Goal: Information Seeking & Learning: Find specific fact

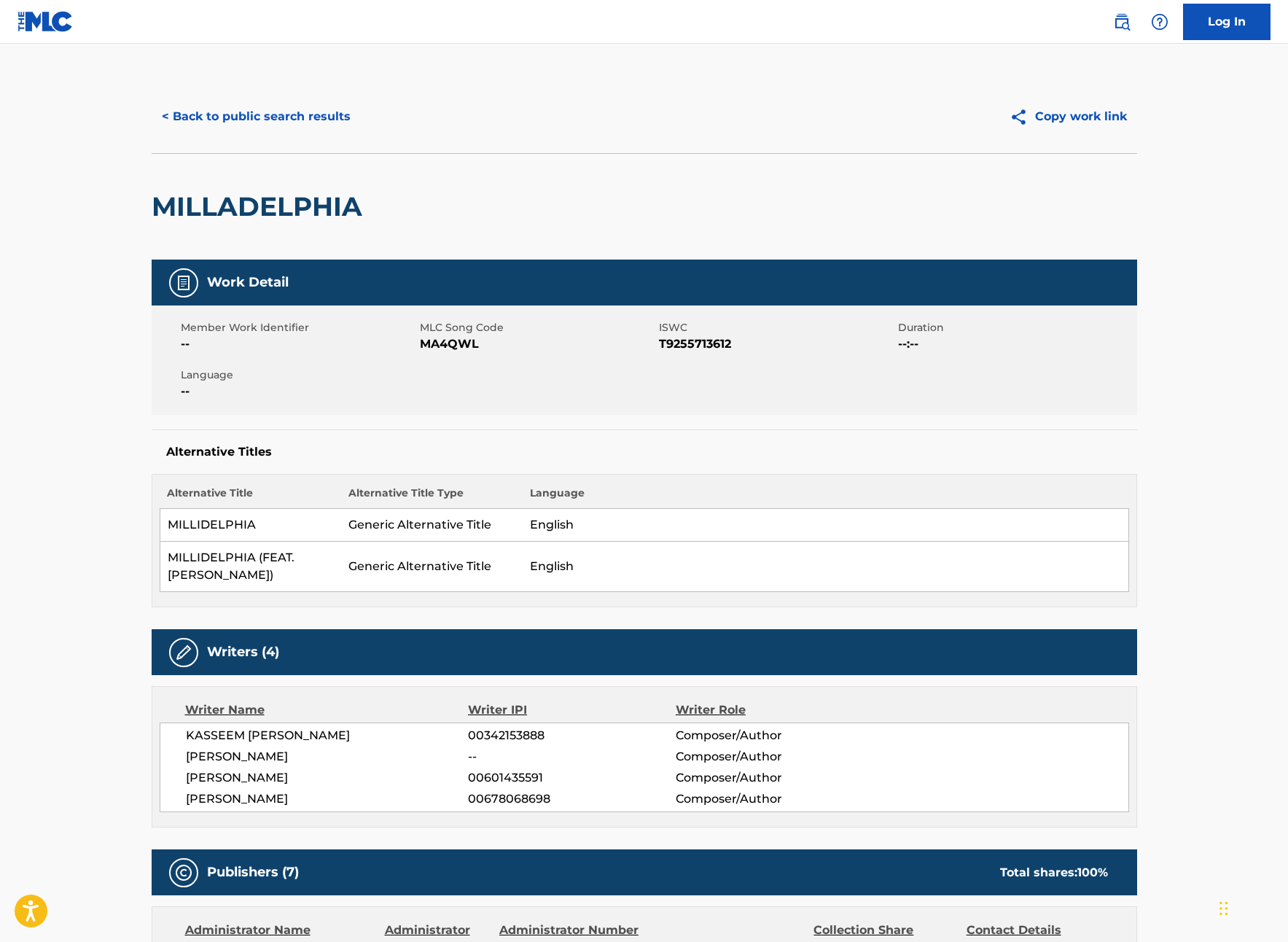
click at [208, 124] on button "< Back to public search results" at bounding box center [256, 116] width 210 height 36
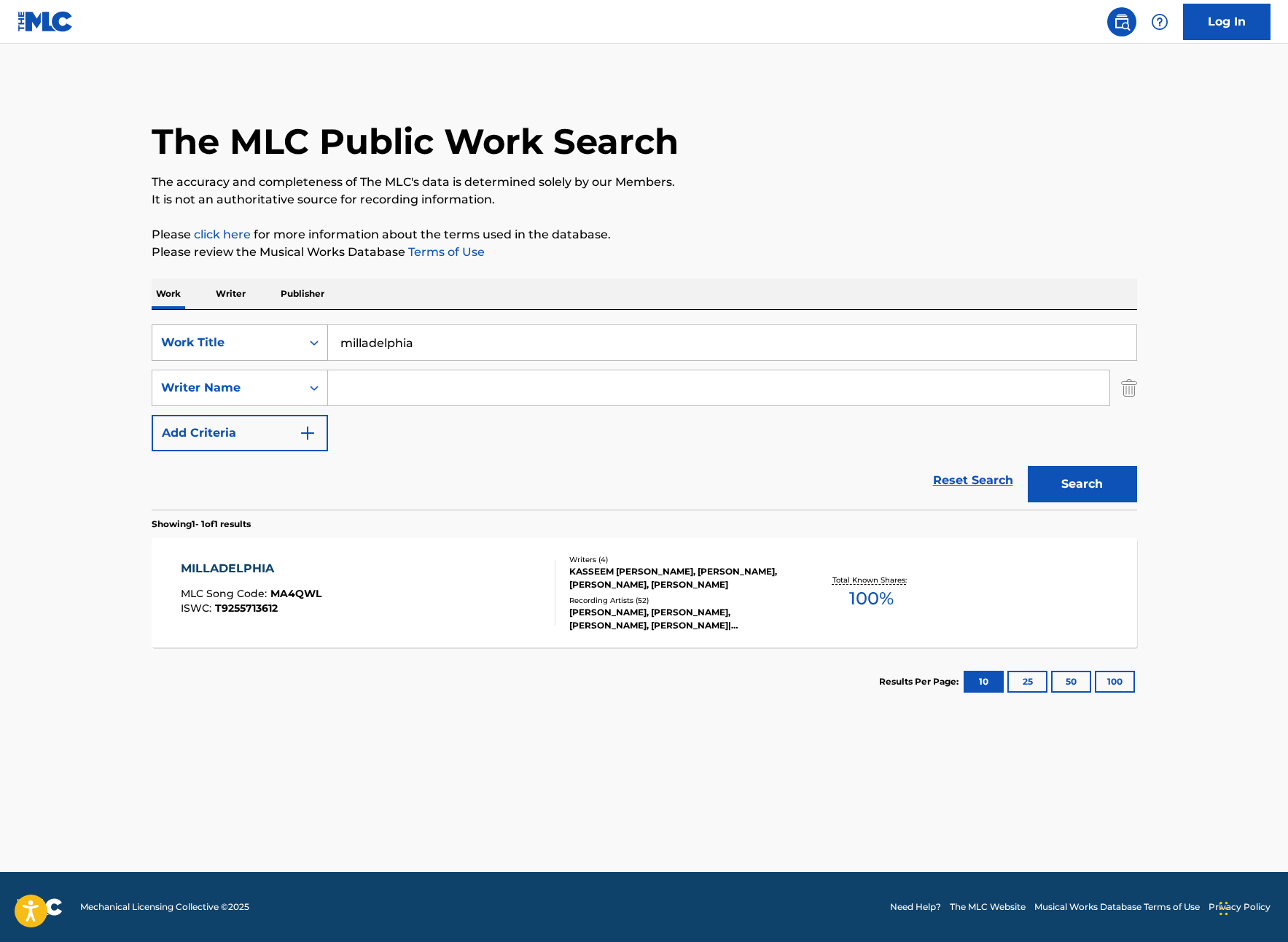
drag, startPoint x: 436, startPoint y: 341, endPoint x: 312, endPoint y: 333, distance: 124.3
click at [312, 333] on div "SearchWithCriteriad3413755-582f-4ba0-8838-8ba107a337db Work Title milladelphia" at bounding box center [644, 343] width 986 height 36
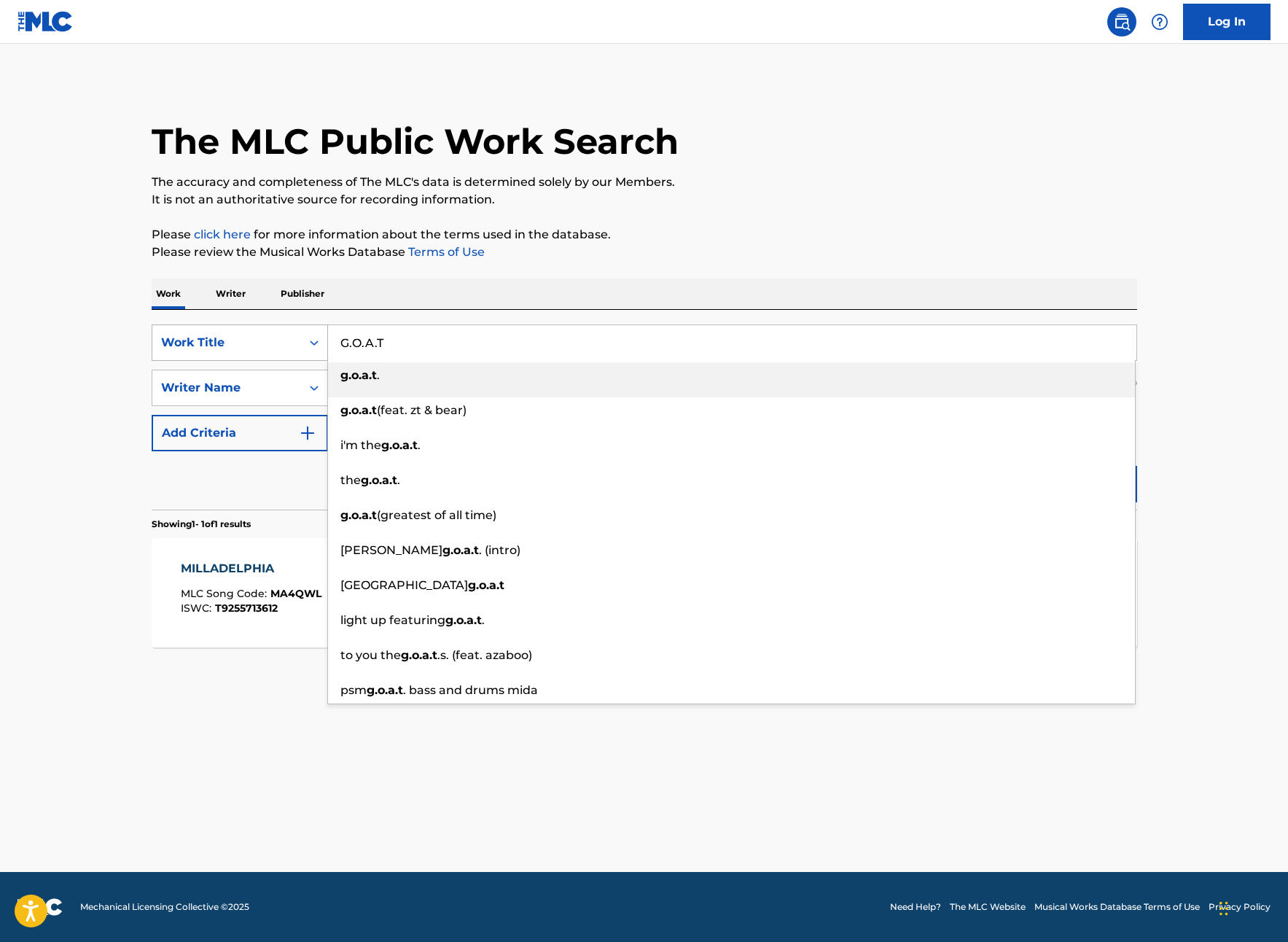
type input "G.O.A.T"
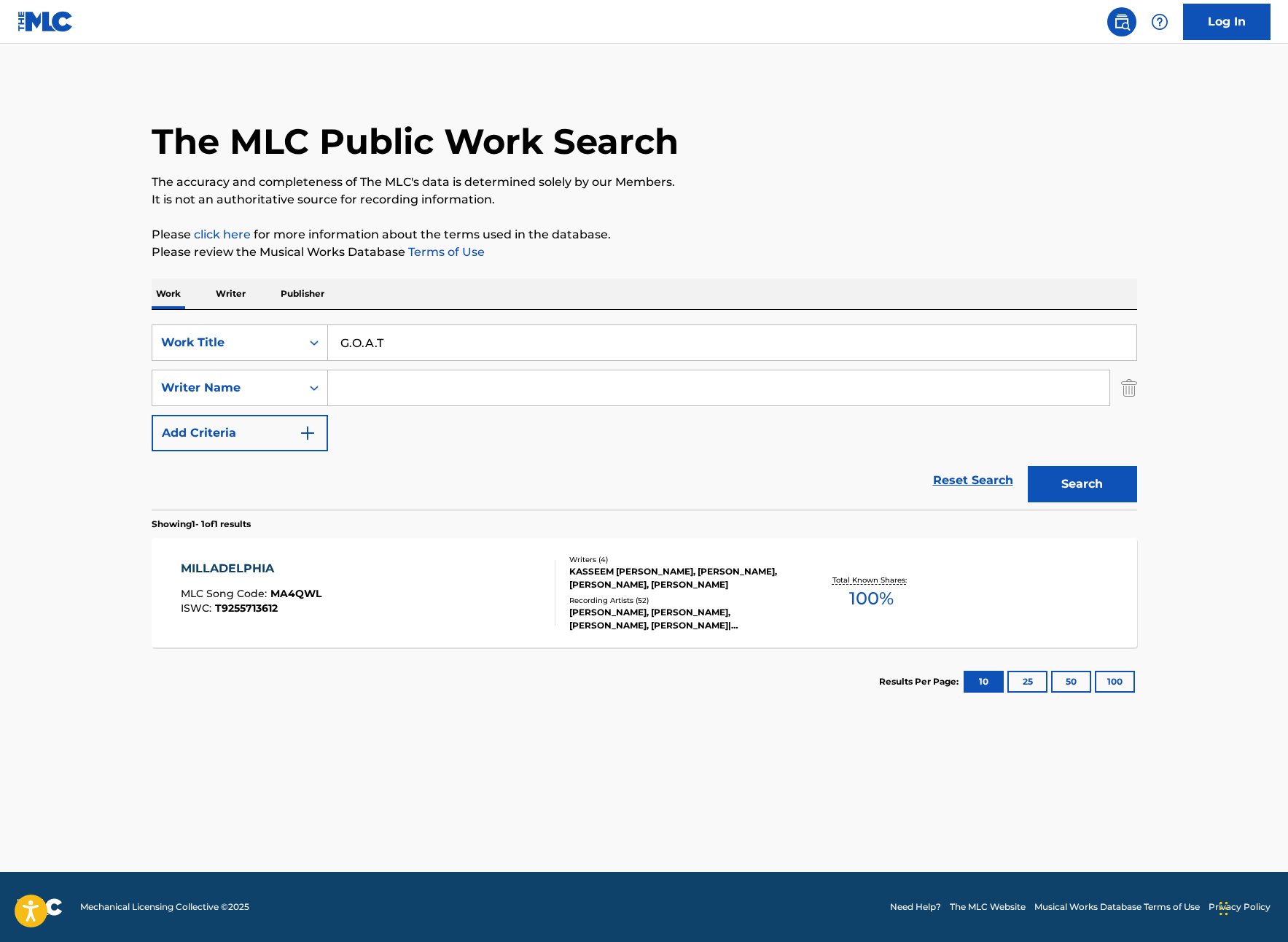
click at [422, 393] on input "Search Form" at bounding box center [718, 388] width 781 height 35
type input "Pliznaya"
click at [1028, 466] on button "Search" at bounding box center [1082, 484] width 110 height 36
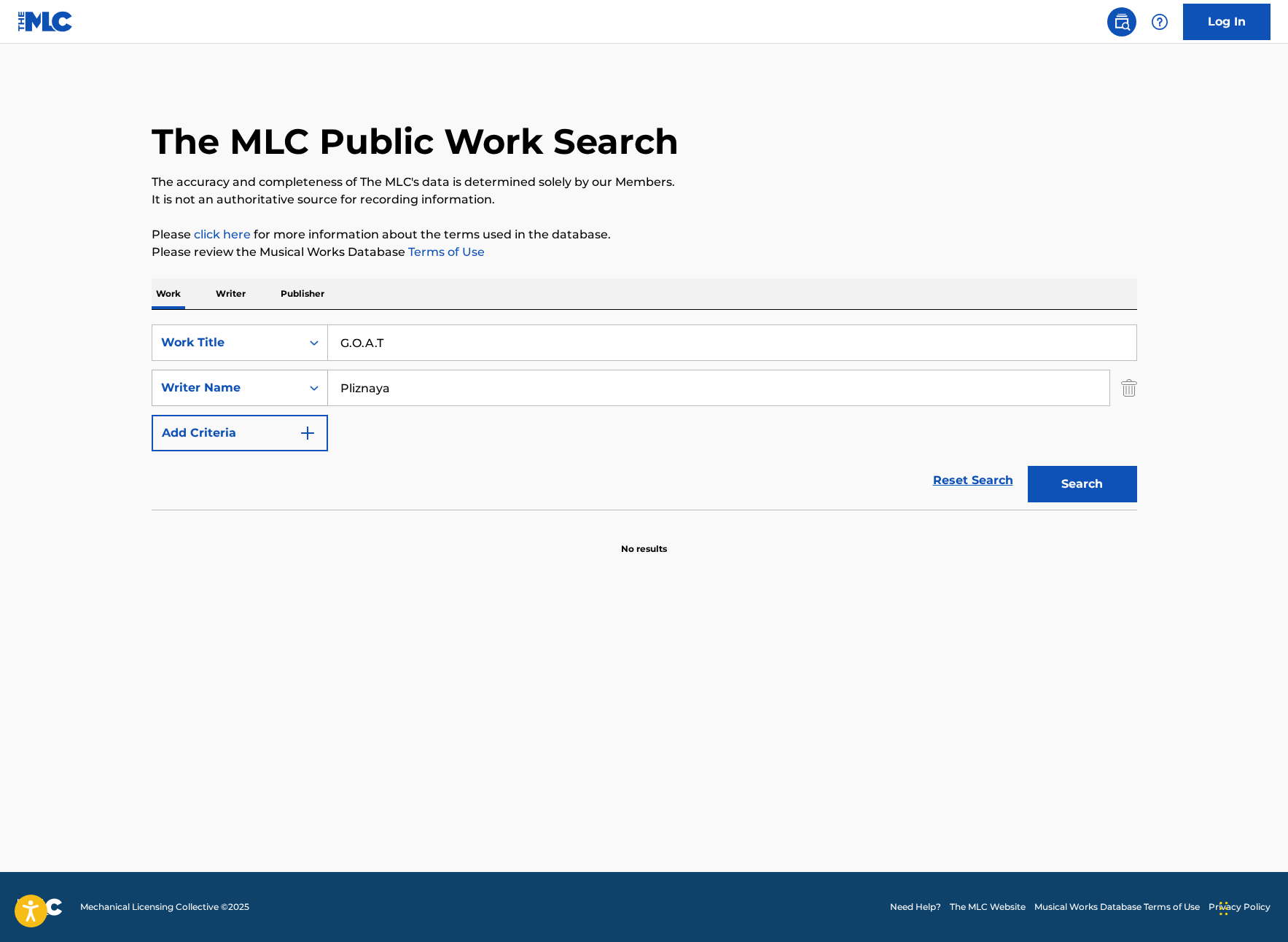
drag, startPoint x: 431, startPoint y: 392, endPoint x: 323, endPoint y: 391, distance: 108.0
click at [321, 391] on div "SearchWithCriteria06462984-e2e0-4d05-98e2-73525ec084cb Writer Name Pliznaya" at bounding box center [644, 388] width 986 height 36
click at [1028, 466] on button "Search" at bounding box center [1082, 484] width 110 height 36
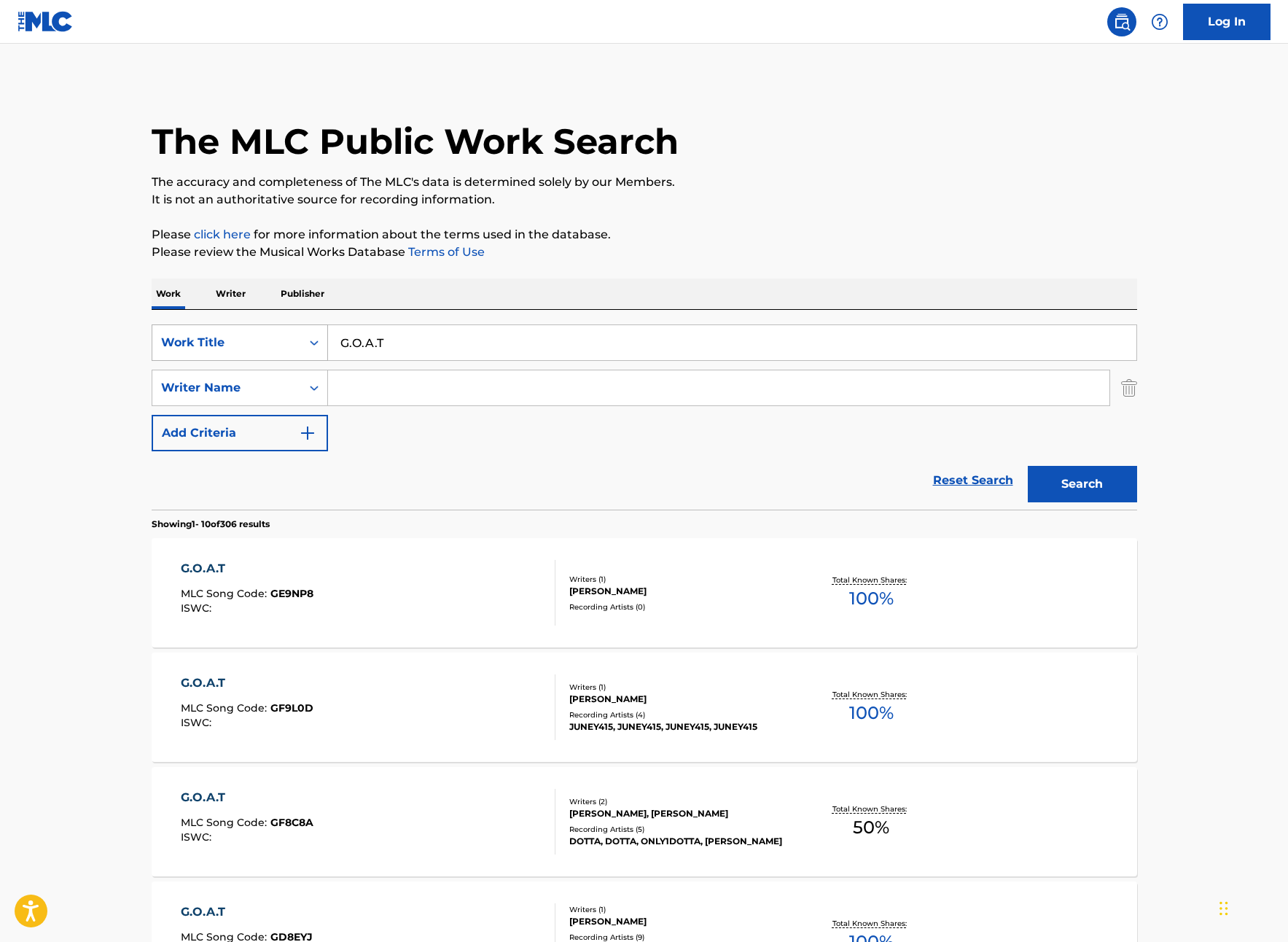
drag, startPoint x: 396, startPoint y: 349, endPoint x: 324, endPoint y: 344, distance: 72.2
click at [324, 344] on div "SearchWithCriteriad3413755-582f-4ba0-8838-8ba107a337db Work Title G.O.A.T" at bounding box center [644, 343] width 986 height 36
click at [387, 336] on input "Search Form" at bounding box center [732, 342] width 809 height 35
type input "bored in the house"
drag, startPoint x: 412, startPoint y: 385, endPoint x: 430, endPoint y: 389, distance: 18.4
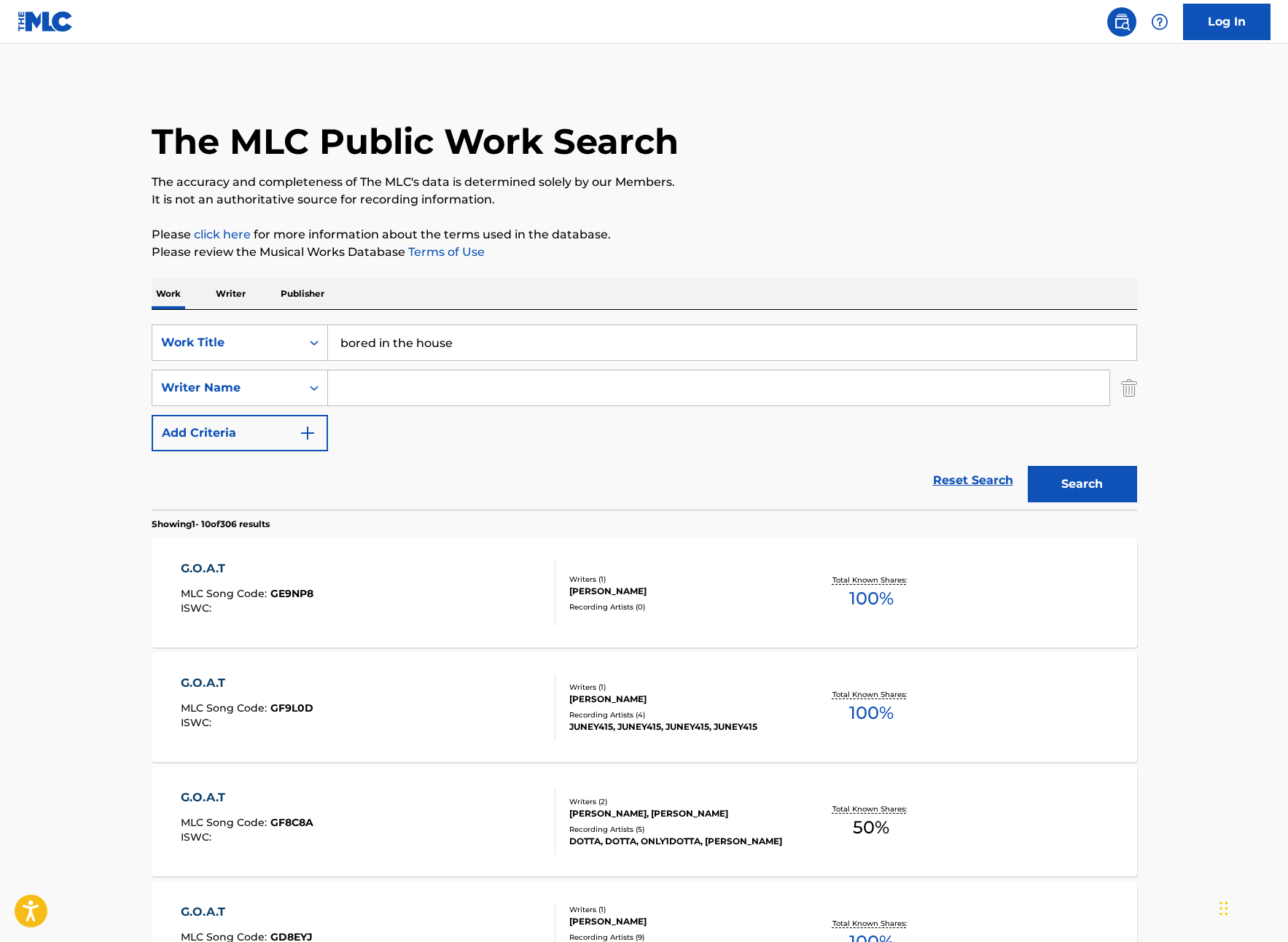
click at [413, 385] on input "Search Form" at bounding box center [718, 388] width 781 height 35
type input "pliznaya"
click at [1028, 466] on button "Search" at bounding box center [1082, 484] width 110 height 36
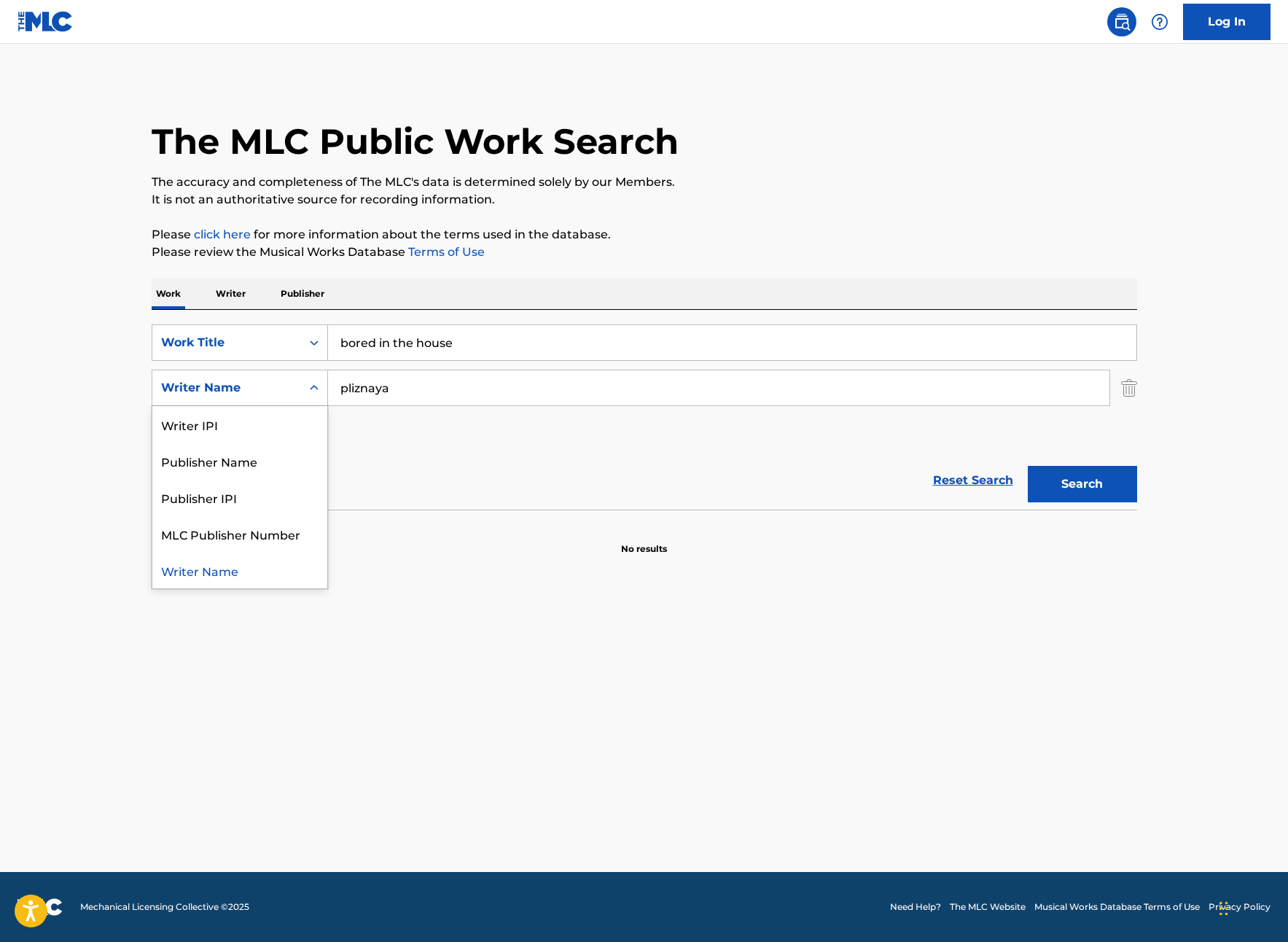
click at [259, 380] on div "Writer Name" at bounding box center [227, 388] width 131 height 17
drag, startPoint x: 452, startPoint y: 405, endPoint x: 418, endPoint y: 396, distance: 35.2
click at [452, 405] on div "pliznaya" at bounding box center [718, 388] width 782 height 36
drag, startPoint x: 388, startPoint y: 389, endPoint x: 318, endPoint y: 387, distance: 70.0
click at [318, 387] on div "SearchWithCriteria06462984-e2e0-4d05-98e2-73525ec084cb Writer Name pliznaya" at bounding box center [644, 388] width 986 height 36
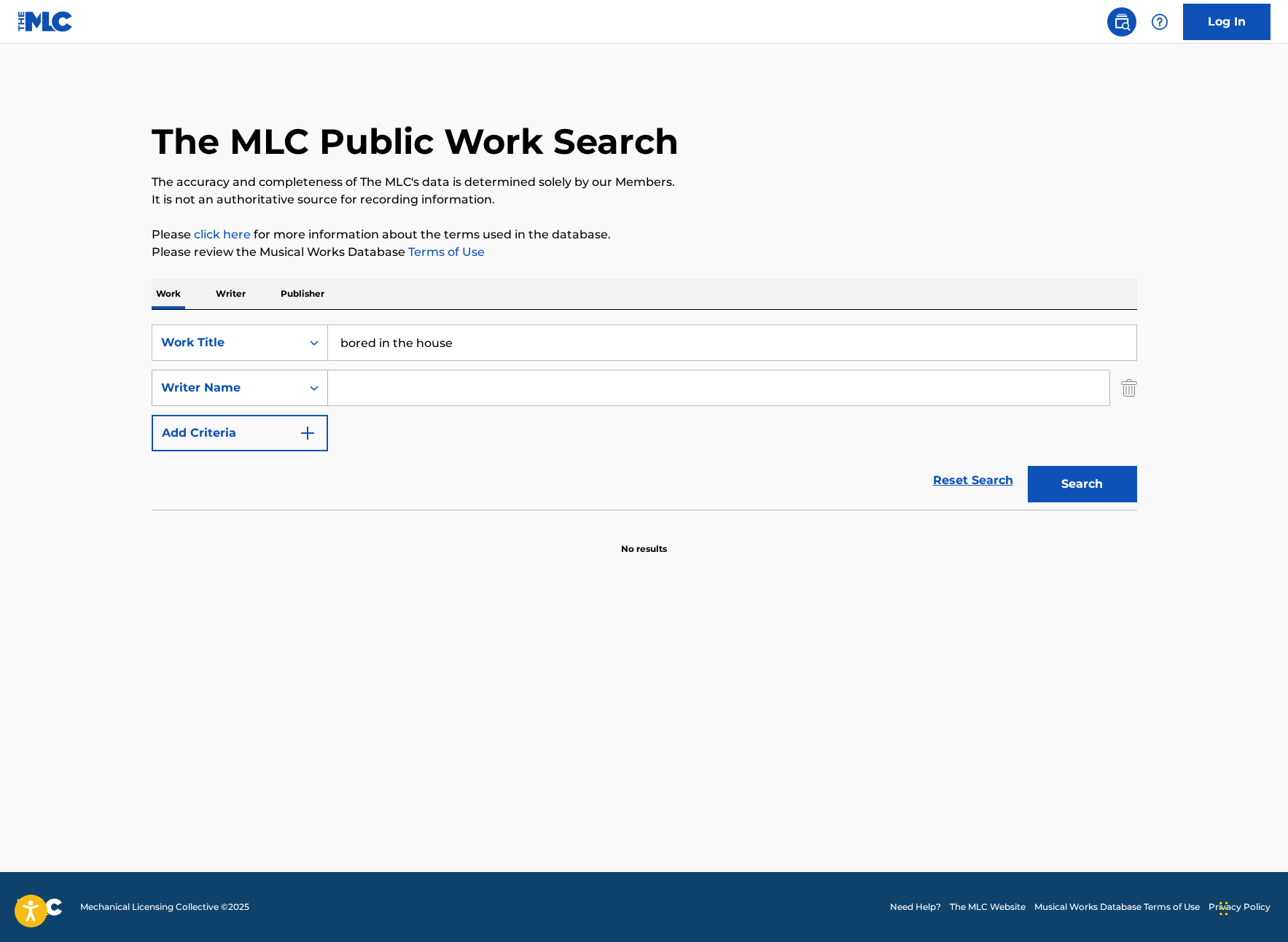
click at [1028, 466] on button "Search" at bounding box center [1082, 484] width 110 height 36
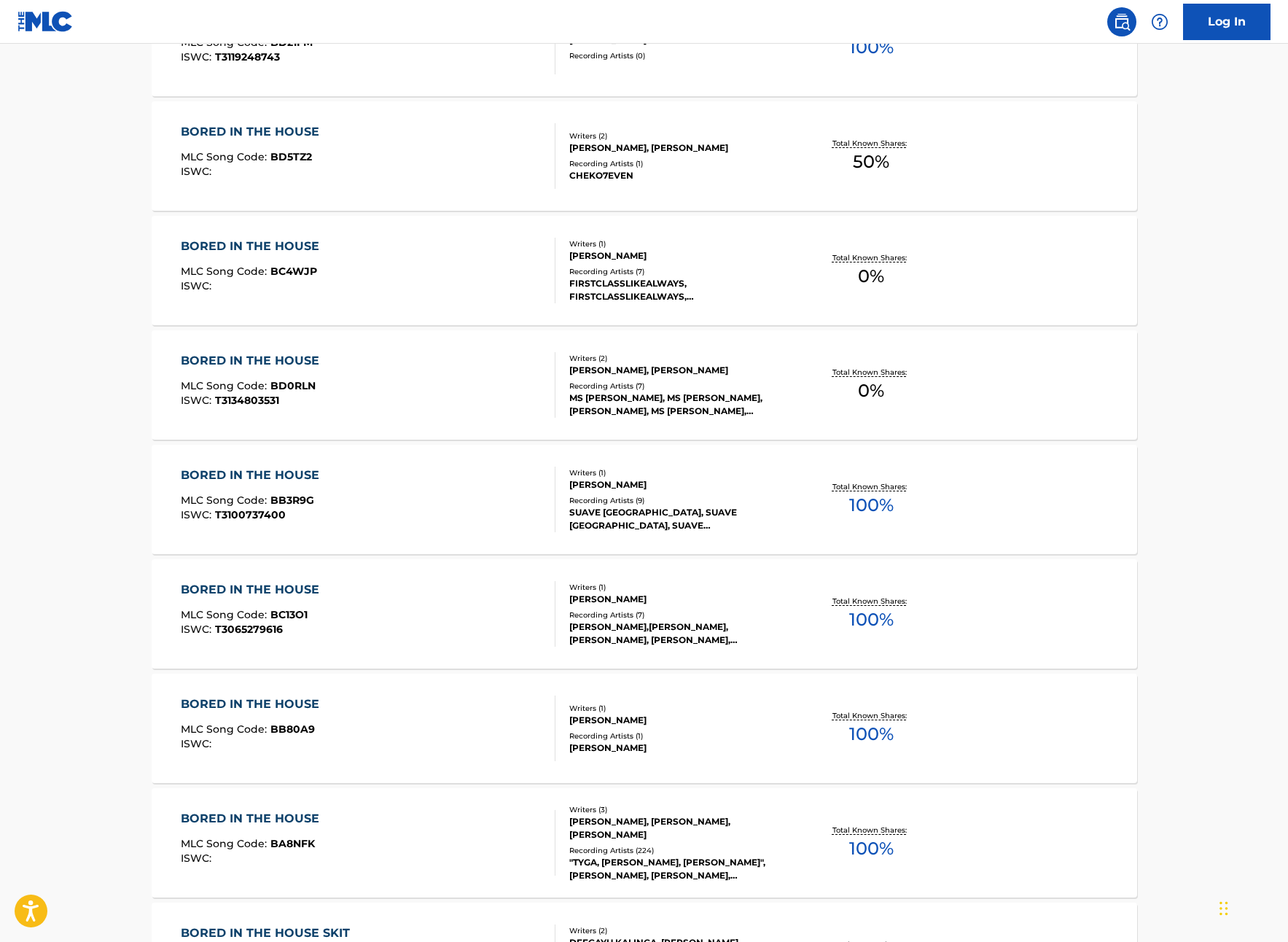
scroll to position [681, 0]
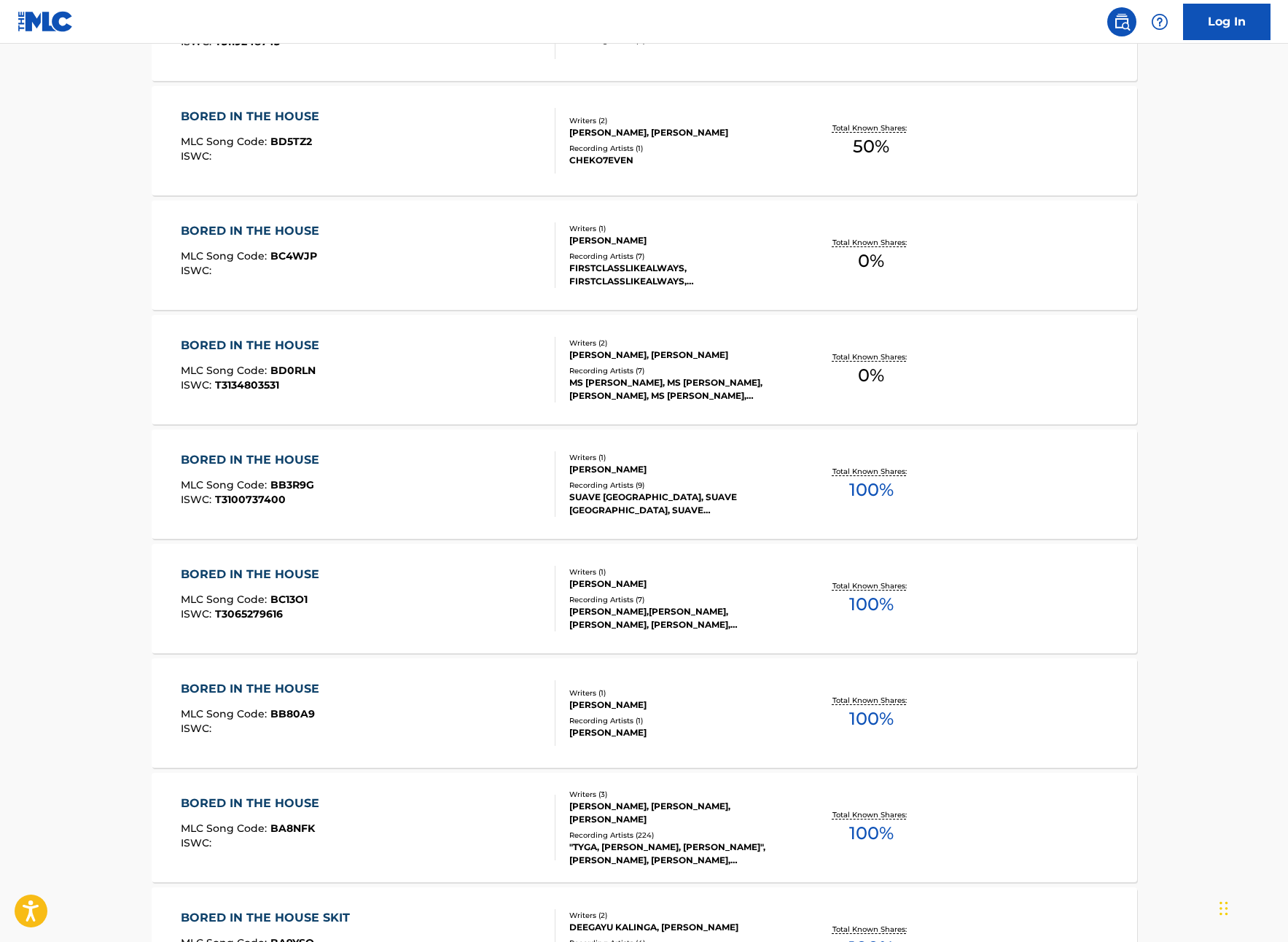
click at [694, 849] on div ""TYGA, [PERSON_NAME], [PERSON_NAME]", [PERSON_NAME], [PERSON_NAME], [PERSON_NAM…" at bounding box center [679, 853] width 220 height 27
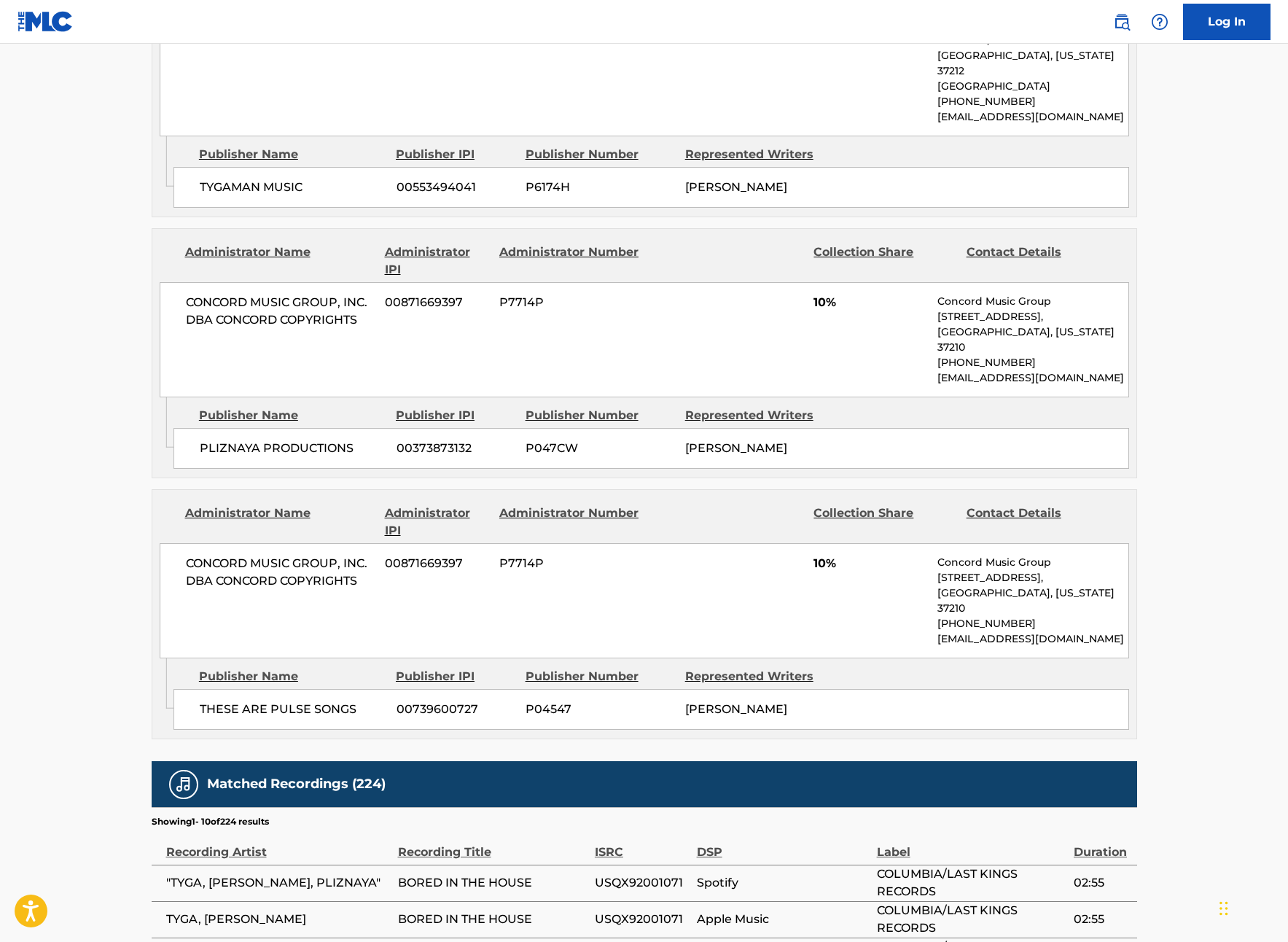
scroll to position [1178, 0]
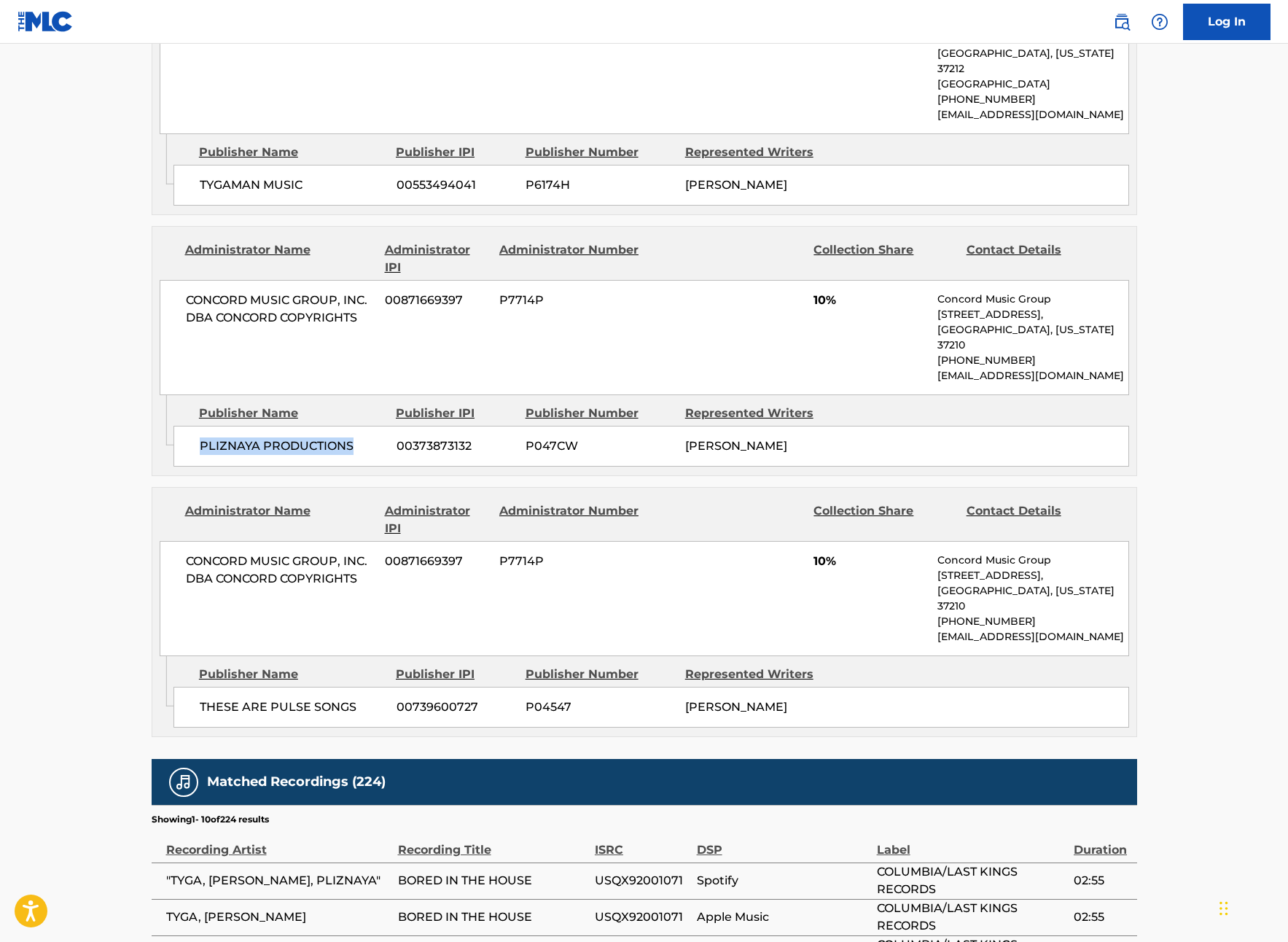
drag, startPoint x: 200, startPoint y: 373, endPoint x: 358, endPoint y: 370, distance: 158.0
click at [358, 437] on span "PLIZNAYA PRODUCTIONS" at bounding box center [292, 446] width 186 height 17
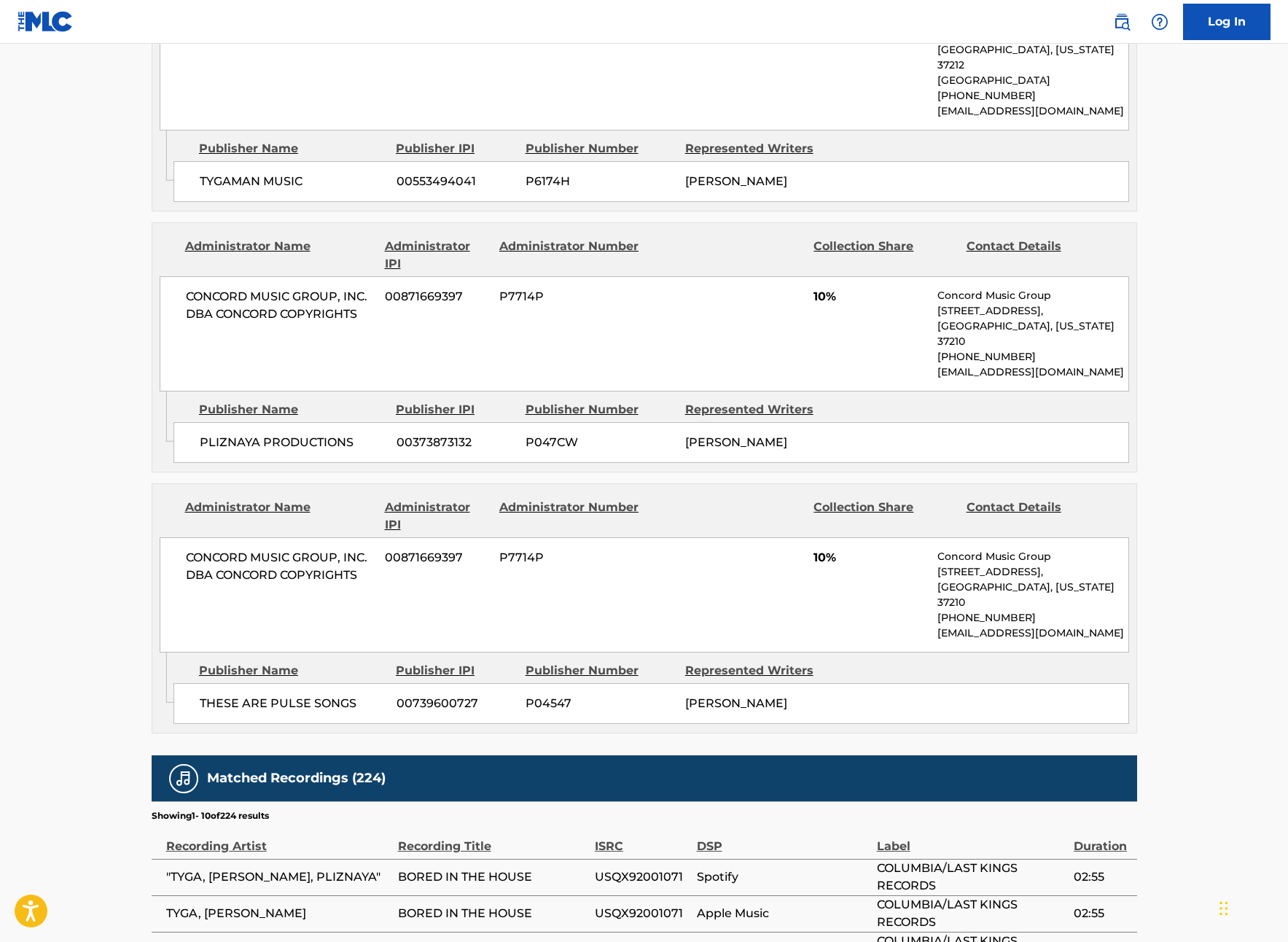
click at [259, 422] on div "PLIZNAYA PRODUCTIONS 00373873132 P047CW [PERSON_NAME]" at bounding box center [651, 442] width 956 height 41
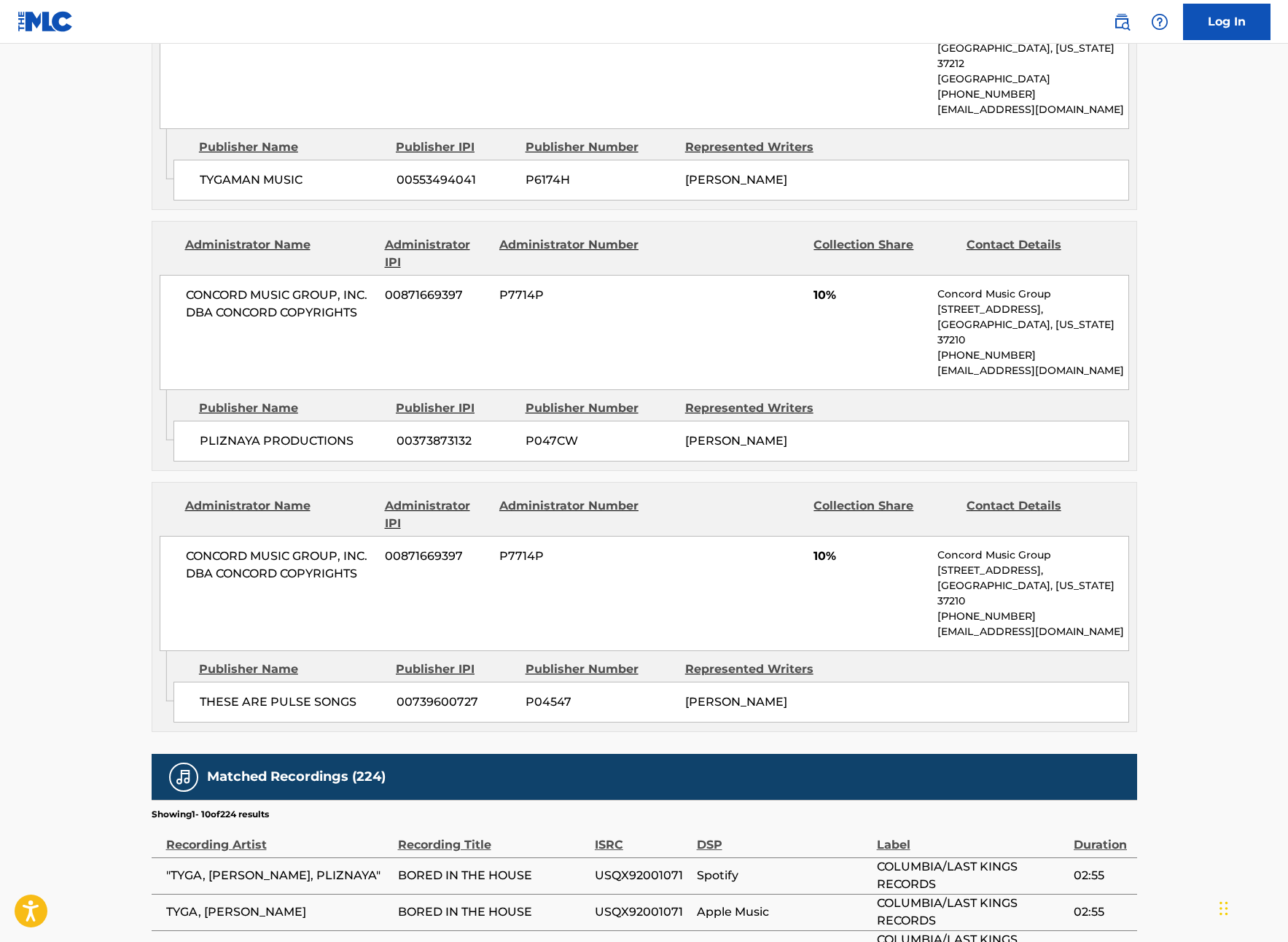
scroll to position [1180, 0]
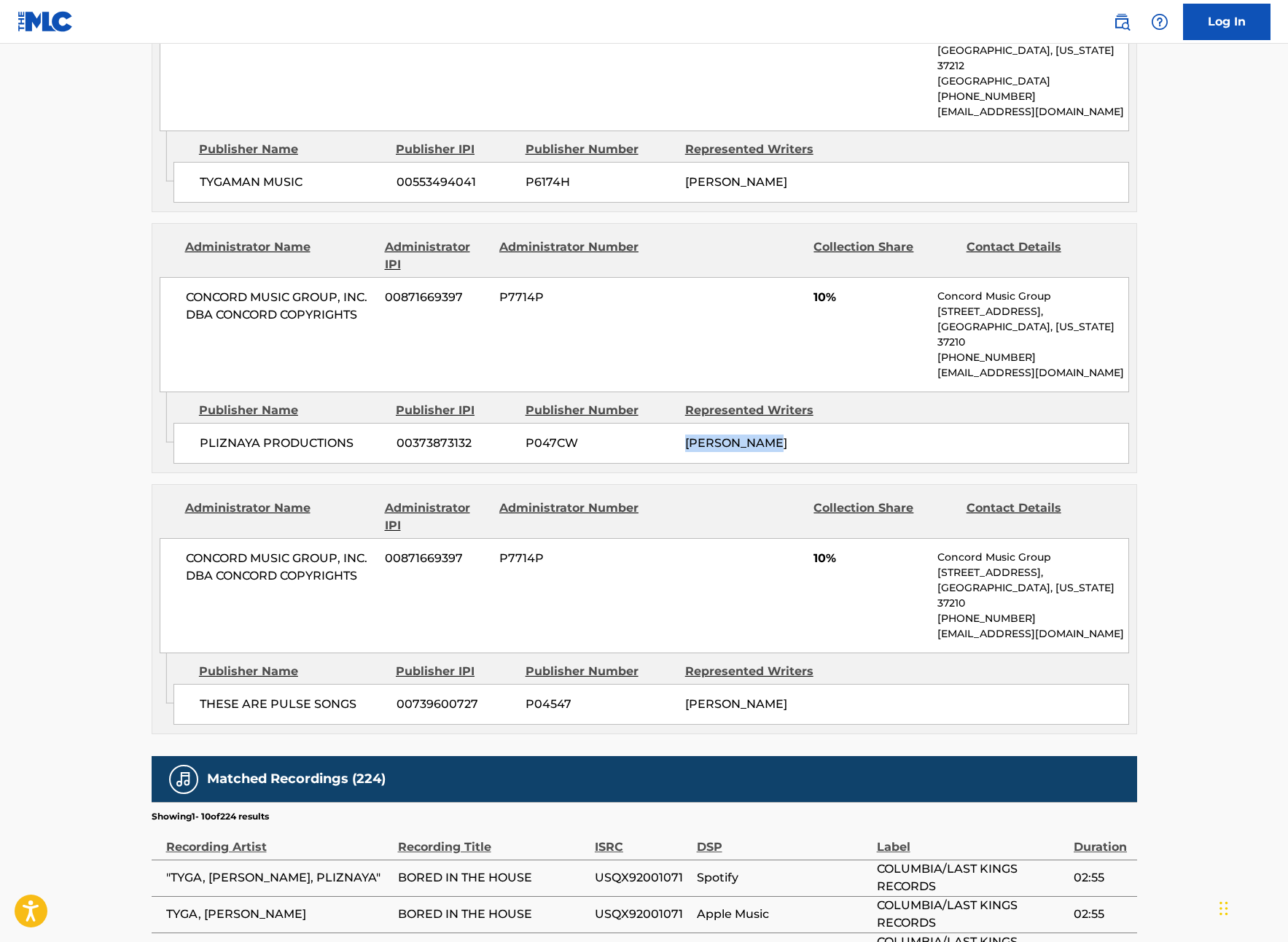
drag, startPoint x: 786, startPoint y: 373, endPoint x: 682, endPoint y: 371, distance: 104.0
click at [682, 423] on div "PLIZNAYA PRODUCTIONS 00373873132 P047CW [PERSON_NAME]" at bounding box center [651, 443] width 956 height 41
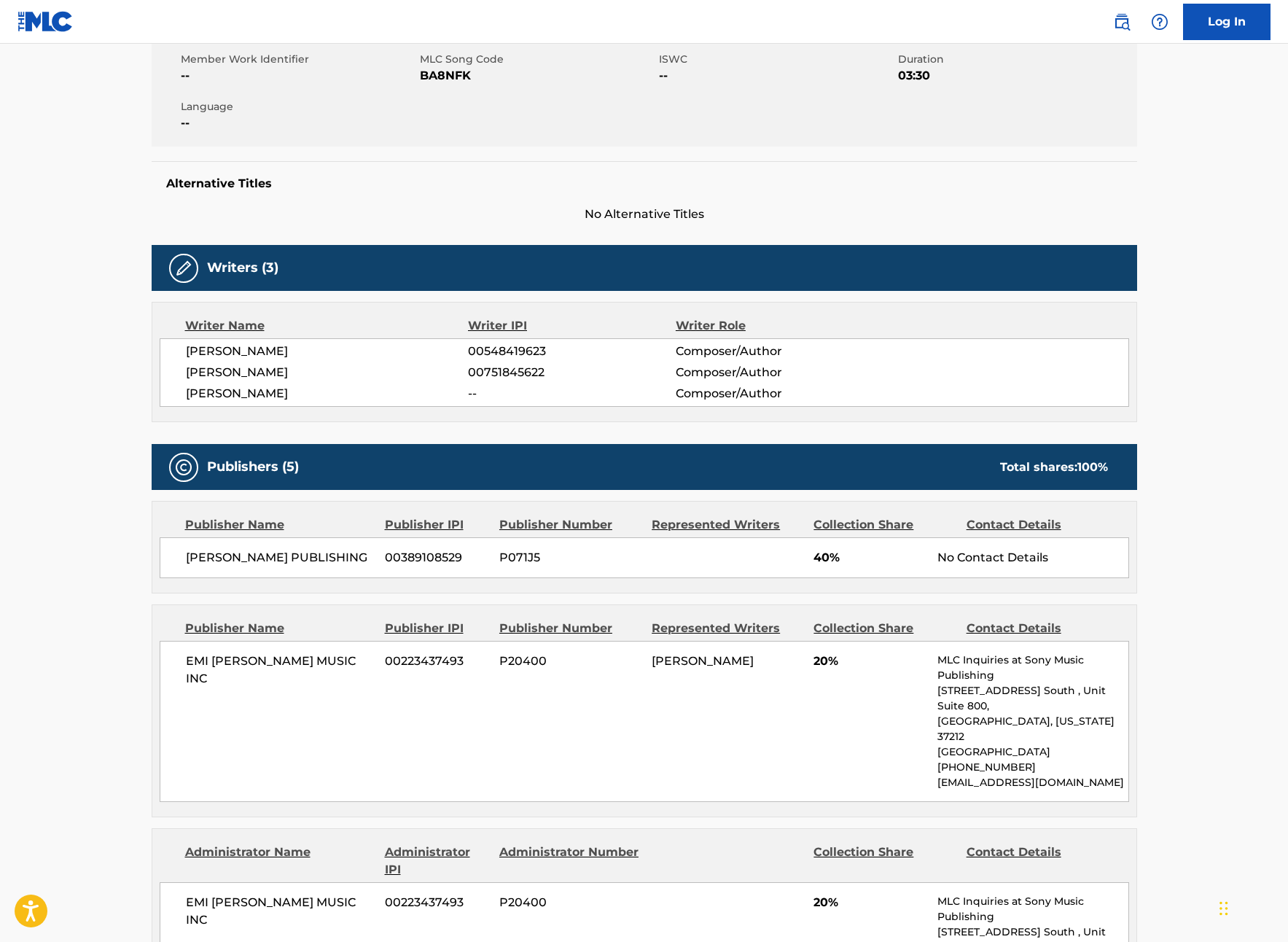
scroll to position [0, 0]
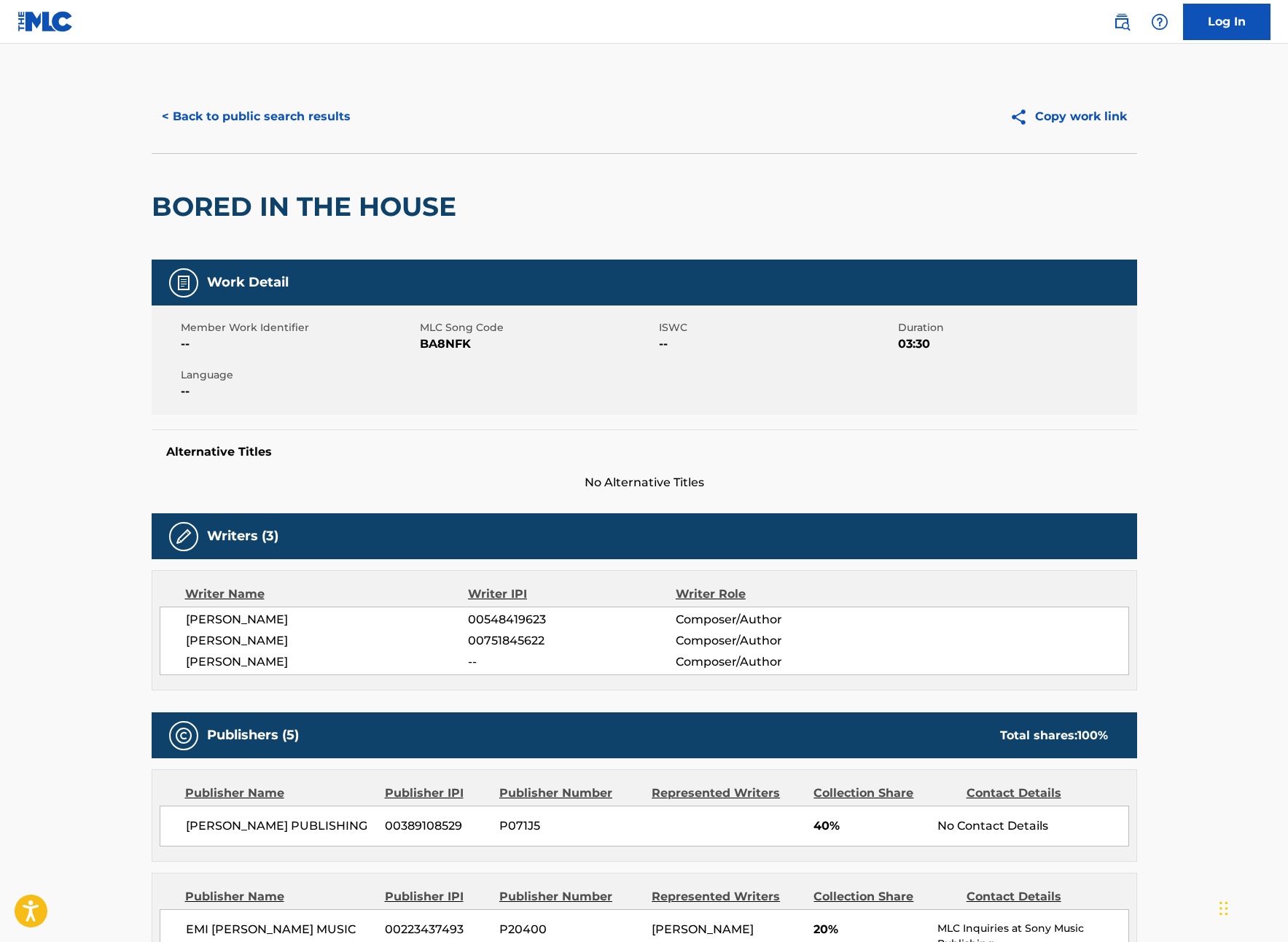
click at [211, 113] on button "< Back to public search results" at bounding box center [256, 116] width 210 height 36
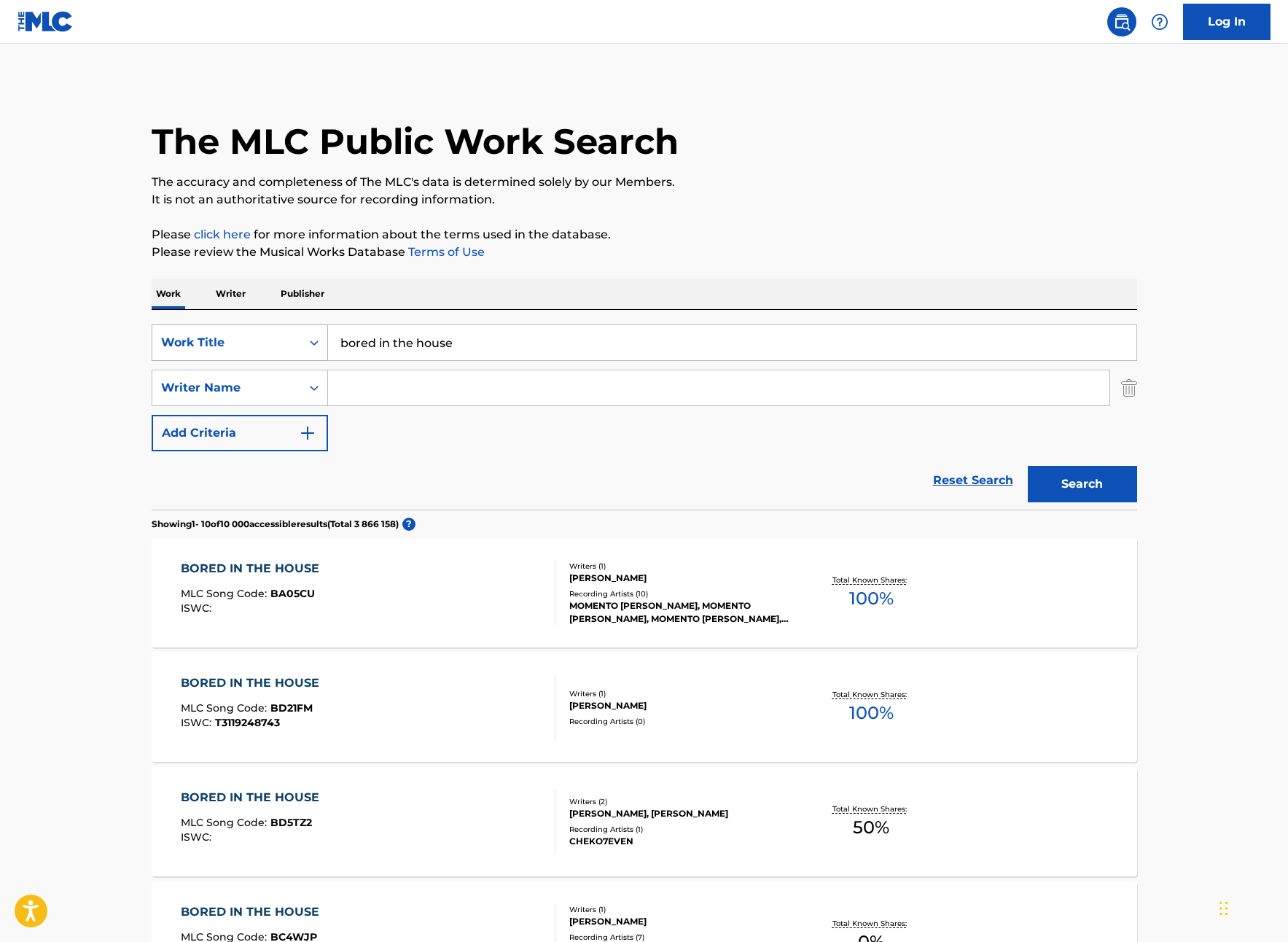
drag, startPoint x: 494, startPoint y: 352, endPoint x: 325, endPoint y: 340, distance: 169.4
click at [325, 340] on div "SearchWithCriteriad3413755-582f-4ba0-8838-8ba107a337db Work Title bored in the …" at bounding box center [644, 343] width 986 height 36
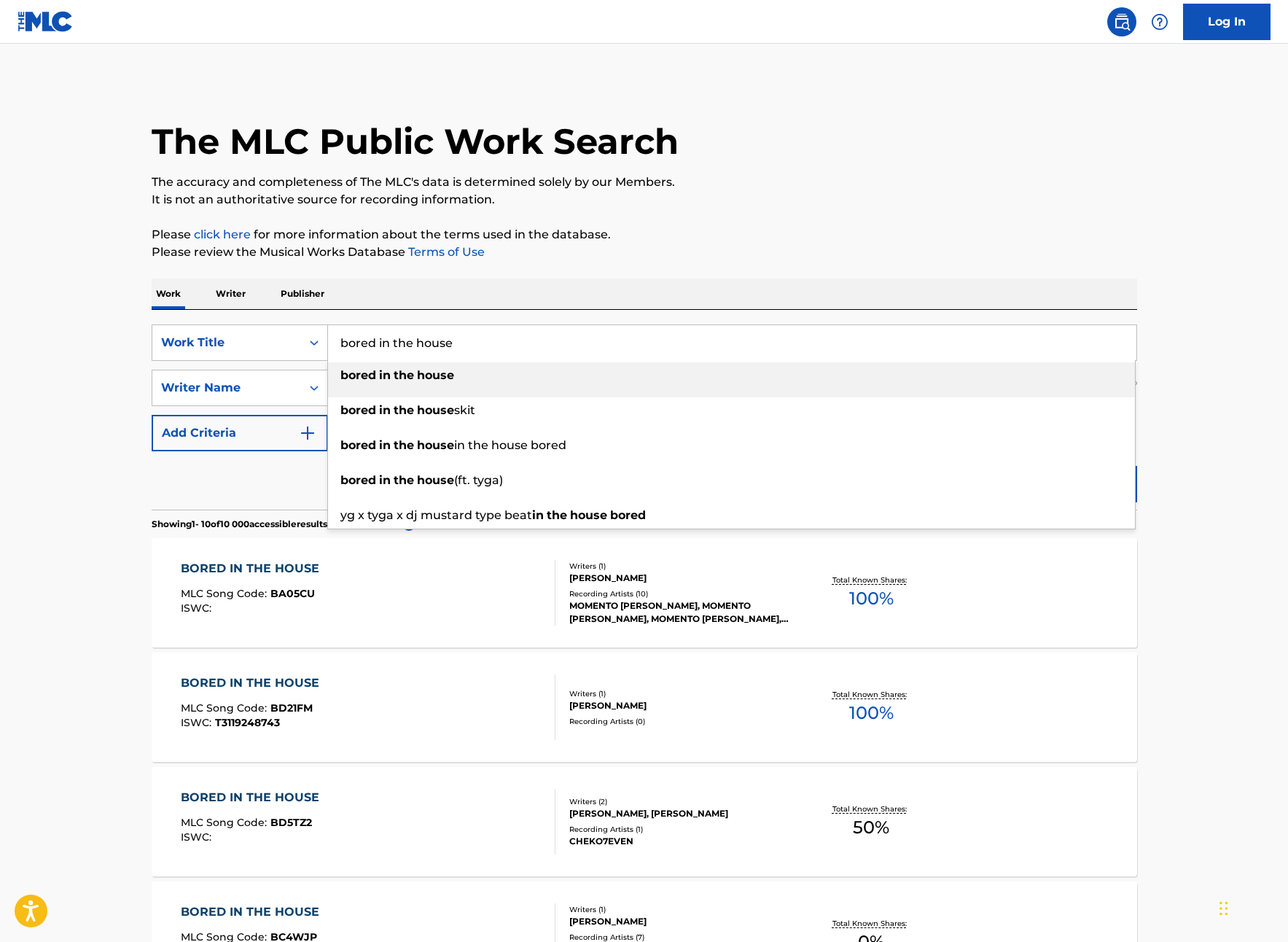
click at [228, 293] on p "Writer" at bounding box center [231, 293] width 39 height 30
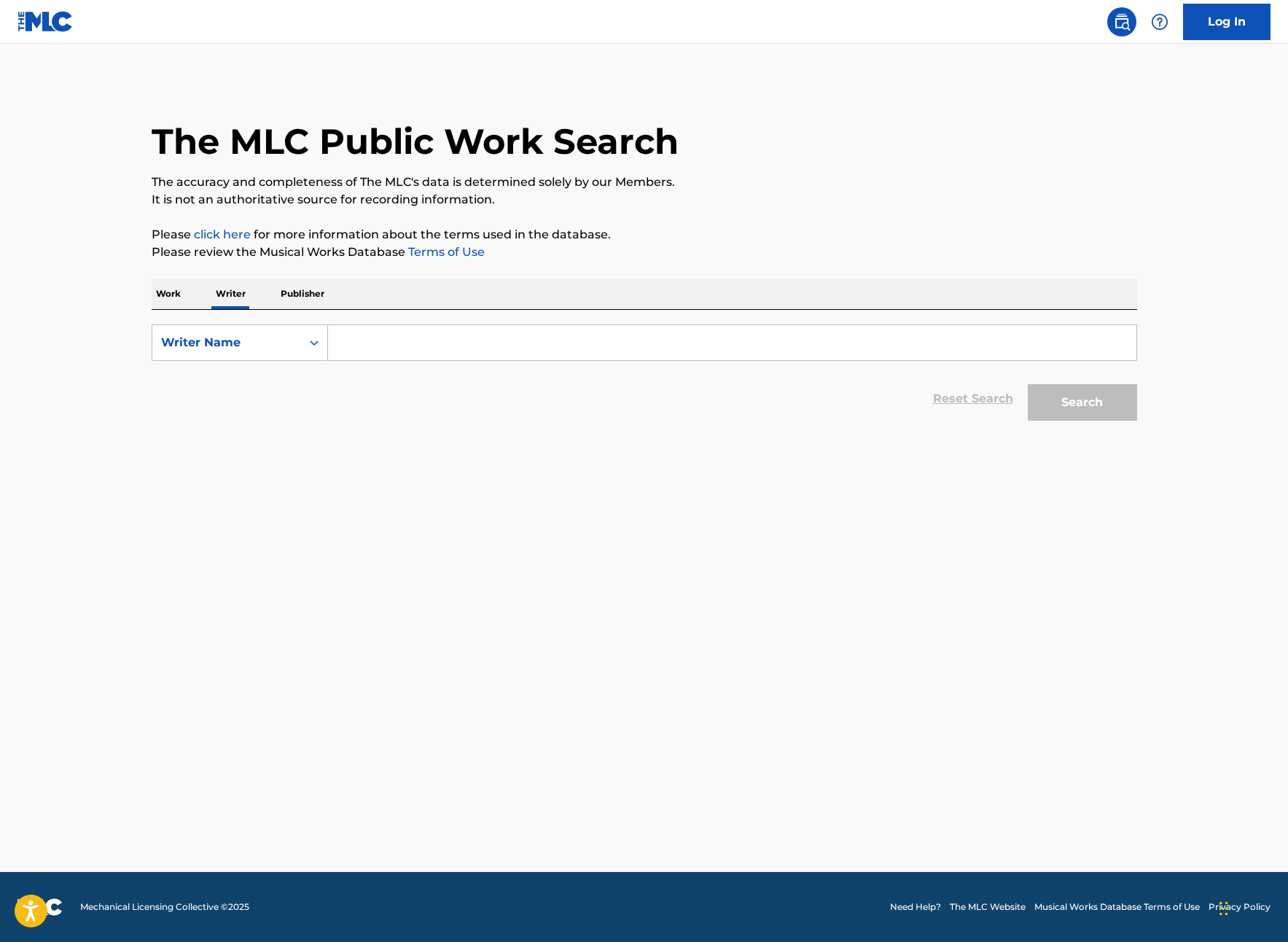
click at [374, 343] on input "Search Form" at bounding box center [732, 342] width 809 height 35
drag, startPoint x: 472, startPoint y: 347, endPoint x: 396, endPoint y: 343, distance: 76.1
click at [396, 343] on input "pliznaya pliznaya" at bounding box center [732, 342] width 809 height 35
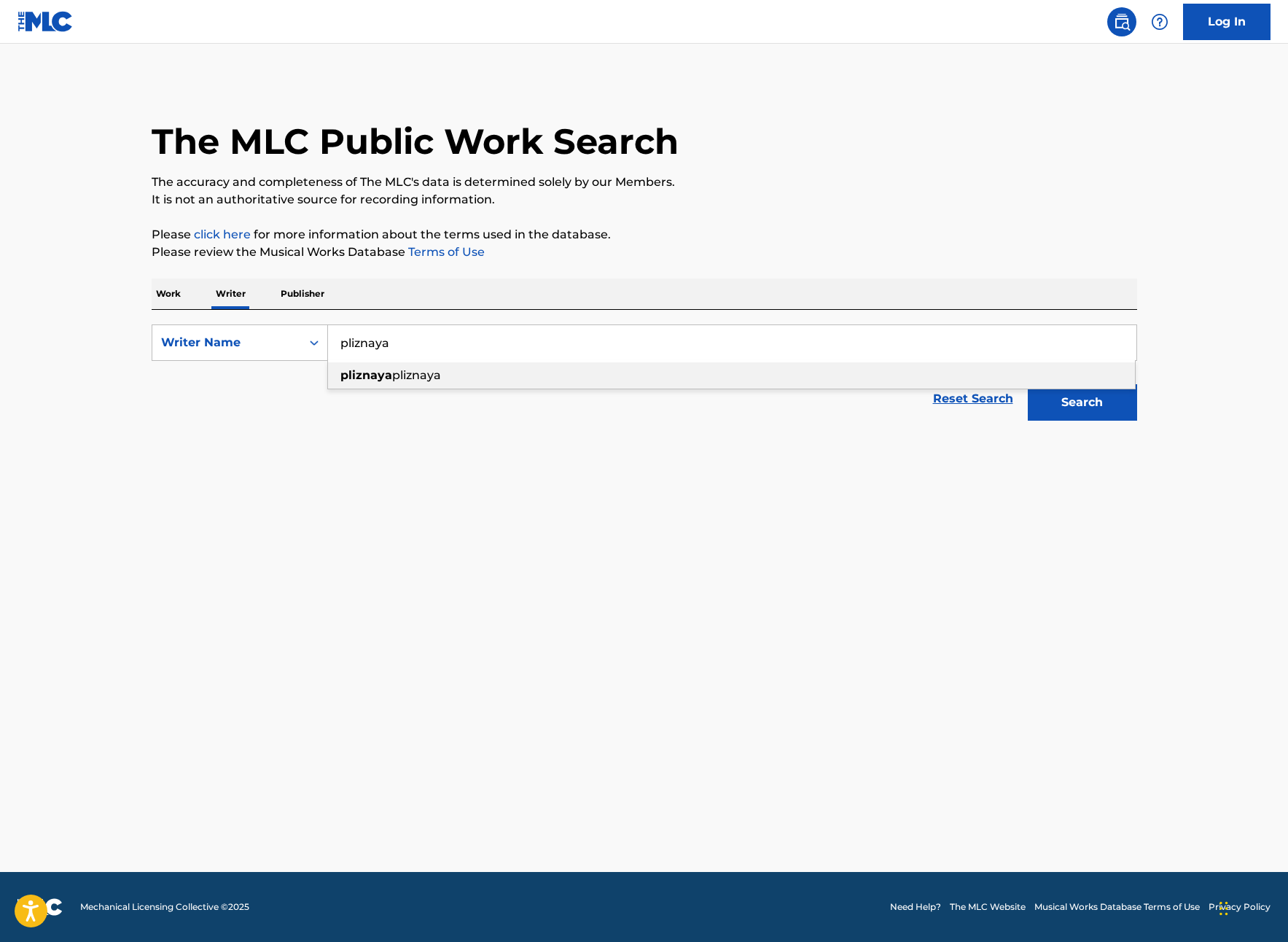
type input "pliznaya"
click at [1079, 391] on button "Search" at bounding box center [1082, 402] width 110 height 36
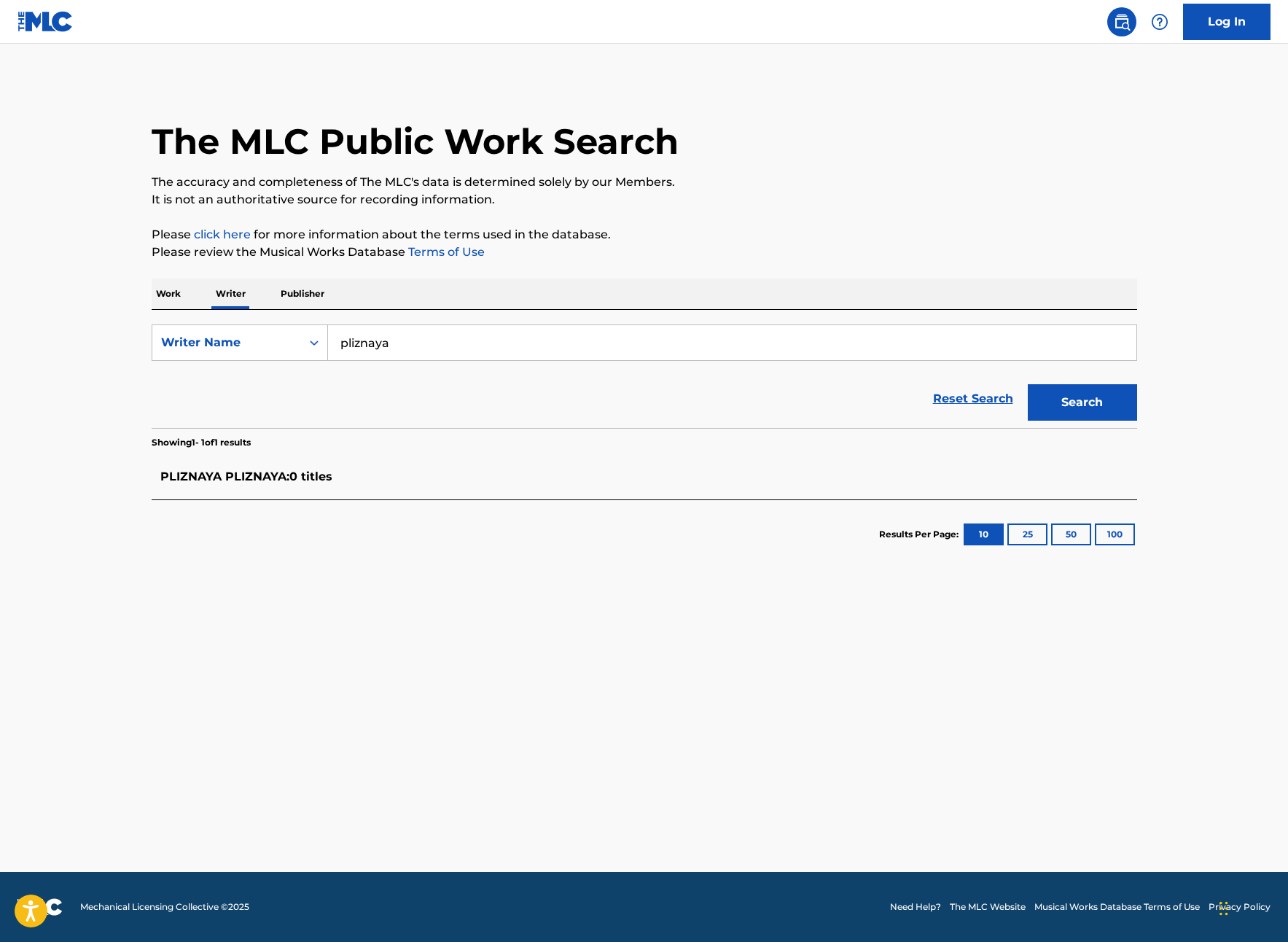
click at [171, 294] on p "Work" at bounding box center [168, 293] width 33 height 30
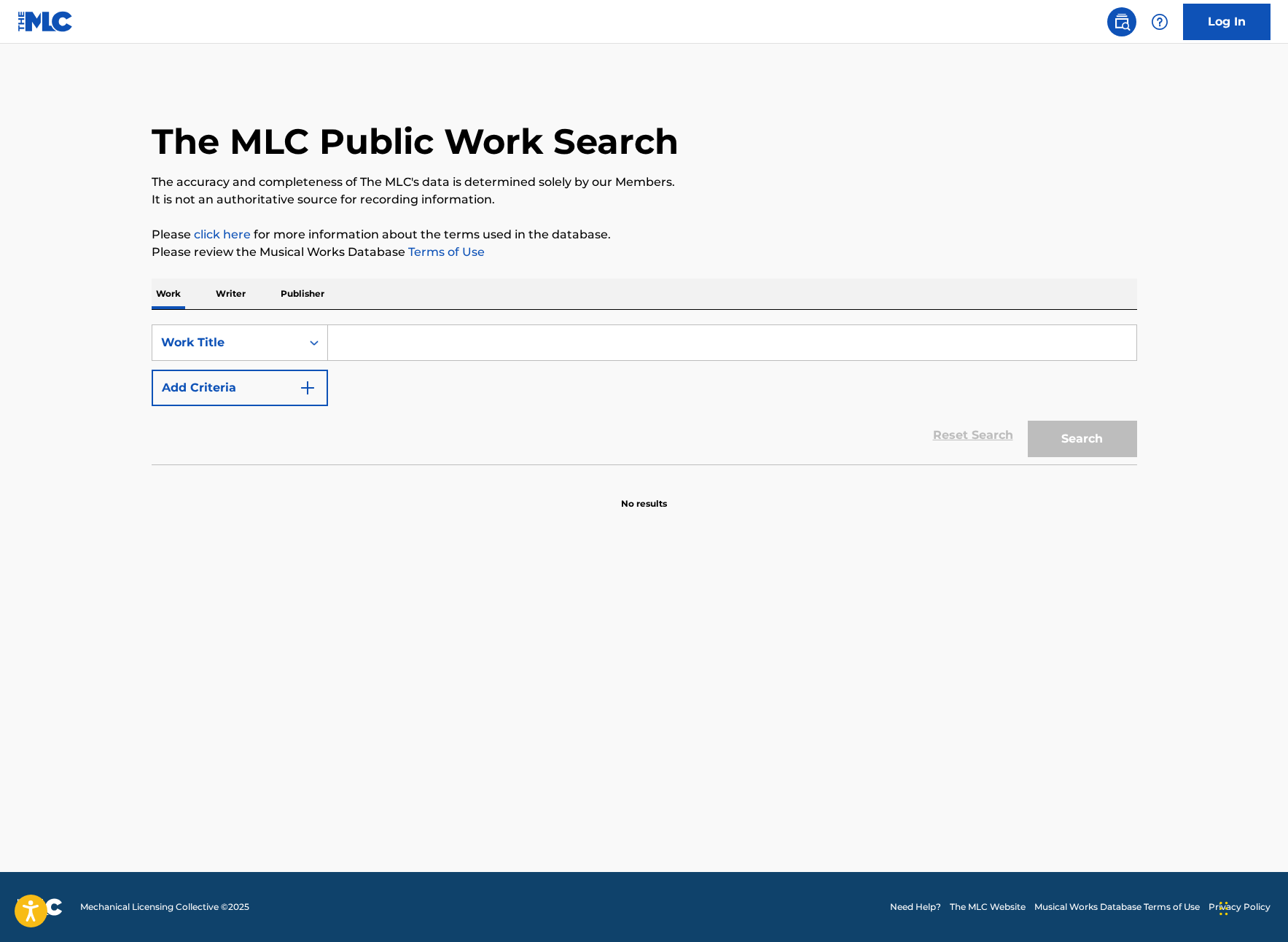
drag, startPoint x: 367, startPoint y: 347, endPoint x: 483, endPoint y: 358, distance: 116.5
click at [367, 347] on input "Search Form" at bounding box center [732, 342] width 809 height 35
type input "2 damn on"
click at [1081, 446] on button "Search" at bounding box center [1082, 439] width 110 height 36
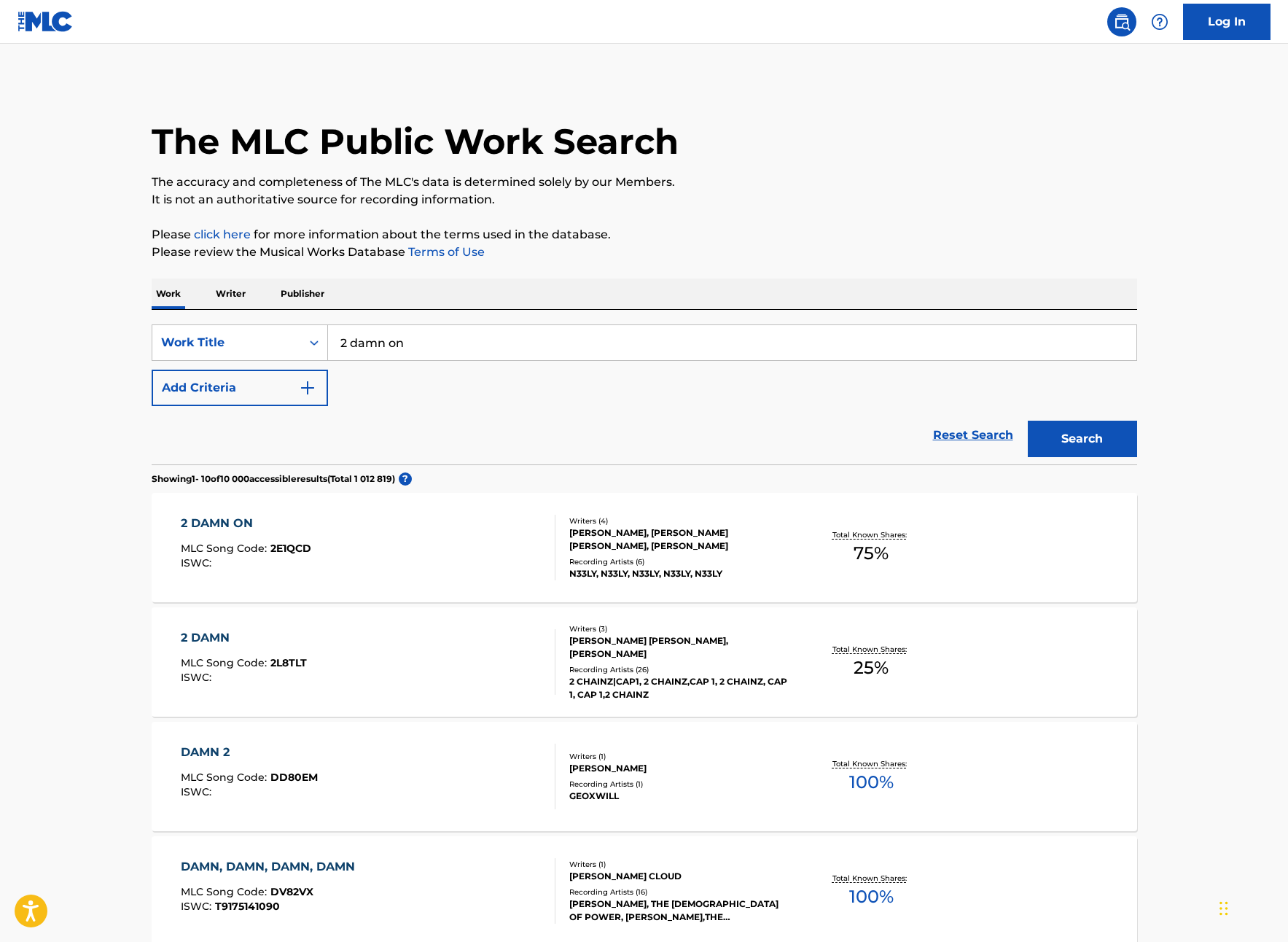
click at [306, 552] on span "2E1QCD" at bounding box center [291, 549] width 41 height 13
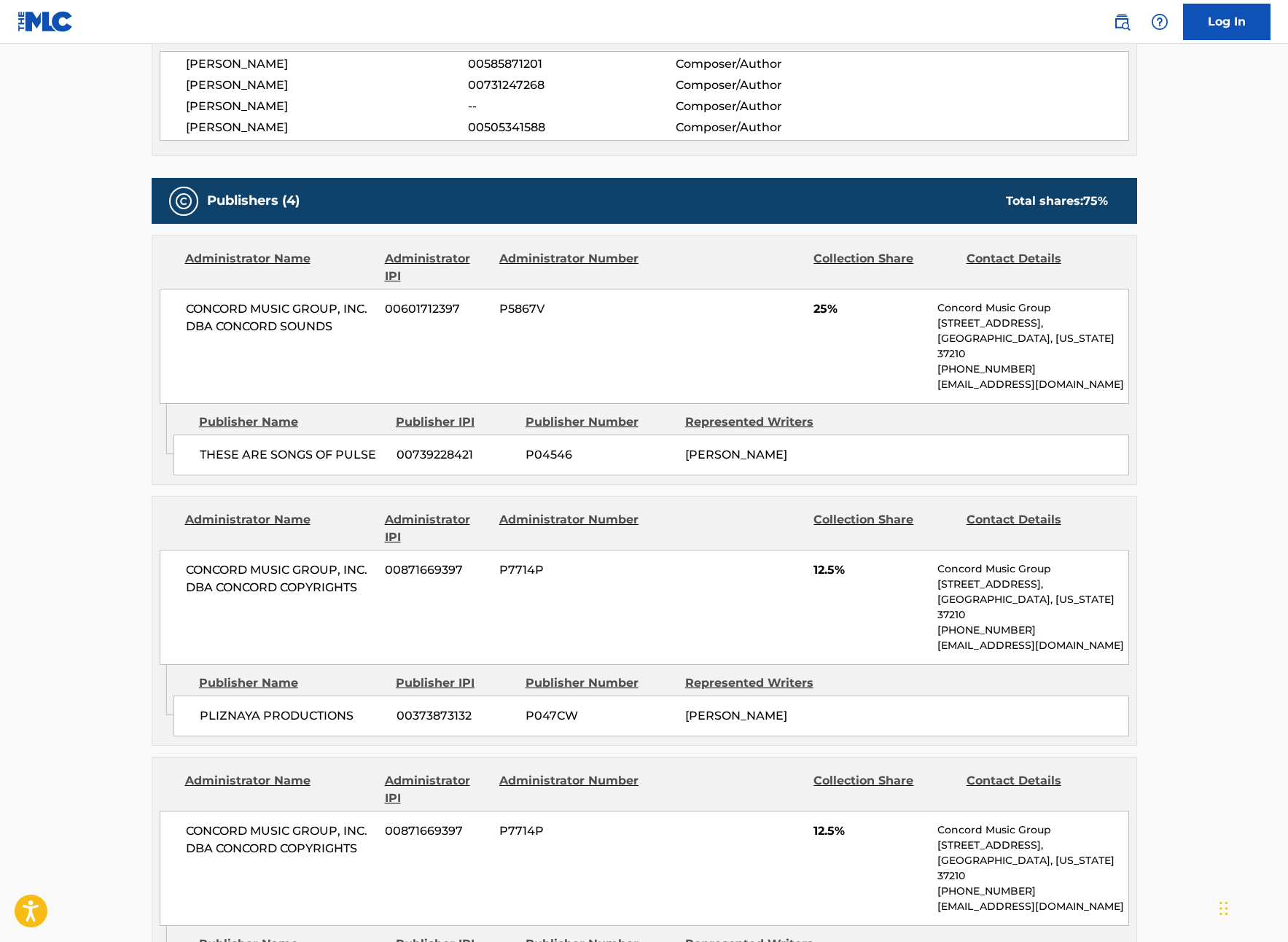
scroll to position [560, 0]
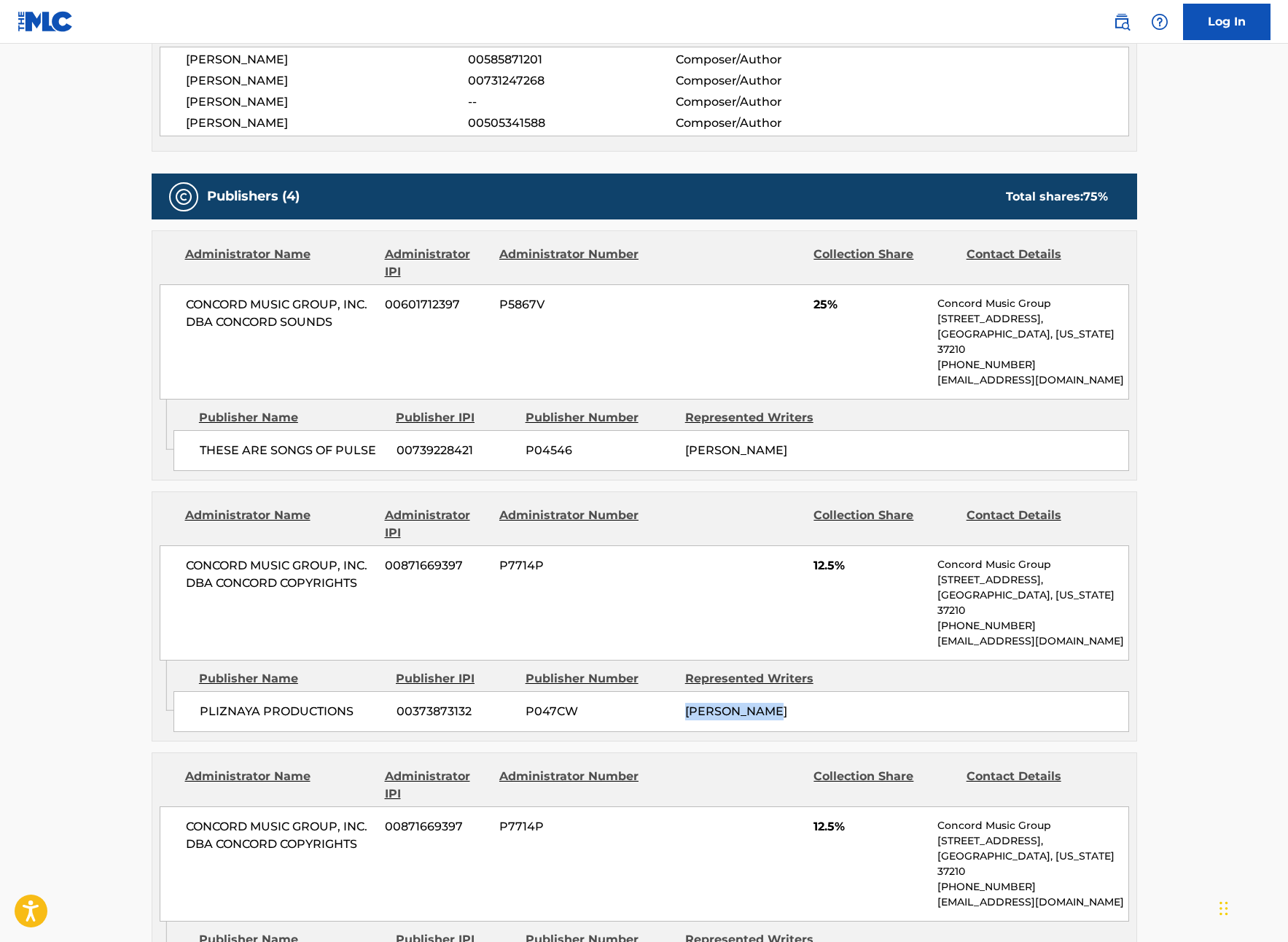
drag, startPoint x: 786, startPoint y: 694, endPoint x: 687, endPoint y: 695, distance: 99.0
click at [687, 703] on div "[PERSON_NAME]" at bounding box center [759, 712] width 149 height 17
copy span "[PERSON_NAME]"
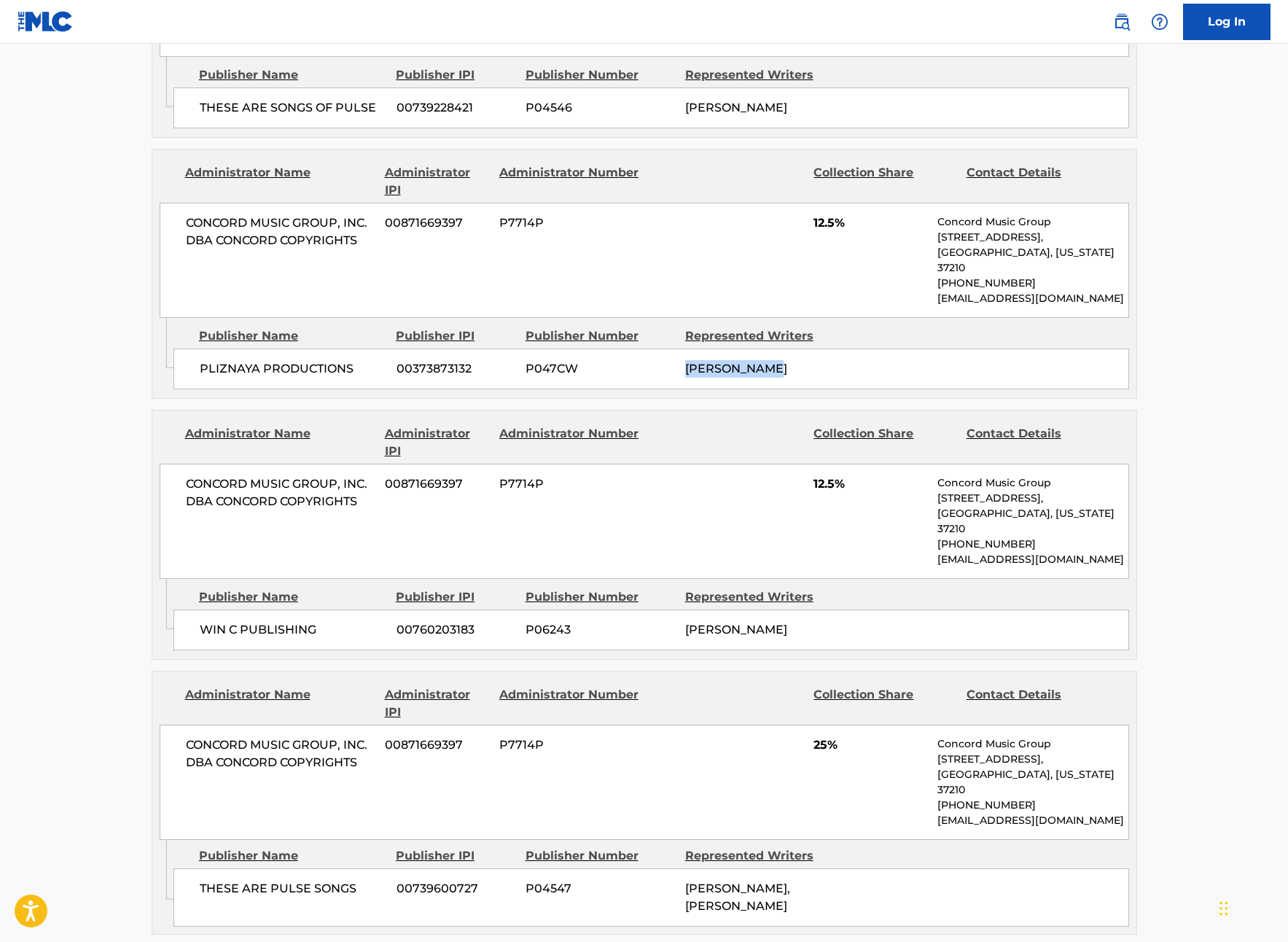
scroll to position [1284, 0]
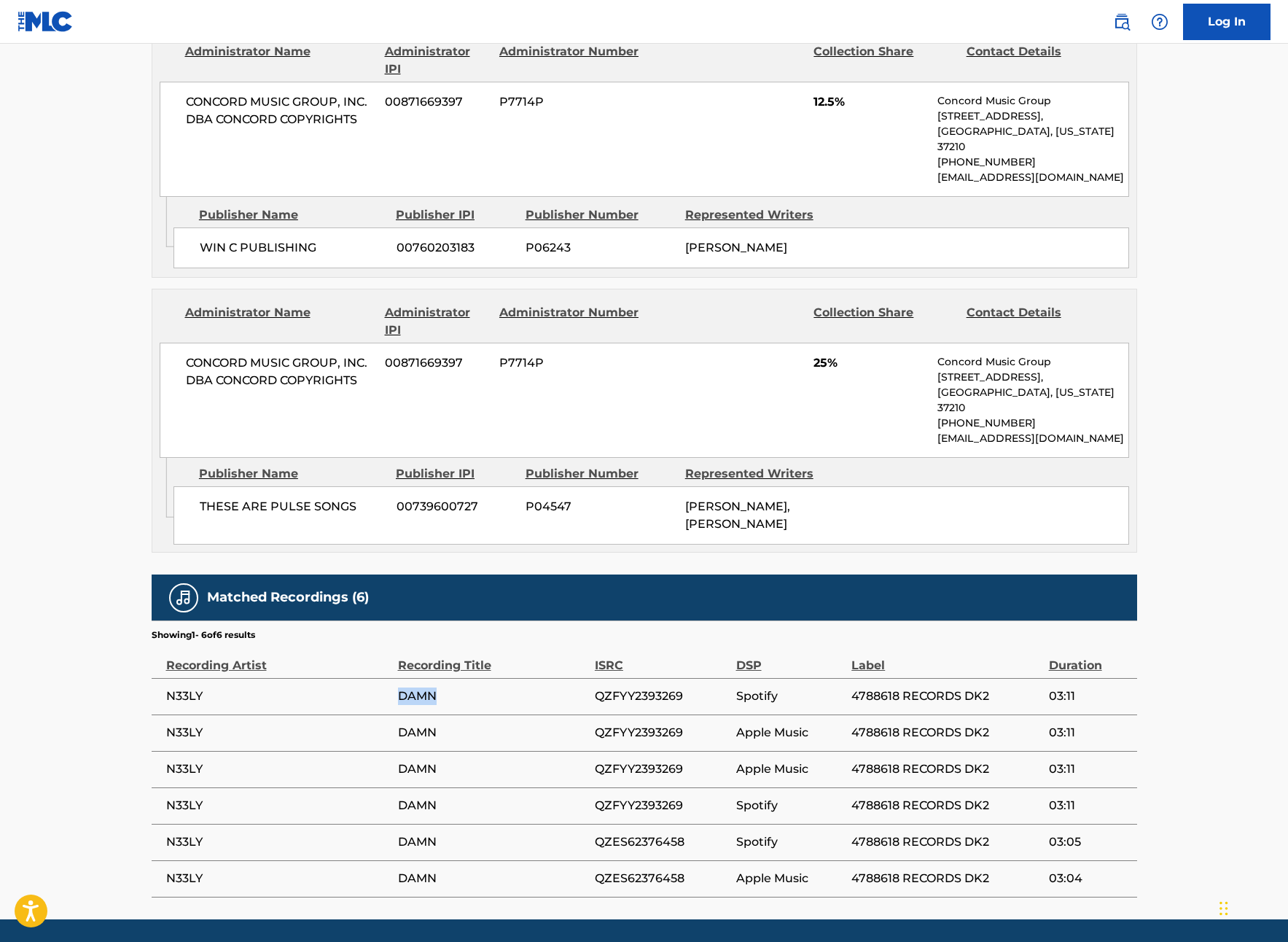
drag, startPoint x: 396, startPoint y: 649, endPoint x: 454, endPoint y: 649, distance: 58.0
click at [454, 678] on tr "N33LY DAMN QZFYY2393269 Spotify 4788618 RECORDS DK2 03:11" at bounding box center [644, 696] width 986 height 36
click at [455, 688] on span "DAMN" at bounding box center [493, 696] width 190 height 17
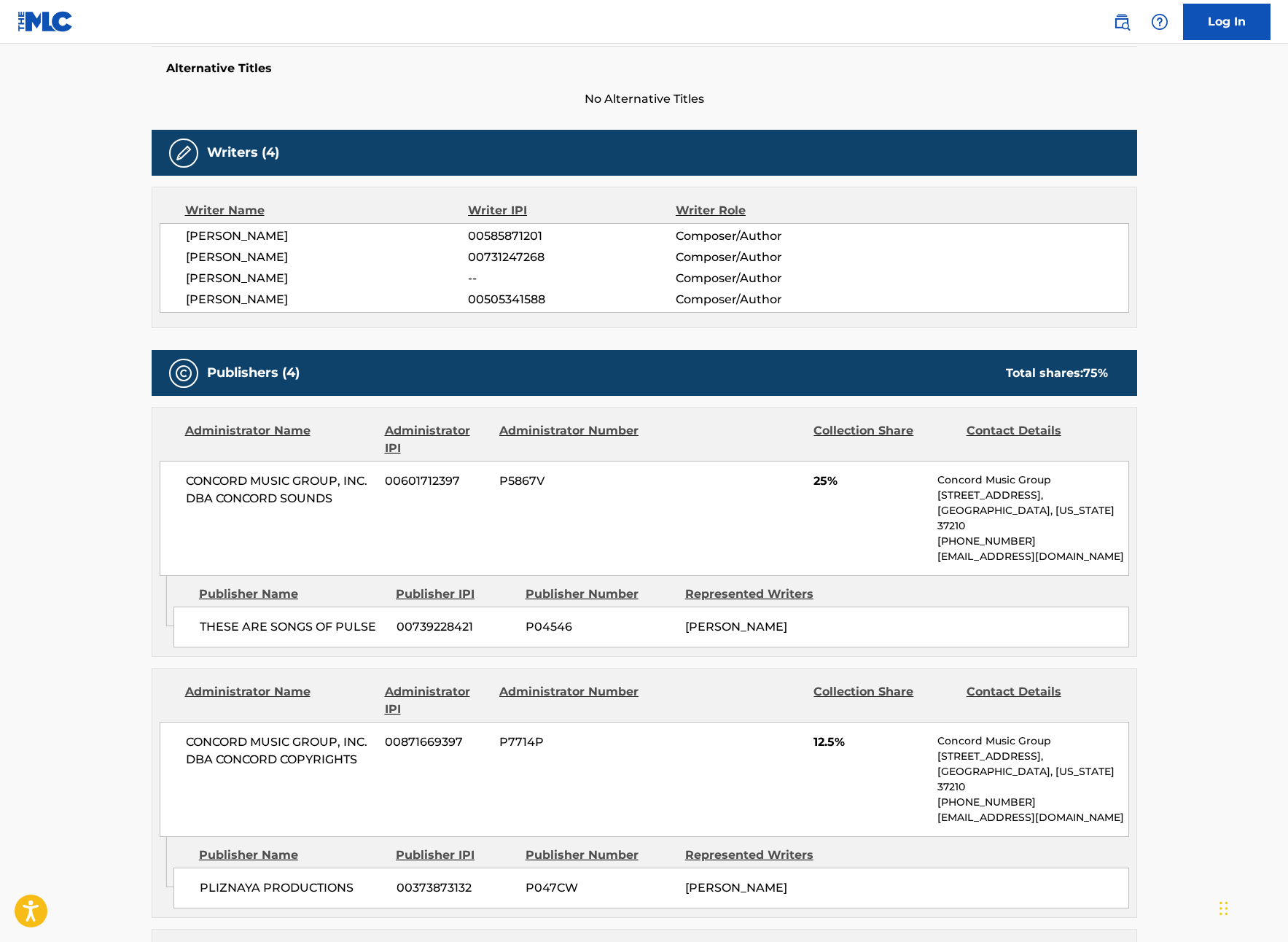
scroll to position [0, 0]
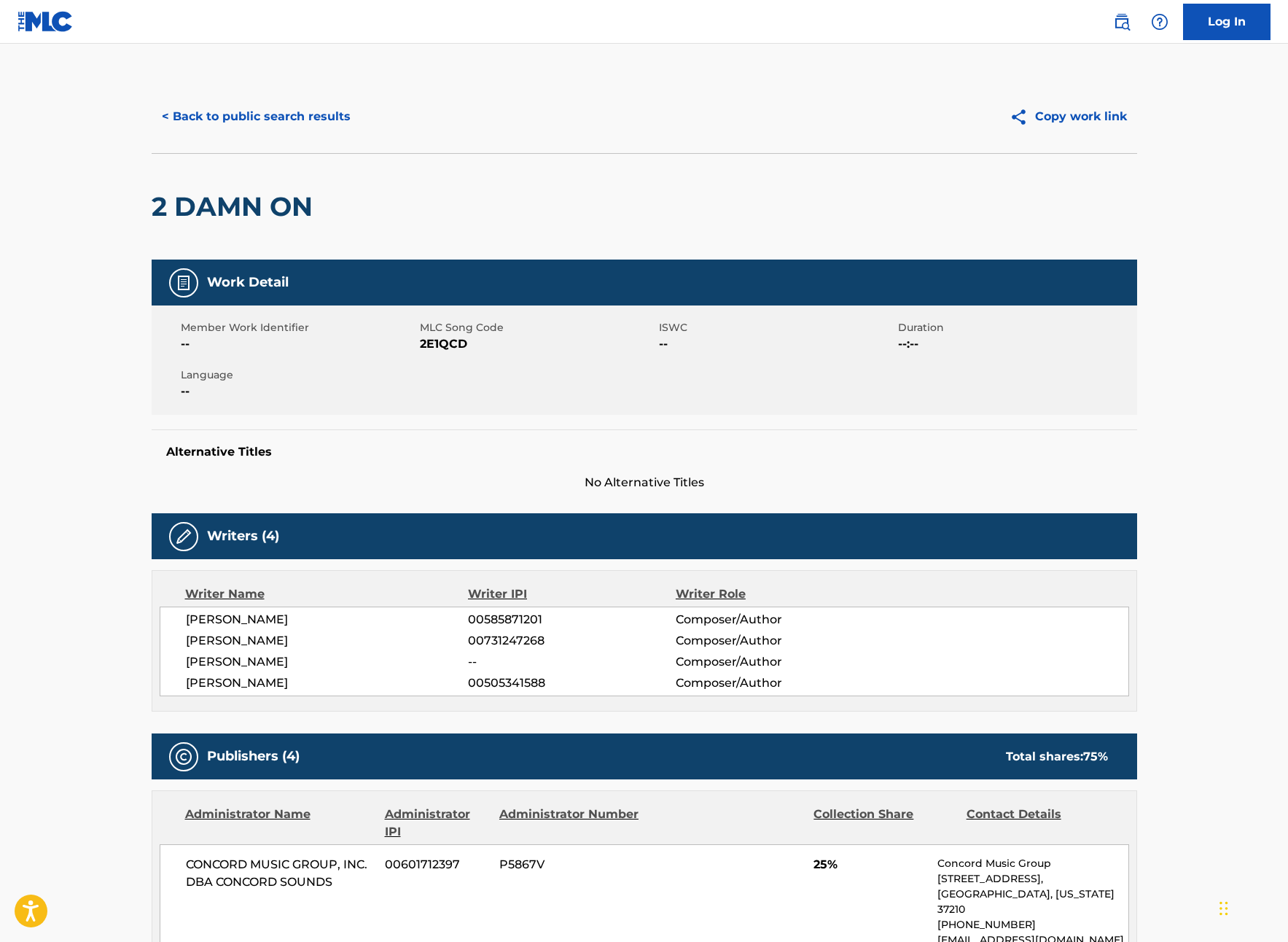
click at [226, 122] on button "< Back to public search results" at bounding box center [256, 116] width 210 height 36
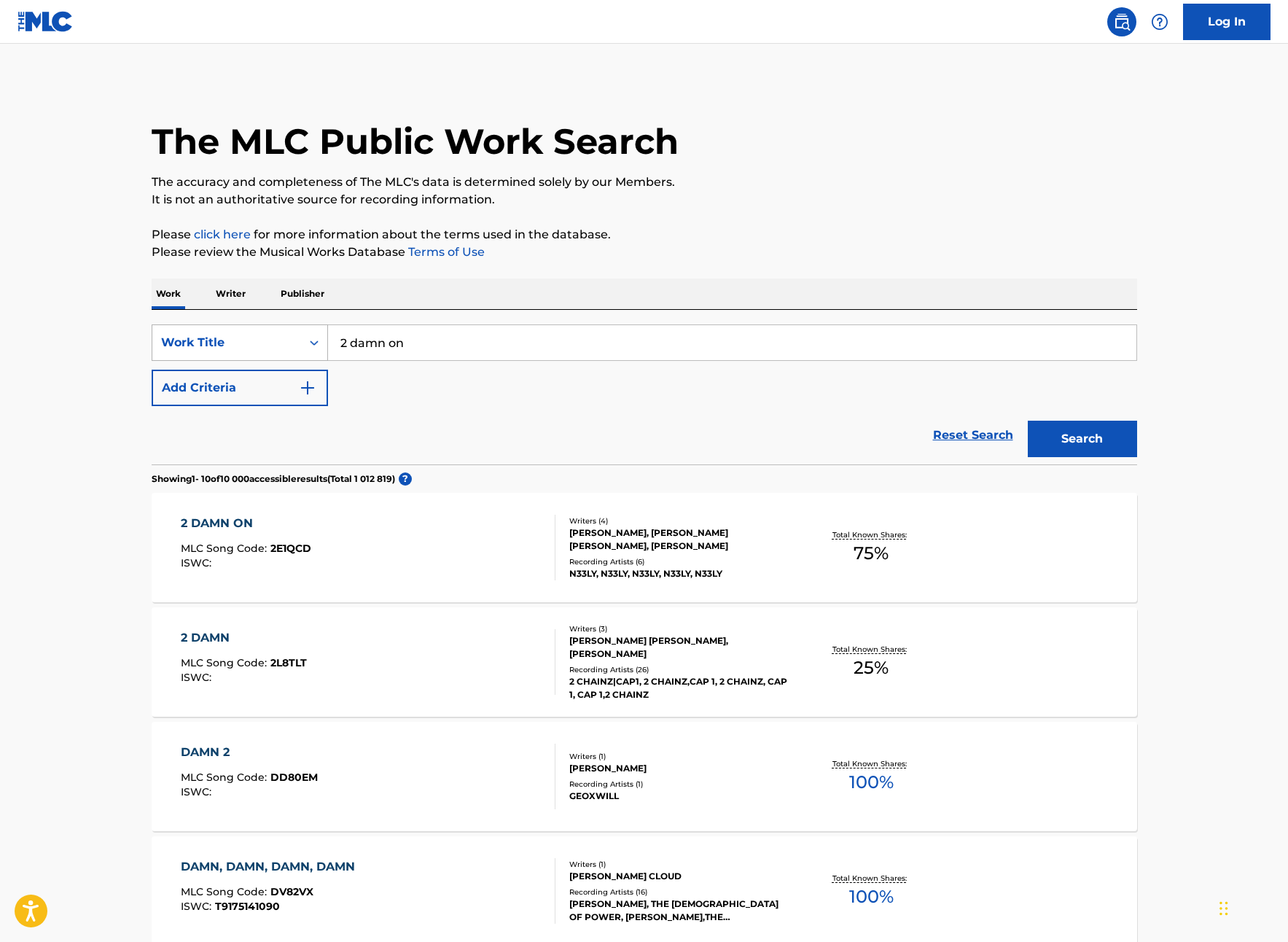
drag, startPoint x: 319, startPoint y: 336, endPoint x: 307, endPoint y: 335, distance: 12.0
click at [307, 335] on div "SearchWithCriteriad3413755-582f-4ba0-8838-8ba107a337db Work Title 2 damn on" at bounding box center [644, 343] width 986 height 36
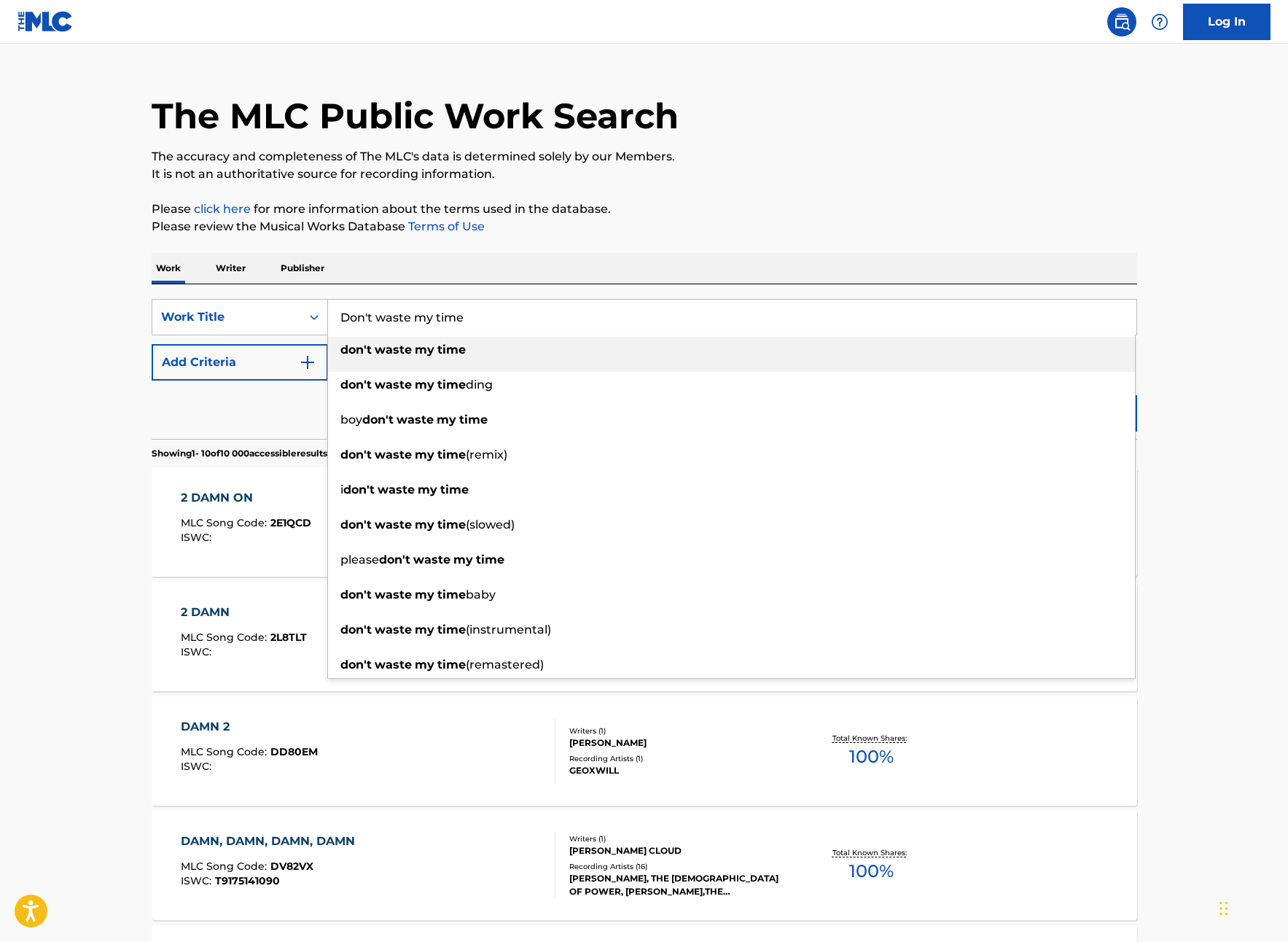
scroll to position [32, 0]
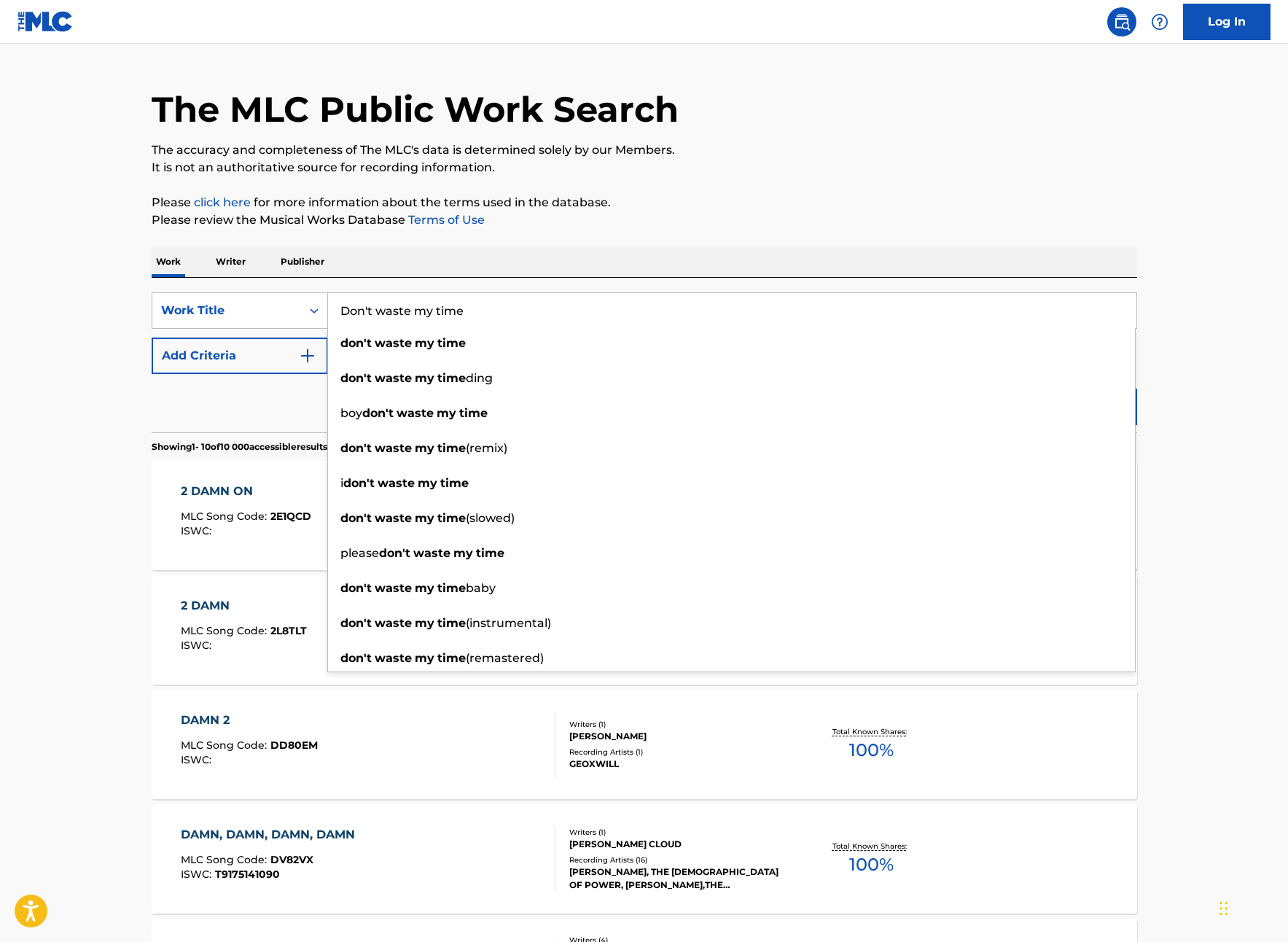
type input "Don't waste my time"
click at [1028, 389] on button "Search" at bounding box center [1082, 407] width 110 height 36
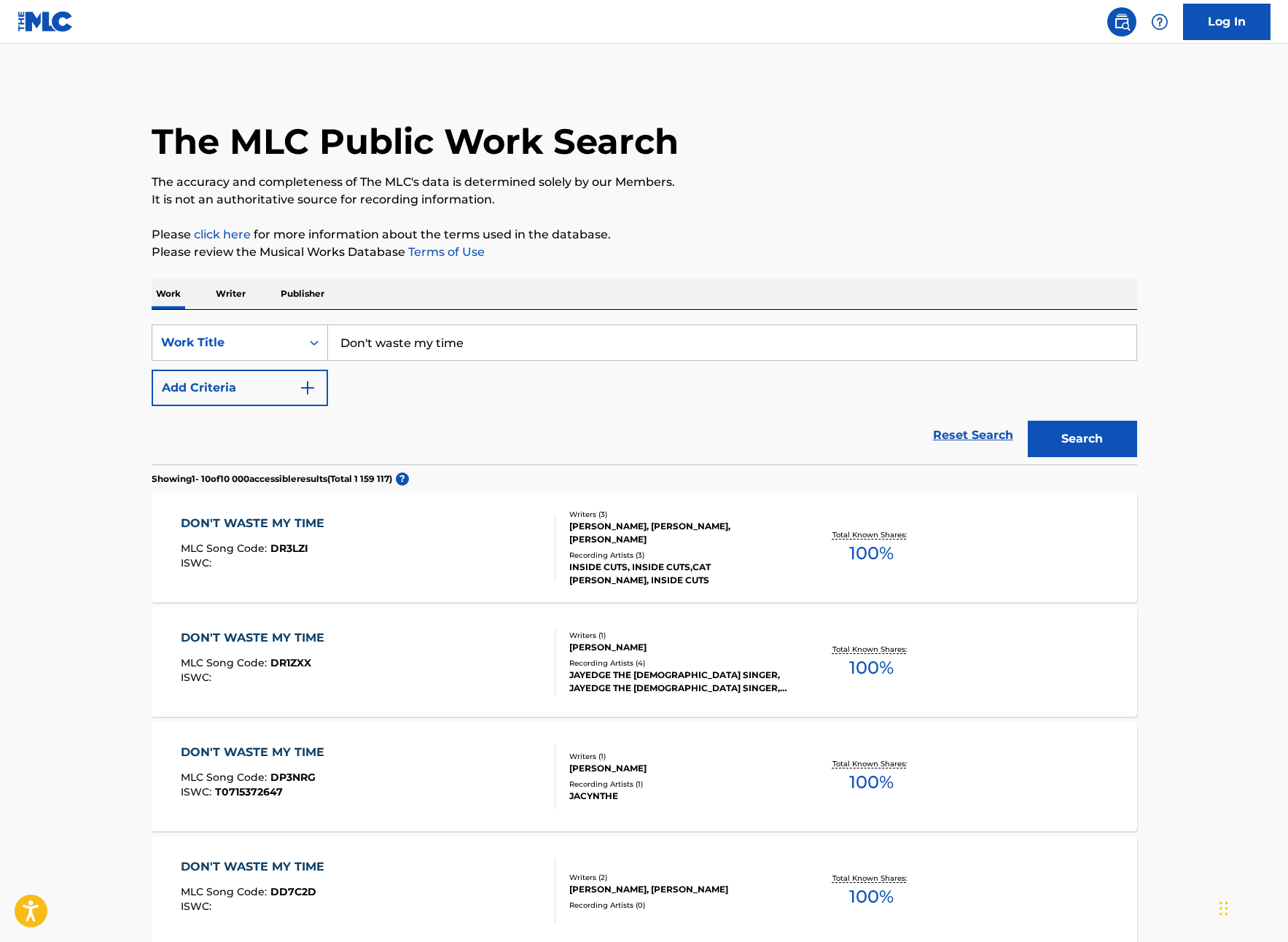
drag, startPoint x: 290, startPoint y: 394, endPoint x: 358, endPoint y: 406, distance: 69.1
click at [290, 394] on button "Add Criteria" at bounding box center [239, 388] width 176 height 36
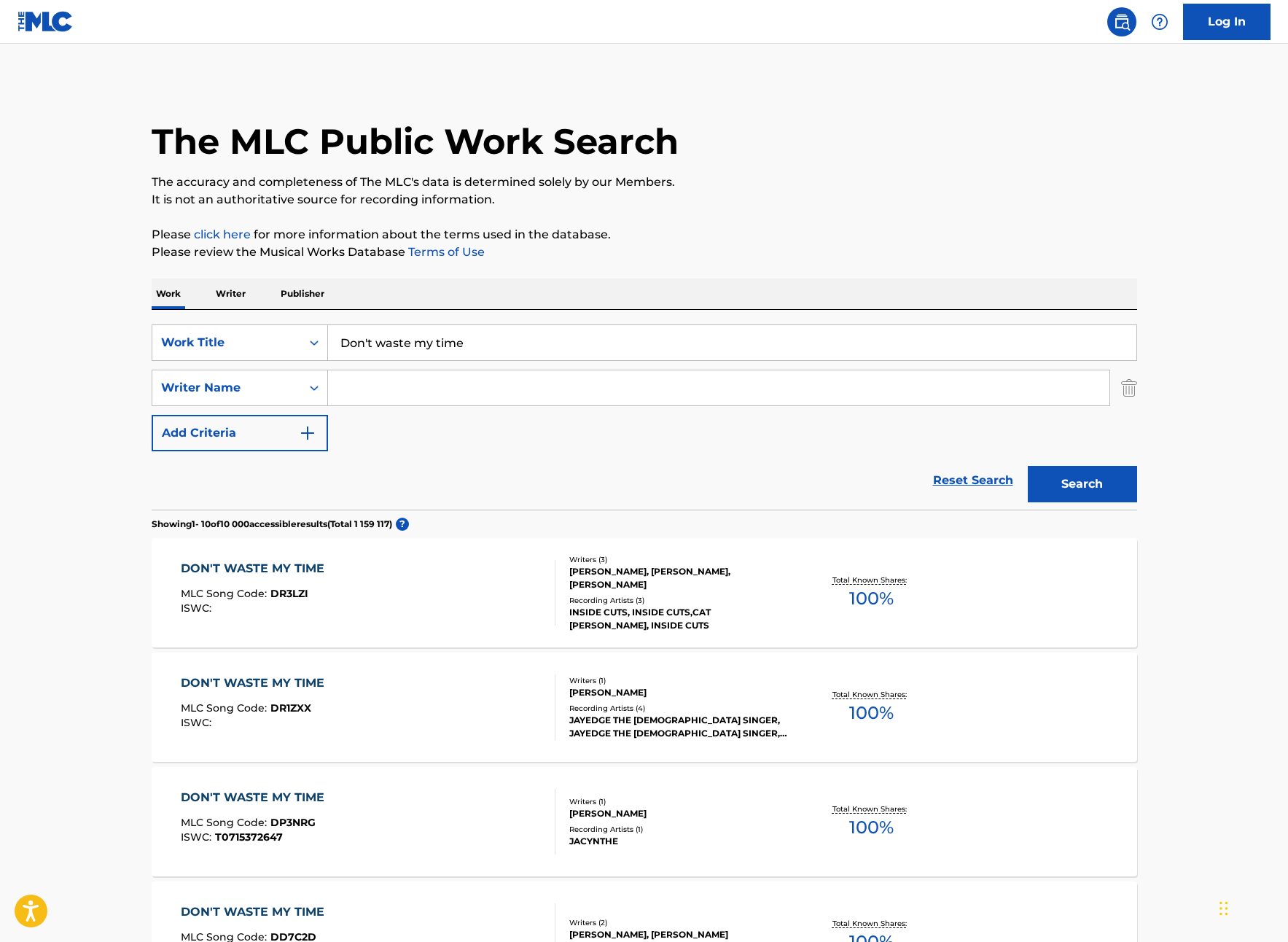
click at [366, 390] on input "Search Form" at bounding box center [718, 388] width 781 height 35
type input "[PERSON_NAME]"
click at [1028, 466] on button "Search" at bounding box center [1082, 484] width 110 height 36
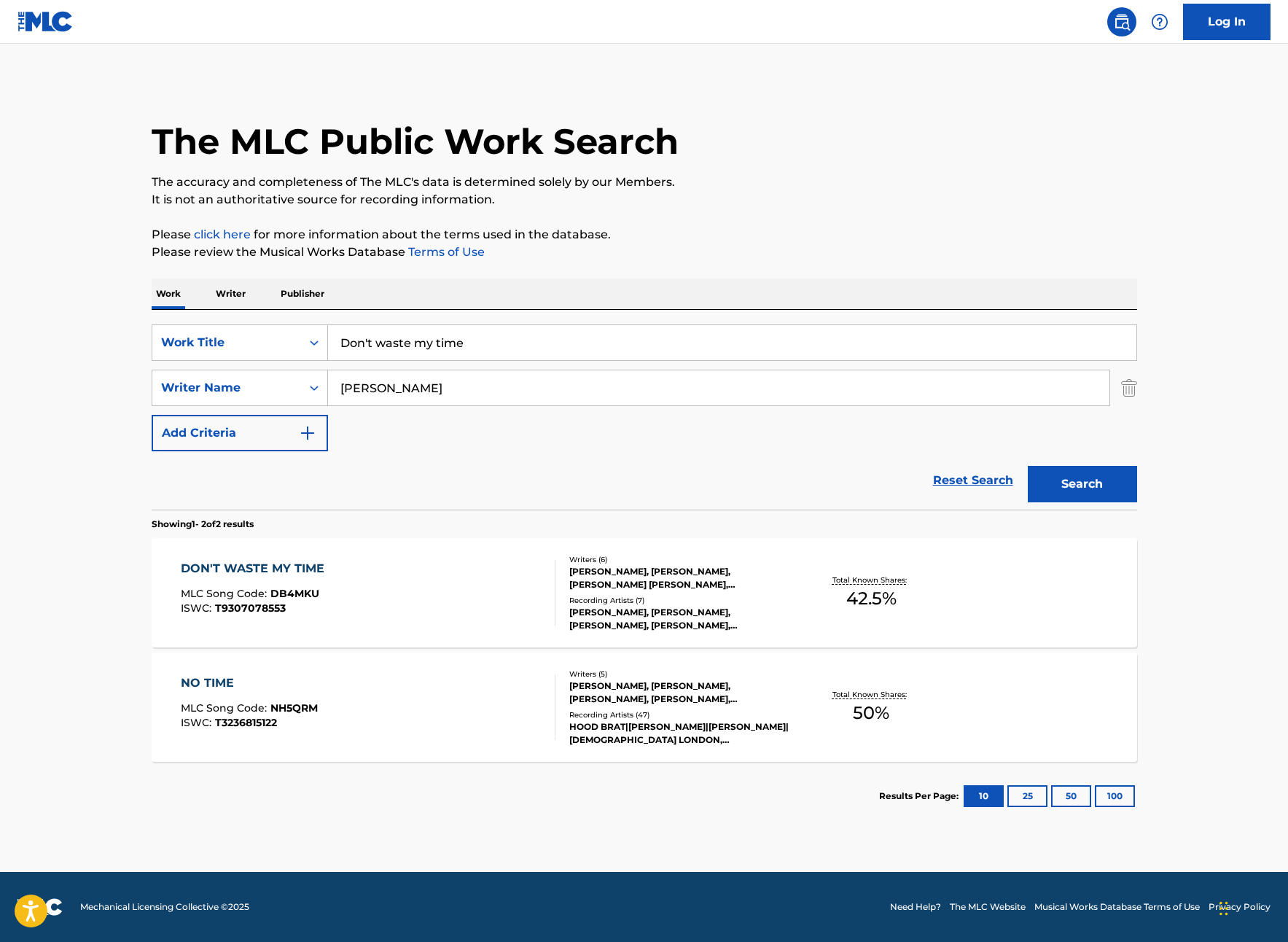
click at [261, 571] on div "DON'T WASTE MY TIME" at bounding box center [256, 569] width 151 height 17
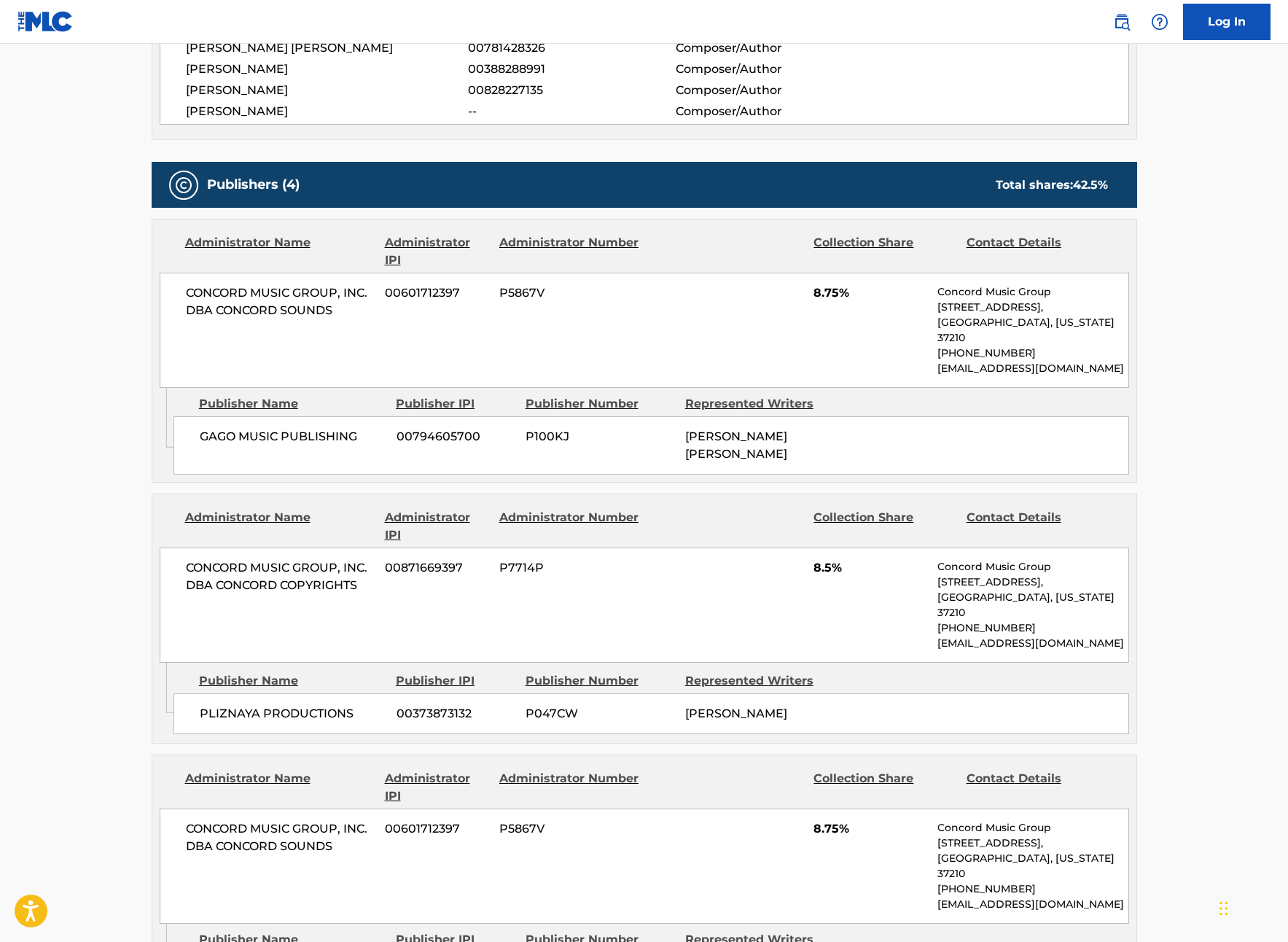
scroll to position [618, 0]
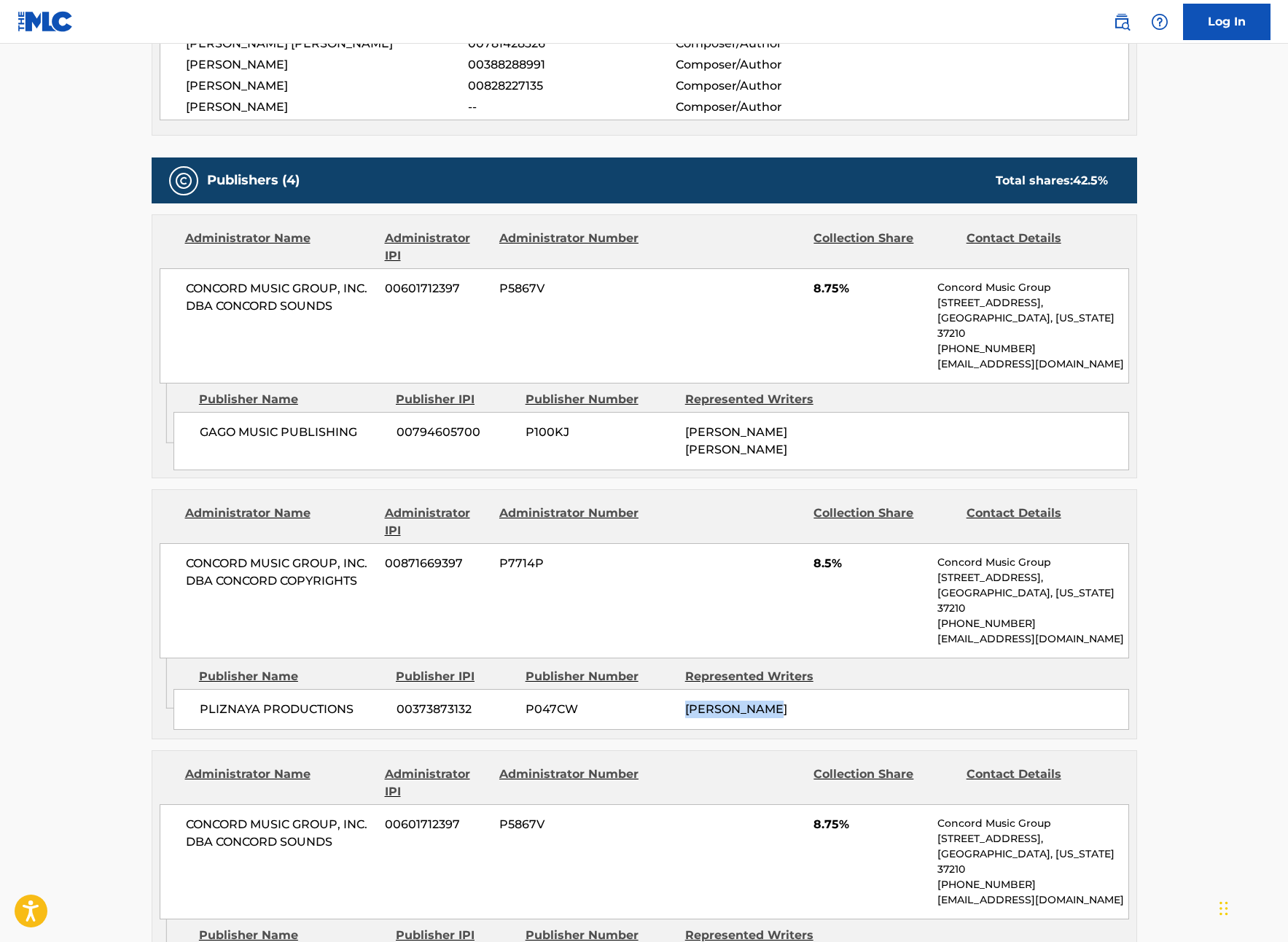
drag, startPoint x: 799, startPoint y: 663, endPoint x: 759, endPoint y: 670, distance: 40.6
click at [687, 700] on div "[PERSON_NAME]" at bounding box center [759, 709] width 149 height 17
click at [795, 700] on div "[PERSON_NAME]" at bounding box center [759, 709] width 149 height 17
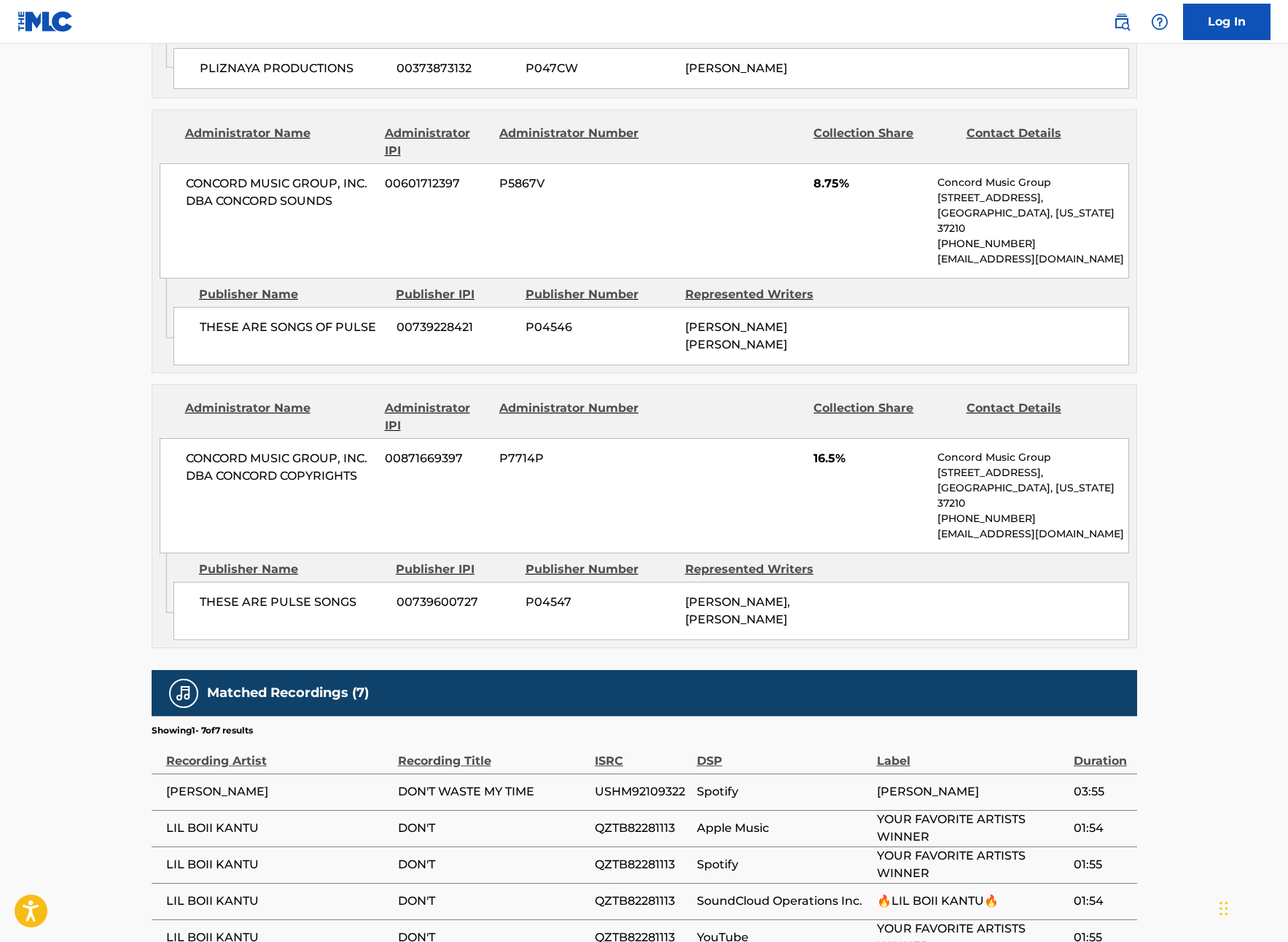
scroll to position [1260, 0]
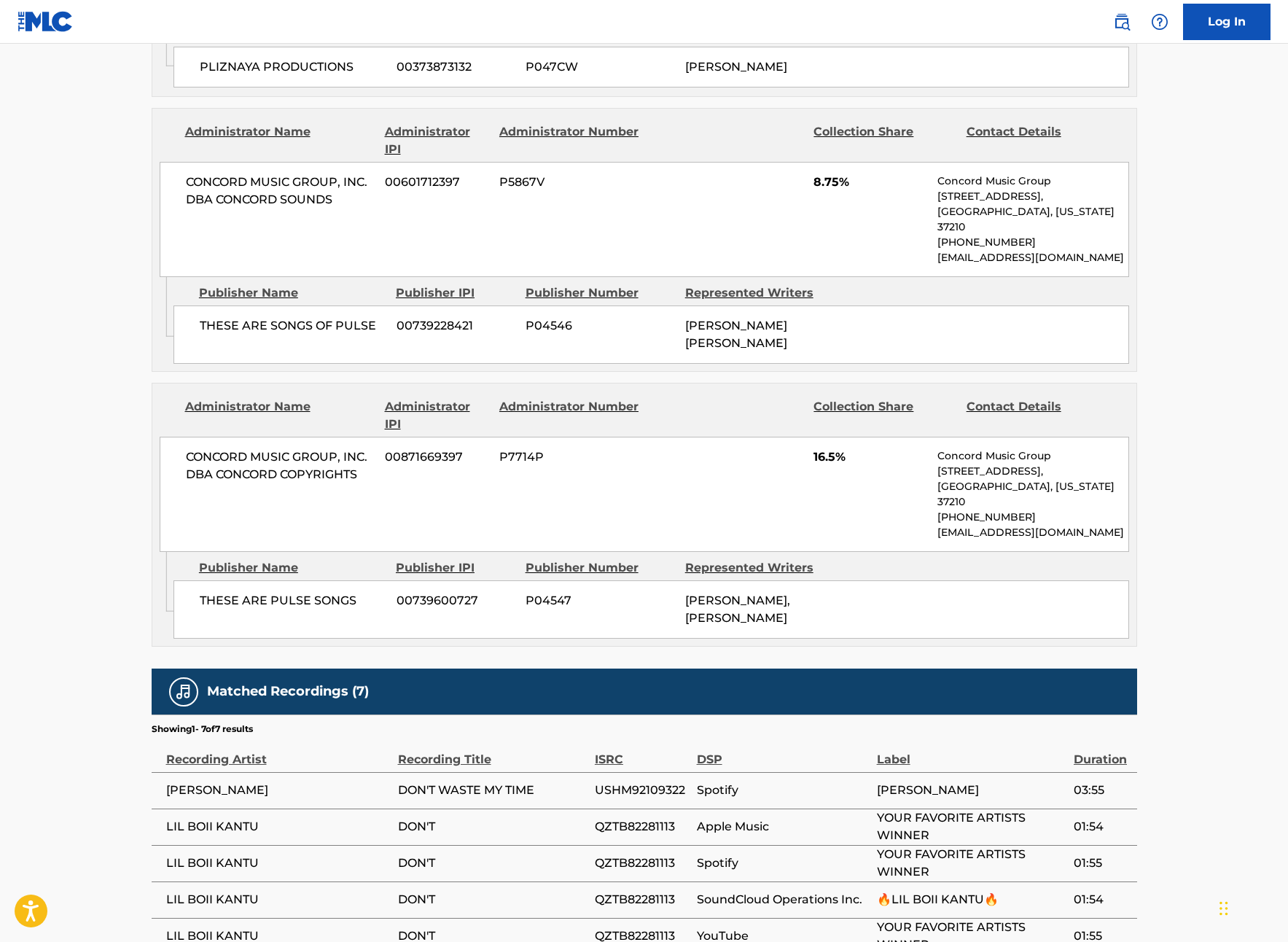
click at [682, 781] on span "USHM92109322" at bounding box center [641, 790] width 94 height 17
drag, startPoint x: 688, startPoint y: 702, endPoint x: 594, endPoint y: 703, distance: 94.0
click at [594, 781] on span "USHM92109322" at bounding box center [641, 790] width 94 height 17
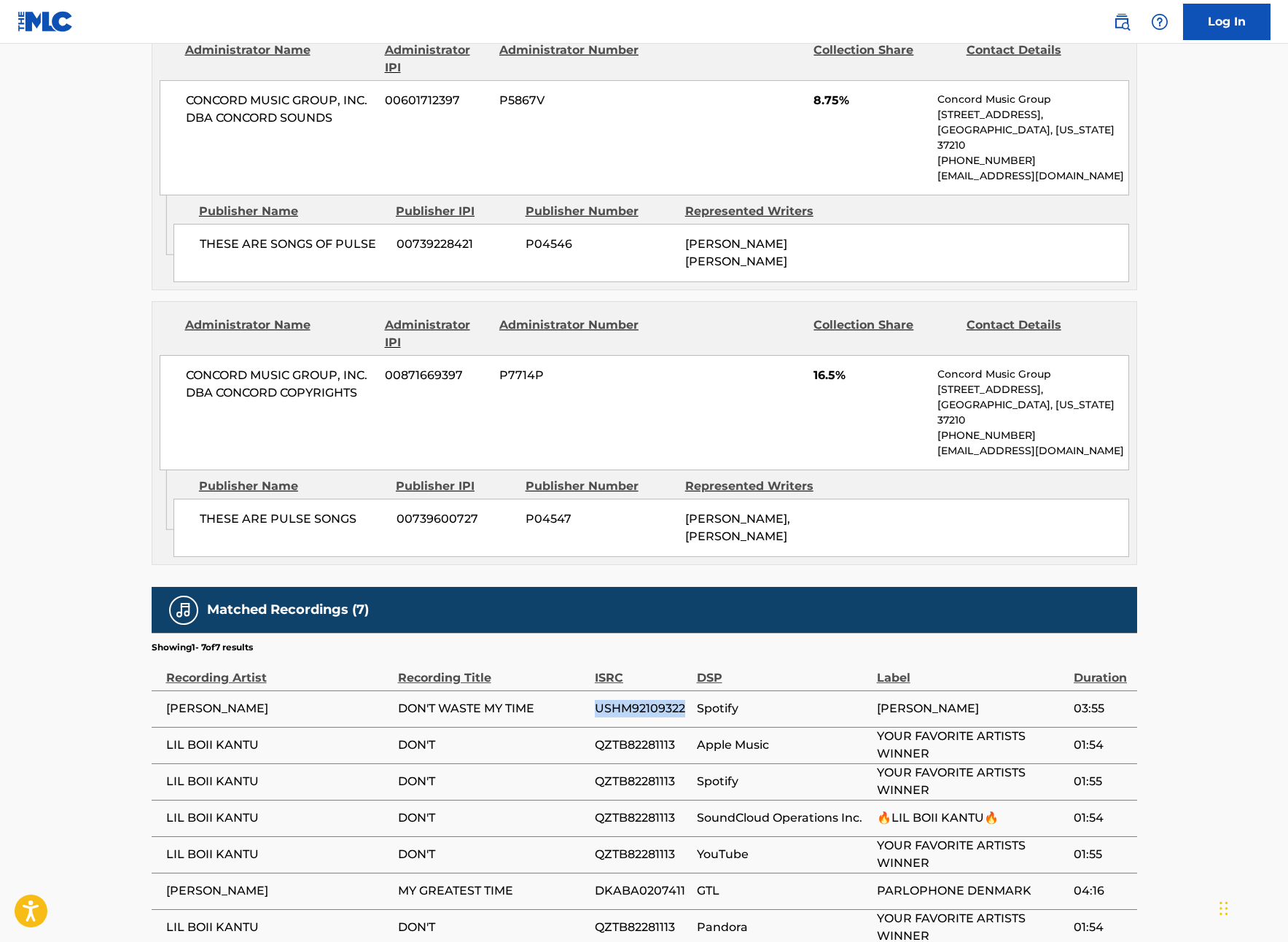
scroll to position [1349, 0]
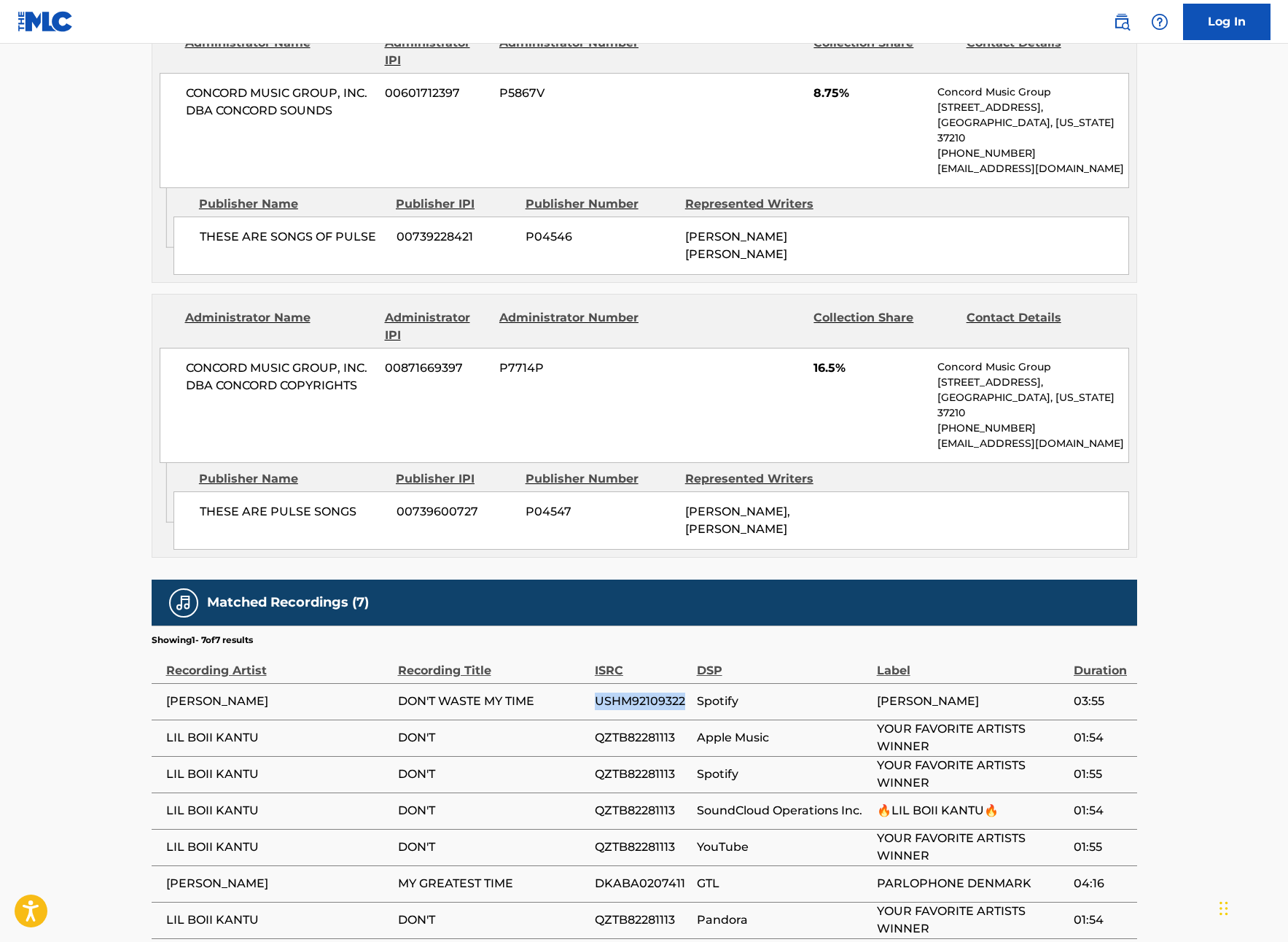
copy tr "USHM92109322"
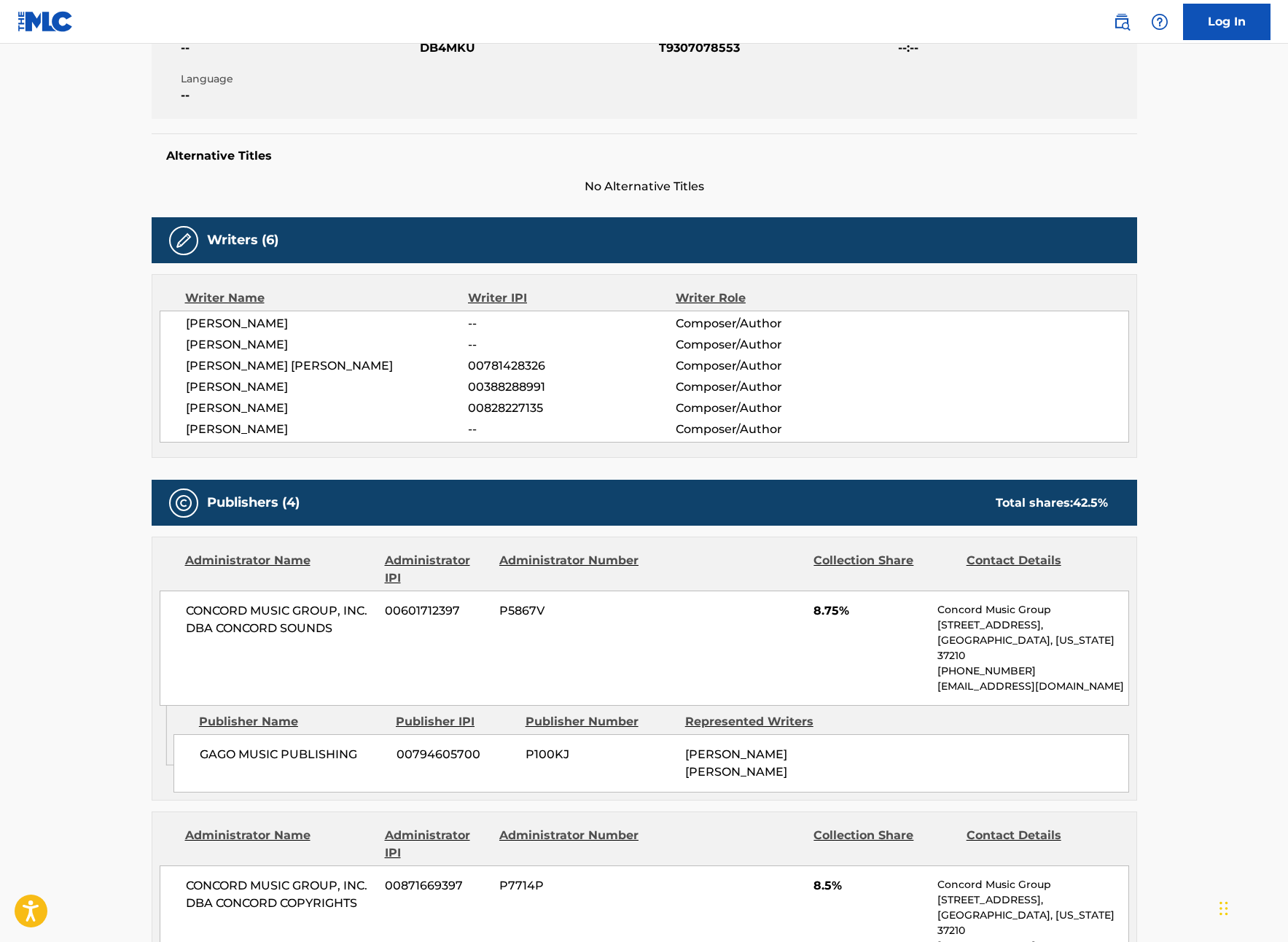
scroll to position [0, 0]
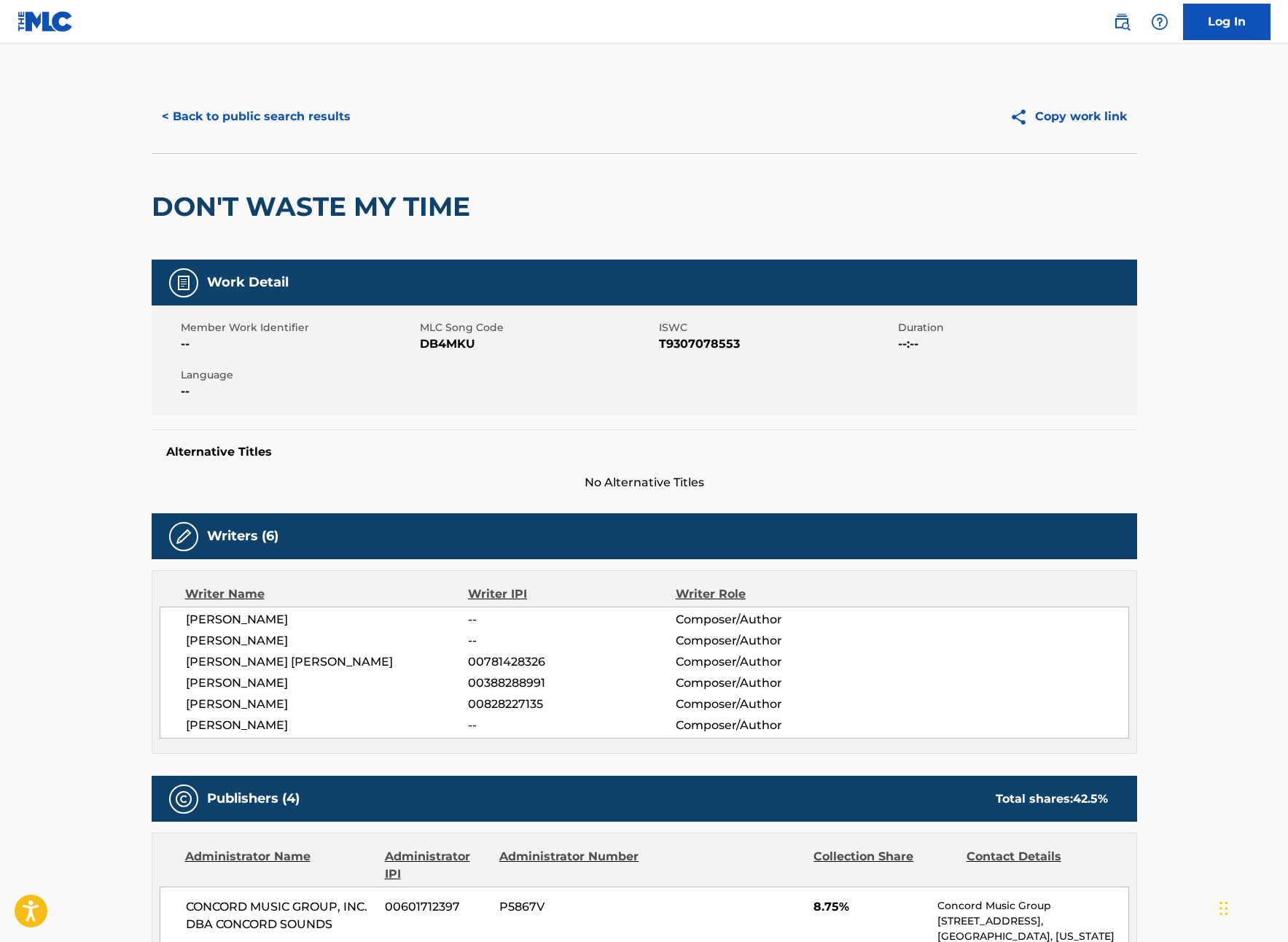
click at [200, 112] on button "< Back to public search results" at bounding box center [256, 116] width 210 height 36
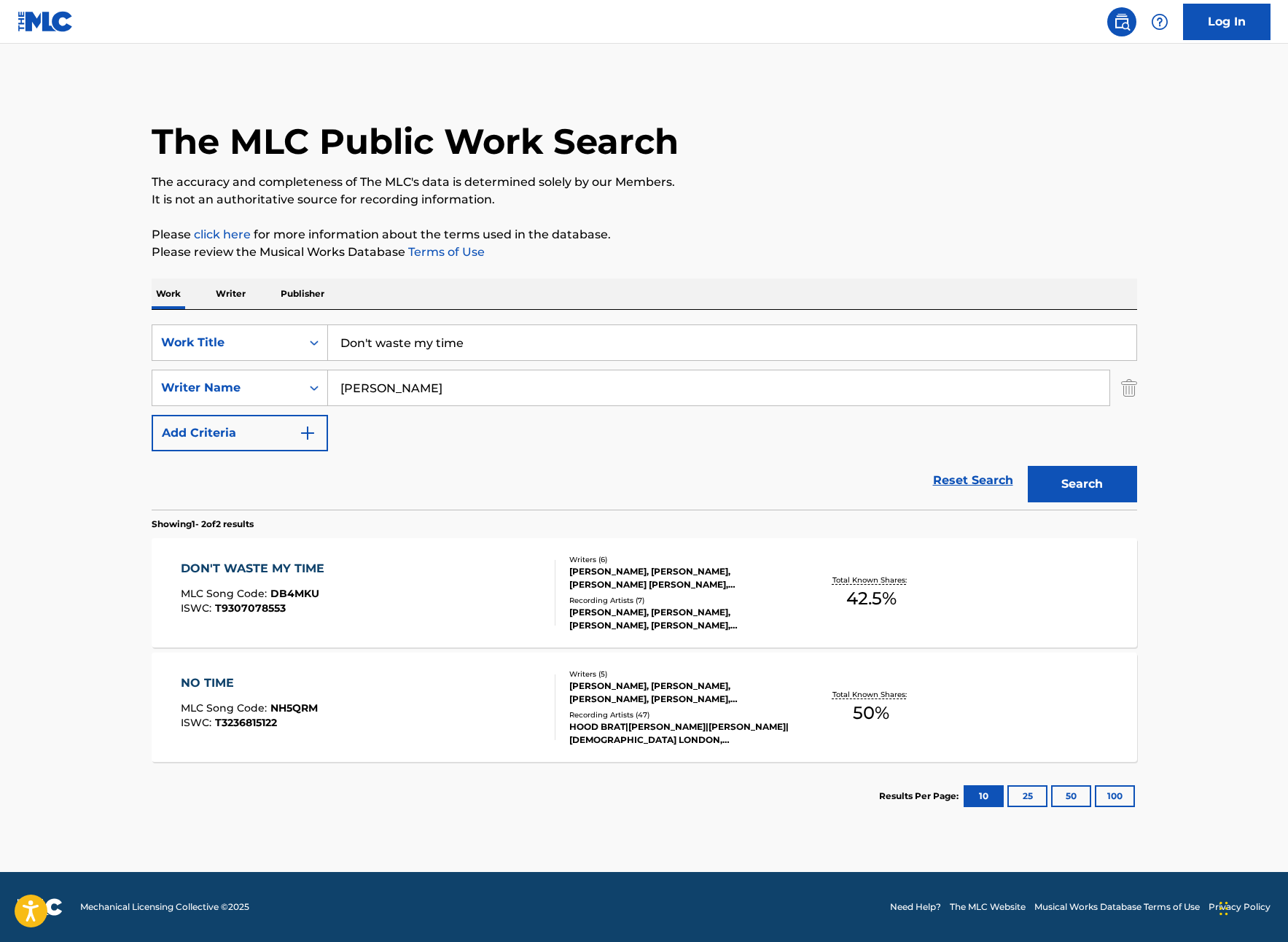
drag, startPoint x: 438, startPoint y: 344, endPoint x: 333, endPoint y: 346, distance: 105.0
click at [333, 346] on input "Don't waste my time" at bounding box center [732, 342] width 809 height 35
type input "babyface savage"
click at [1086, 485] on button "Search" at bounding box center [1082, 484] width 110 height 36
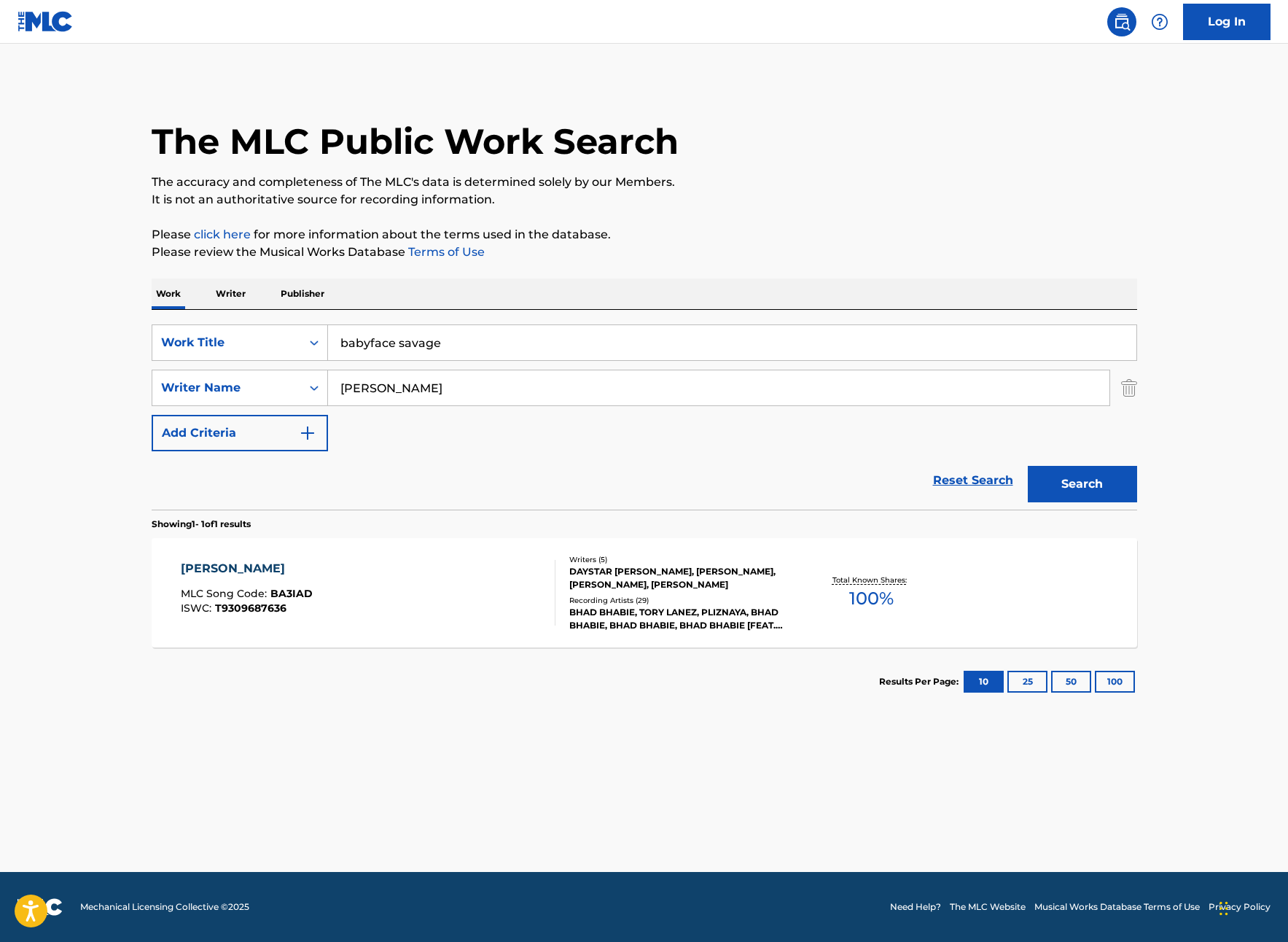
click at [644, 572] on div "DAYSTAR [PERSON_NAME], [PERSON_NAME], [PERSON_NAME], [PERSON_NAME]" at bounding box center [679, 578] width 220 height 27
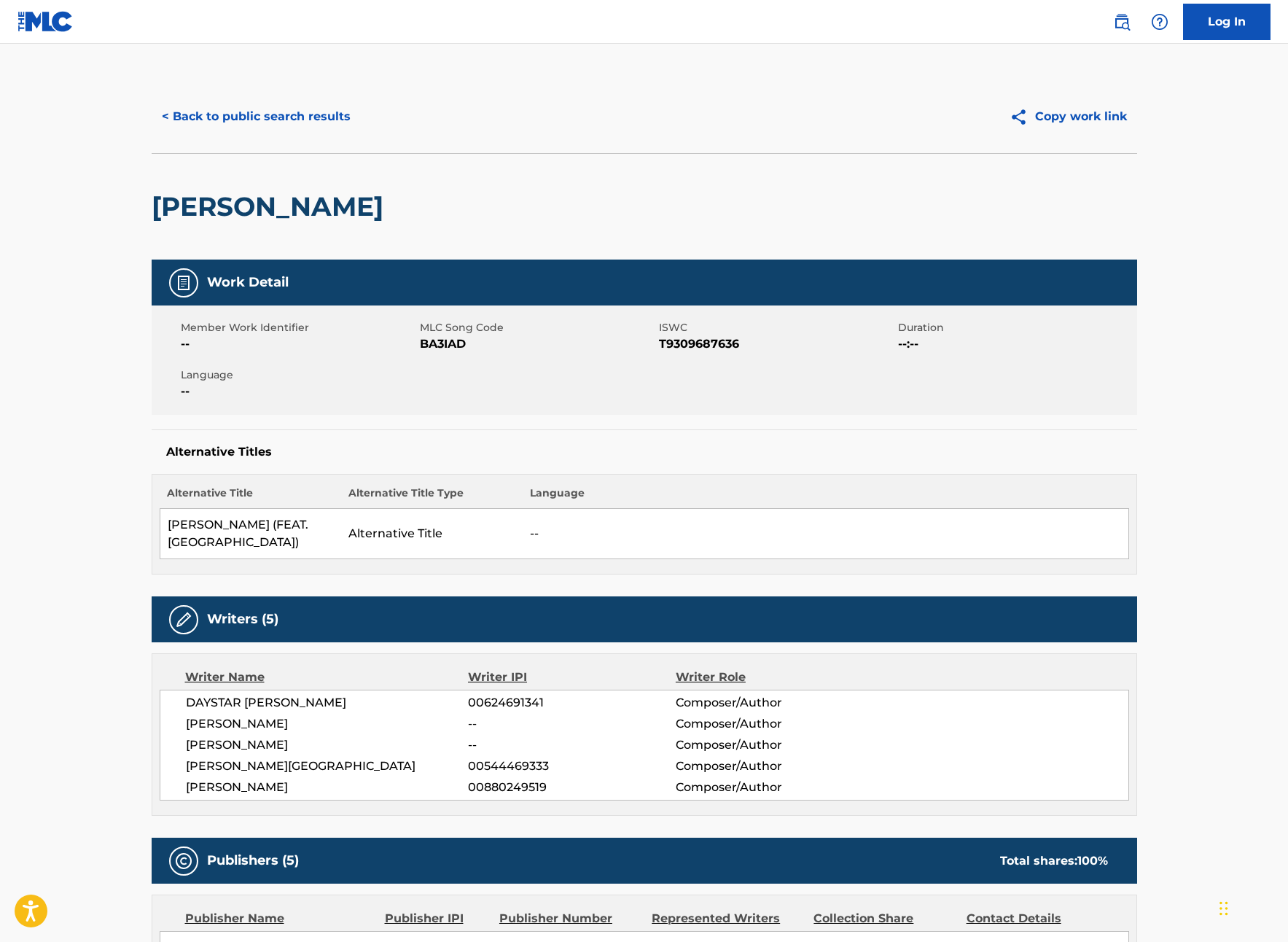
click at [177, 113] on button "< Back to public search results" at bounding box center [256, 116] width 210 height 36
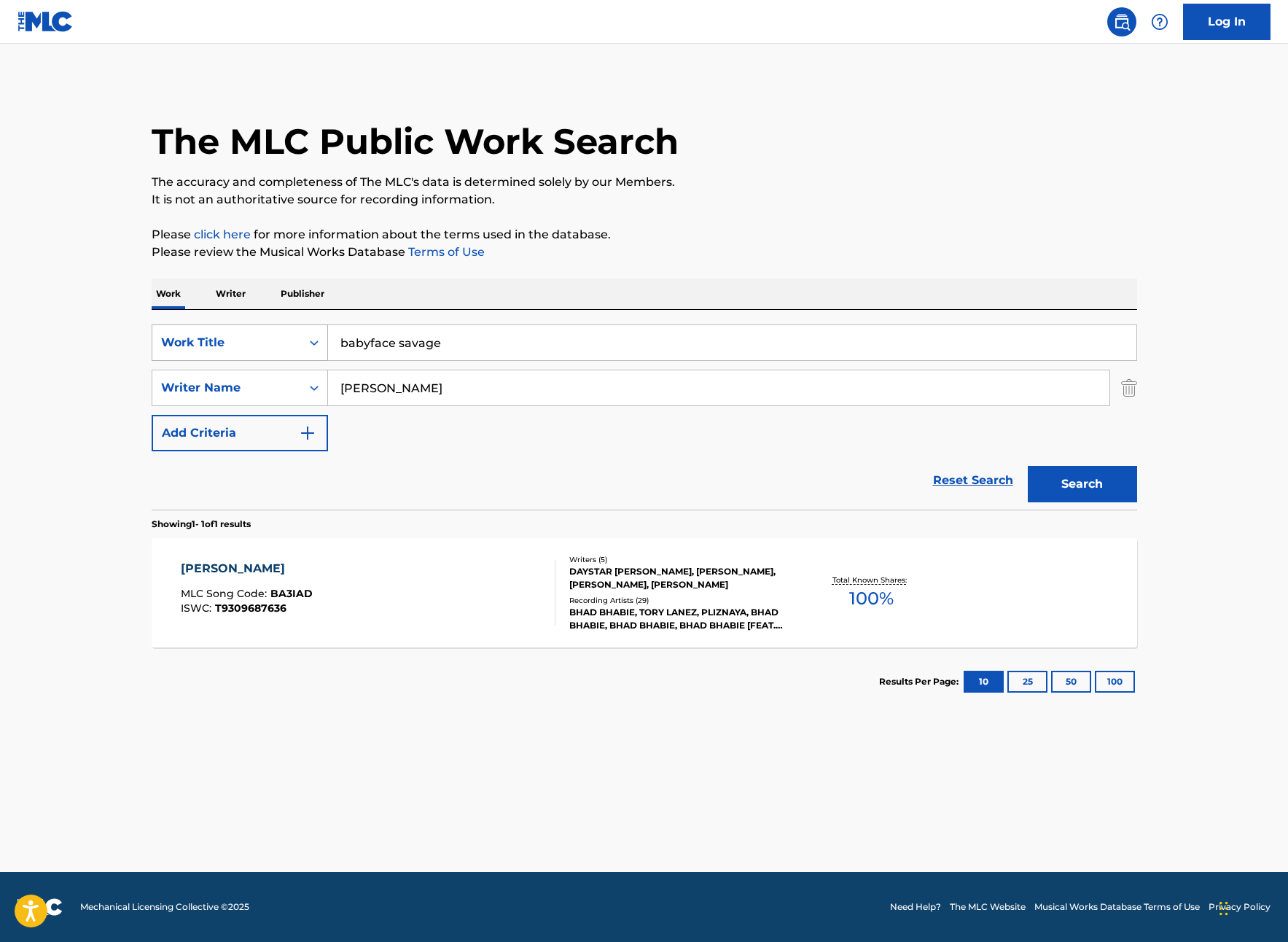
drag, startPoint x: 377, startPoint y: 343, endPoint x: 276, endPoint y: 336, distance: 101.2
click at [276, 336] on div "SearchWithCriteriad3413755-582f-4ba0-8838-8ba107a337db Work Title babyface sava…" at bounding box center [644, 343] width 986 height 36
paste input "G.O.A.T."
drag, startPoint x: 365, startPoint y: 345, endPoint x: 383, endPoint y: 351, distance: 19.0
click at [365, 345] on input "G.O.A.T." at bounding box center [732, 342] width 809 height 35
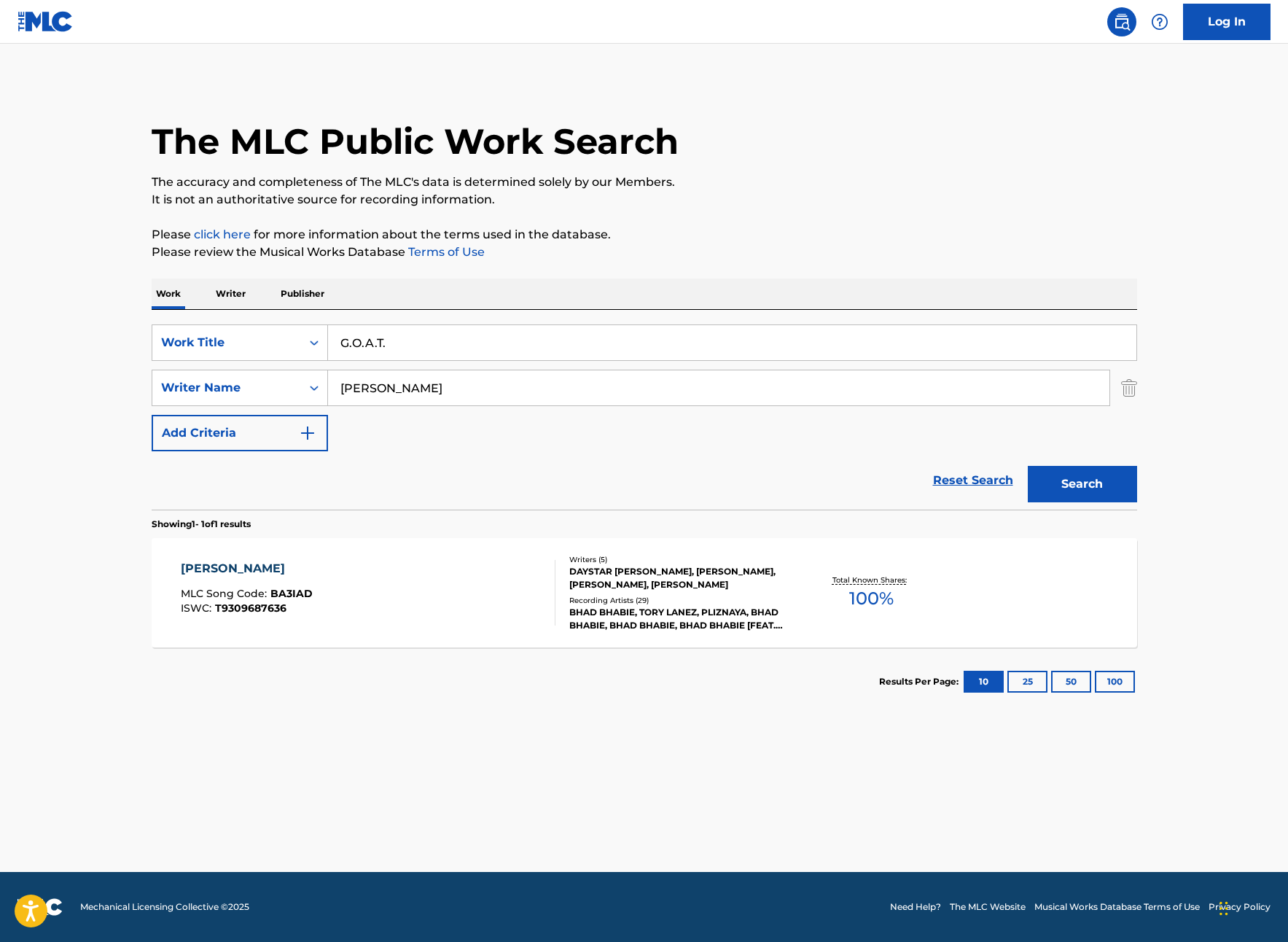
type input "G.O.A.T."
click at [1028, 466] on button "Search" at bounding box center [1082, 484] width 110 height 36
click at [663, 571] on div "[PERSON_NAME], [PERSON_NAME] [PERSON_NAME], [PERSON_NAME]" at bounding box center [679, 578] width 220 height 27
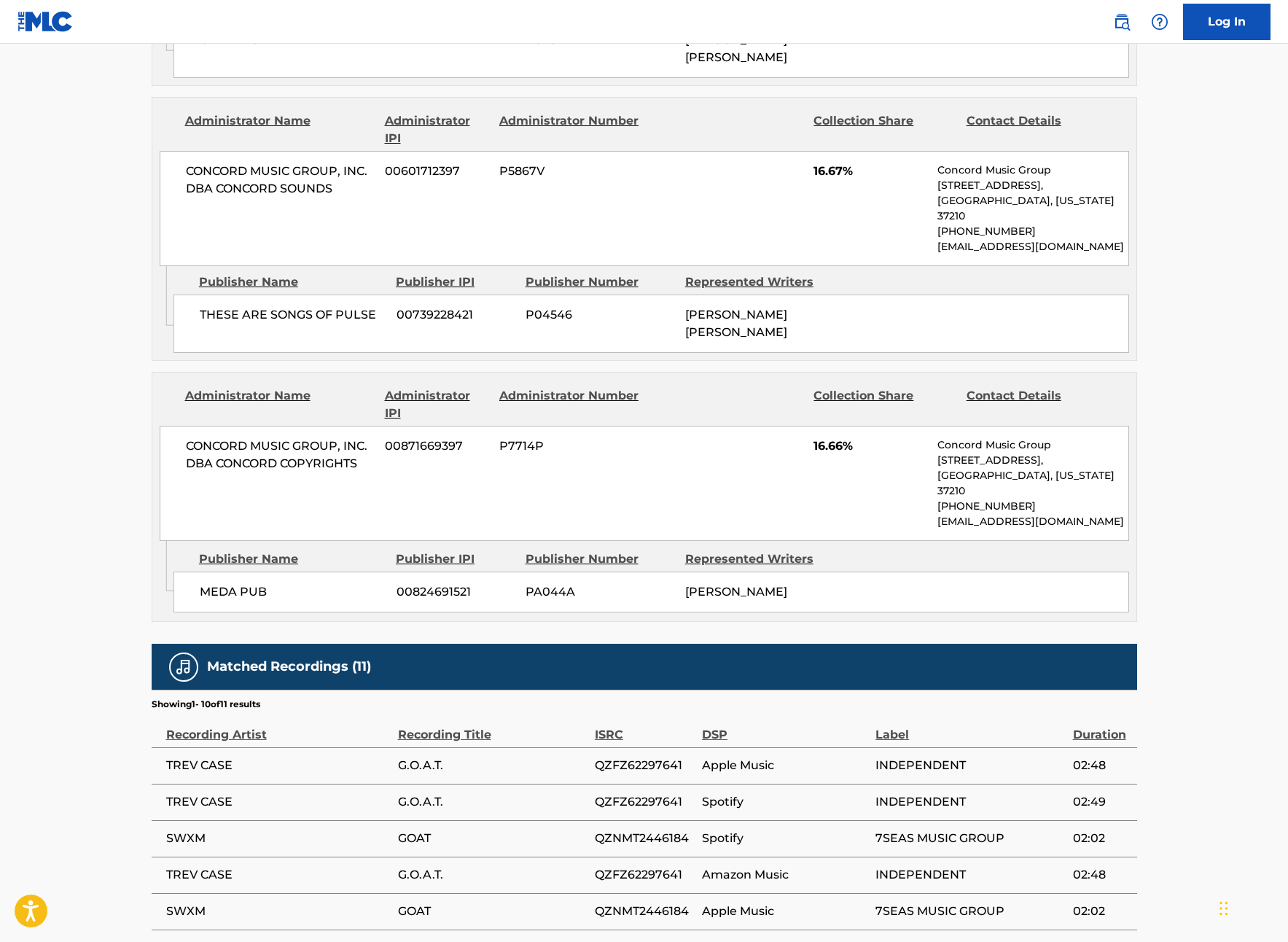
scroll to position [1489, 0]
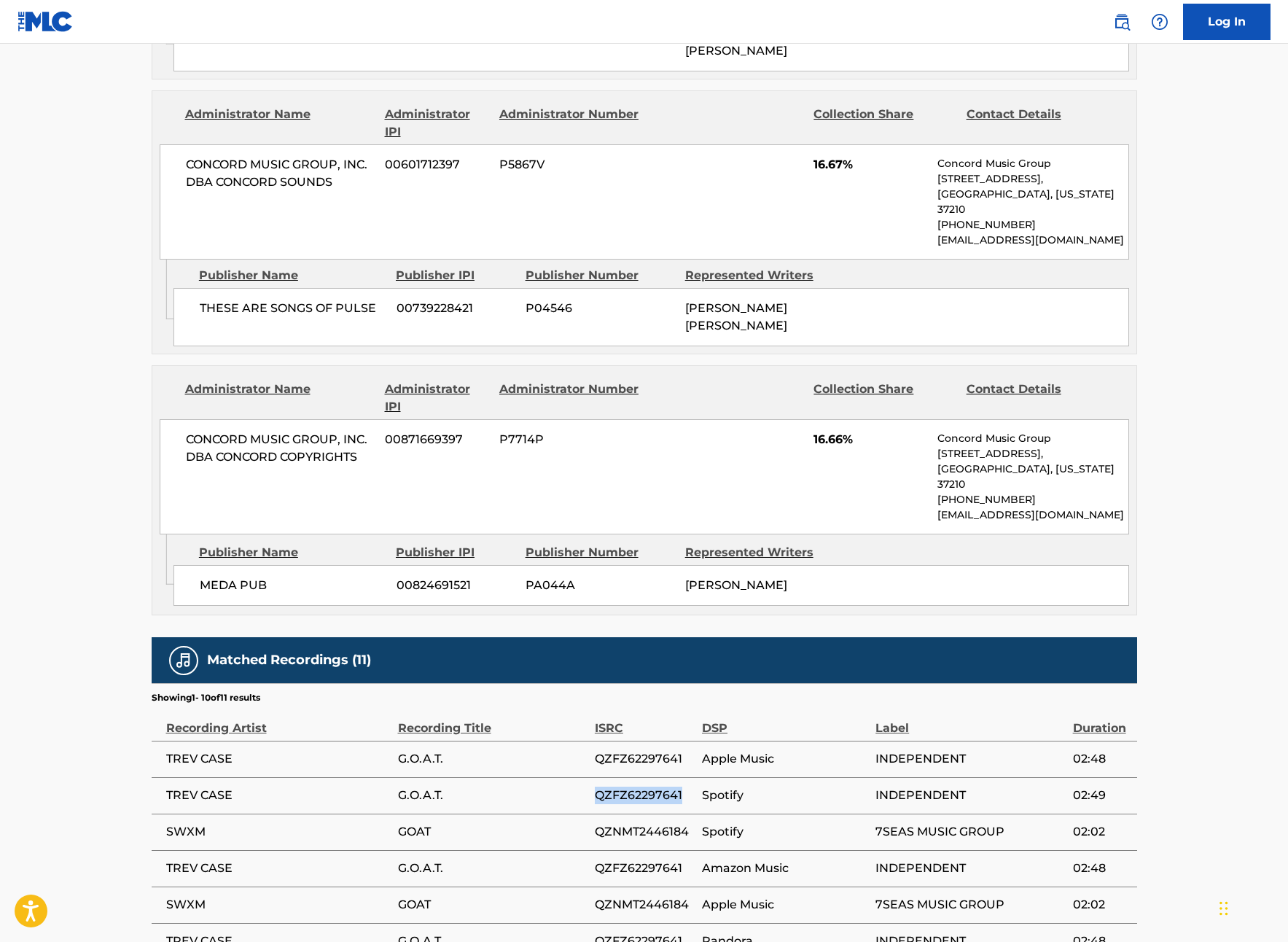
drag, startPoint x: 678, startPoint y: 720, endPoint x: 583, endPoint y: 719, distance: 95.0
click at [583, 777] on tr "TREV CASE G.O.A.T. QZFZ62297641 Spotify INDEPENDENT 02:49" at bounding box center [644, 795] width 986 height 36
copy tr "QZFZ62297641"
click at [656, 777] on td "QZFZ62297641" at bounding box center [648, 795] width 107 height 36
drag, startPoint x: 678, startPoint y: 715, endPoint x: 595, endPoint y: 718, distance: 83.1
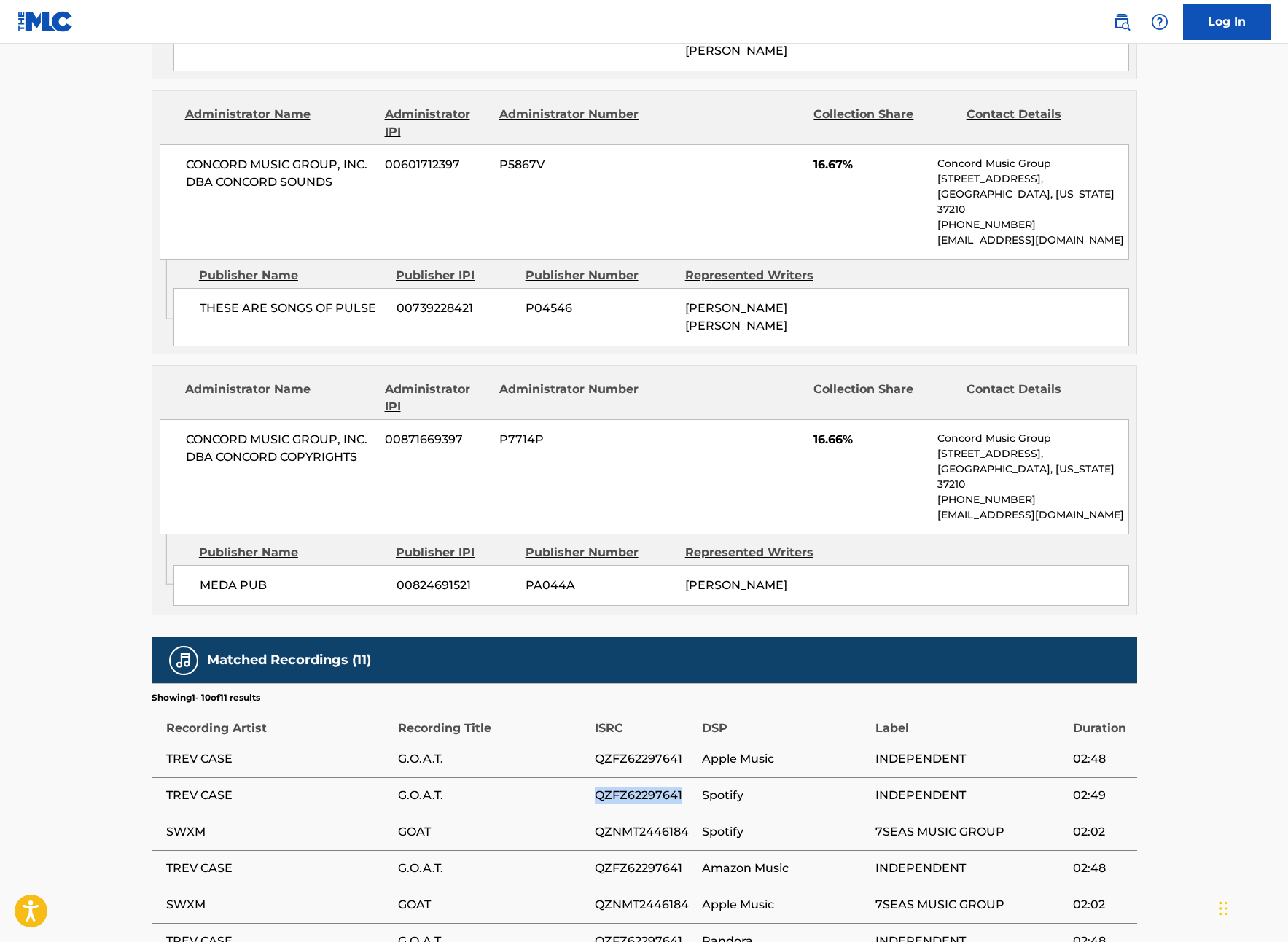
click at [595, 787] on span "QZFZ62297641" at bounding box center [644, 795] width 100 height 17
copy span "QZFZ62297641"
click at [655, 823] on span "QZNMT2446184" at bounding box center [644, 832] width 100 height 17
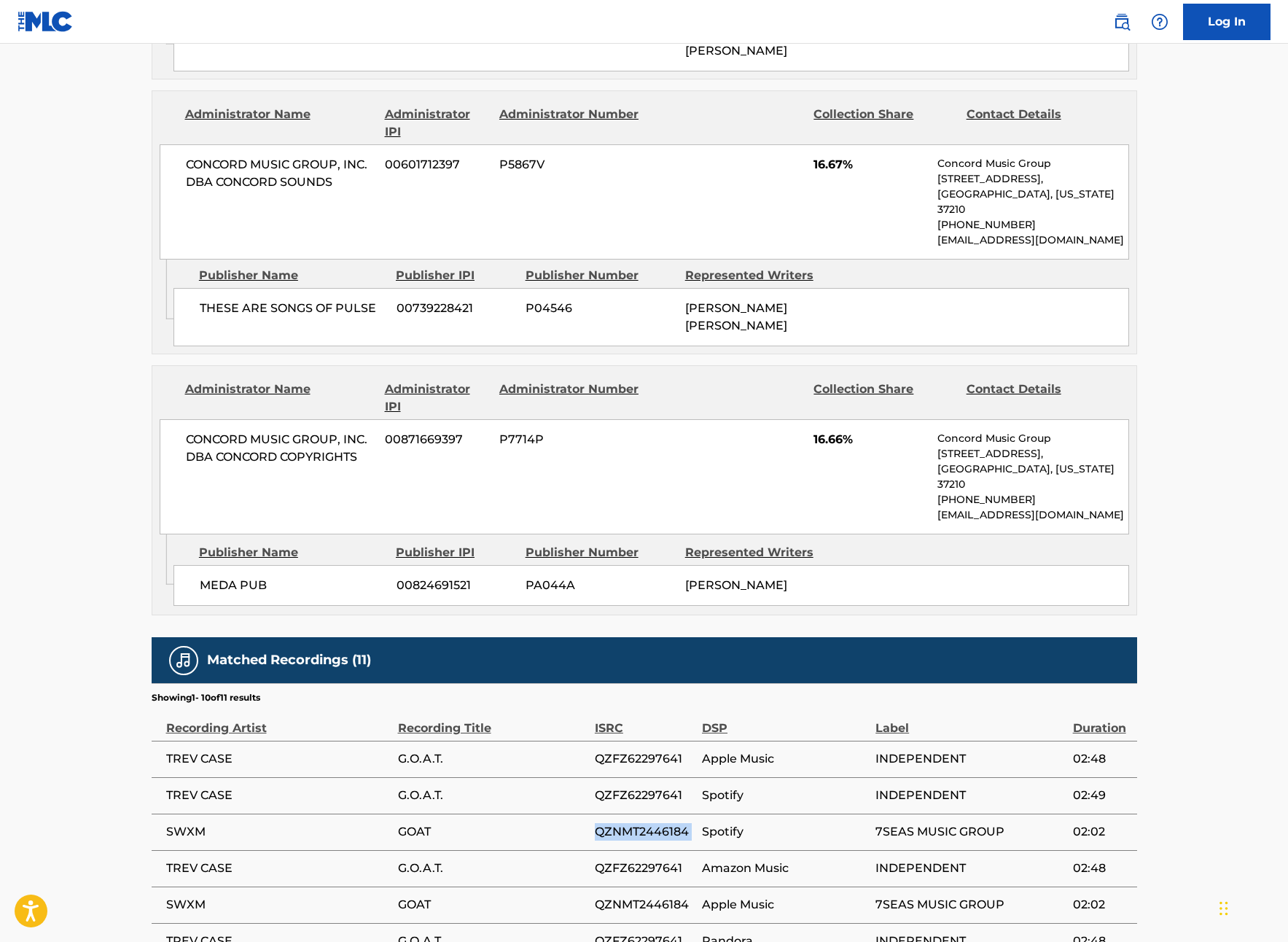
copy div "QZNMT2446184"
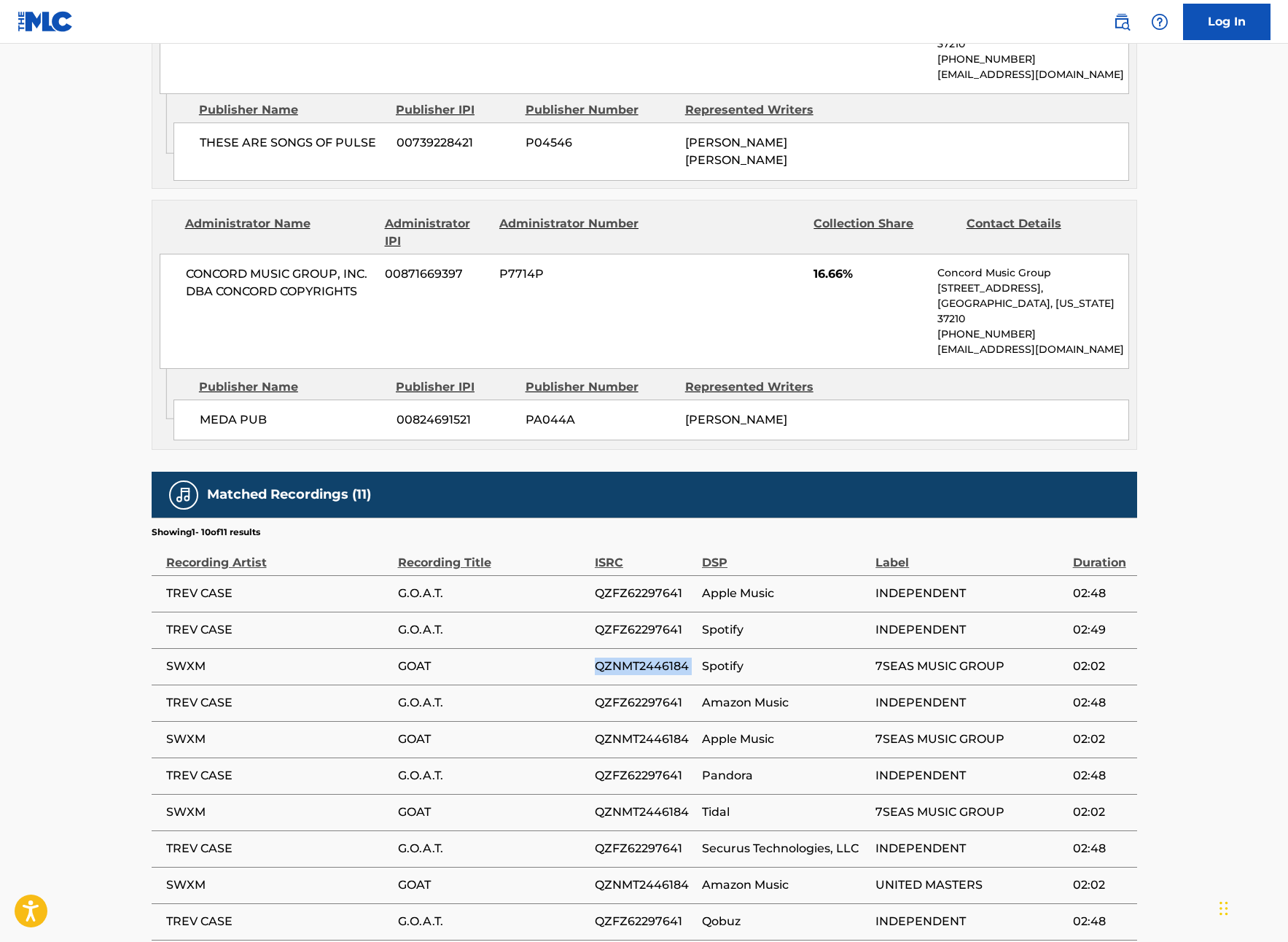
scroll to position [1655, 0]
drag, startPoint x: 652, startPoint y: 554, endPoint x: 673, endPoint y: 554, distance: 21.0
click at [653, 620] on span "QZFZ62297641" at bounding box center [644, 629] width 100 height 17
drag, startPoint x: 683, startPoint y: 554, endPoint x: 594, endPoint y: 554, distance: 89.0
click at [594, 620] on span "QZFZ62297641" at bounding box center [644, 629] width 100 height 17
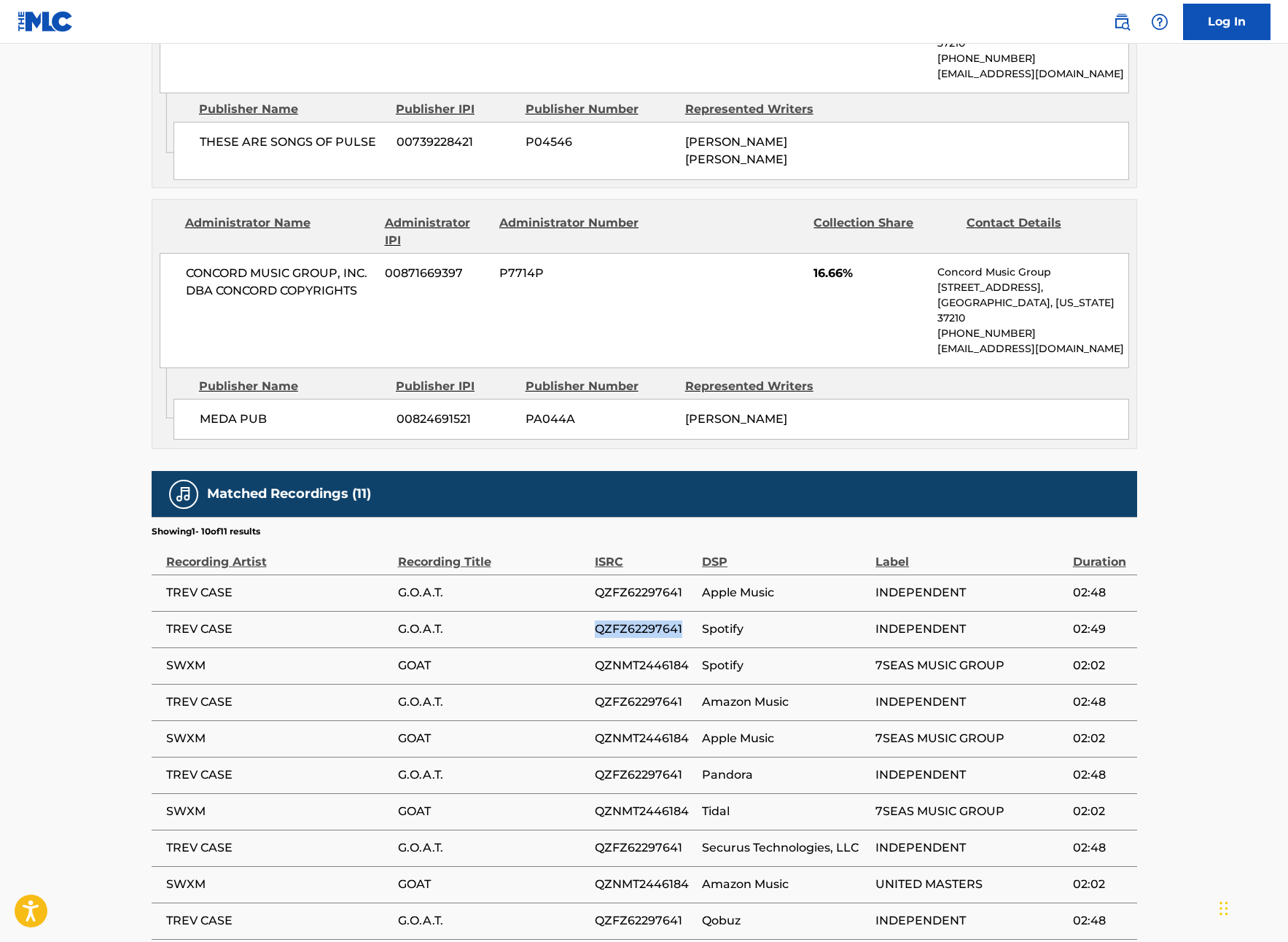
copy span "QZFZ62297641"
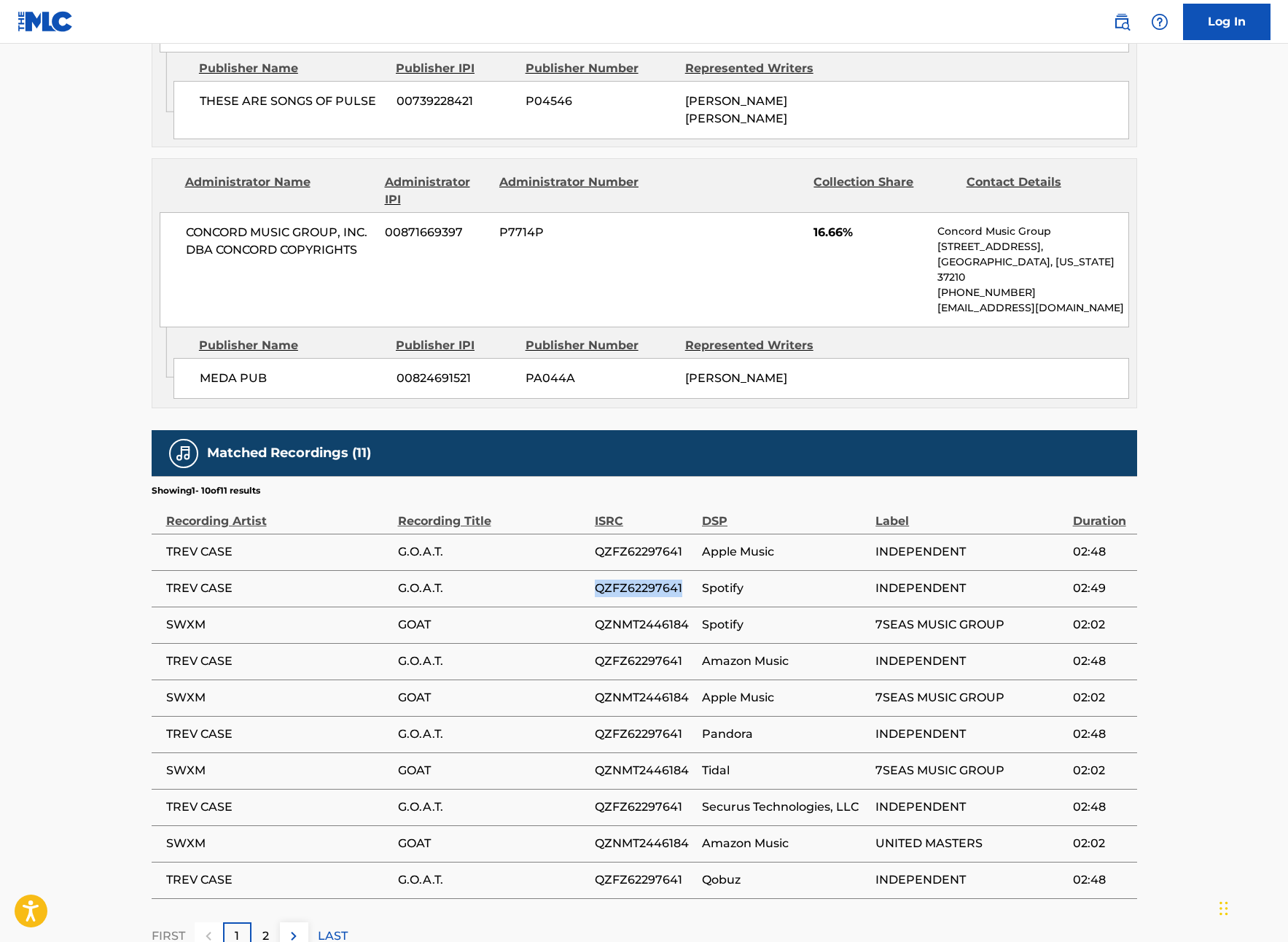
scroll to position [1721, 0]
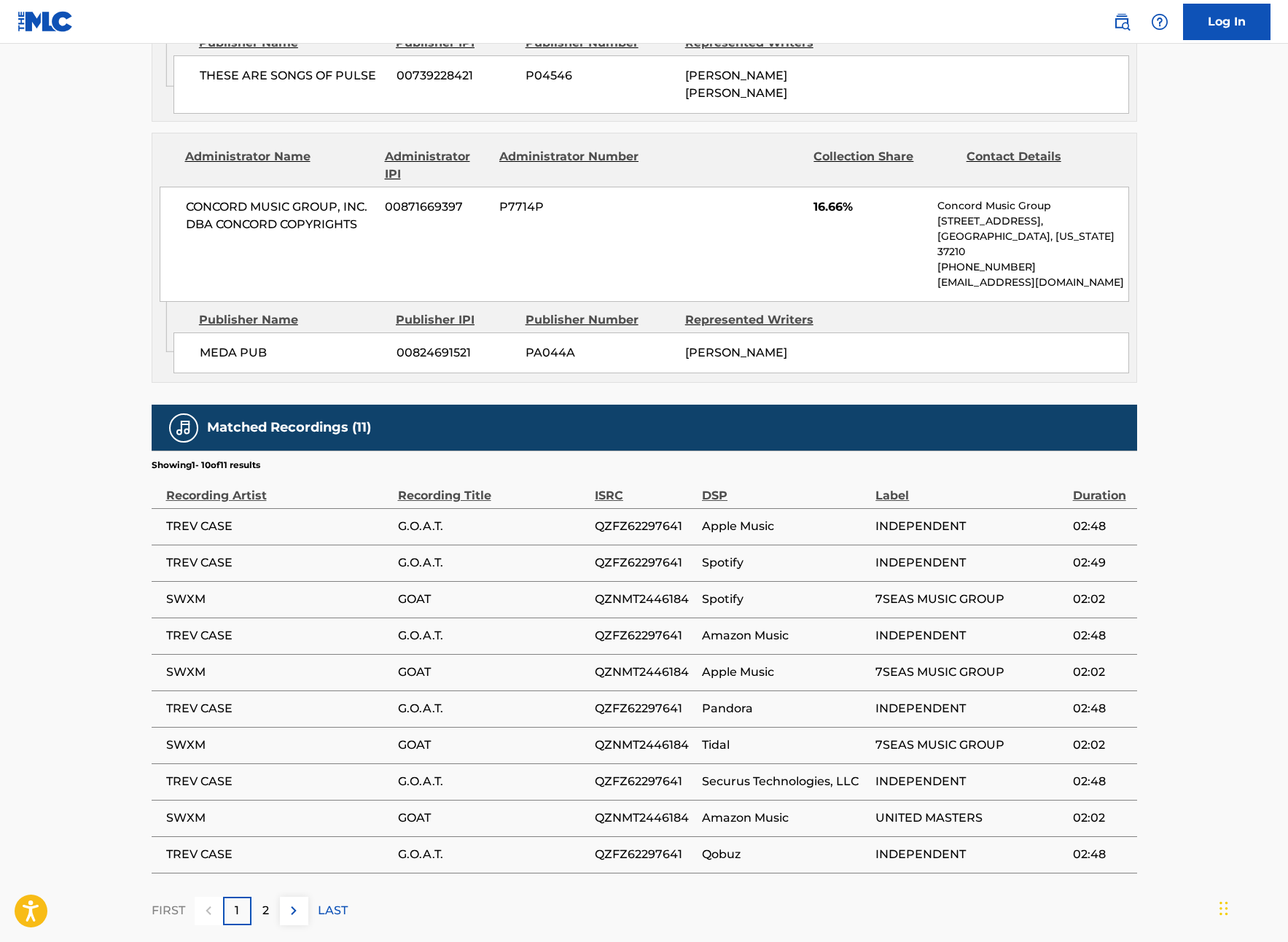
click at [572, 451] on section "Showing 1 - 10 of 11 results" at bounding box center [644, 461] width 986 height 21
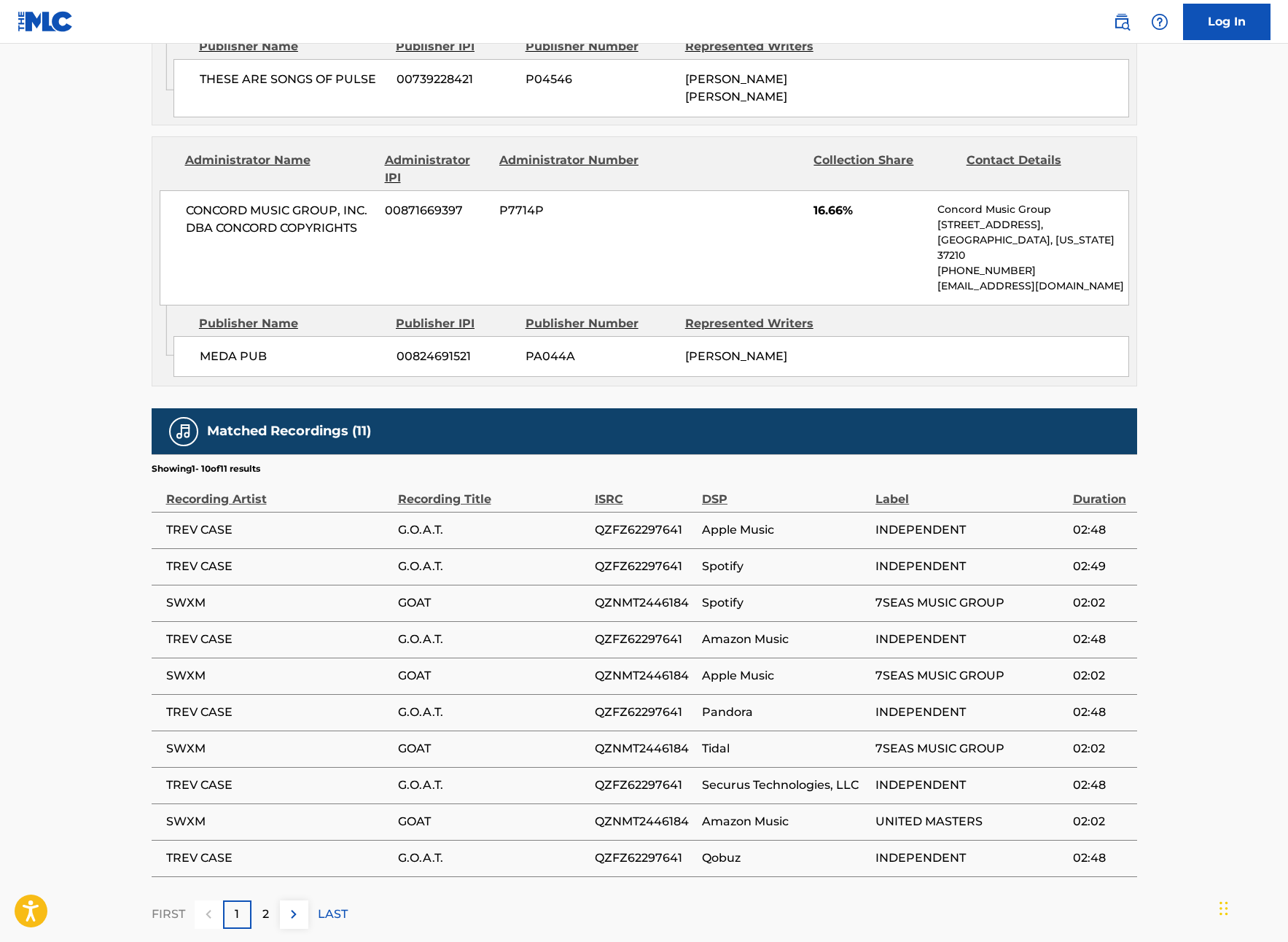
scroll to position [1713, 0]
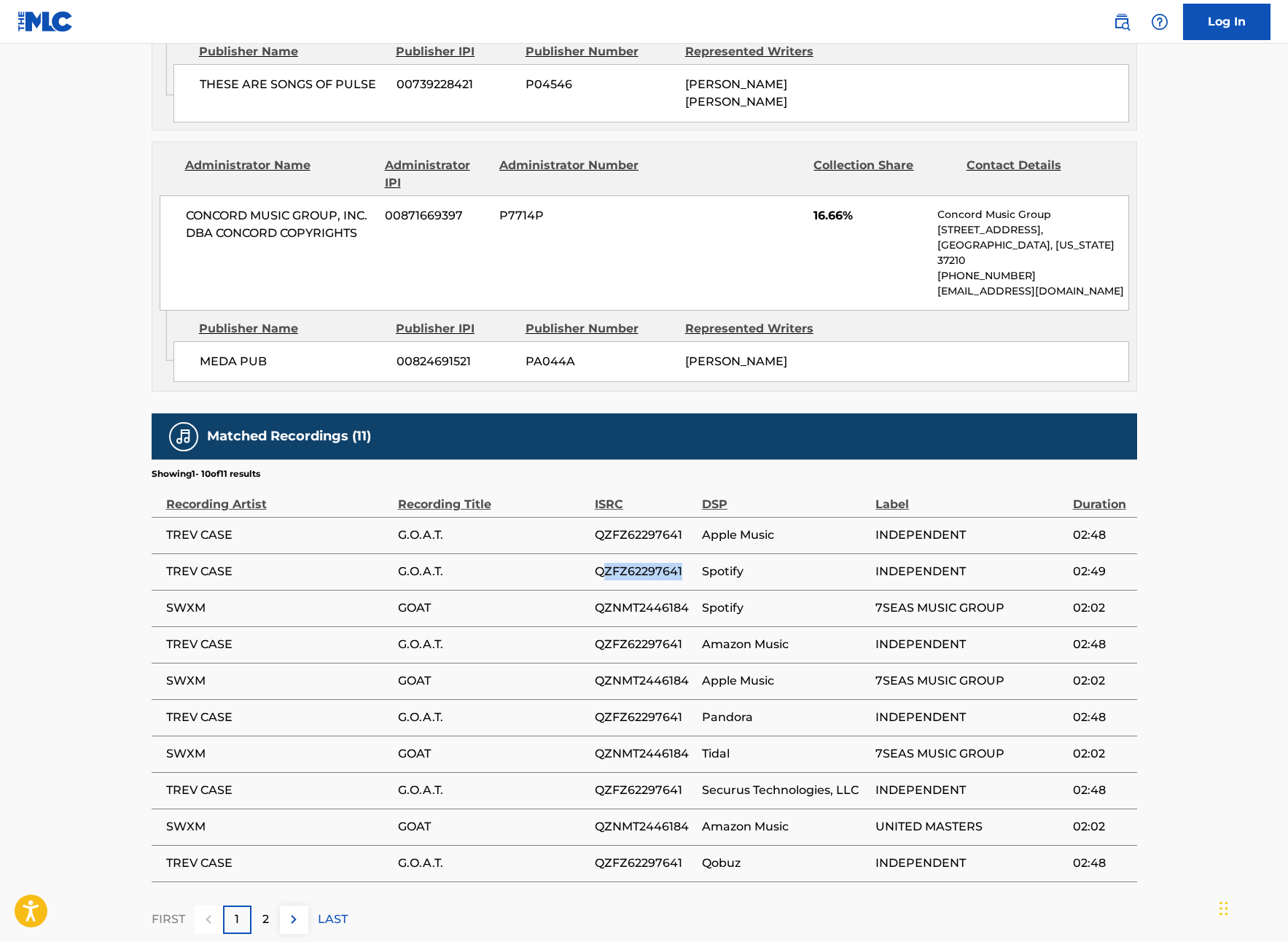
drag, startPoint x: 685, startPoint y: 493, endPoint x: 607, endPoint y: 495, distance: 78.0
click at [607, 563] on span "QZFZ62297641" at bounding box center [644, 571] width 100 height 17
click at [700, 553] on td "QZFZ62297641" at bounding box center [648, 571] width 107 height 36
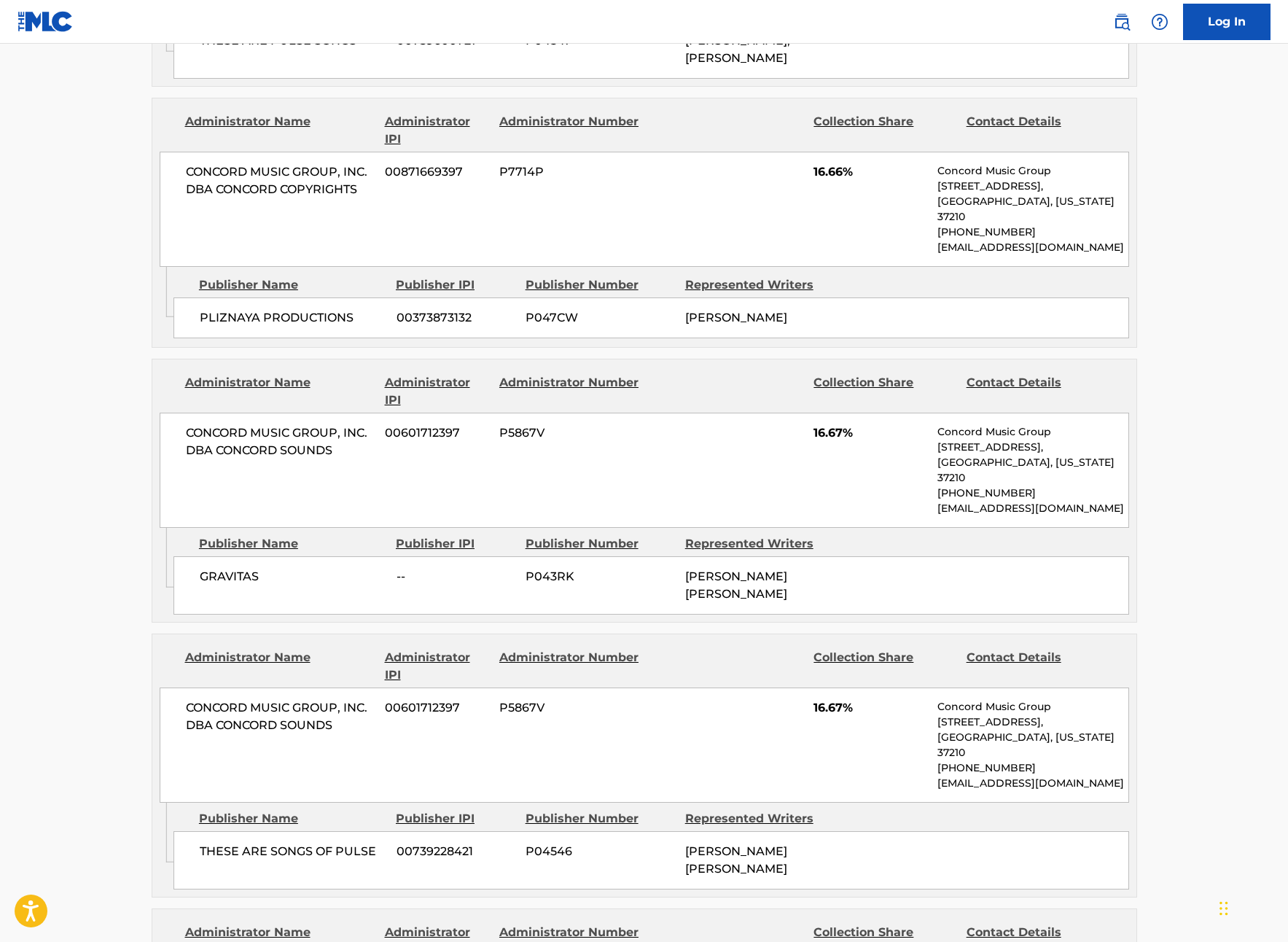
scroll to position [0, 0]
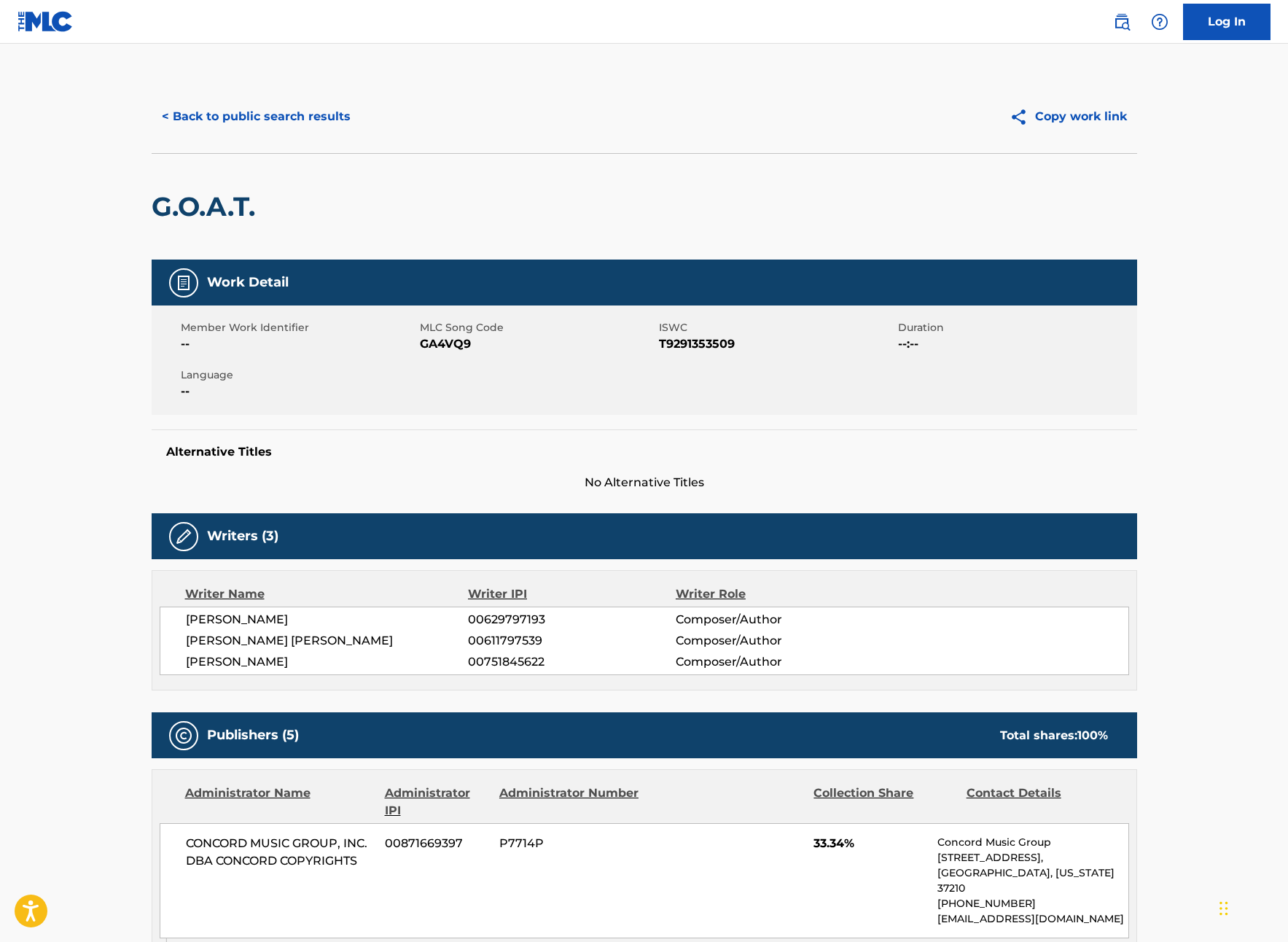
drag, startPoint x: 241, startPoint y: 120, endPoint x: 252, endPoint y: 123, distance: 11.4
click at [243, 120] on button "< Back to public search results" at bounding box center [256, 116] width 210 height 36
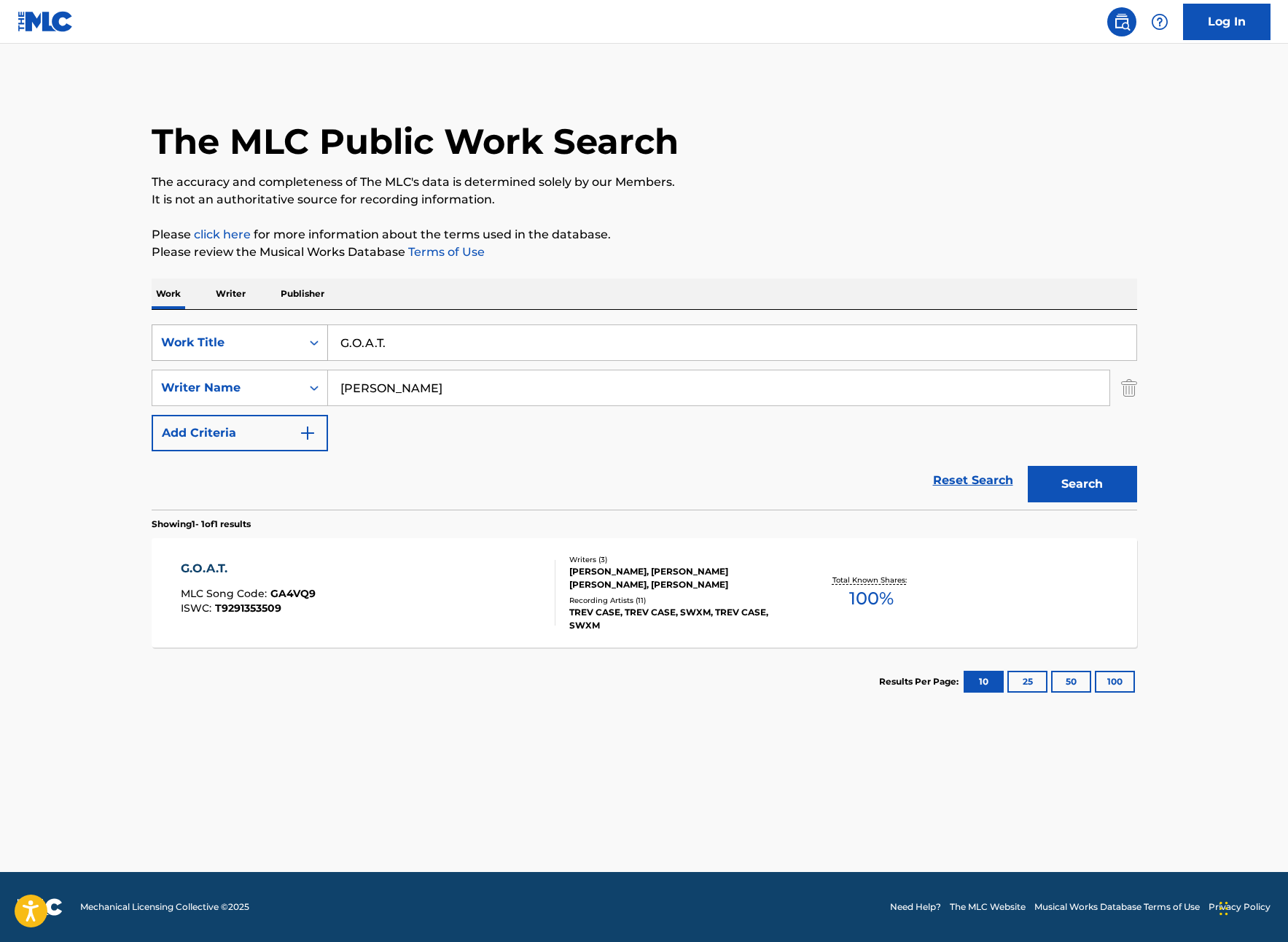
drag, startPoint x: 317, startPoint y: 341, endPoint x: 290, endPoint y: 339, distance: 27.1
click at [290, 339] on div "SearchWithCriteriad3413755-582f-4ba0-8838-8ba107a337db Work Title G.O.A.T." at bounding box center [644, 343] width 986 height 36
type input "I"
click at [1028, 466] on button "Search" at bounding box center [1082, 484] width 110 height 36
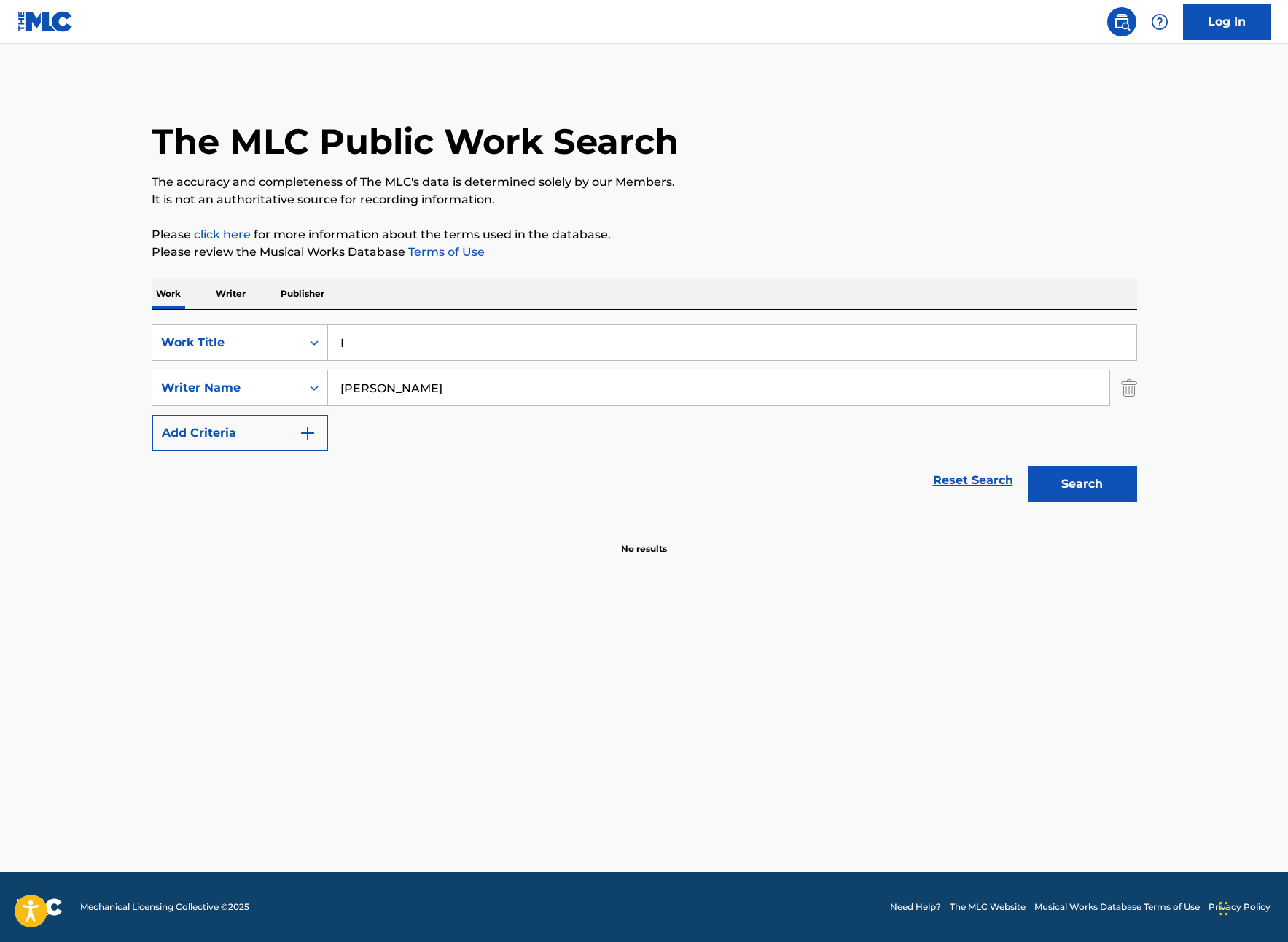
click at [378, 350] on input "I" at bounding box center [732, 342] width 809 height 35
click at [1078, 495] on button "Search" at bounding box center [1082, 484] width 110 height 36
drag, startPoint x: 452, startPoint y: 380, endPoint x: 302, endPoint y: 381, distance: 150.0
click at [304, 381] on div "SearchWithCriteria06462984-e2e0-4d05-98e2-73525ec084cb Writer Name [PERSON_NAME]" at bounding box center [644, 388] width 986 height 36
drag, startPoint x: 439, startPoint y: 352, endPoint x: 323, endPoint y: 349, distance: 116.0
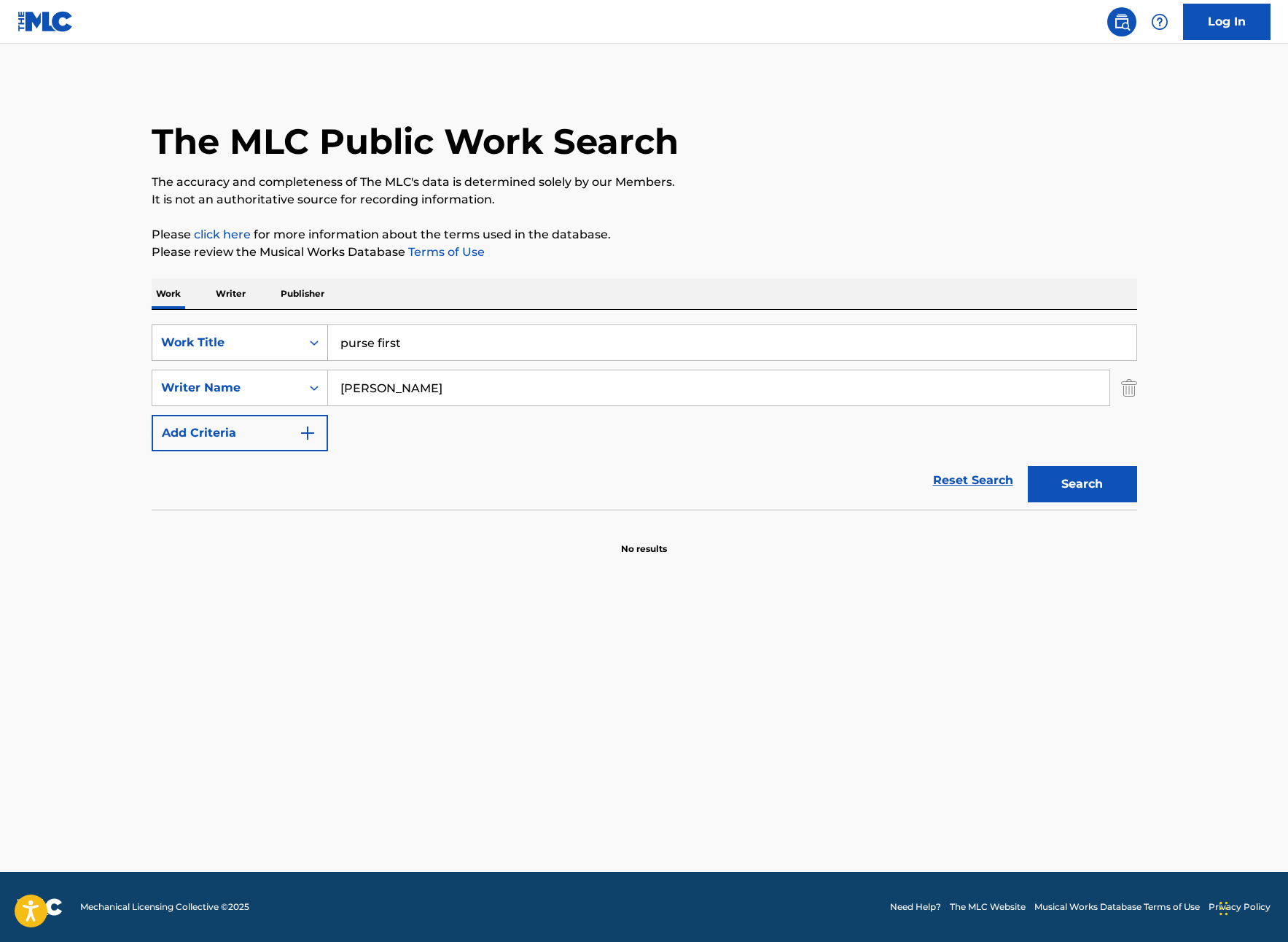
click at [323, 349] on div "SearchWithCriteriad3413755-582f-4ba0-8838-8ba107a337db Work Title purse first" at bounding box center [644, 343] width 986 height 36
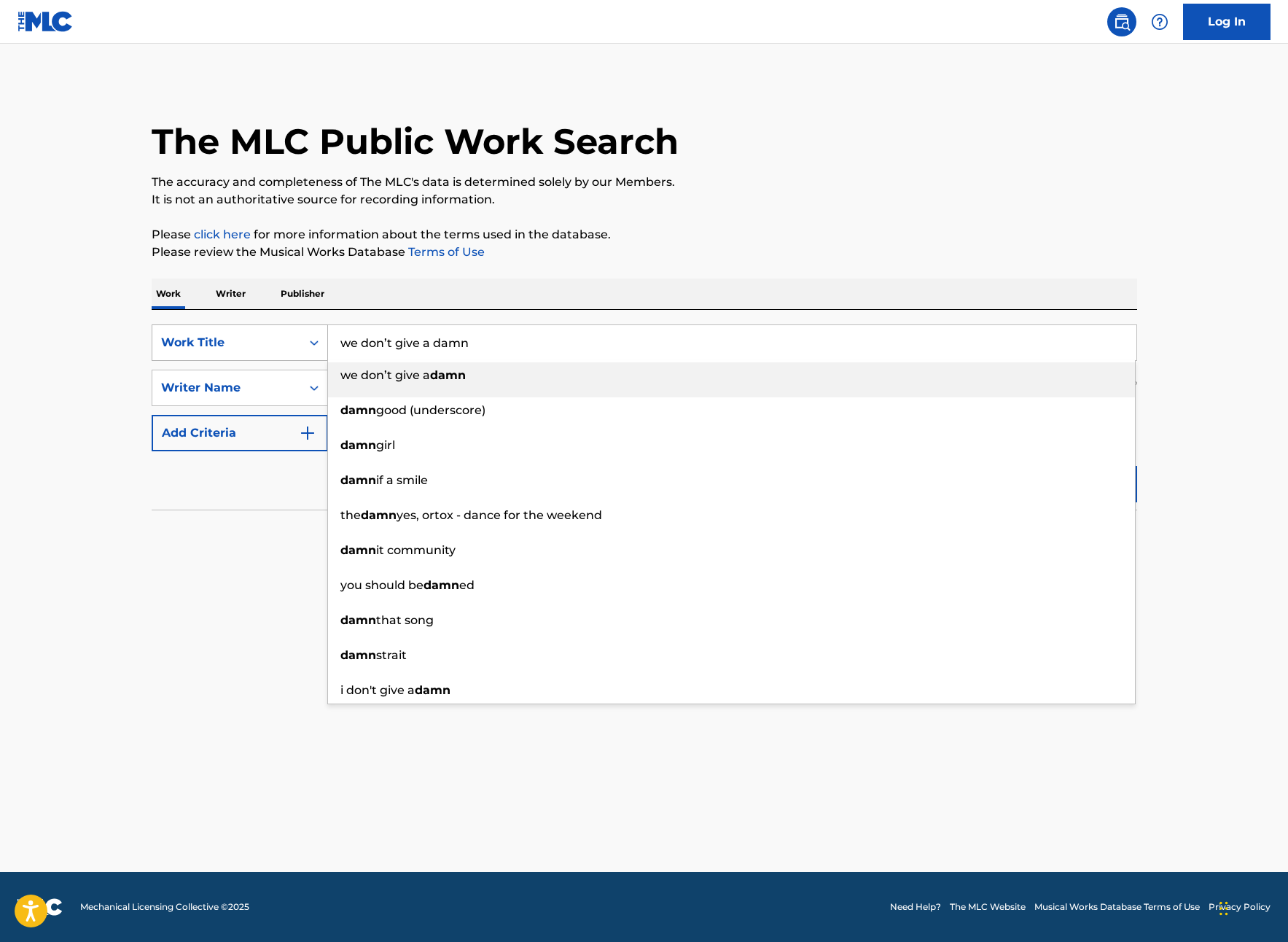
type input "we don’t give a damn"
click at [1028, 466] on button "Search" at bounding box center [1082, 484] width 110 height 36
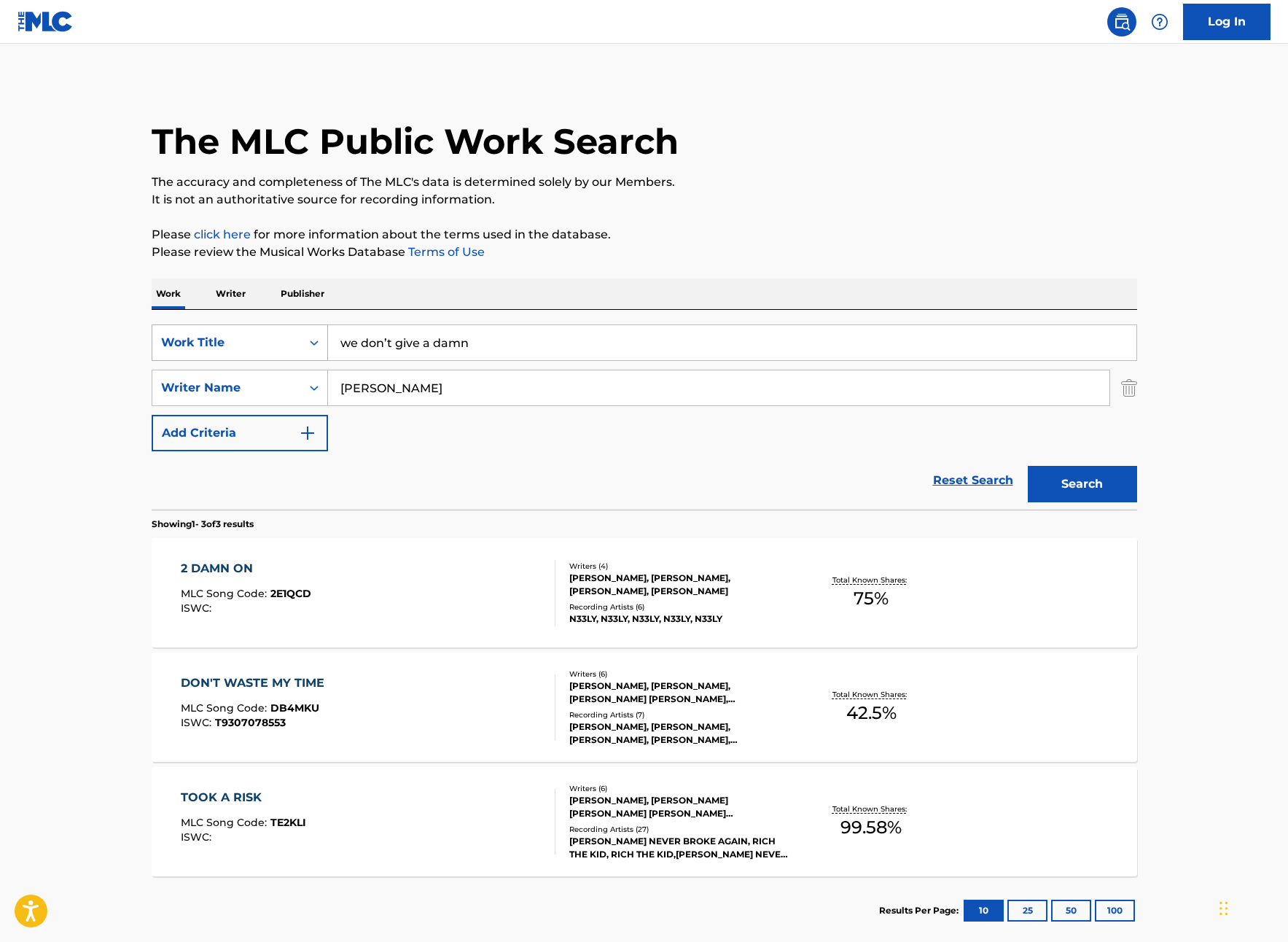
drag, startPoint x: 524, startPoint y: 350, endPoint x: 325, endPoint y: 348, distance: 199.0
click at [325, 348] on div "SearchWithCriteriad3413755-582f-4ba0-8838-8ba107a337db Work Title we don’t give…" at bounding box center [644, 343] width 986 height 36
click at [230, 572] on div "2 DAMN ON" at bounding box center [246, 569] width 131 height 17
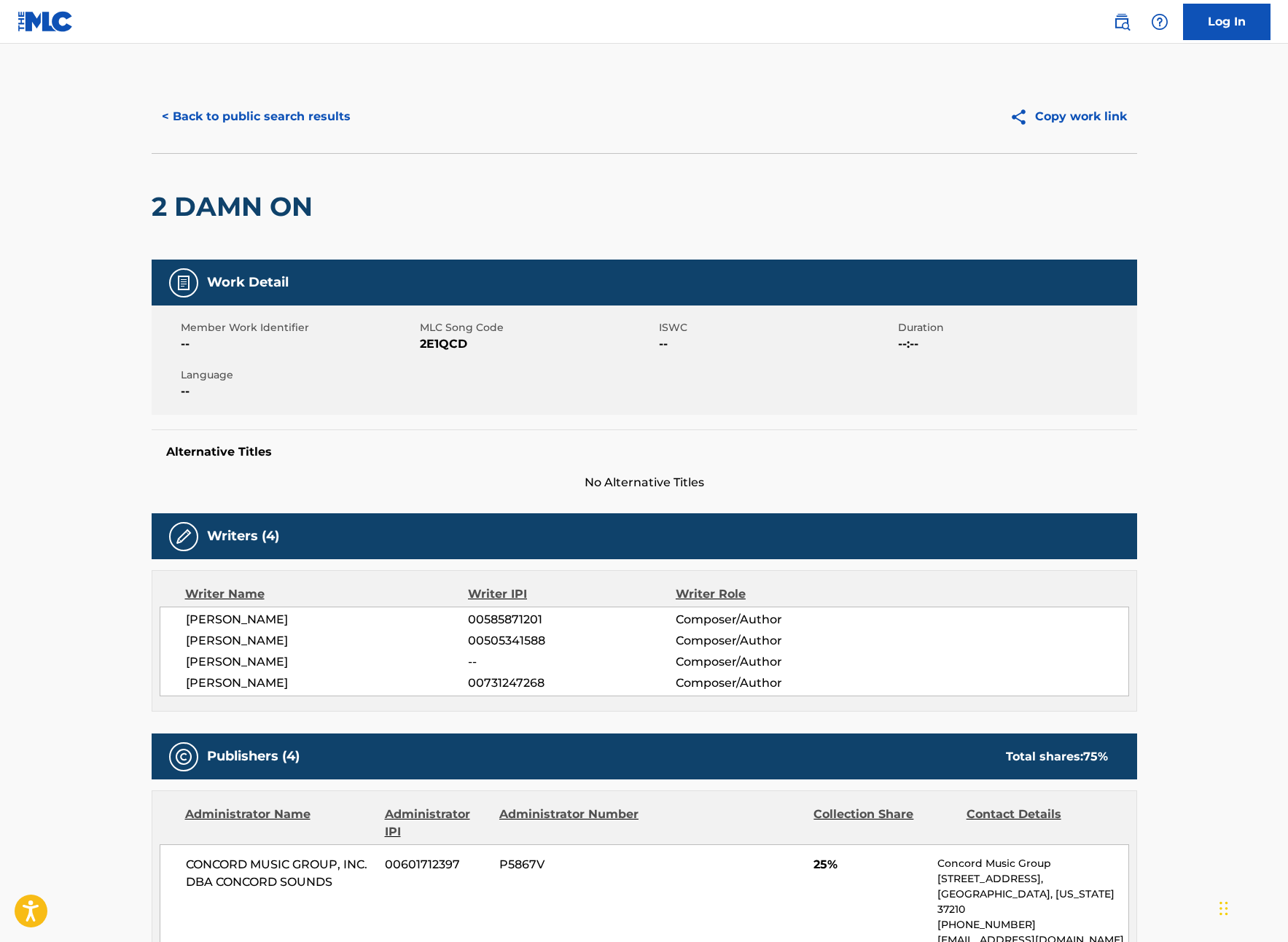
click at [184, 116] on button "< Back to public search results" at bounding box center [256, 116] width 210 height 36
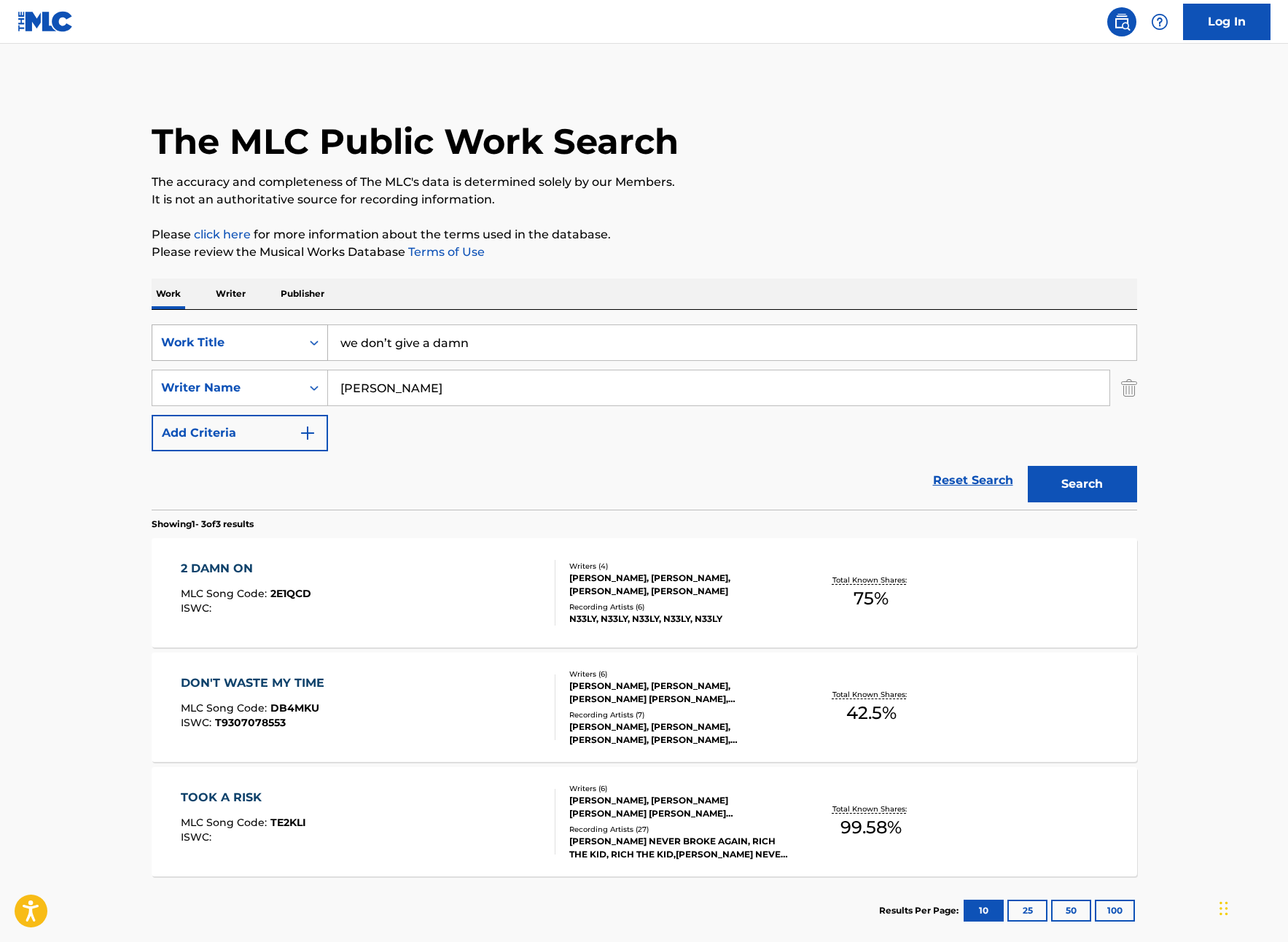
drag, startPoint x: 486, startPoint y: 342, endPoint x: 299, endPoint y: 333, distance: 187.2
click at [299, 333] on div "SearchWithCriteriad3413755-582f-4ba0-8838-8ba107a337db Work Title we don’t give…" at bounding box center [644, 343] width 986 height 36
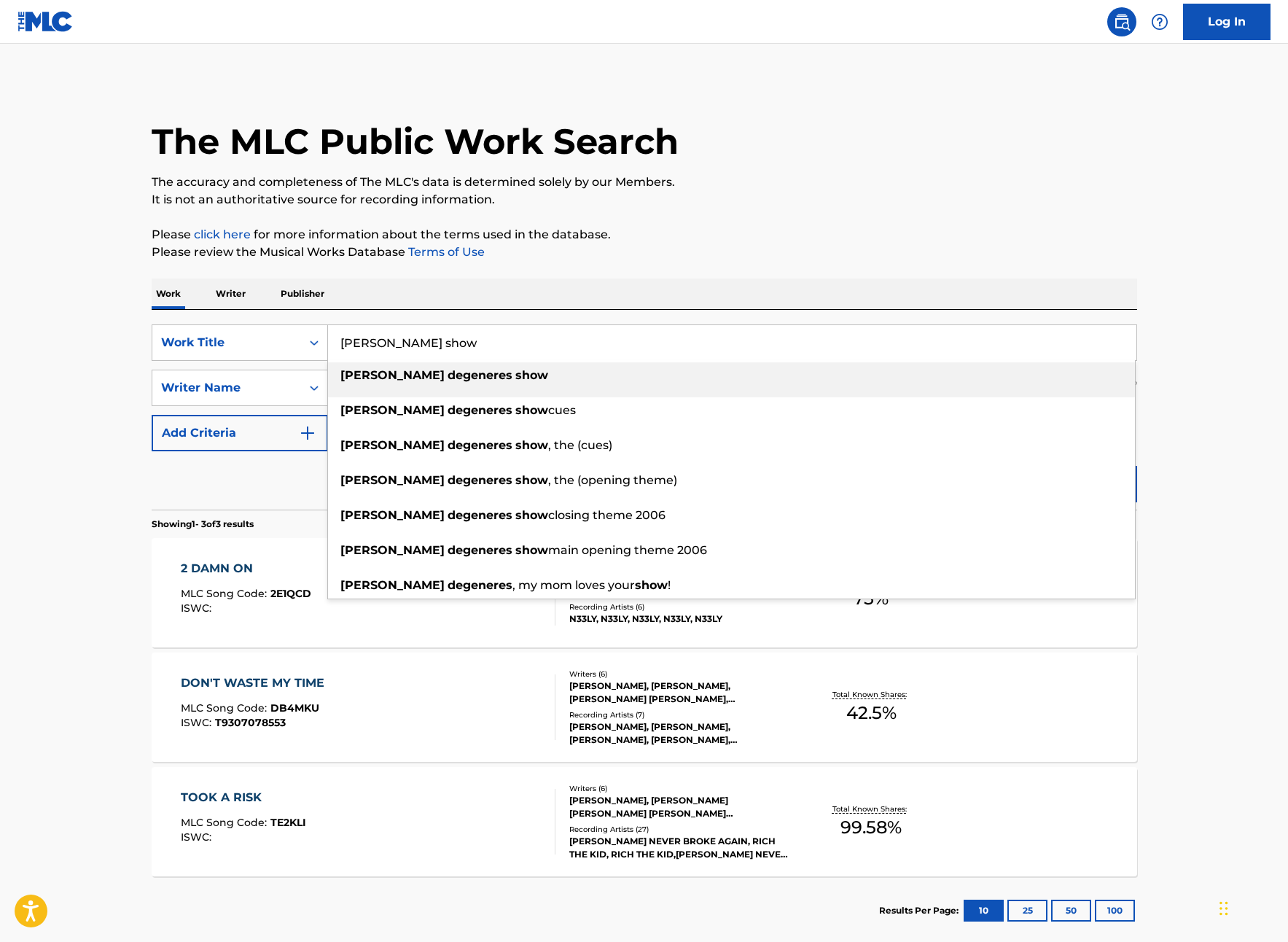
click at [488, 380] on div "[PERSON_NAME] show" at bounding box center [731, 375] width 807 height 27
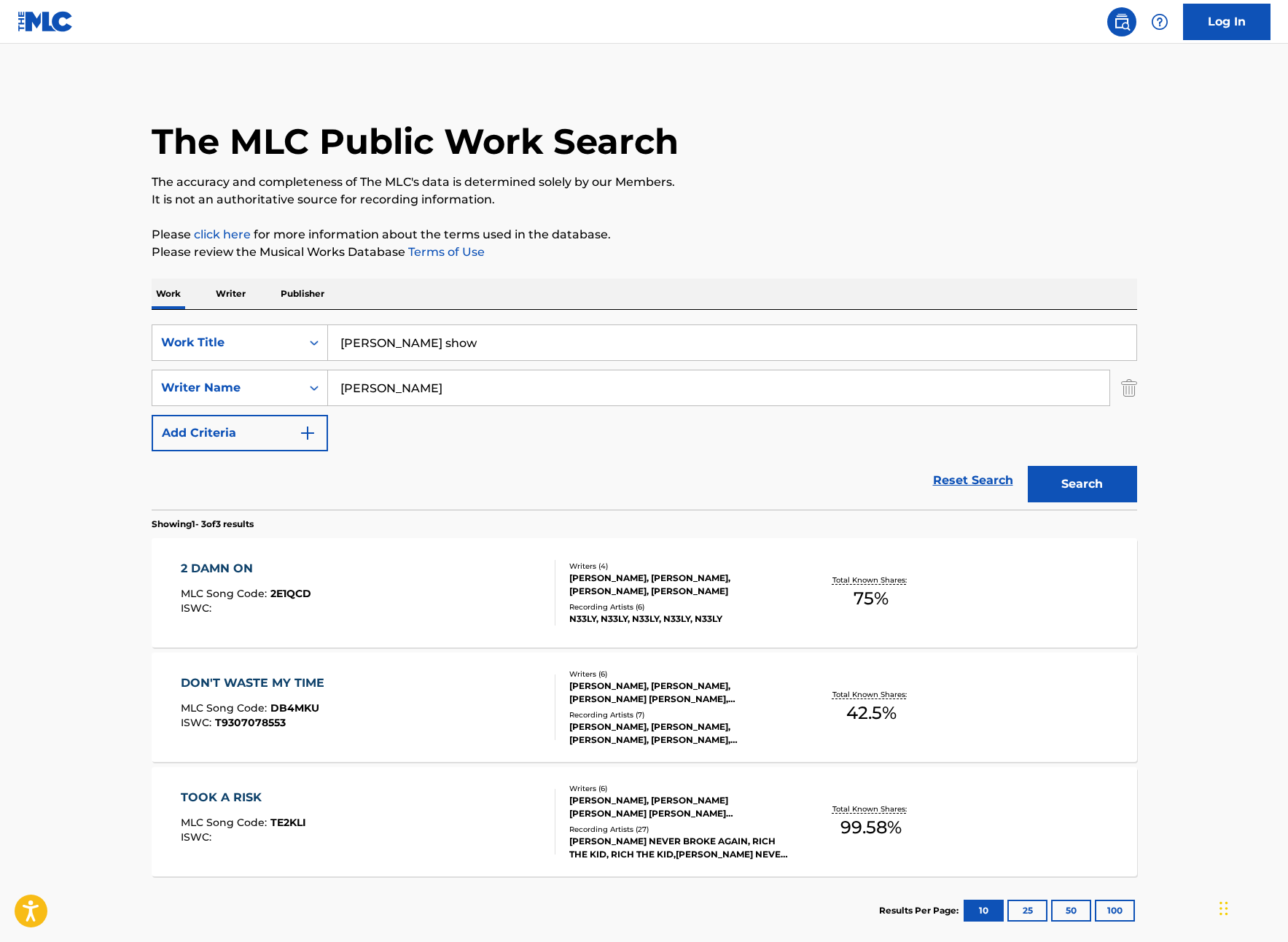
click at [1070, 491] on button "Search" at bounding box center [1082, 484] width 110 height 36
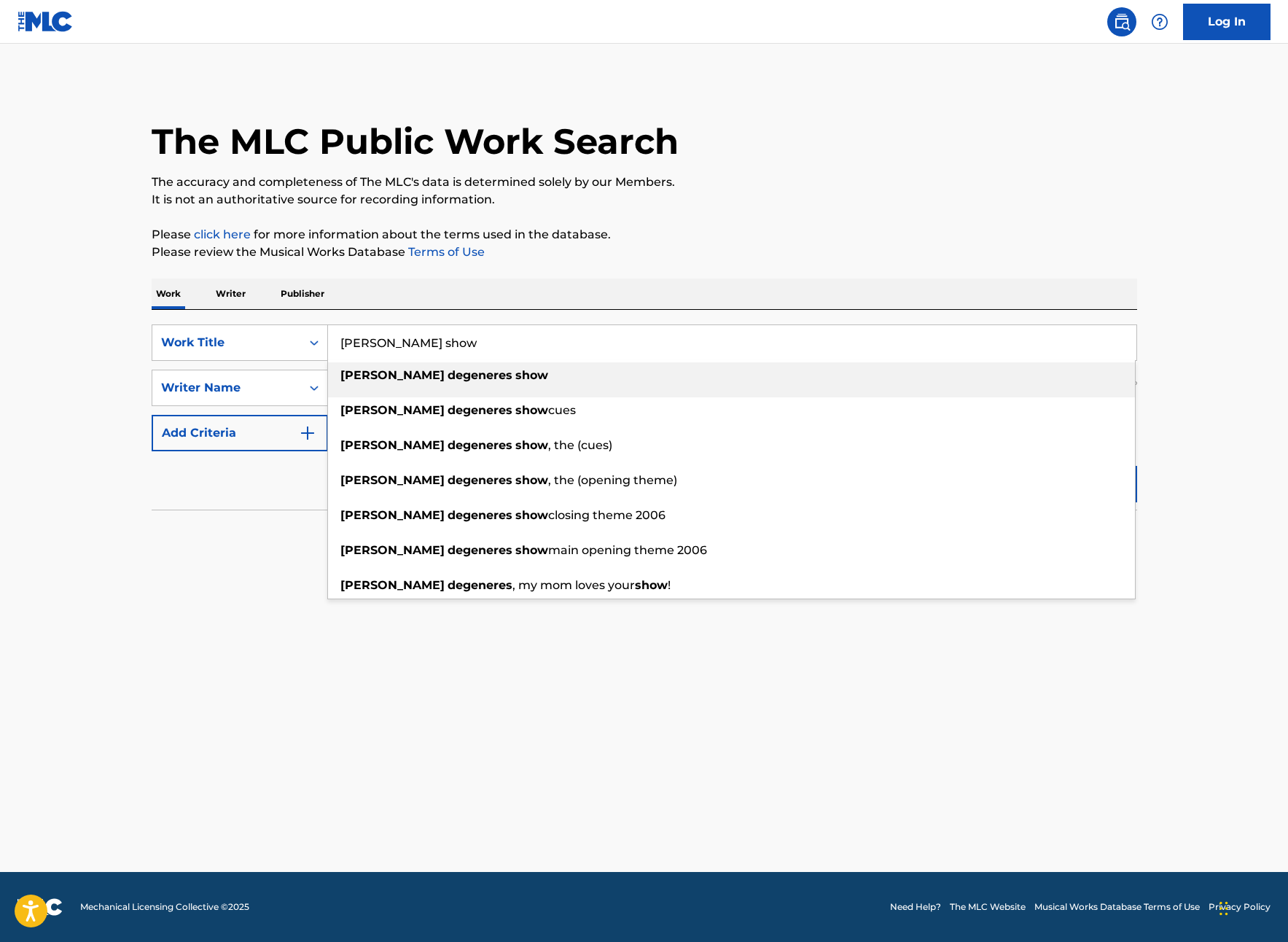
drag, startPoint x: 501, startPoint y: 348, endPoint x: 367, endPoint y: 344, distance: 134.1
click at [367, 344] on input "[PERSON_NAME] show" at bounding box center [732, 342] width 809 height 35
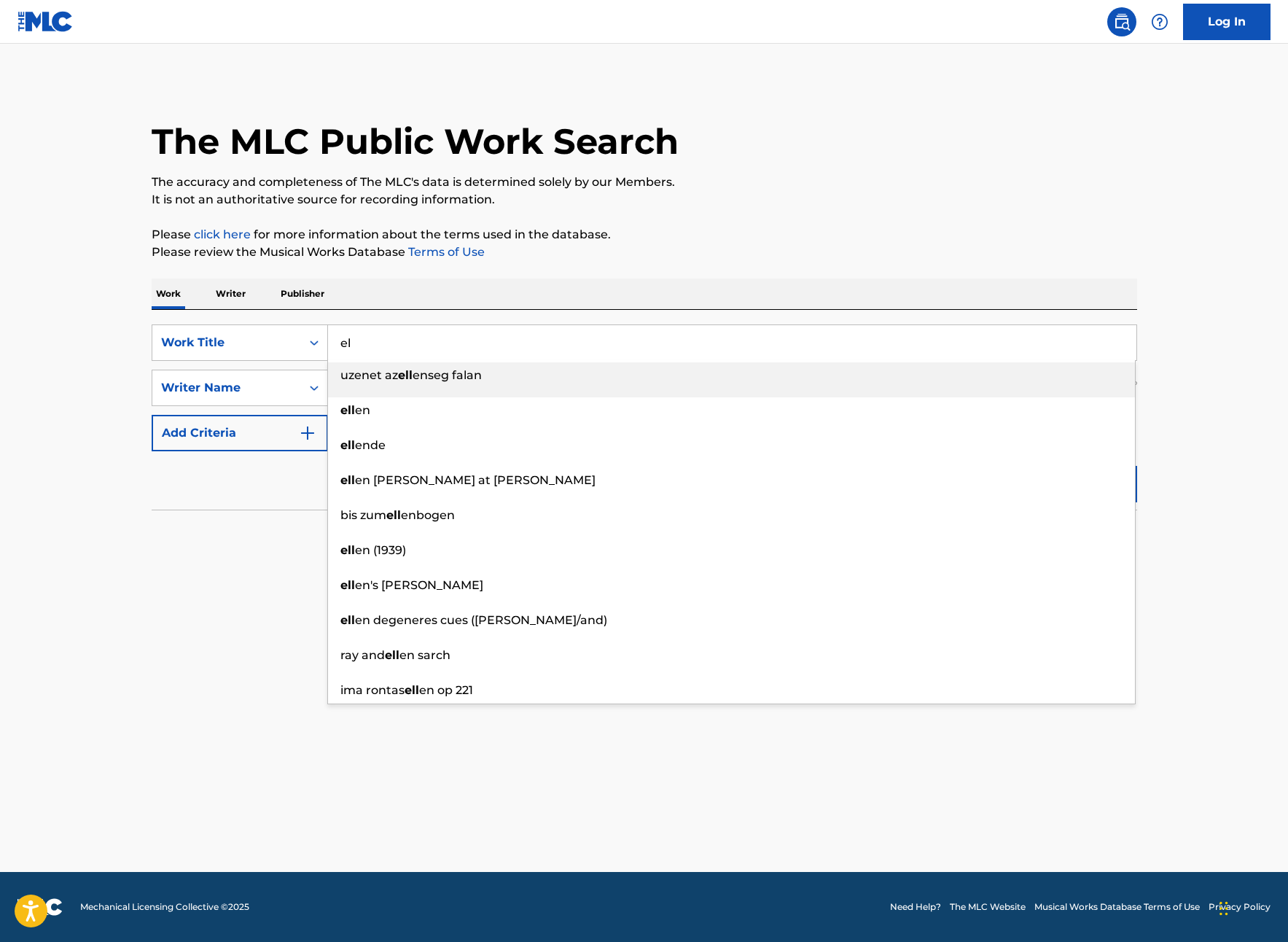
type input "e"
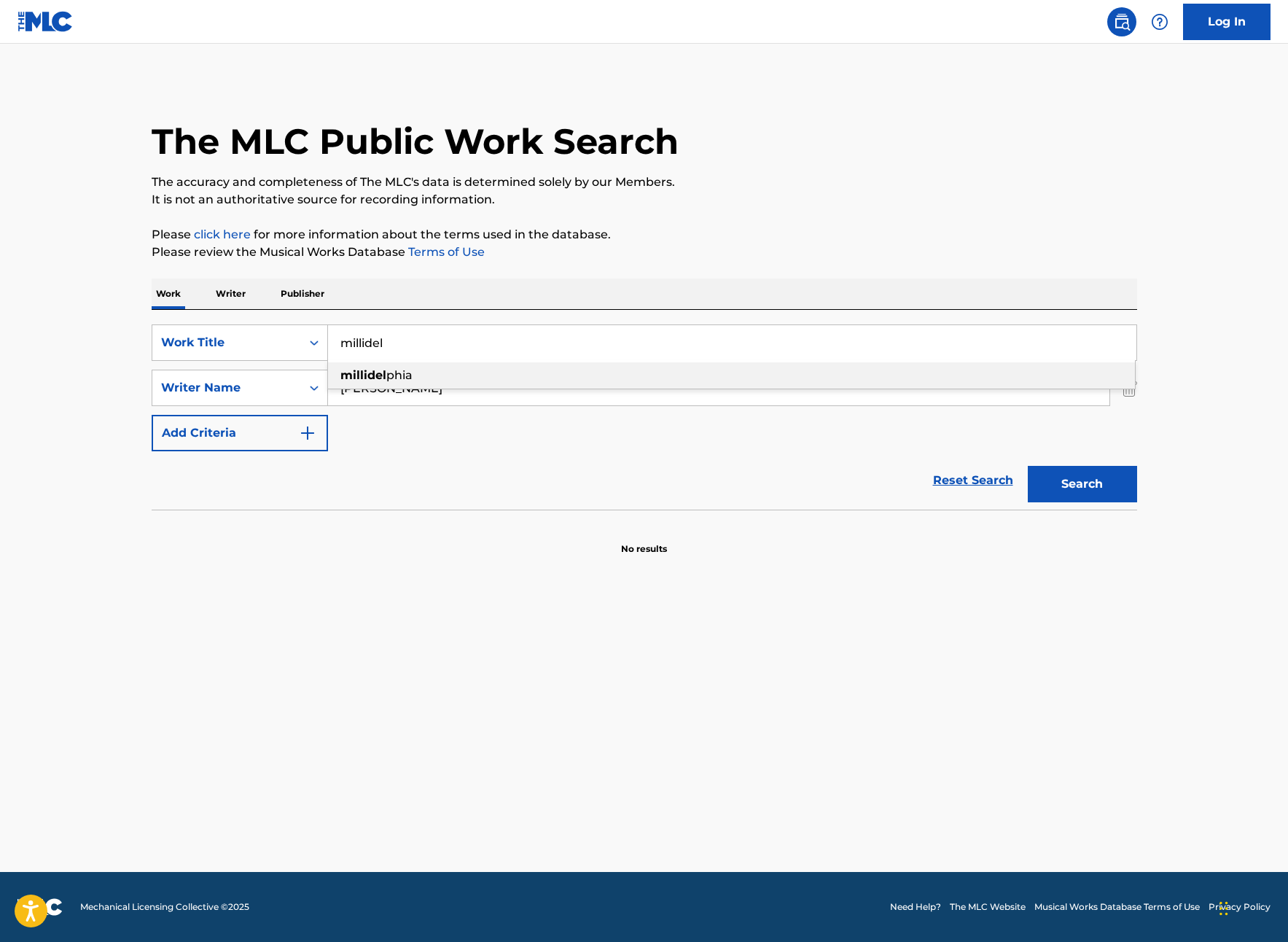
click at [371, 371] on strong "millidel" at bounding box center [363, 374] width 46 height 14
click at [1080, 481] on button "Search" at bounding box center [1082, 484] width 110 height 36
click at [369, 344] on input "millidelphia" at bounding box center [732, 342] width 809 height 35
type input "milladelphia"
click at [464, 363] on div "SearchWithCriteriad3413755-582f-4ba0-8838-8ba107a337db Work Title milladelphia …" at bounding box center [644, 388] width 986 height 127
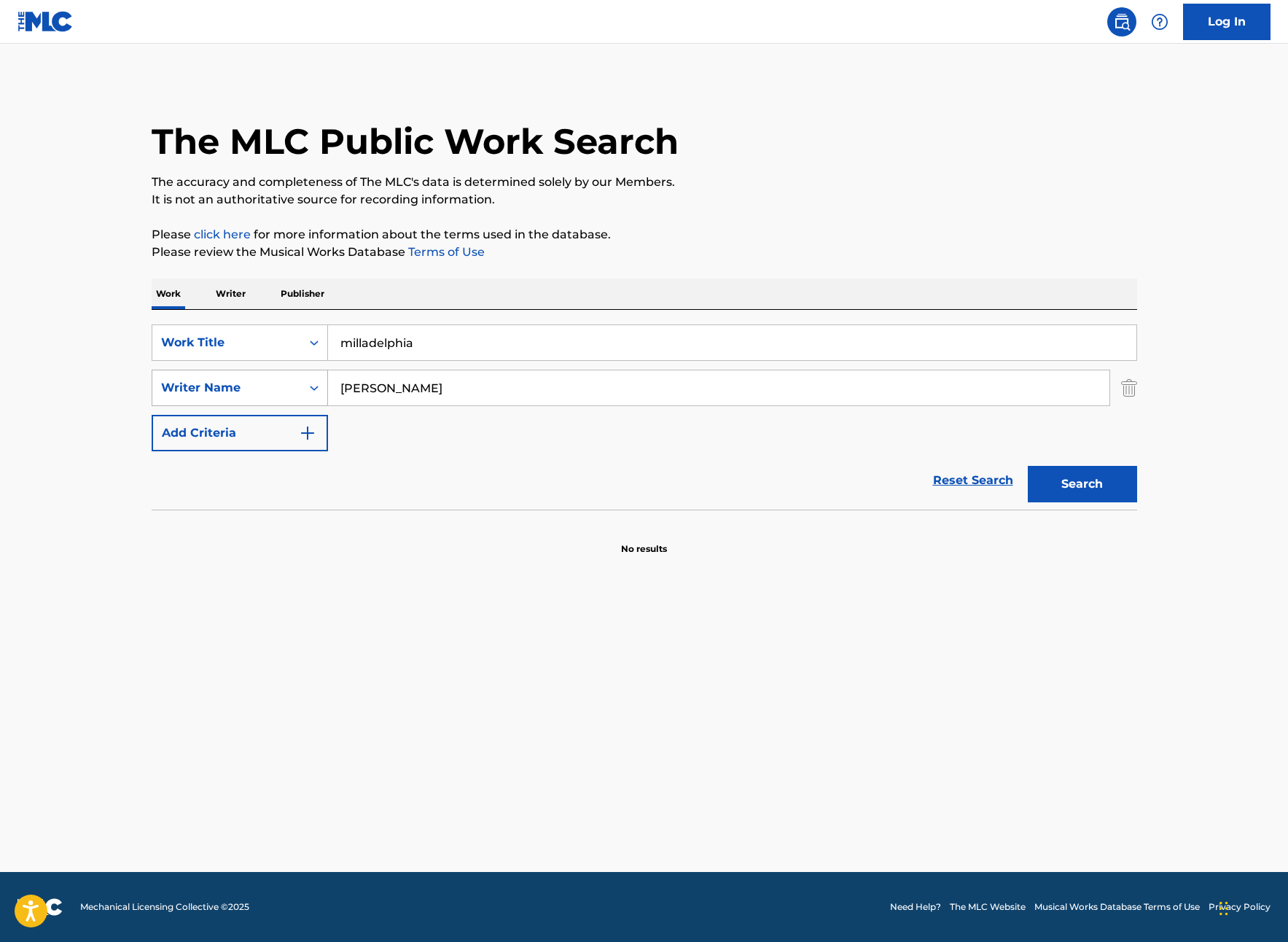
drag, startPoint x: 455, startPoint y: 386, endPoint x: 297, endPoint y: 387, distance: 158.0
click at [297, 387] on div "SearchWithCriteria06462984-e2e0-4d05-98e2-73525ec084cb Writer Name [PERSON_NAME]" at bounding box center [644, 388] width 986 height 36
click at [1028, 466] on button "Search" at bounding box center [1082, 484] width 110 height 36
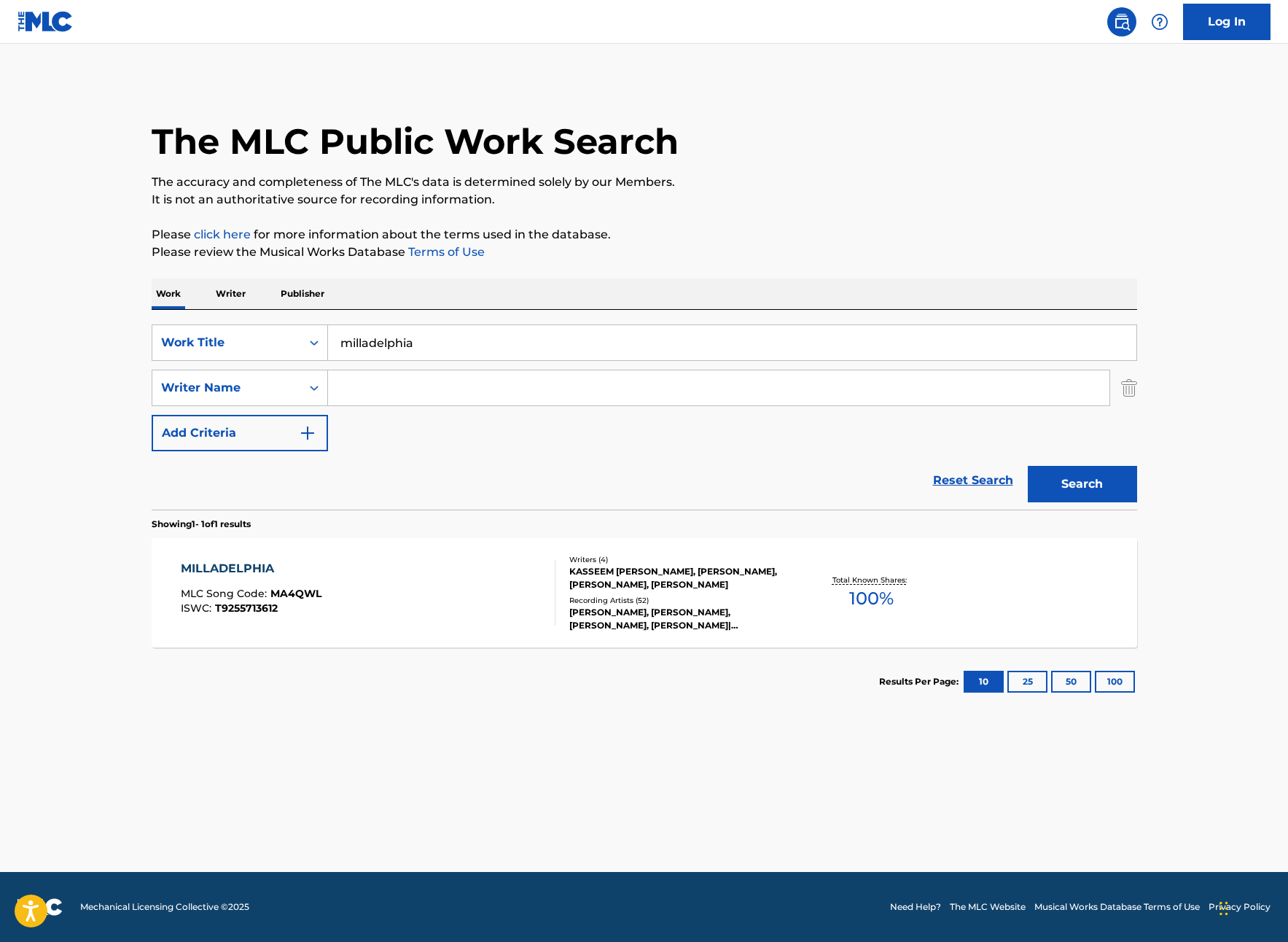
click at [259, 563] on div "MILLADELPHIA" at bounding box center [252, 569] width 141 height 17
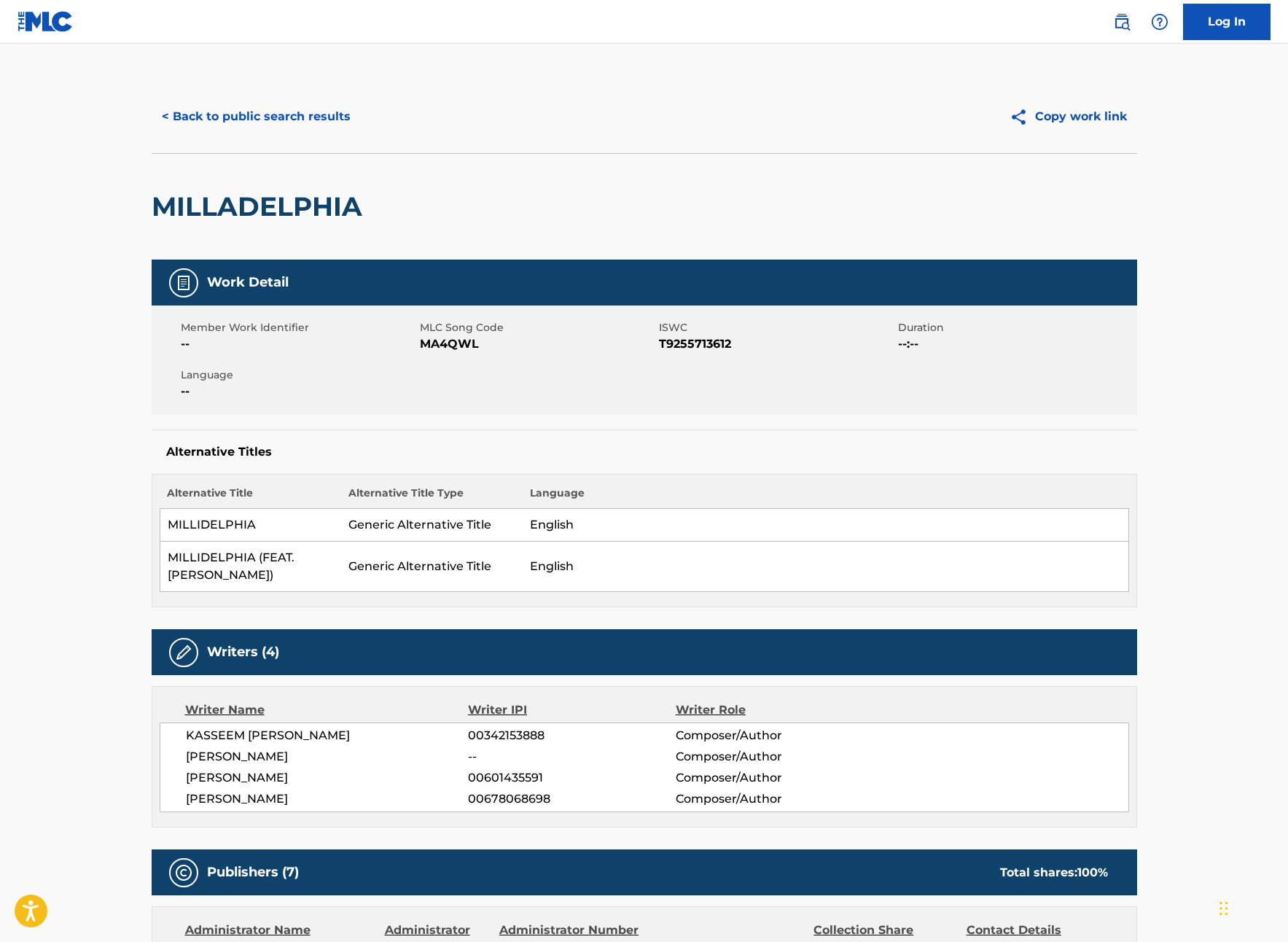
drag, startPoint x: 241, startPoint y: 124, endPoint x: 250, endPoint y: 124, distance: 9.0
click at [241, 124] on button "< Back to public search results" at bounding box center [256, 116] width 210 height 36
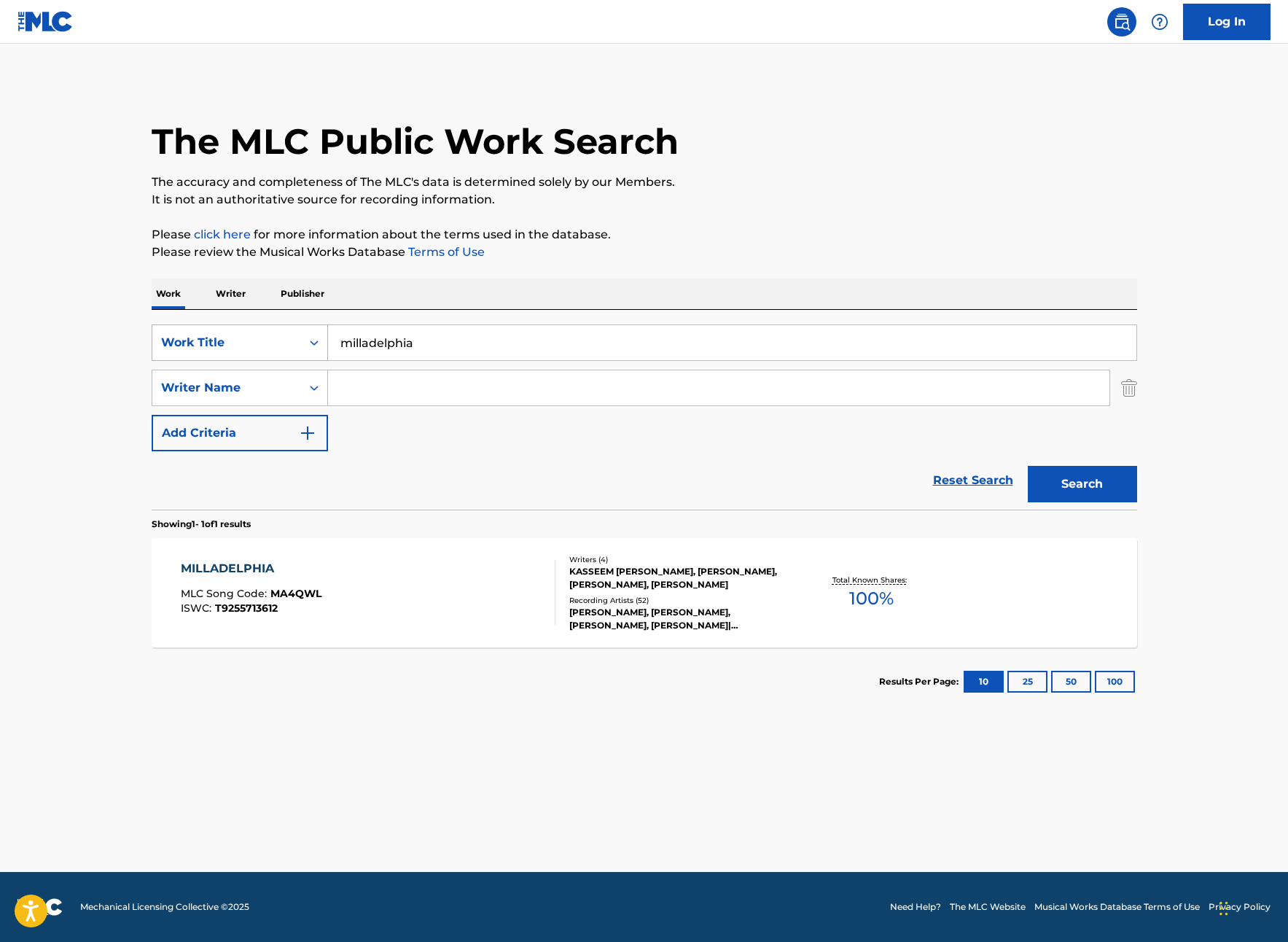
drag, startPoint x: 452, startPoint y: 343, endPoint x: 267, endPoint y: 327, distance: 185.7
click at [267, 328] on div "SearchWithCriteriad3413755-582f-4ba0-8838-8ba107a337db Work Title milladelphia" at bounding box center [644, 343] width 986 height 36
type input "2 damn on"
drag, startPoint x: 423, startPoint y: 380, endPoint x: 444, endPoint y: 381, distance: 21.0
click at [425, 380] on input "Search Form" at bounding box center [718, 388] width 781 height 35
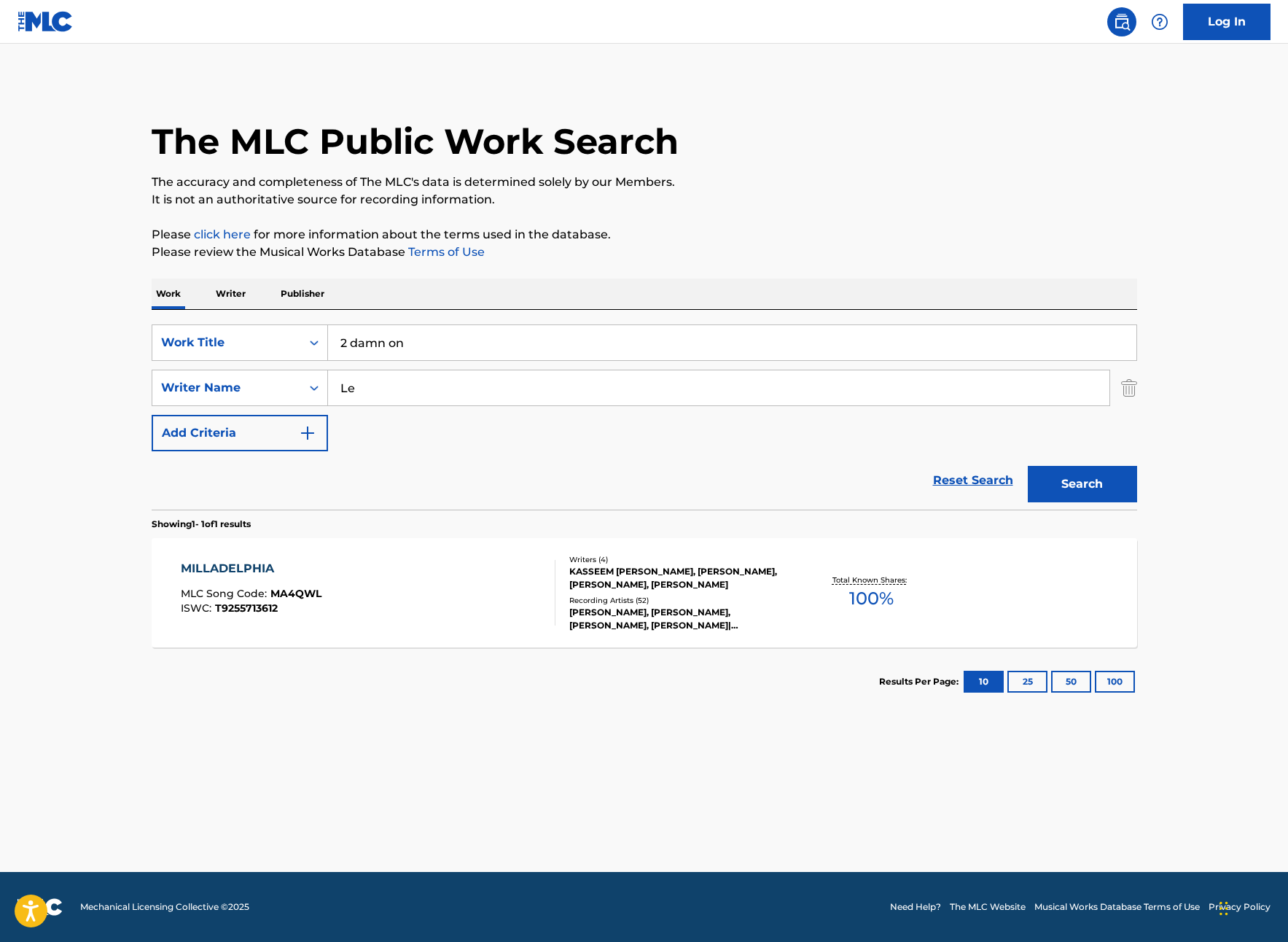
type input "[PERSON_NAME]"
drag, startPoint x: 1082, startPoint y: 477, endPoint x: 1177, endPoint y: 473, distance: 95.1
click at [1083, 477] on button "Search" at bounding box center [1082, 484] width 110 height 36
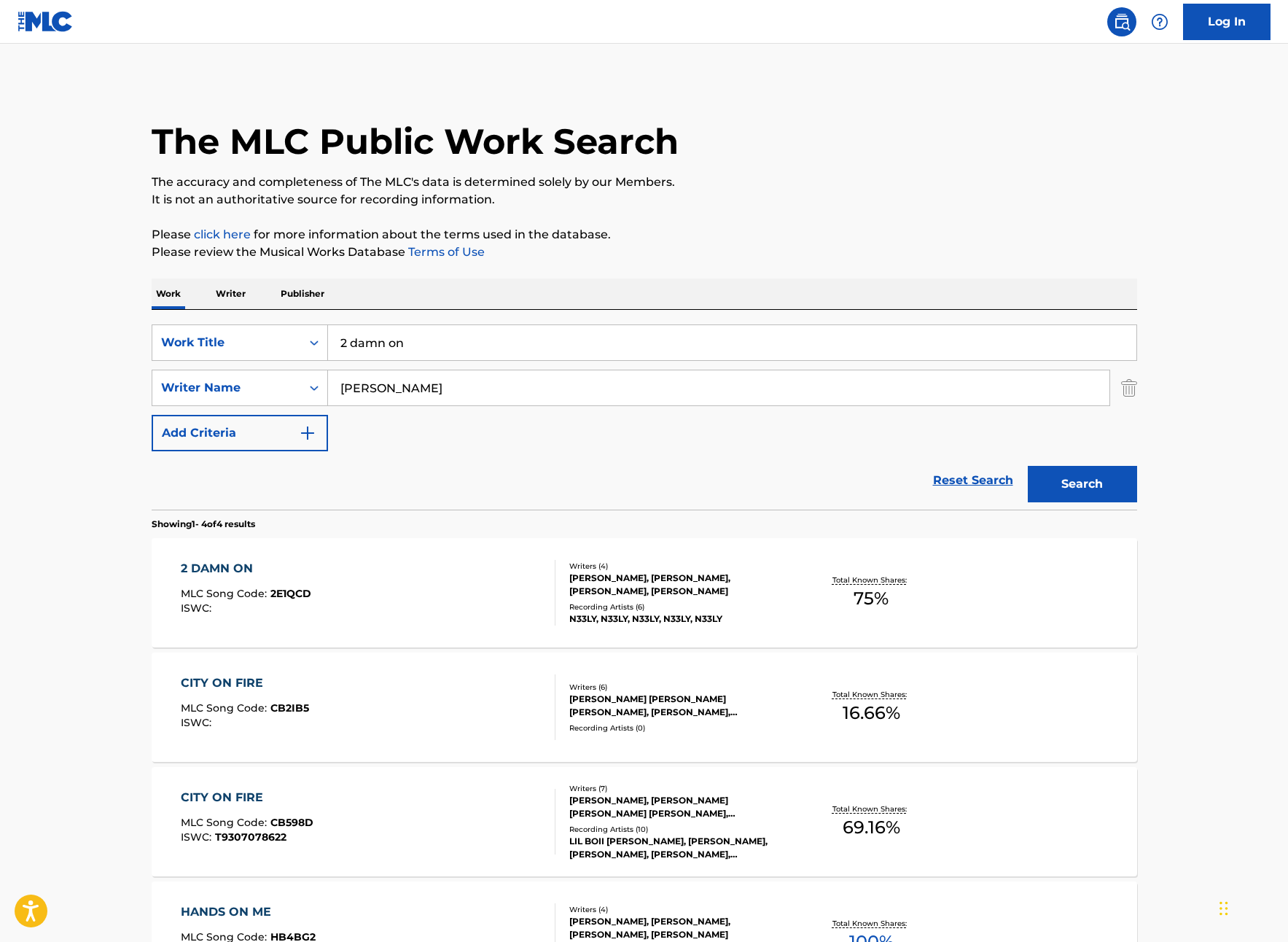
click at [233, 575] on div "2 DAMN ON" at bounding box center [246, 569] width 131 height 17
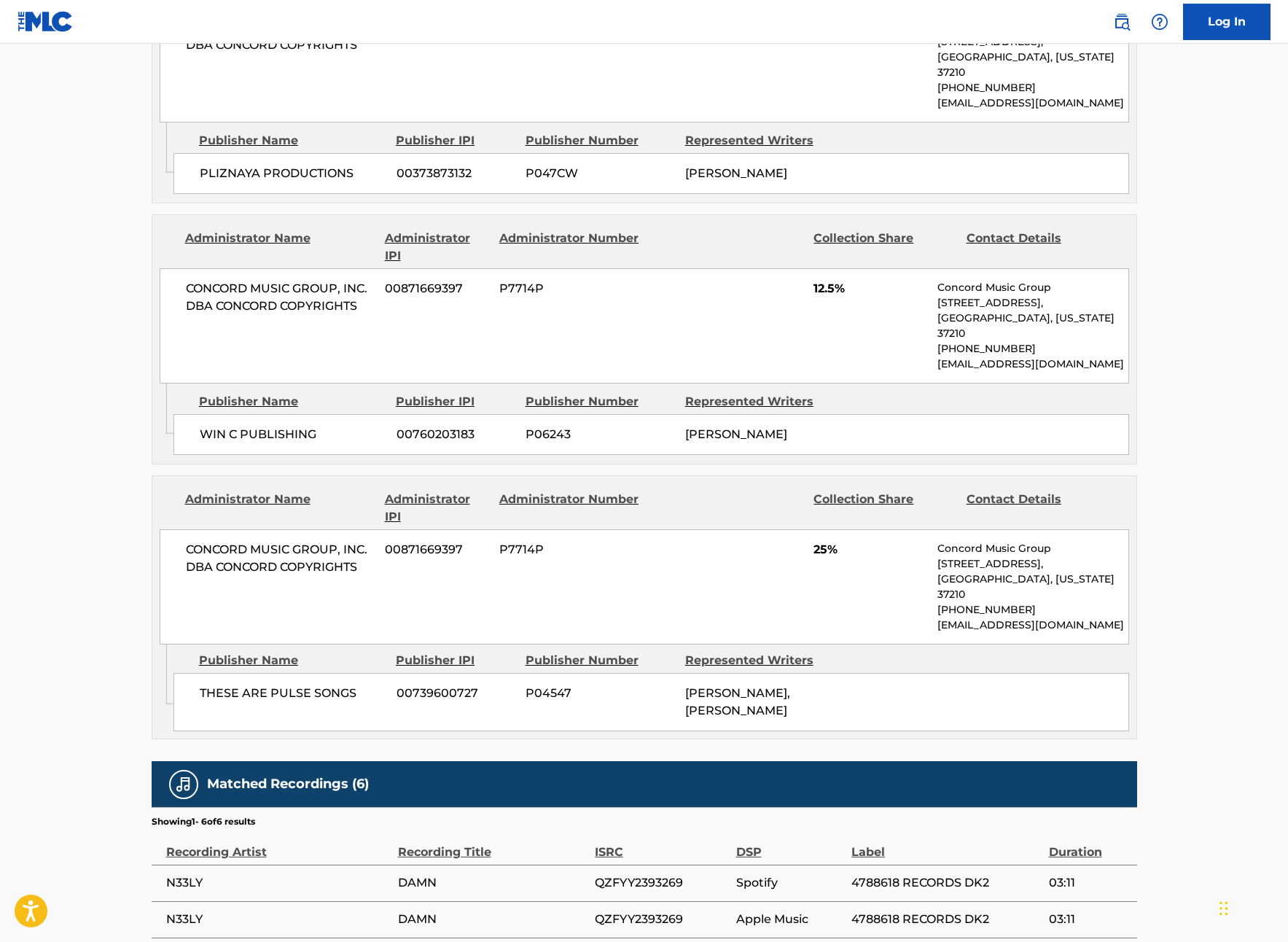
scroll to position [1284, 0]
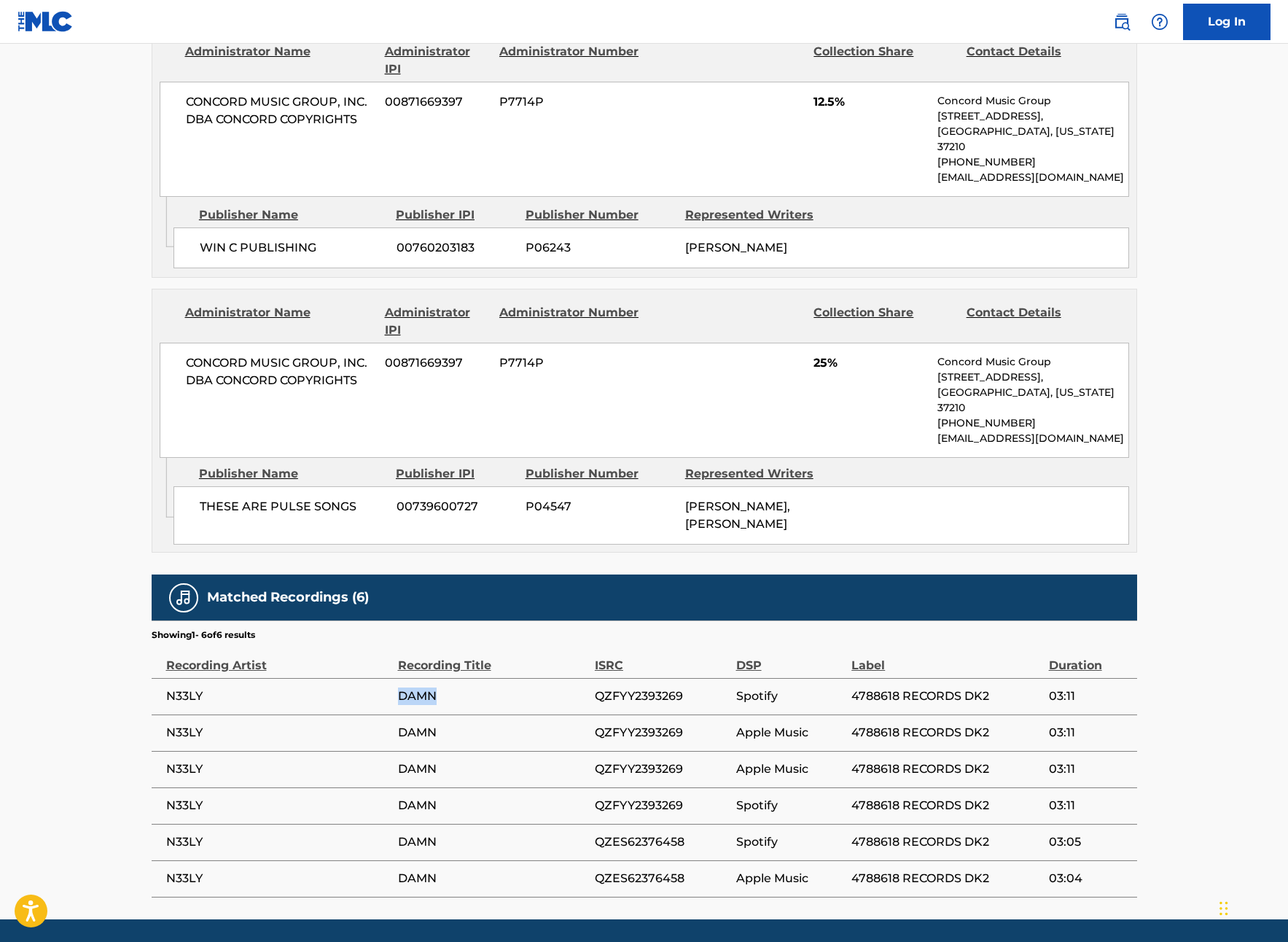
drag, startPoint x: 454, startPoint y: 650, endPoint x: 409, endPoint y: 648, distance: 45.0
click at [374, 678] on tr "N33LY DAMN QZFYY2393269 Spotify 4788618 RECORDS DK2 03:11" at bounding box center [644, 696] width 986 height 36
drag, startPoint x: 476, startPoint y: 642, endPoint x: 493, endPoint y: 643, distance: 17.0
click at [476, 688] on span "DAMN" at bounding box center [493, 696] width 190 height 17
drag, startPoint x: 693, startPoint y: 651, endPoint x: 645, endPoint y: 645, distance: 48.4
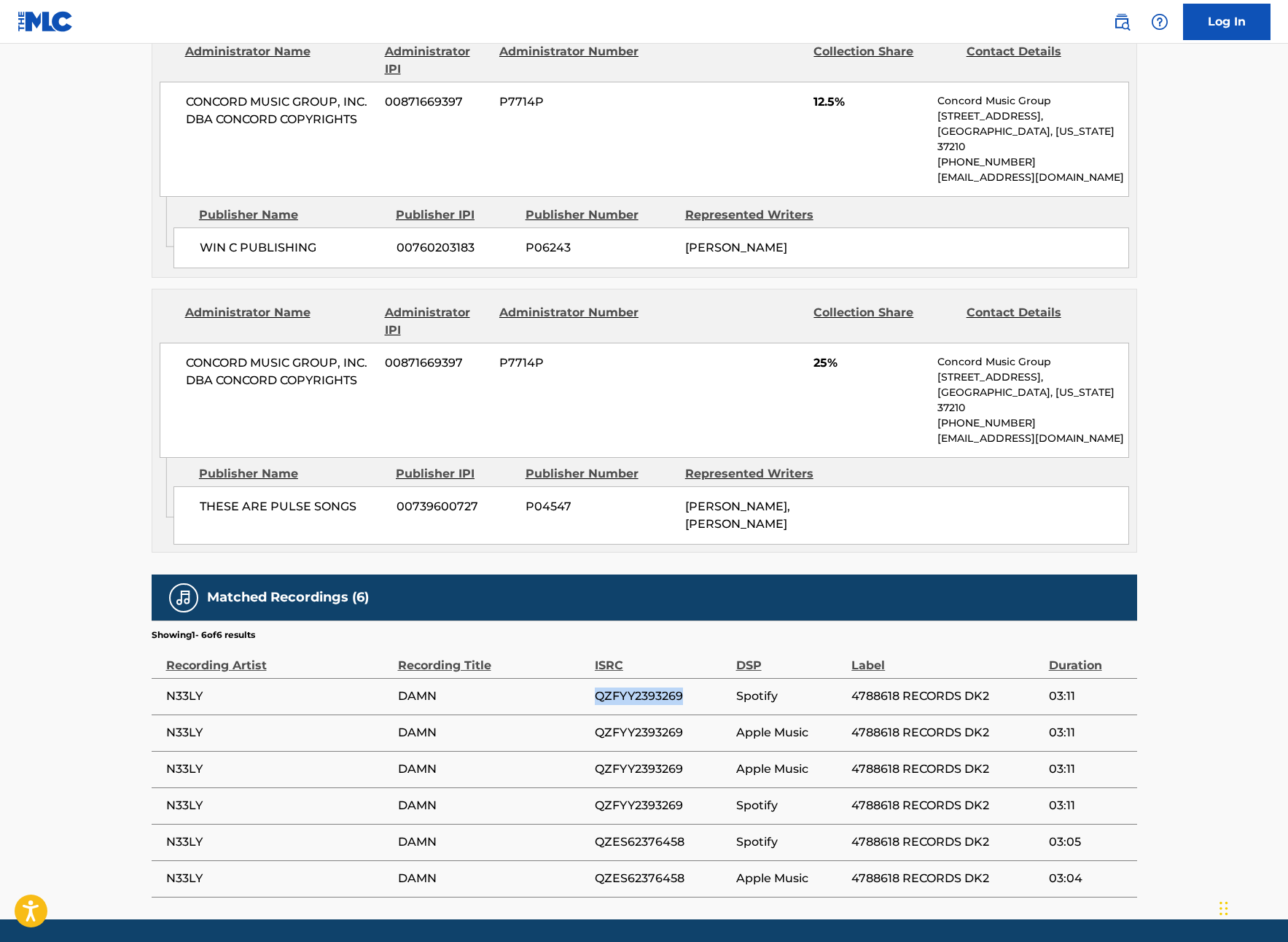
click at [578, 678] on tr "N33LY DAMN QZFYY2393269 Spotify 4788618 RECORDS DK2 03:11" at bounding box center [644, 696] width 986 height 36
click at [691, 688] on span "QZFYY2393269" at bounding box center [661, 696] width 134 height 17
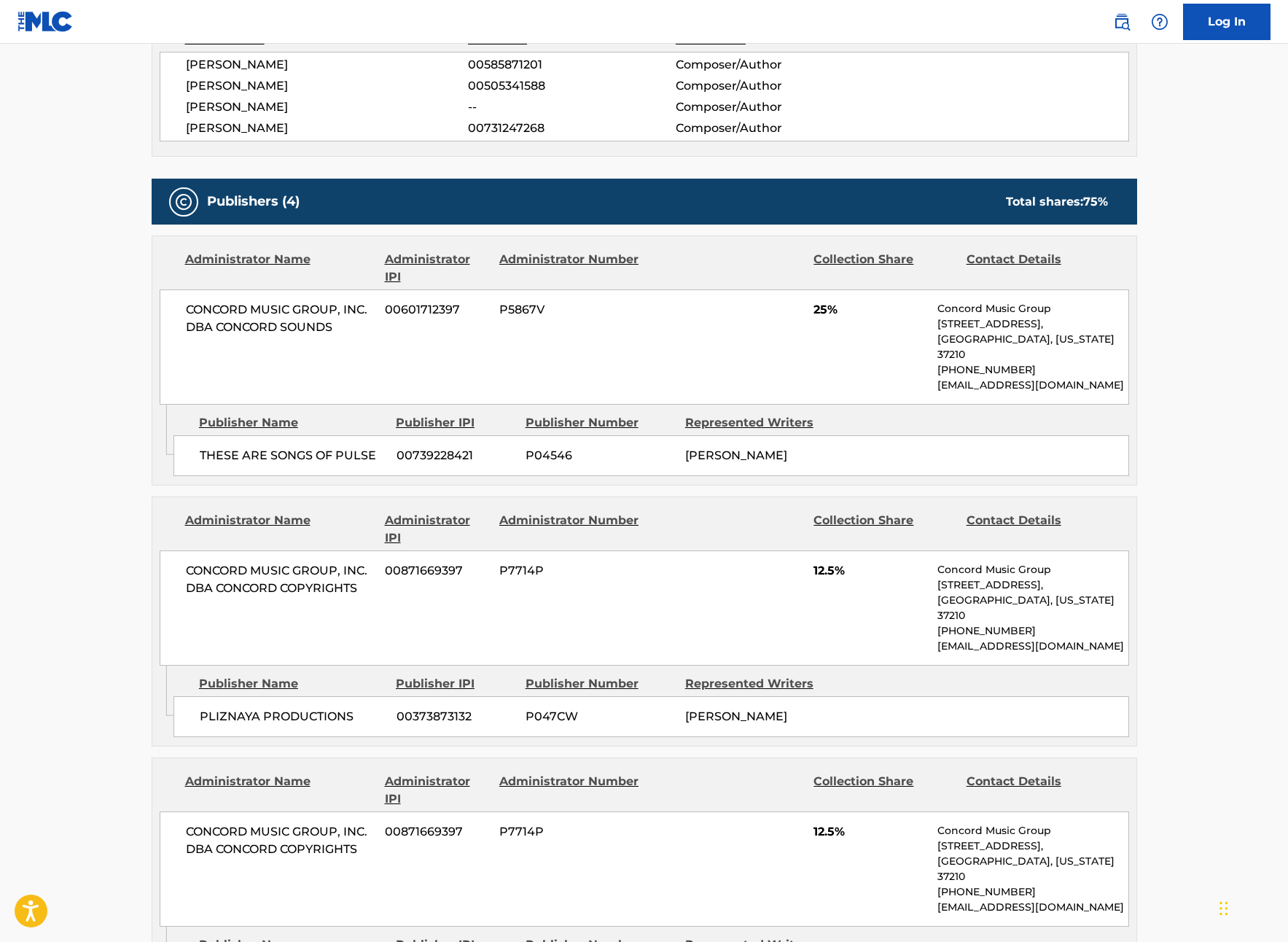
scroll to position [0, 0]
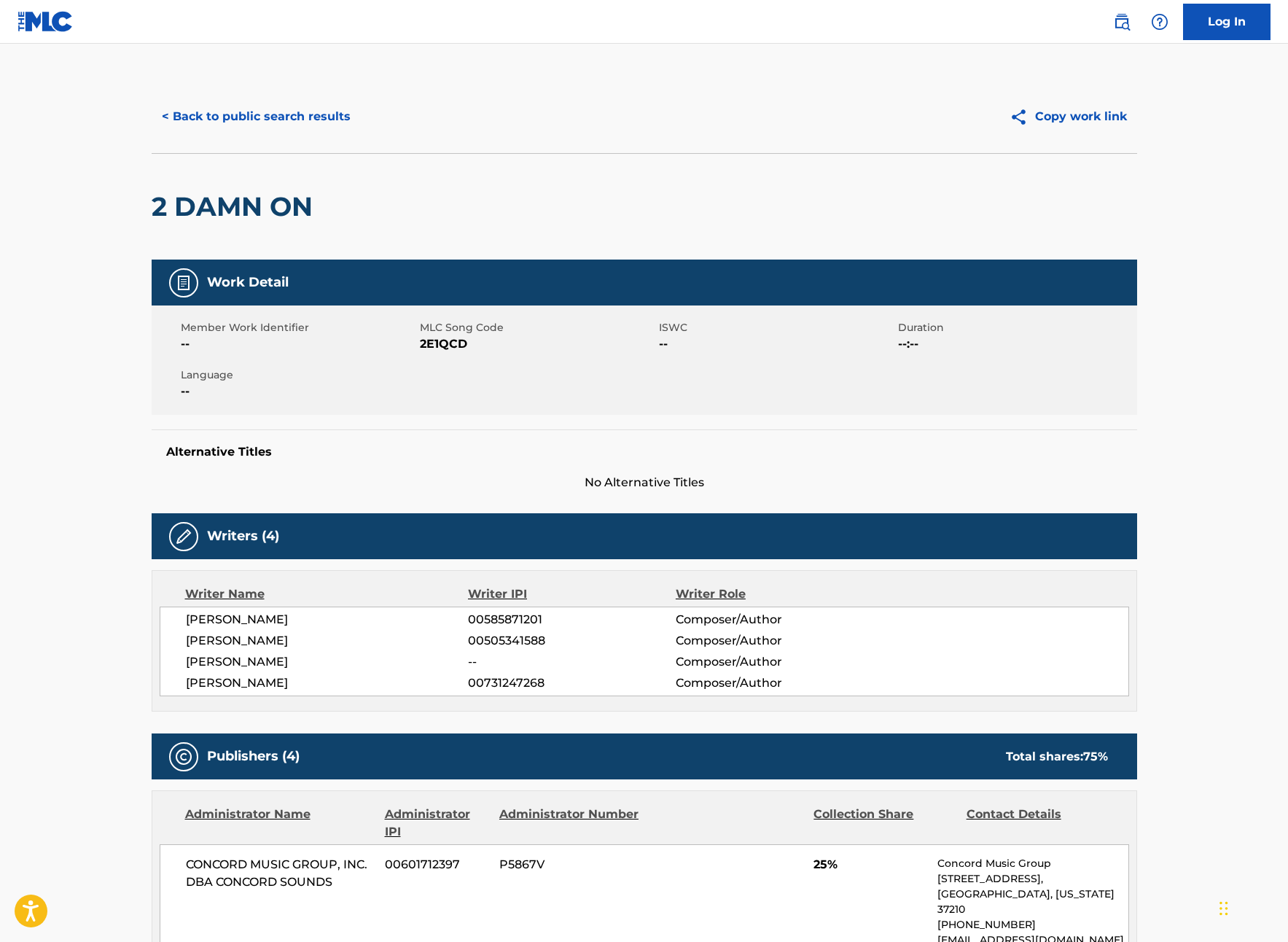
click at [247, 114] on button "< Back to public search results" at bounding box center [256, 116] width 210 height 36
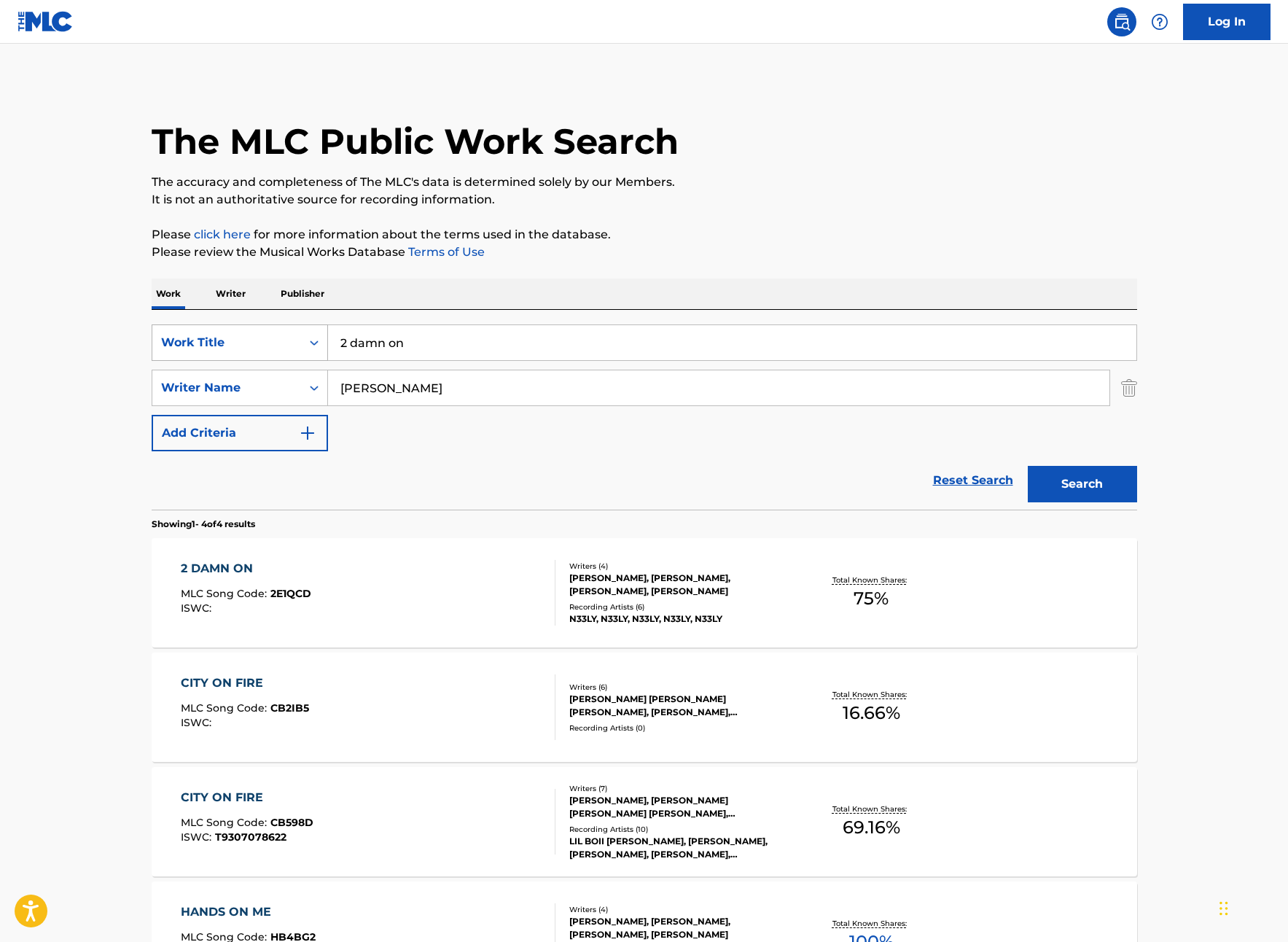
drag, startPoint x: 387, startPoint y: 337, endPoint x: 269, endPoint y: 333, distance: 118.1
click at [269, 333] on div "SearchWithCriteriad3413755-582f-4ba0-8838-8ba107a337db Work Title 2 damn on" at bounding box center [644, 343] width 986 height 36
drag, startPoint x: 454, startPoint y: 374, endPoint x: 545, endPoint y: 379, distance: 91.1
click at [458, 374] on div "millidel phia" at bounding box center [731, 375] width 807 height 27
type input "millidelphia"
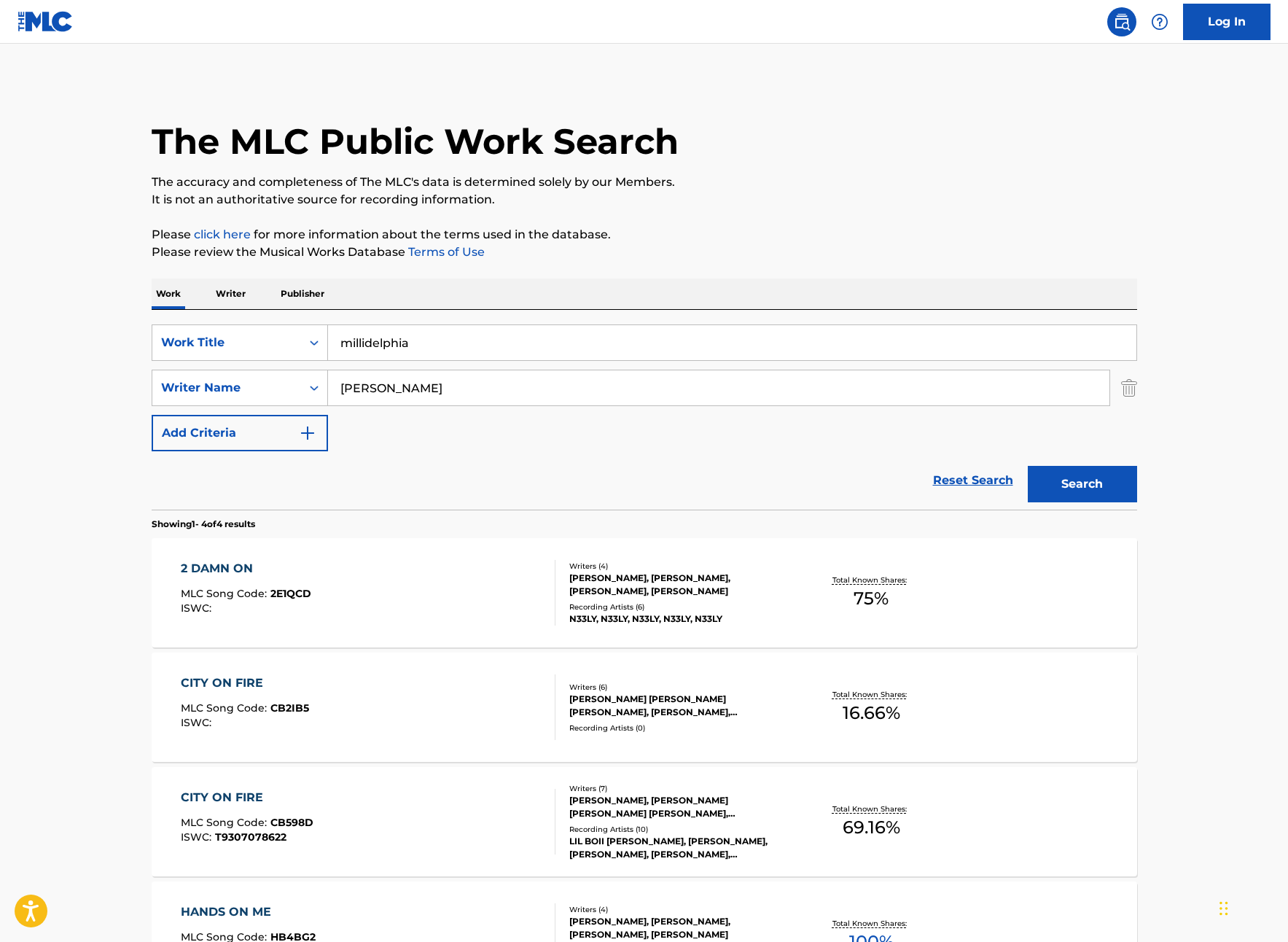
drag, startPoint x: 1089, startPoint y: 493, endPoint x: 1258, endPoint y: 493, distance: 169.0
click at [1092, 493] on button "Search" at bounding box center [1082, 484] width 110 height 36
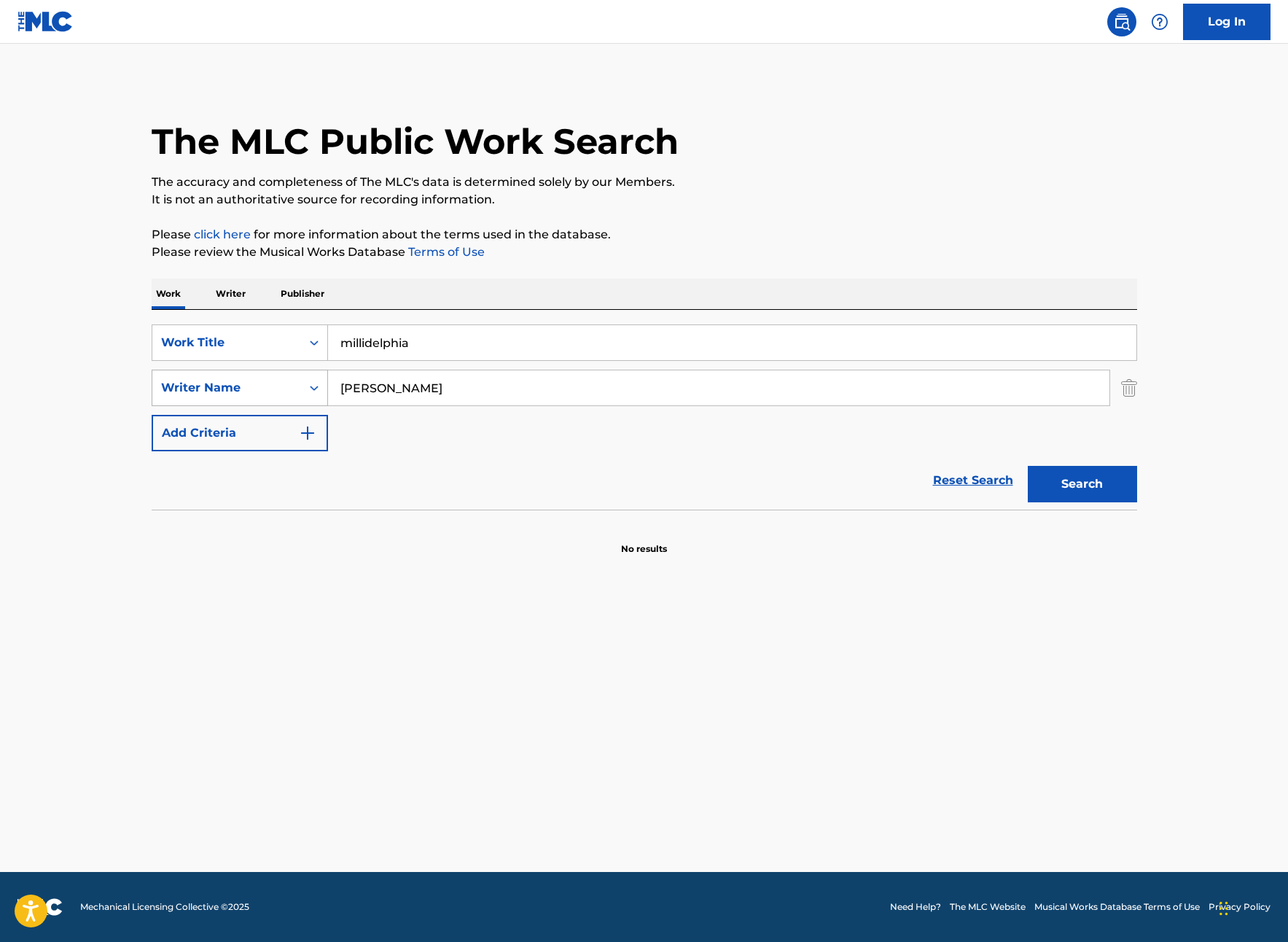
drag, startPoint x: 407, startPoint y: 391, endPoint x: 304, endPoint y: 385, distance: 103.2
click at [304, 385] on div "SearchWithCriteria06462984-e2e0-4d05-98e2-73525ec084cb Writer Name [PERSON_NAME]" at bounding box center [644, 388] width 986 height 36
drag, startPoint x: 449, startPoint y: 396, endPoint x: 633, endPoint y: 409, distance: 184.5
click at [454, 397] on input "[PERSON_NAME]" at bounding box center [718, 388] width 781 height 35
type input "[PERSON_NAME] flower"
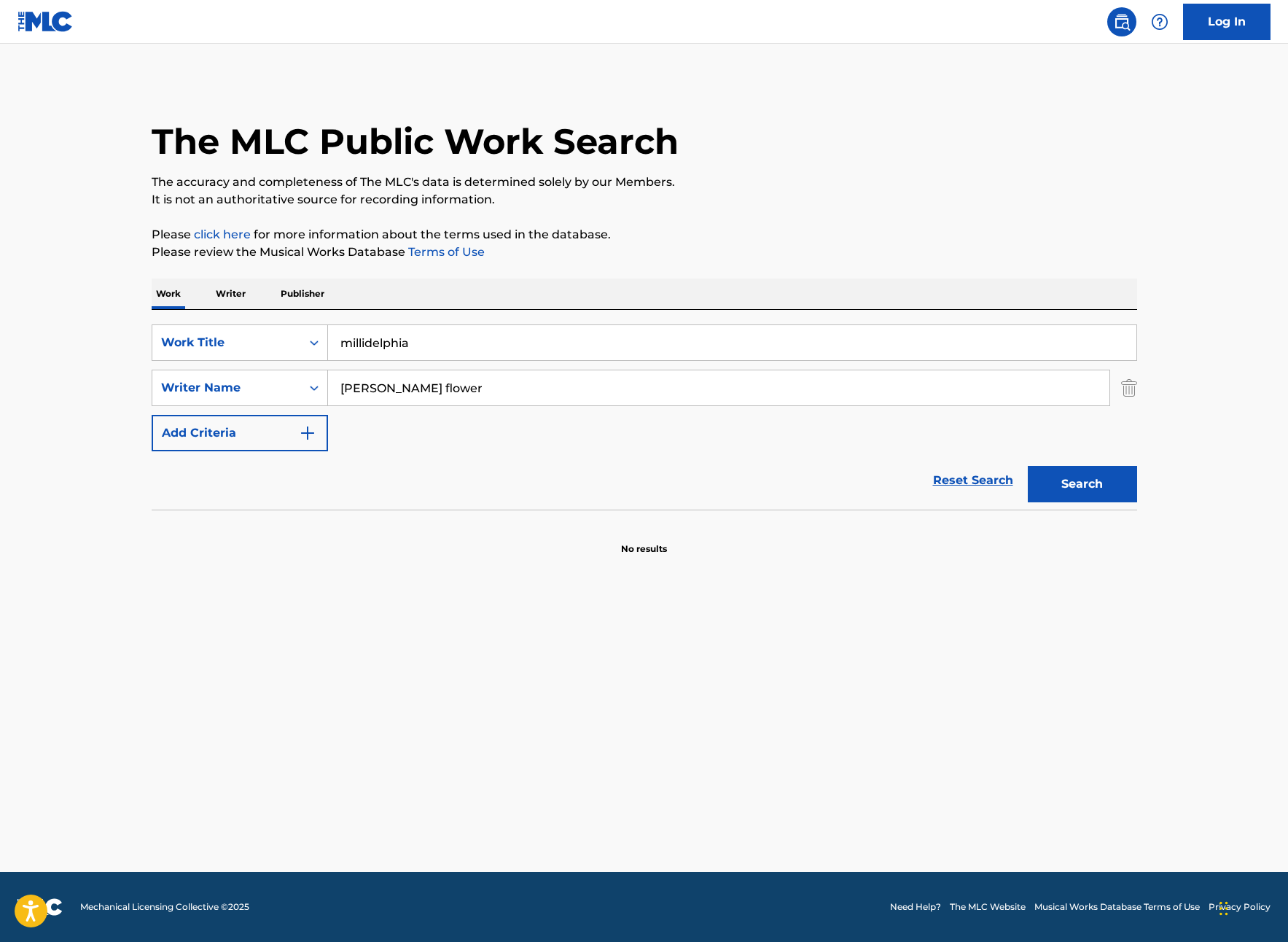
click at [1028, 466] on button "Search" at bounding box center [1082, 484] width 110 height 36
drag, startPoint x: 423, startPoint y: 389, endPoint x: 316, endPoint y: 389, distance: 107.0
click at [316, 389] on div "SearchWithCriteria06462984-e2e0-4d05-98e2-73525ec084cb Writer Name [PERSON_NAME]" at bounding box center [644, 388] width 986 height 36
click at [1028, 466] on button "Search" at bounding box center [1082, 484] width 110 height 36
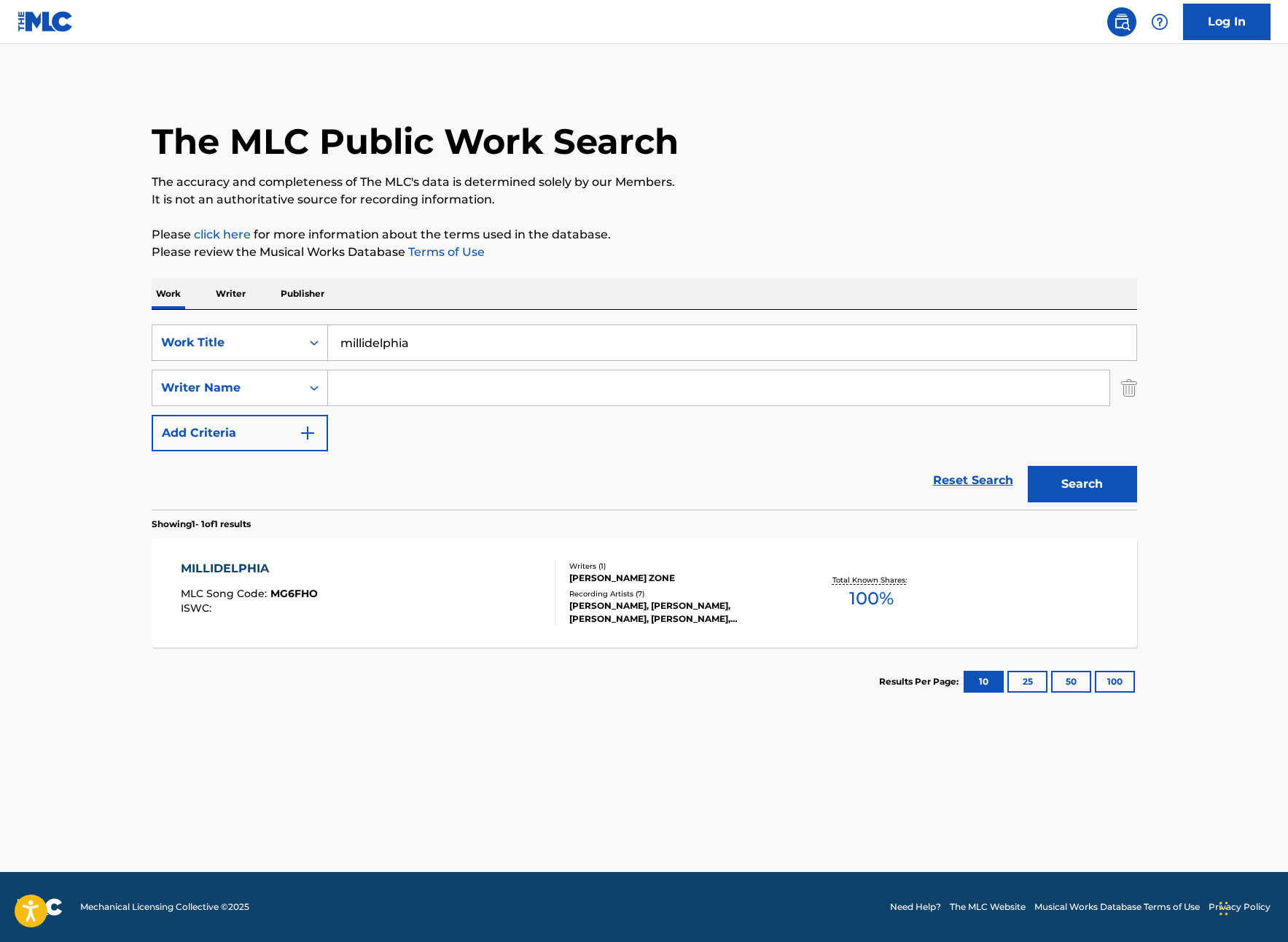
click at [368, 345] on input "millidelphia" at bounding box center [732, 342] width 809 height 35
drag, startPoint x: 435, startPoint y: 346, endPoint x: 841, endPoint y: 416, distance: 412.0
click at [437, 346] on input "milladelphia" at bounding box center [732, 342] width 809 height 35
type input "milladelphia"
click at [1050, 480] on button "Search" at bounding box center [1082, 484] width 110 height 36
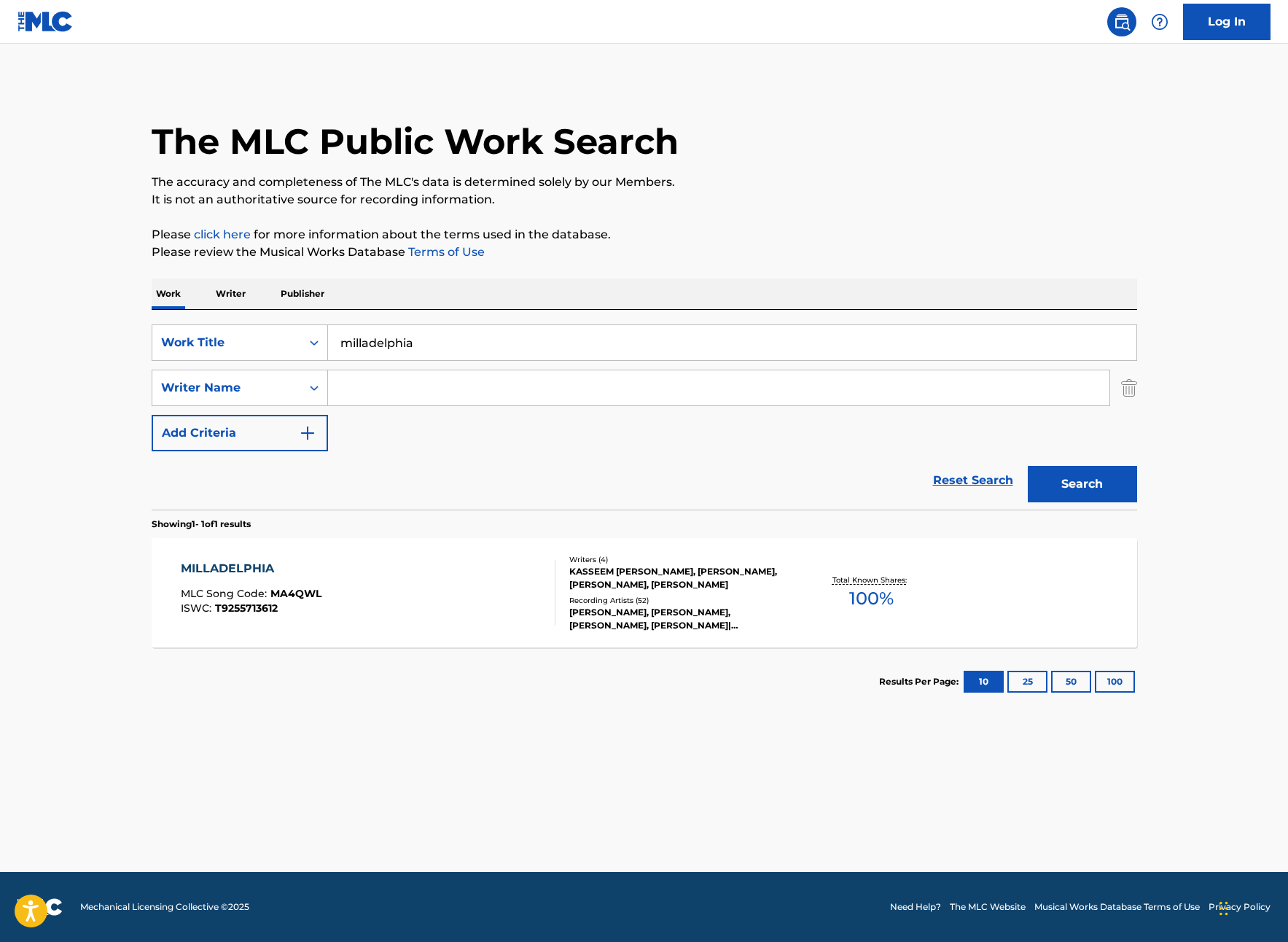
click at [369, 381] on input "Search Form" at bounding box center [718, 388] width 781 height 35
type input "[PERSON_NAME]"
click at [1028, 466] on button "Search" at bounding box center [1082, 484] width 110 height 36
click at [648, 572] on div "KASSEEM [PERSON_NAME], [PERSON_NAME], [PERSON_NAME], [PERSON_NAME]" at bounding box center [679, 578] width 220 height 27
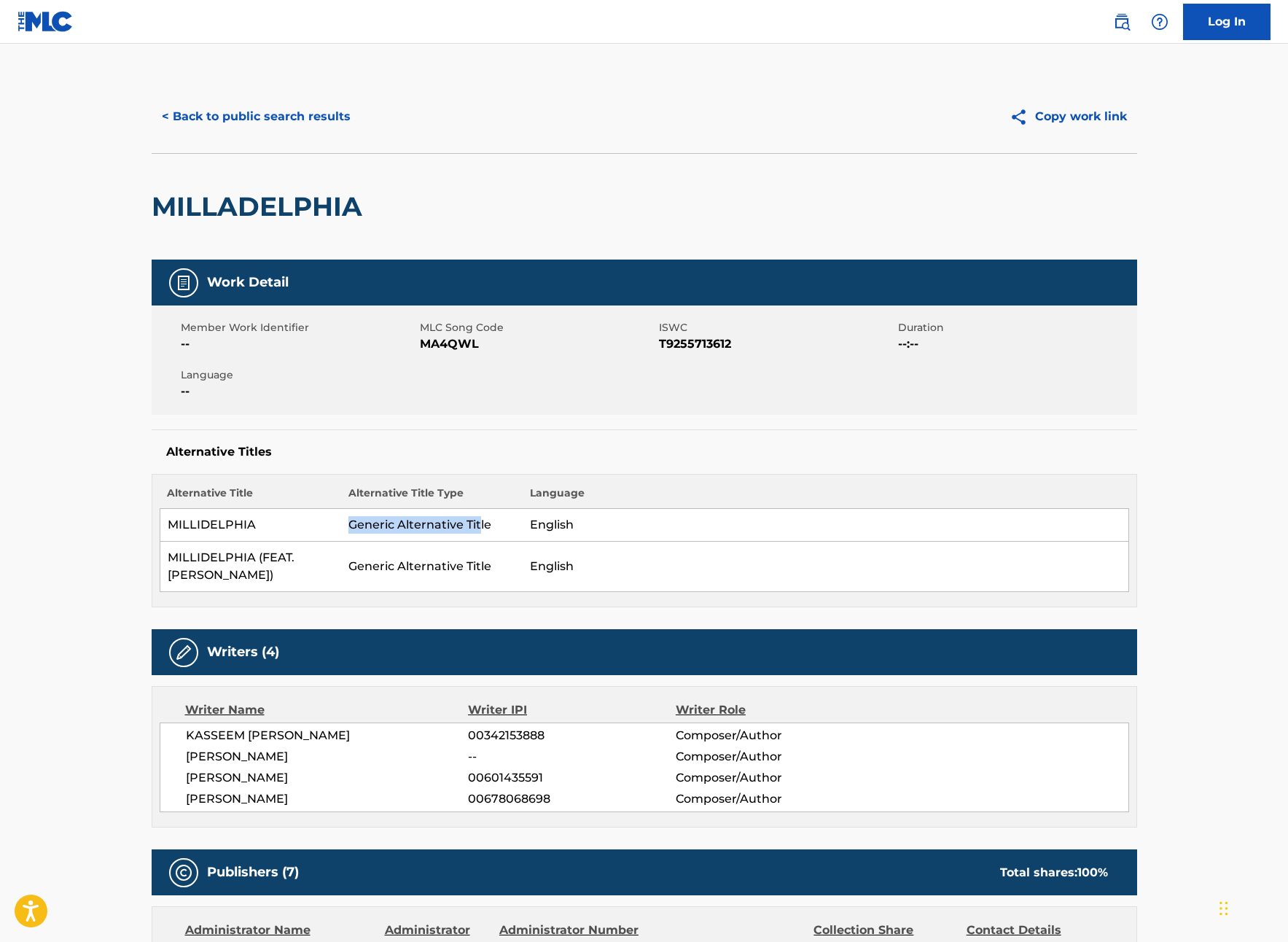
drag, startPoint x: 348, startPoint y: 525, endPoint x: 458, endPoint y: 535, distance: 110.5
click at [478, 532] on td "Generic Alternative Title" at bounding box center [432, 525] width 182 height 32
click at [412, 566] on td "Generic Alternative Title" at bounding box center [432, 567] width 182 height 50
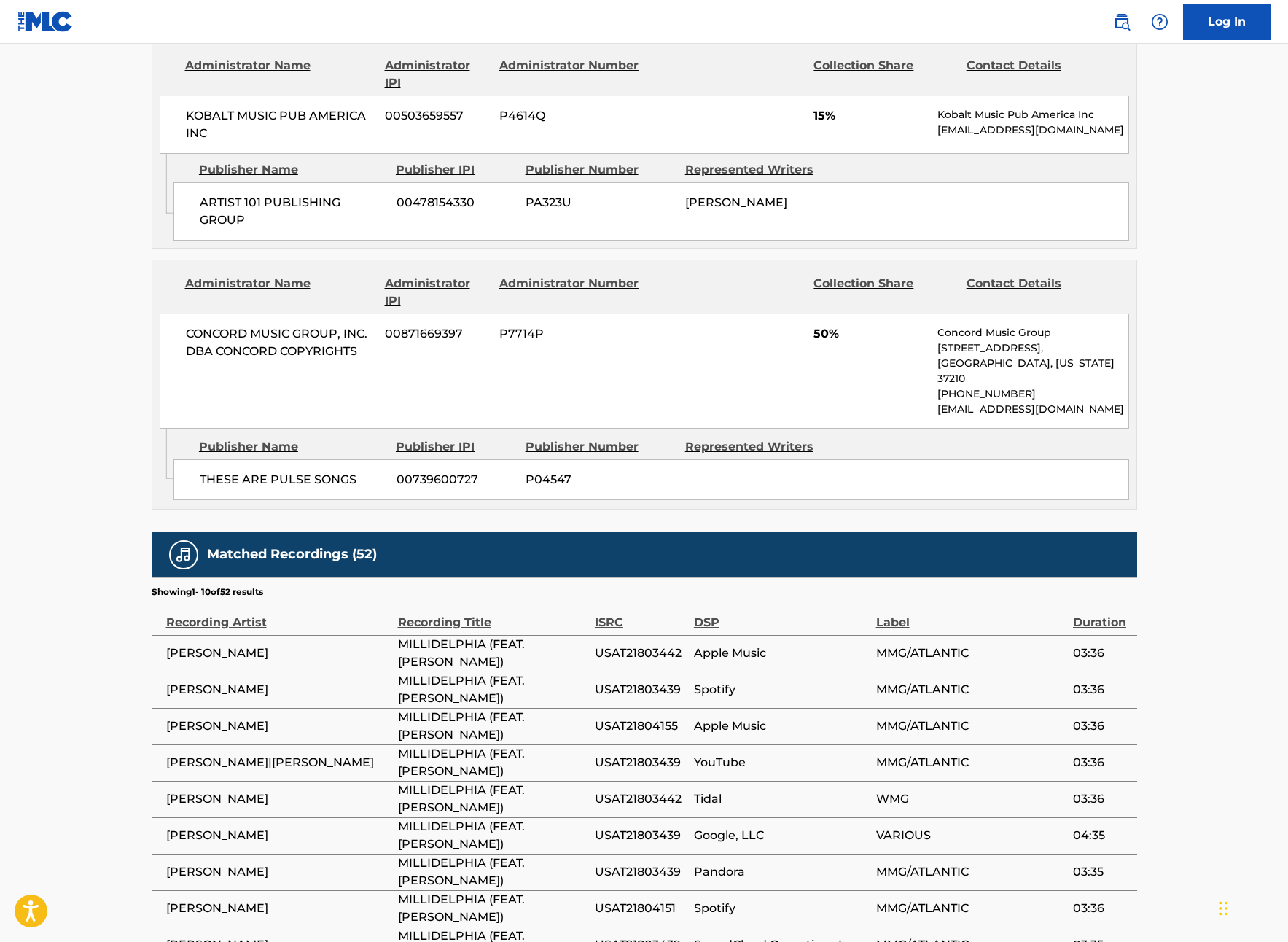
scroll to position [1849, 0]
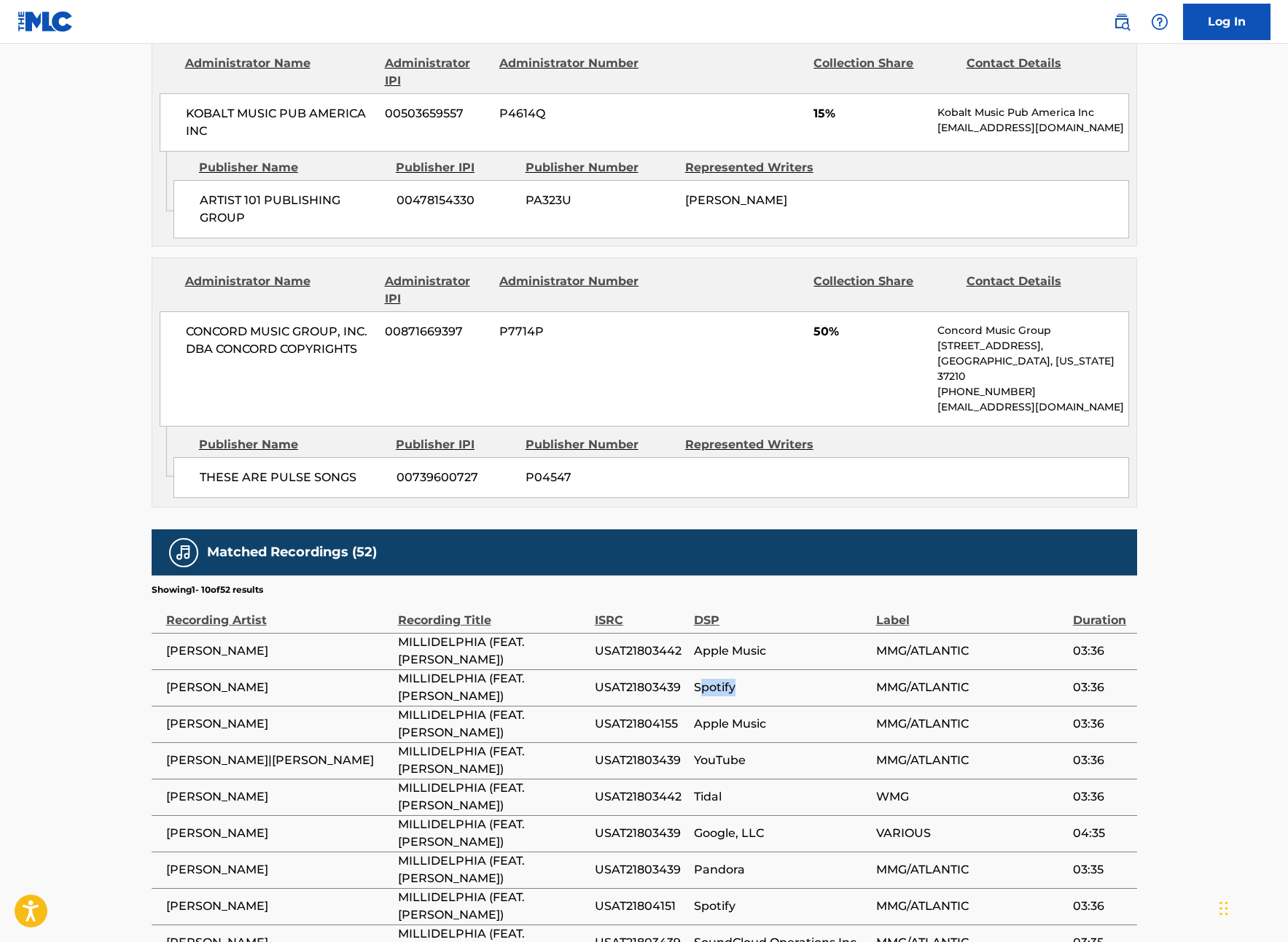
drag, startPoint x: 769, startPoint y: 647, endPoint x: 703, endPoint y: 645, distance: 66.0
click at [703, 678] on span "Spotify" at bounding box center [781, 687] width 175 height 17
click at [765, 678] on span "Spotify" at bounding box center [781, 687] width 175 height 17
drag, startPoint x: 505, startPoint y: 648, endPoint x: 418, endPoint y: 630, distance: 88.8
click at [383, 669] on tr "[PERSON_NAME] MILLIDELPHIA (FEAT. [PERSON_NAME]) USAT21803439 Spotify MMG/ATLAN…" at bounding box center [644, 687] width 986 height 36
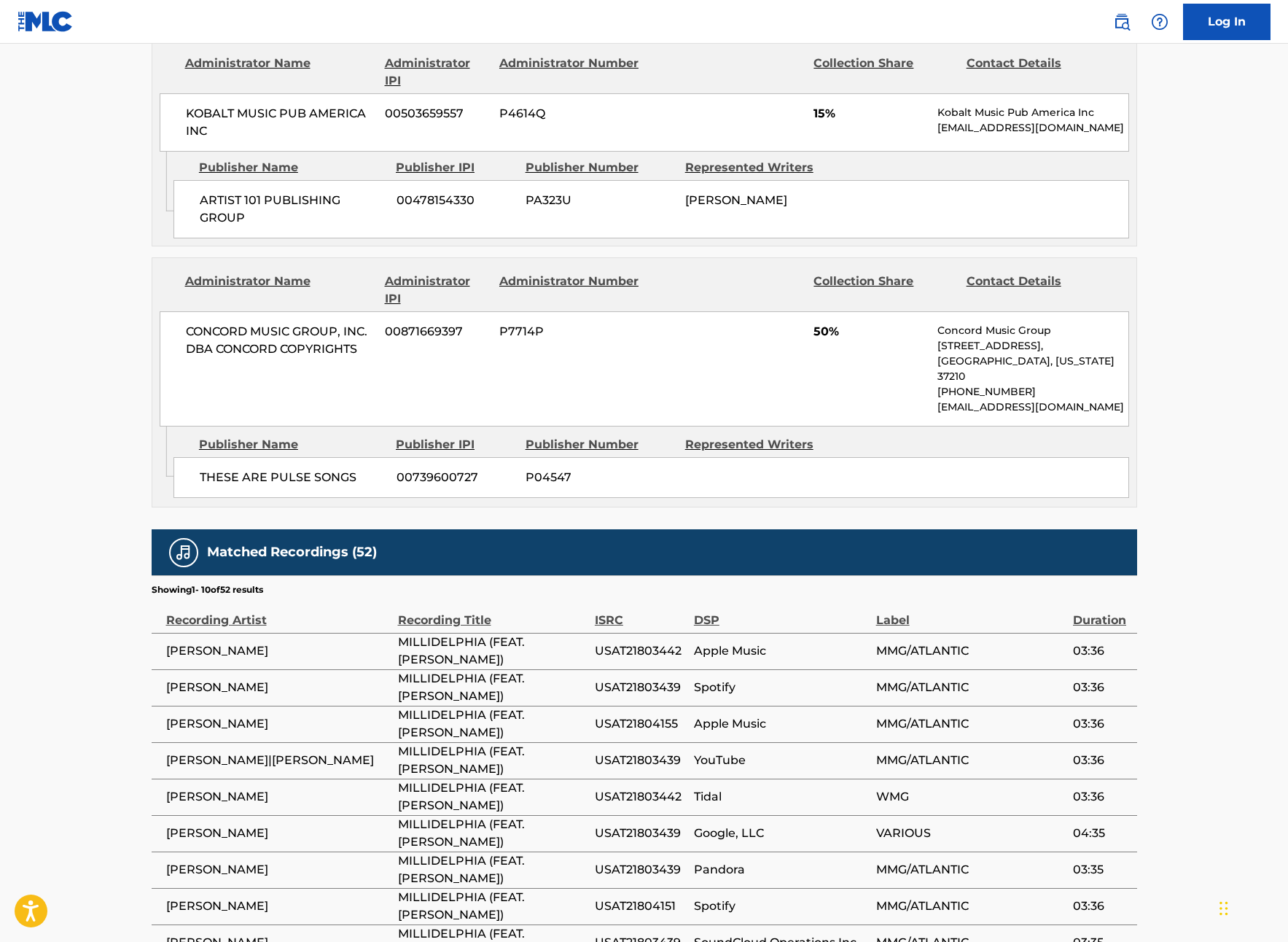
click at [574, 670] on span "MILLIDELPHIA (FEAT. [PERSON_NAME])" at bounding box center [493, 687] width 190 height 35
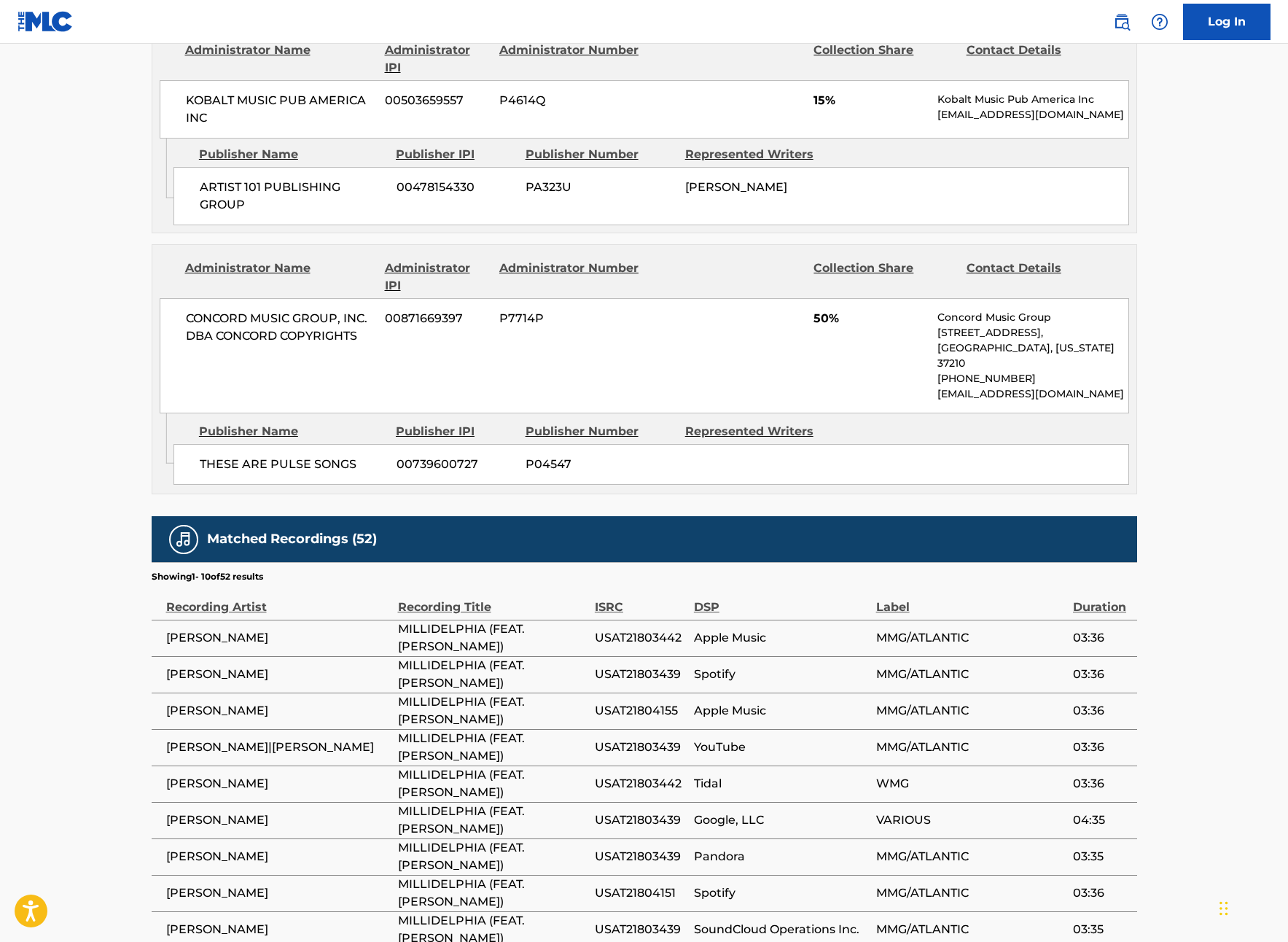
scroll to position [2006, 0]
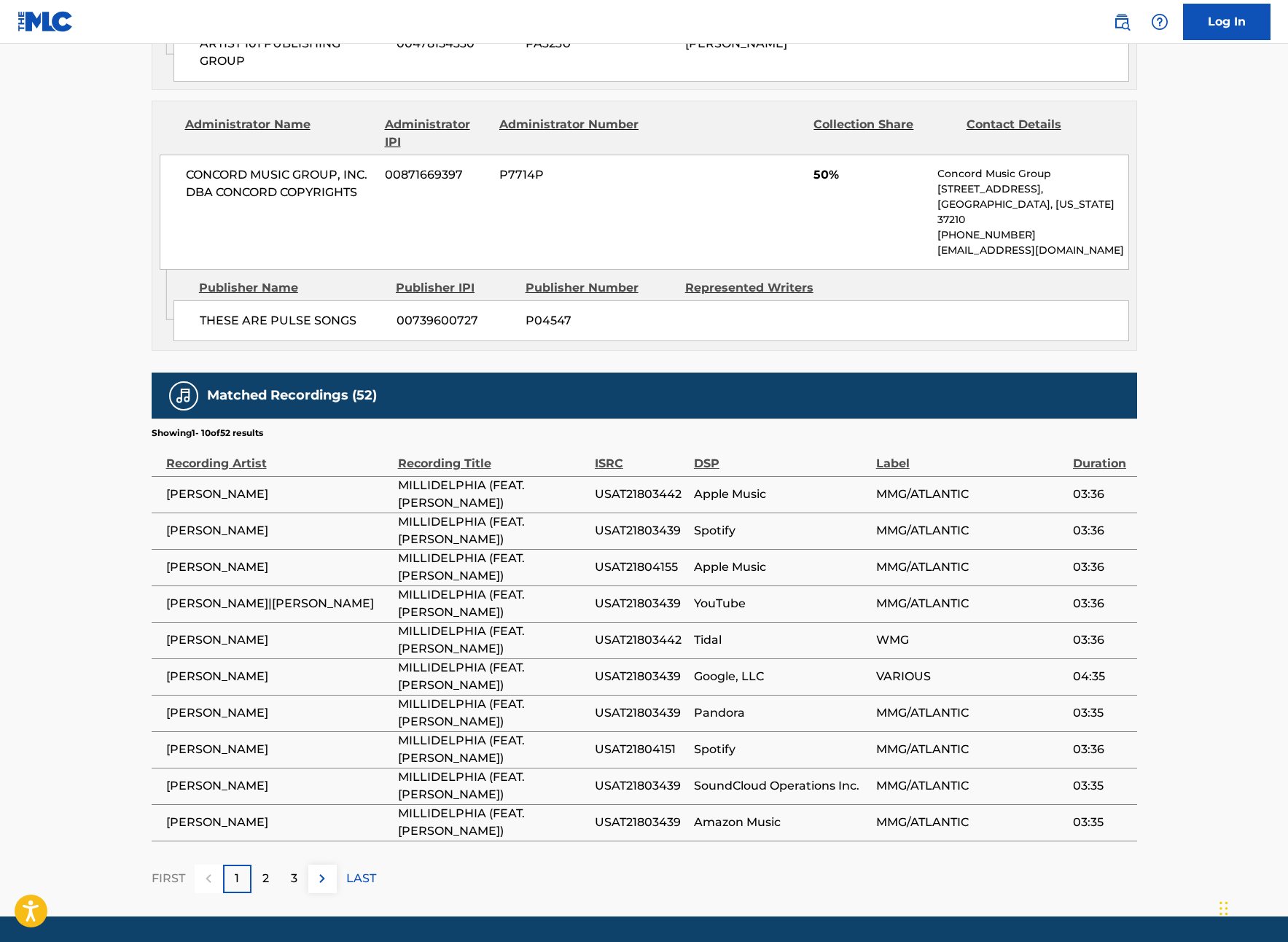
click at [262, 870] on p "2" at bounding box center [265, 878] width 7 height 17
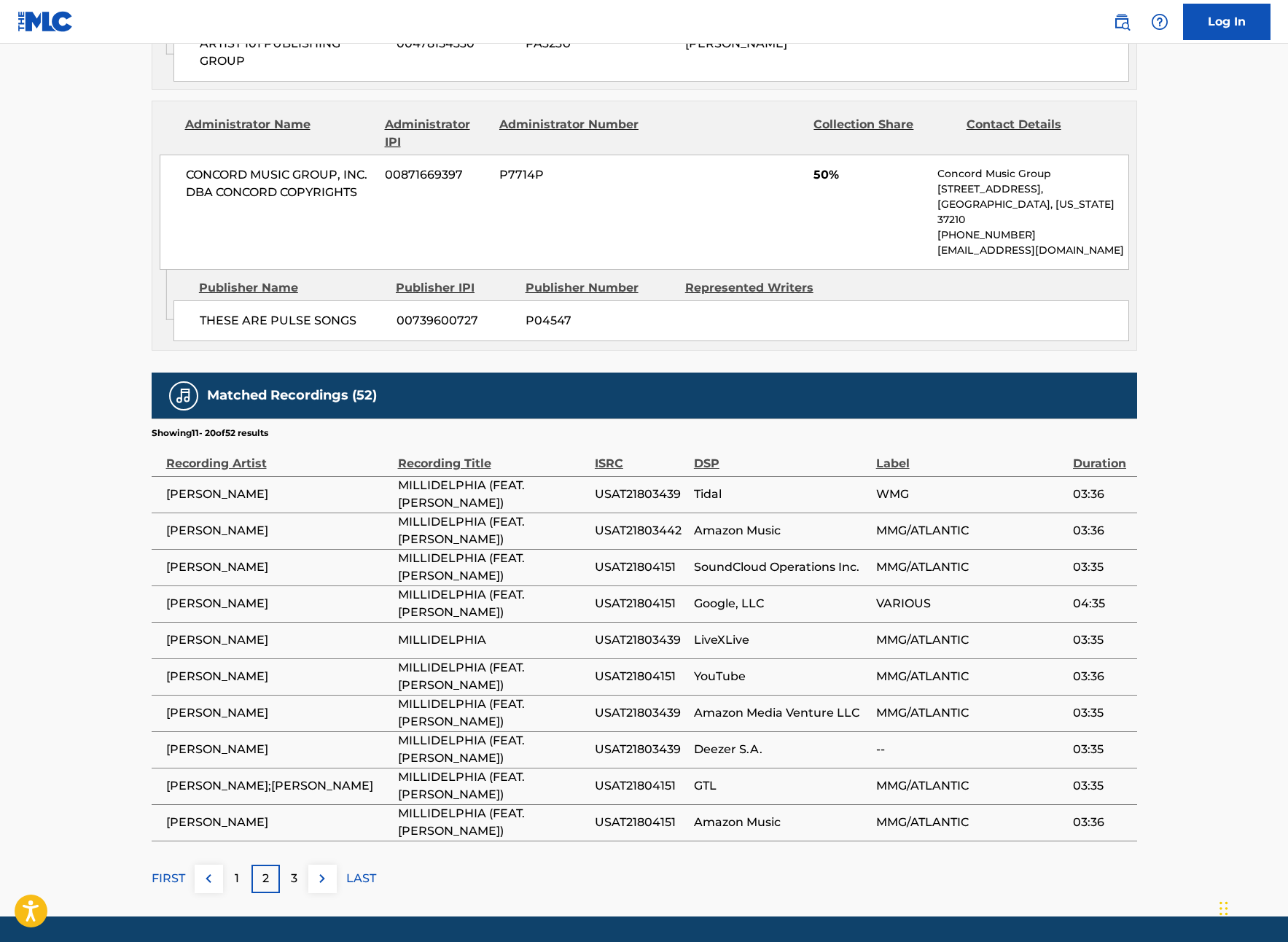
click at [296, 870] on p "3" at bounding box center [293, 878] width 7 height 17
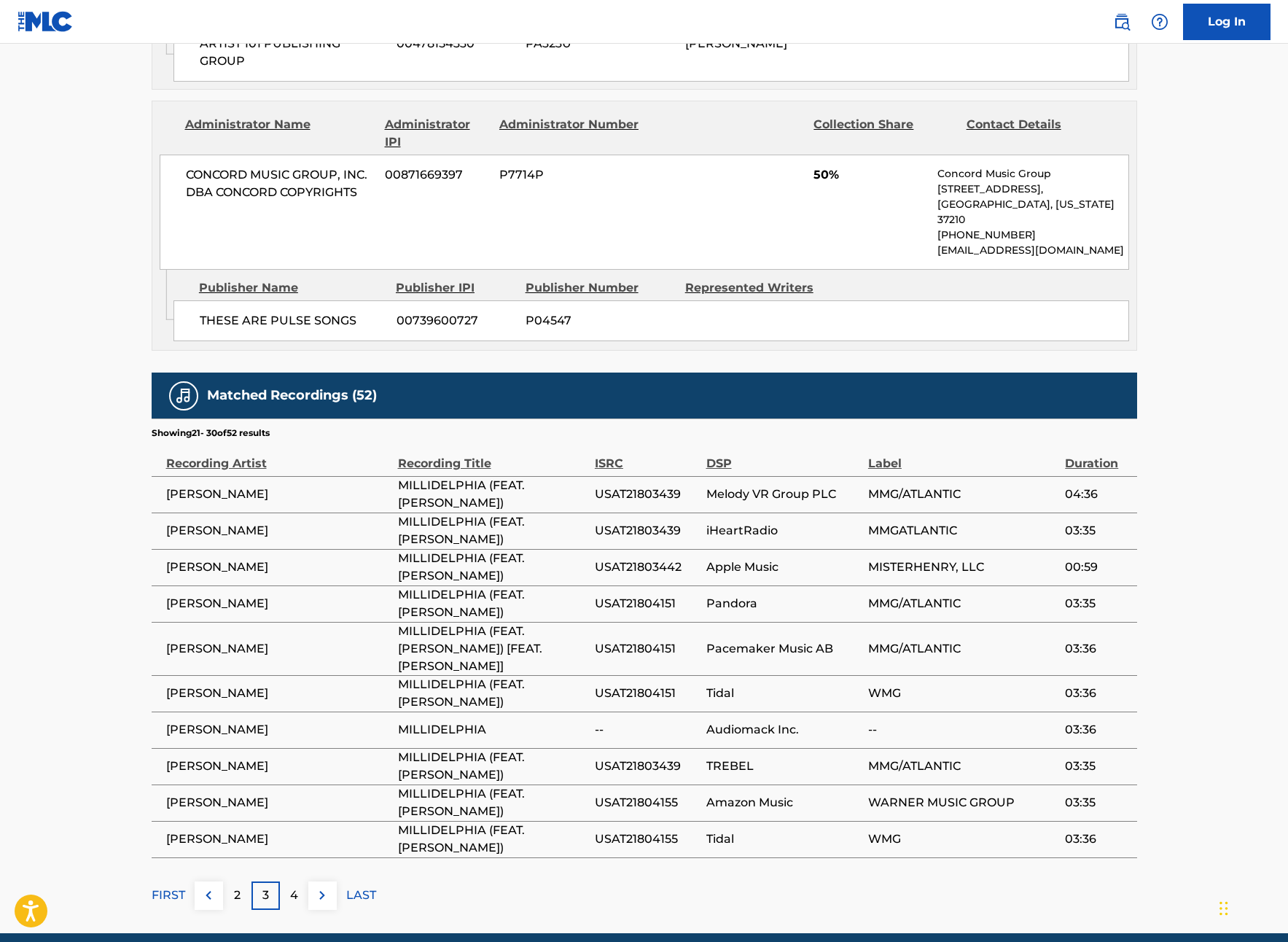
click at [234, 881] on div "2" at bounding box center [237, 895] width 29 height 29
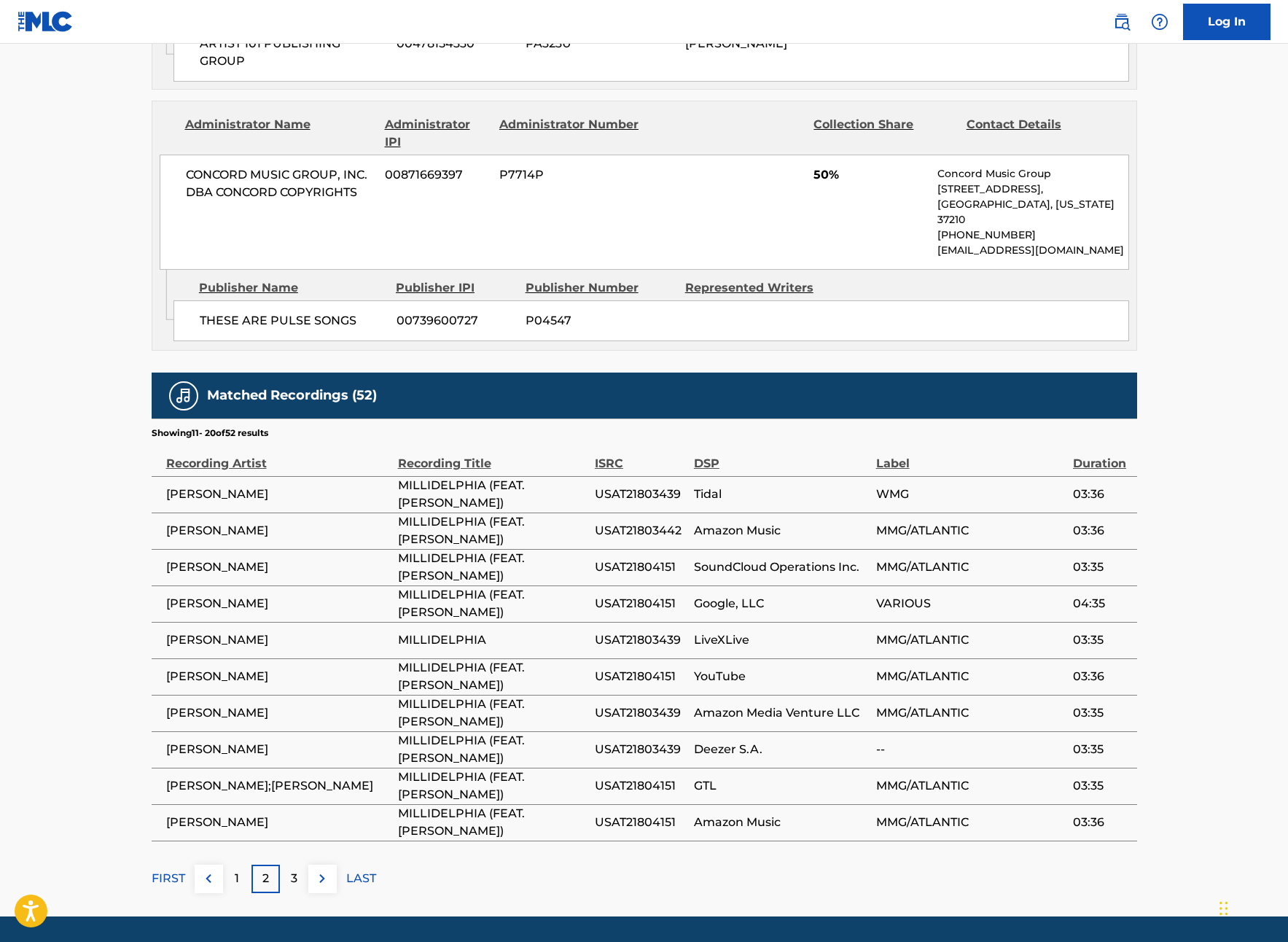
click at [236, 865] on div "1" at bounding box center [237, 879] width 29 height 29
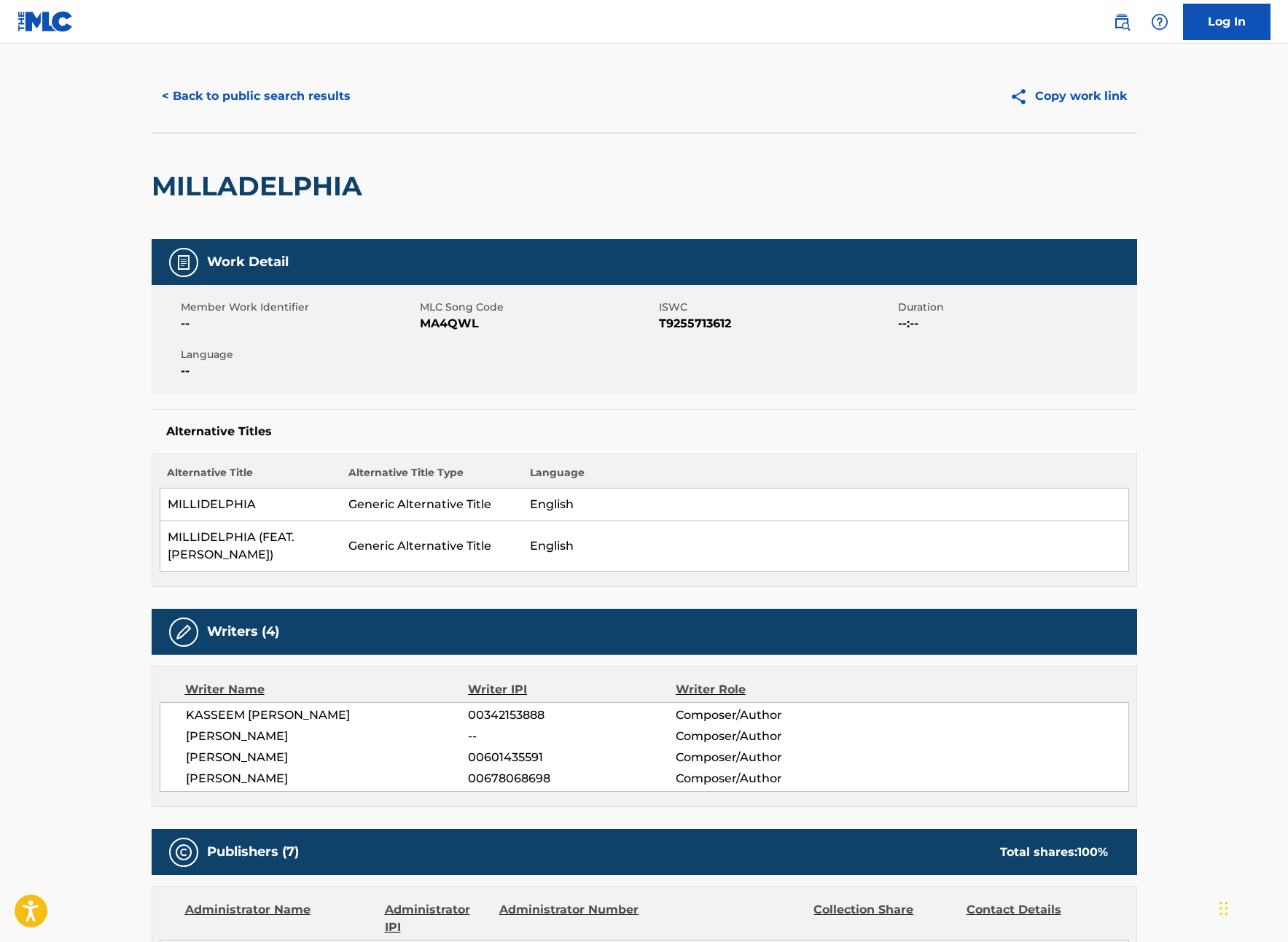
scroll to position [0, 0]
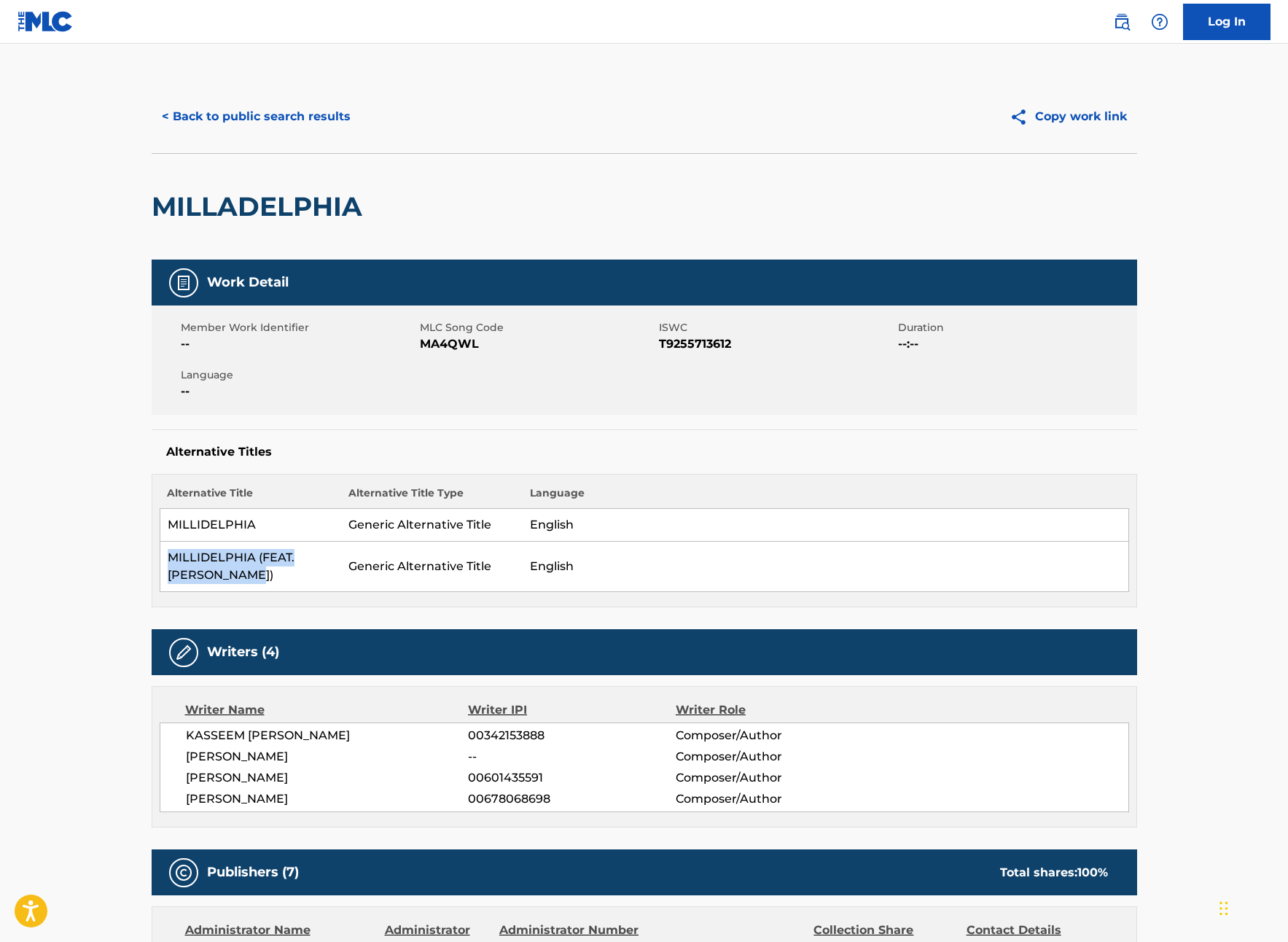
drag, startPoint x: 175, startPoint y: 576, endPoint x: 175, endPoint y: 557, distance: 19.0
click at [168, 557] on td "MILLIDELPHIA (FEAT. [PERSON_NAME])" at bounding box center [251, 567] width 182 height 50
click at [242, 570] on td "MILLIDELPHIA (FEAT. [PERSON_NAME])" at bounding box center [251, 567] width 182 height 50
drag, startPoint x: 488, startPoint y: 564, endPoint x: 358, endPoint y: 563, distance: 130.0
click at [366, 564] on td "Generic Alternative Title" at bounding box center [432, 567] width 182 height 50
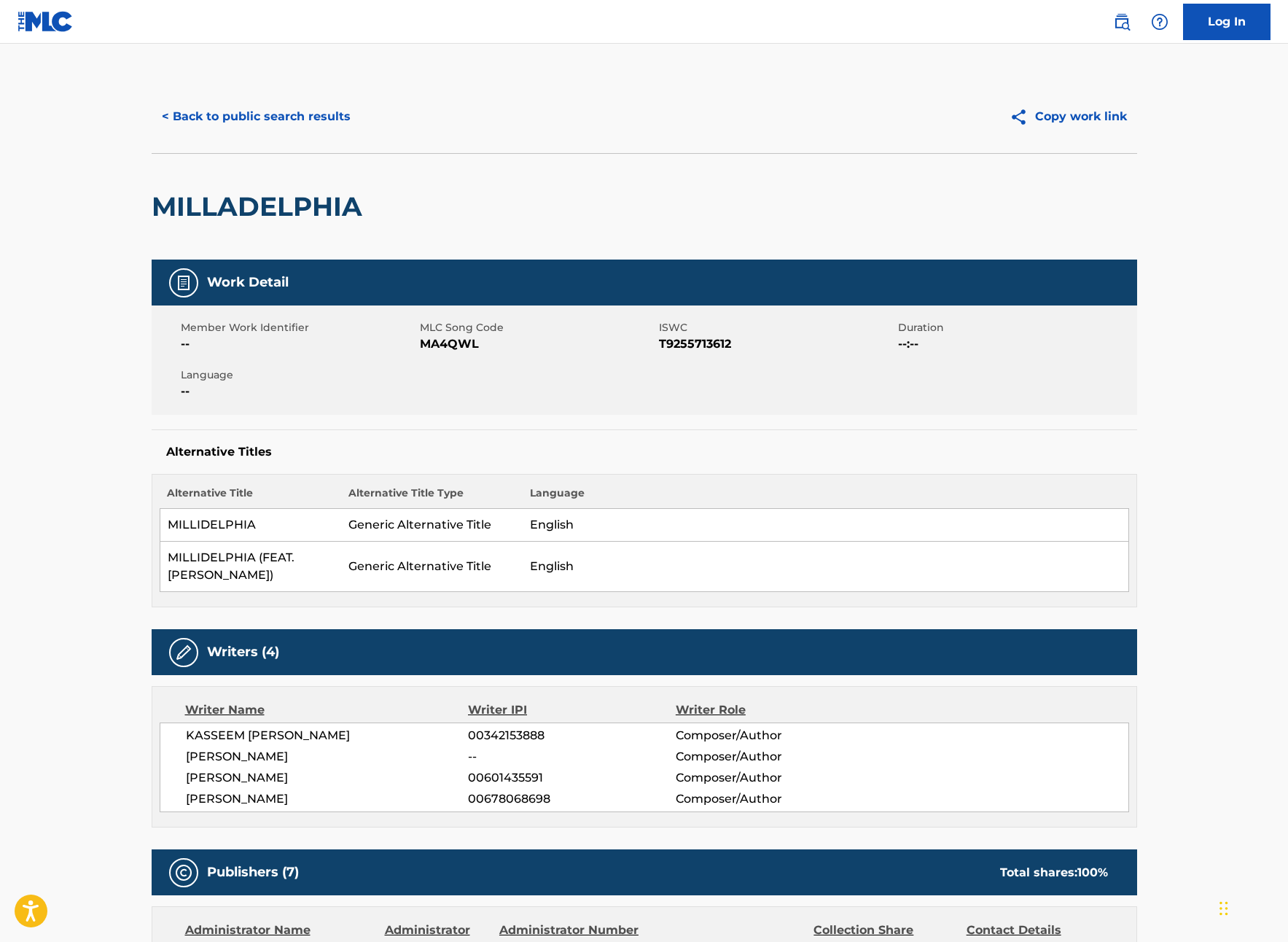
click at [332, 565] on td "MILLIDELPHIA (FEAT. [PERSON_NAME])" at bounding box center [251, 567] width 182 height 50
click at [192, 115] on button "< Back to public search results" at bounding box center [256, 116] width 210 height 36
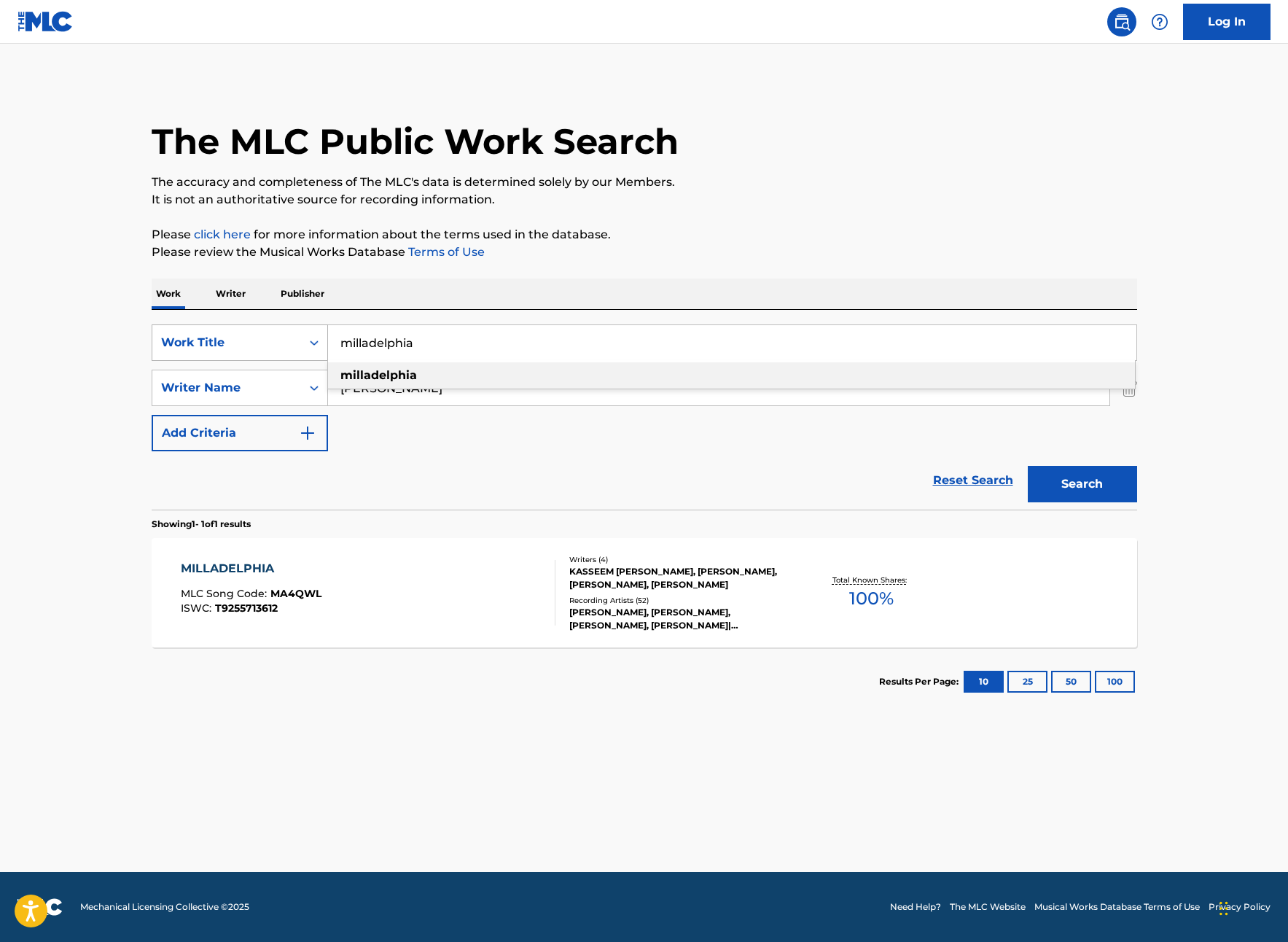
drag, startPoint x: 354, startPoint y: 341, endPoint x: 303, endPoint y: 338, distance: 51.1
click at [303, 338] on div "SearchWithCriteriad3413755-582f-4ba0-8838-8ba107a337db Work Title milladelphia …" at bounding box center [644, 343] width 986 height 36
type input "babyface savage"
click at [1072, 485] on button "Search" at bounding box center [1082, 484] width 110 height 36
click at [625, 569] on div "DAYSTAR [PERSON_NAME], [PERSON_NAME], [PERSON_NAME], [PERSON_NAME]" at bounding box center [679, 578] width 220 height 27
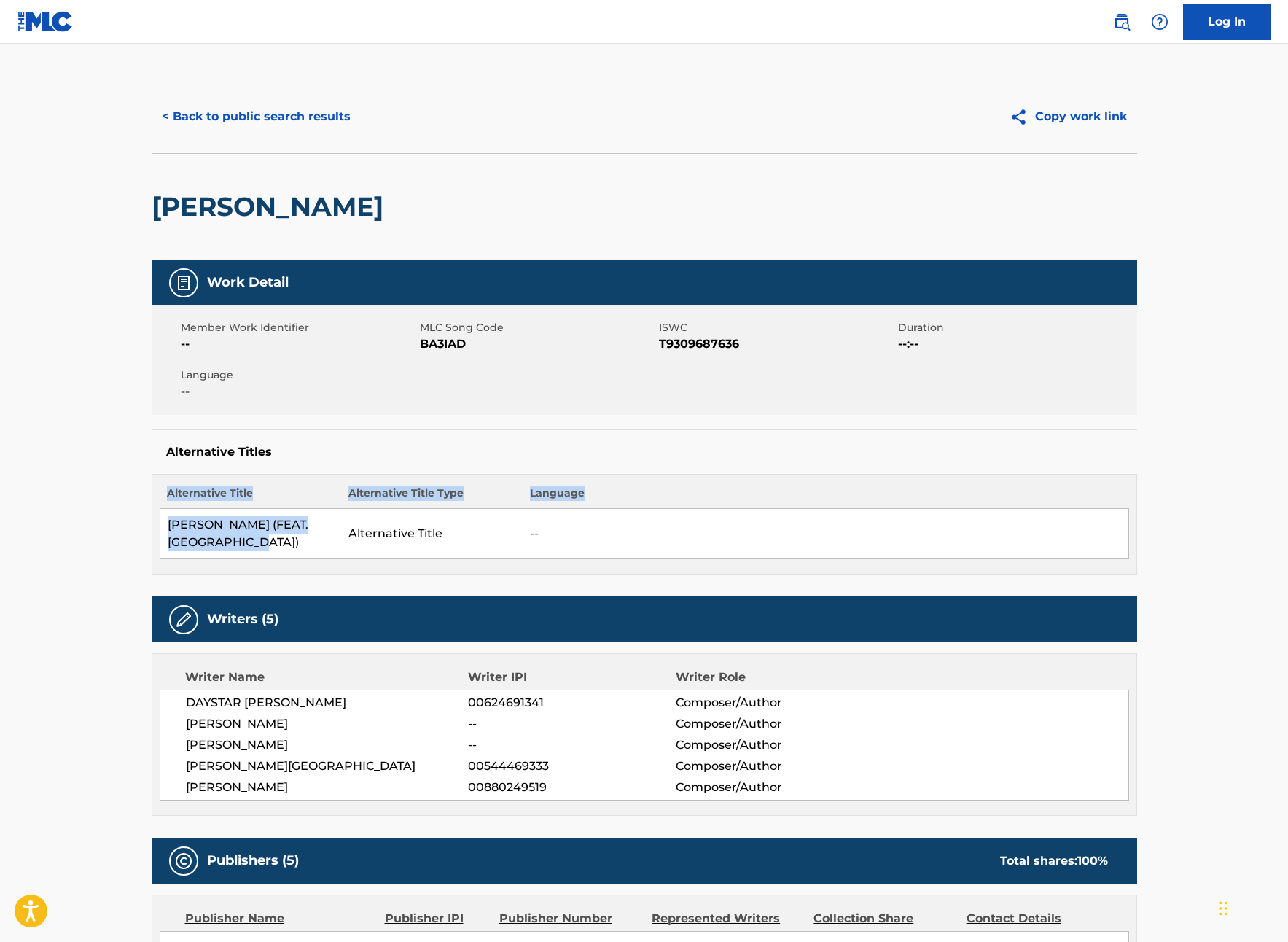
drag, startPoint x: 190, startPoint y: 531, endPoint x: 144, endPoint y: 517, distance: 48.1
click at [252, 534] on td "[PERSON_NAME] (FEAT. [GEOGRAPHIC_DATA])" at bounding box center [251, 533] width 182 height 50
click at [224, 116] on button "< Back to public search results" at bounding box center [256, 116] width 210 height 36
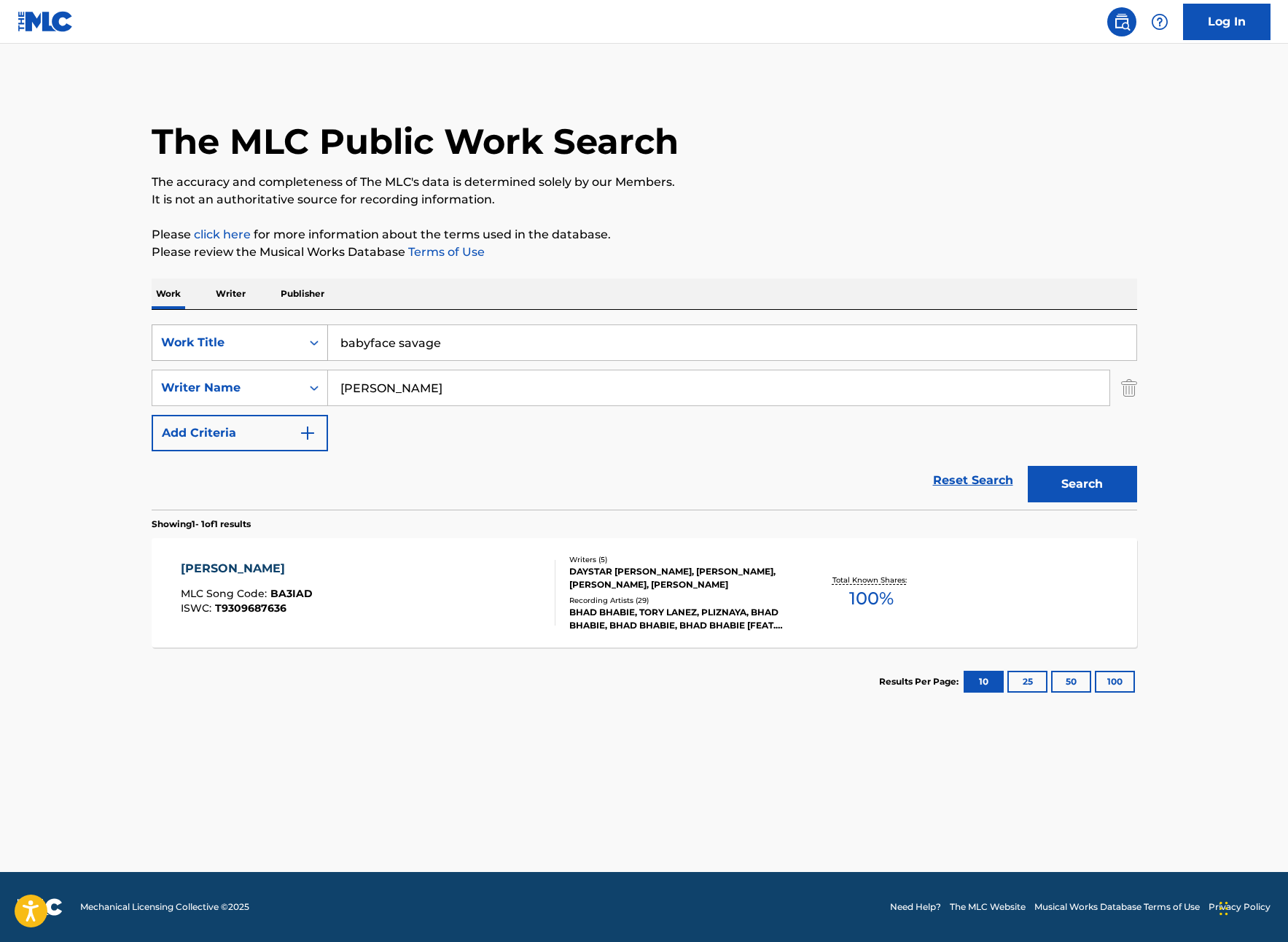
drag, startPoint x: 421, startPoint y: 345, endPoint x: 284, endPoint y: 342, distance: 137.0
click at [284, 342] on div "SearchWithCriteriad3413755-582f-4ba0-8838-8ba107a337db Work Title babyface sava…" at bounding box center [644, 343] width 986 height 36
type input "took a risk"
drag, startPoint x: 1097, startPoint y: 478, endPoint x: 1226, endPoint y: 481, distance: 129.0
click at [1097, 478] on button "Search" at bounding box center [1082, 484] width 110 height 36
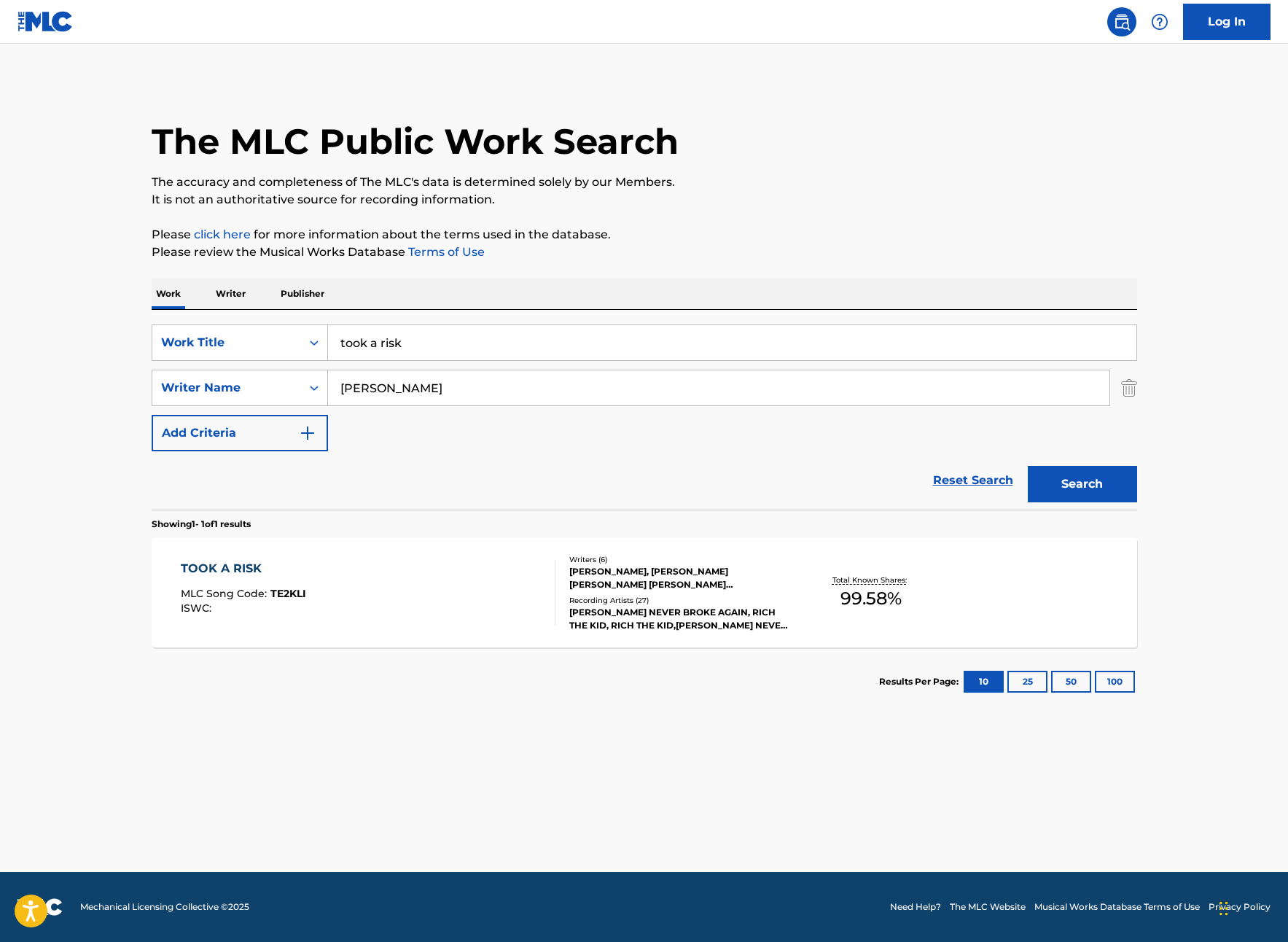
click at [636, 580] on div "[PERSON_NAME], [PERSON_NAME] [PERSON_NAME] [PERSON_NAME] [PERSON_NAME], [PERSON…" at bounding box center [679, 578] width 220 height 27
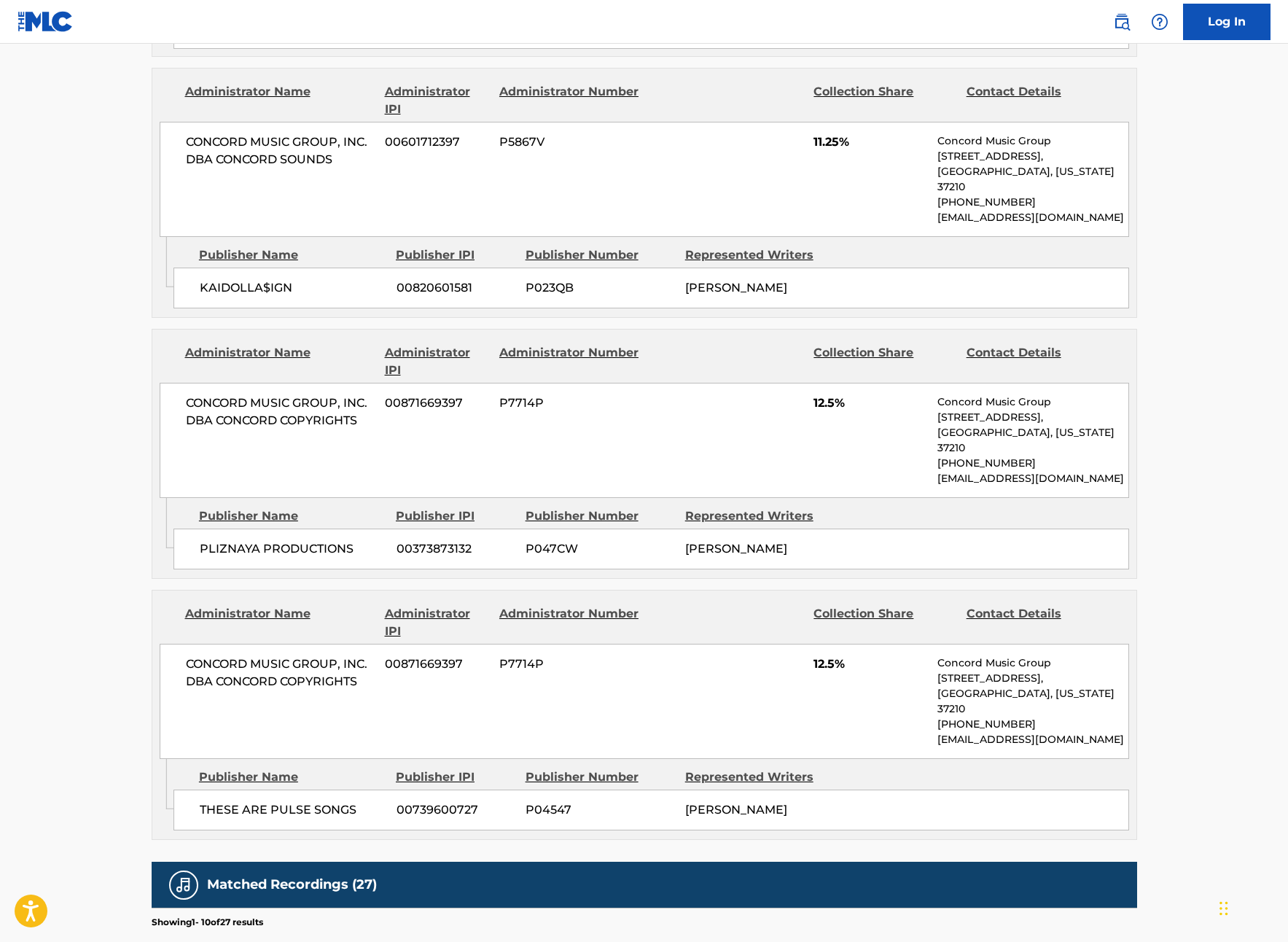
scroll to position [2650, 0]
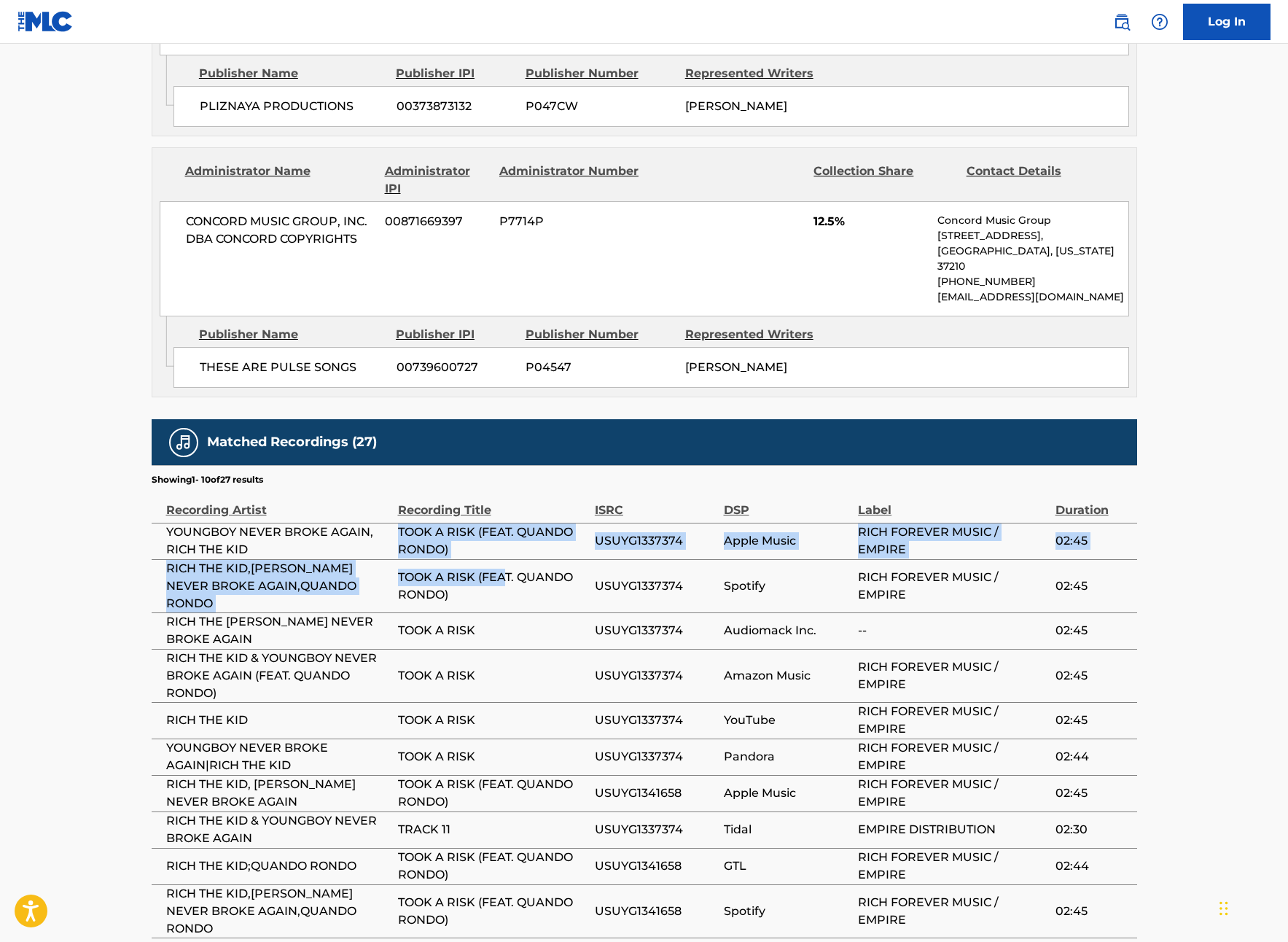
drag, startPoint x: 399, startPoint y: 424, endPoint x: 502, endPoint y: 451, distance: 106.5
click at [502, 523] on tbody "YOUNGBOY NEVER BROKE AGAIN, RICH THE KID TOOK A RISK (FEAT. QUANDO RONDO) USUYG…" at bounding box center [644, 730] width 986 height 414
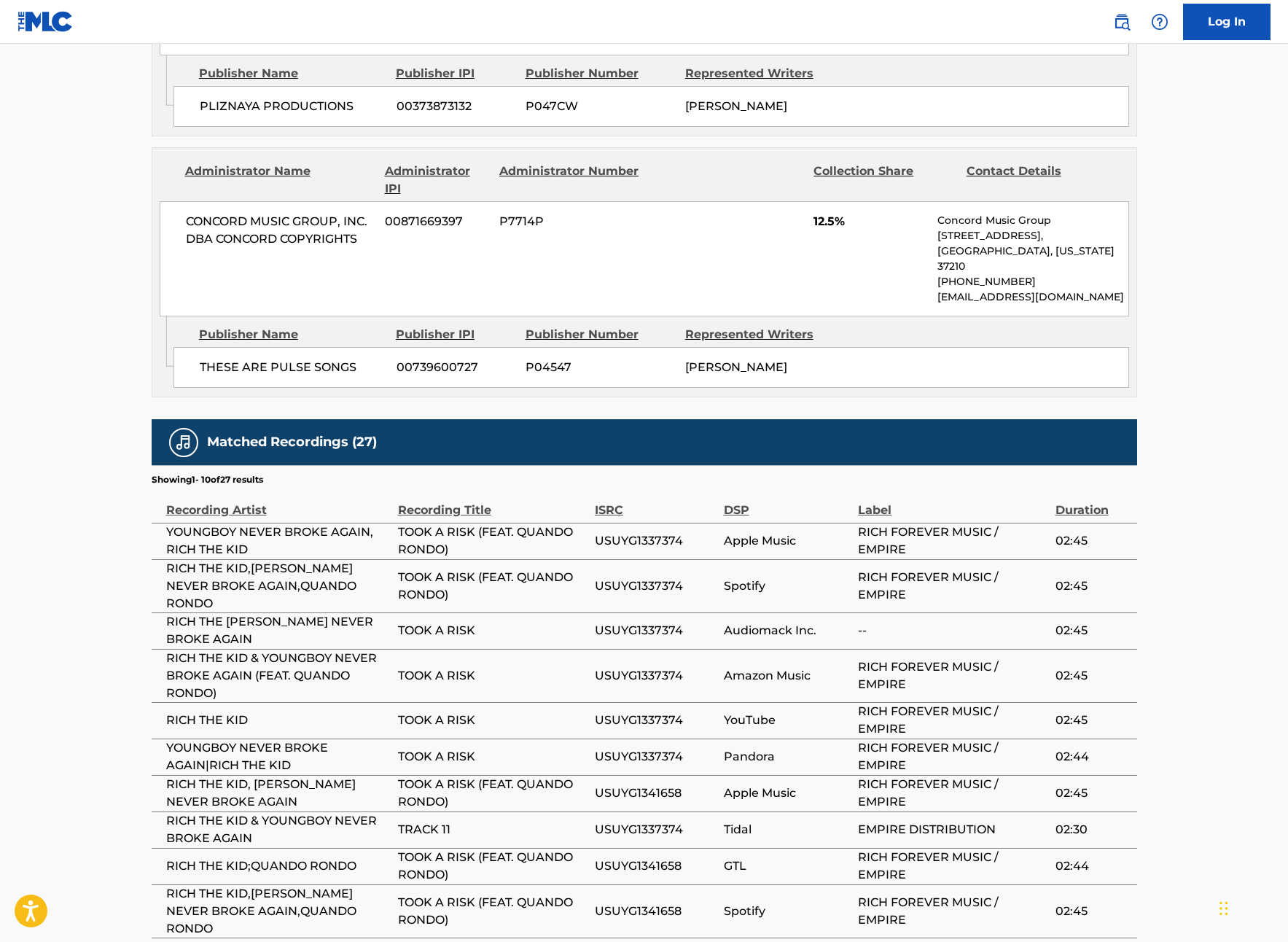
click at [448, 893] on span "TOOK A RISK (FEAT. QUANDO RONDO)" at bounding box center [493, 911] width 190 height 35
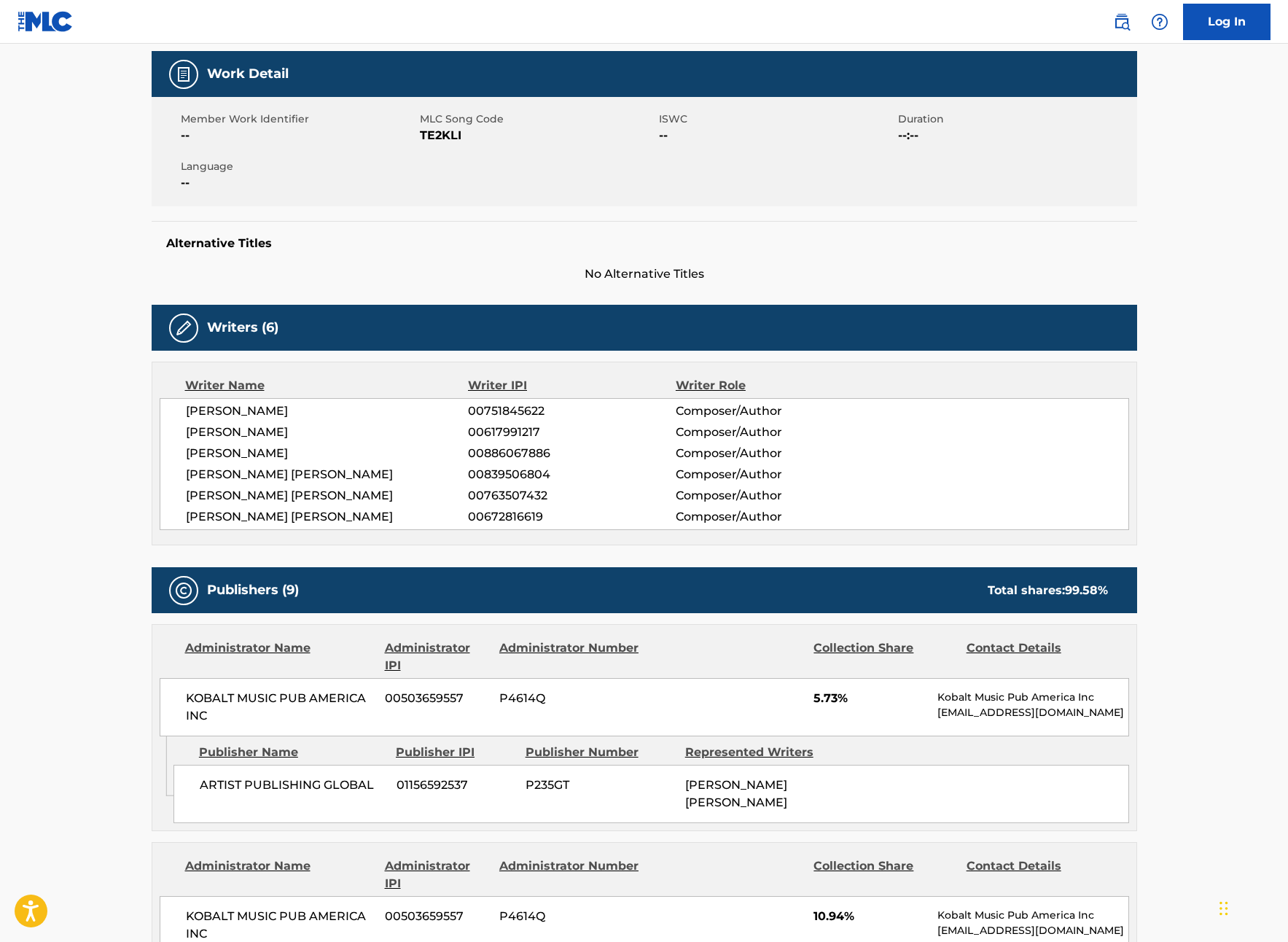
scroll to position [0, 0]
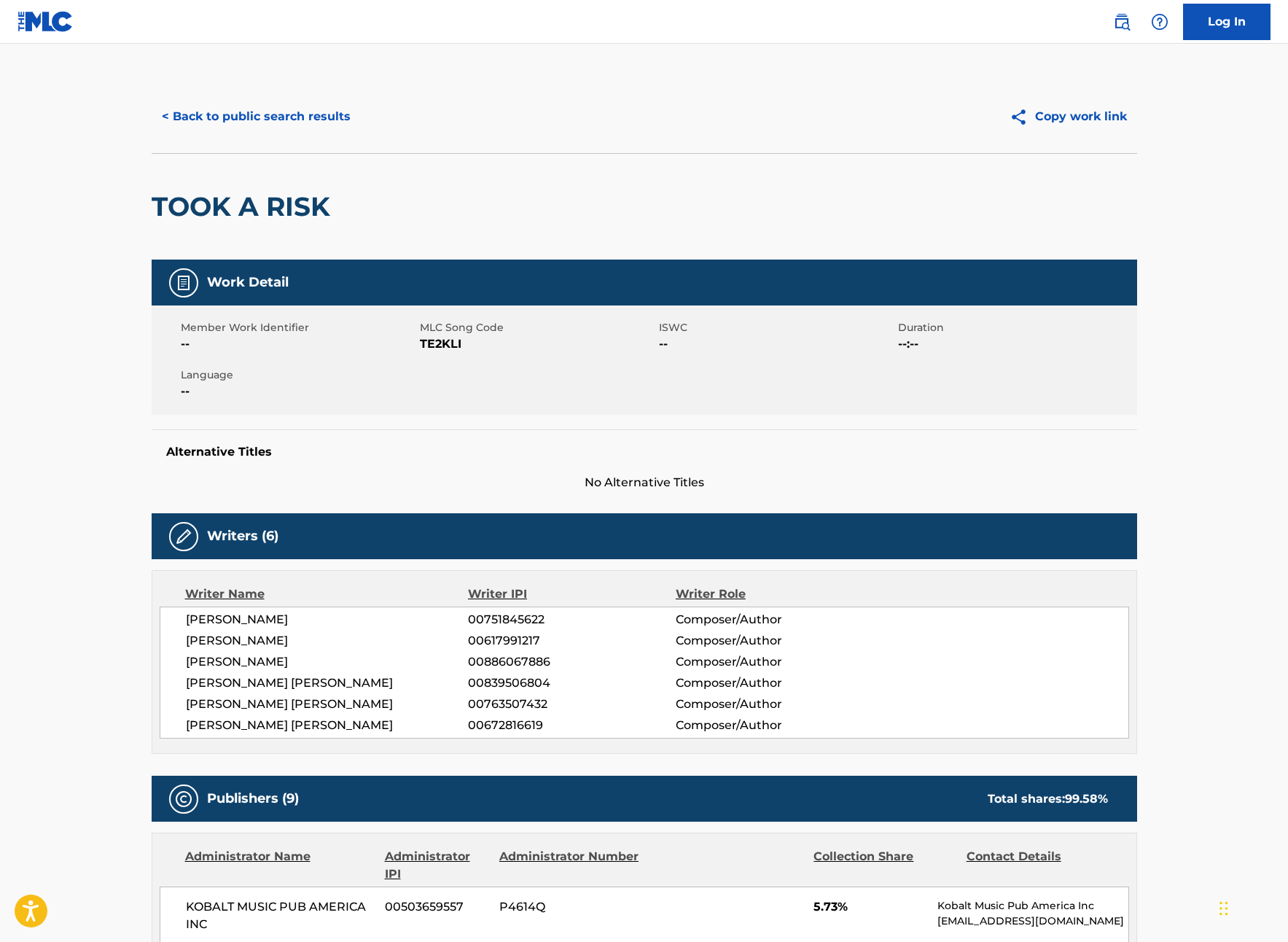
click at [208, 117] on button "< Back to public search results" at bounding box center [256, 116] width 210 height 36
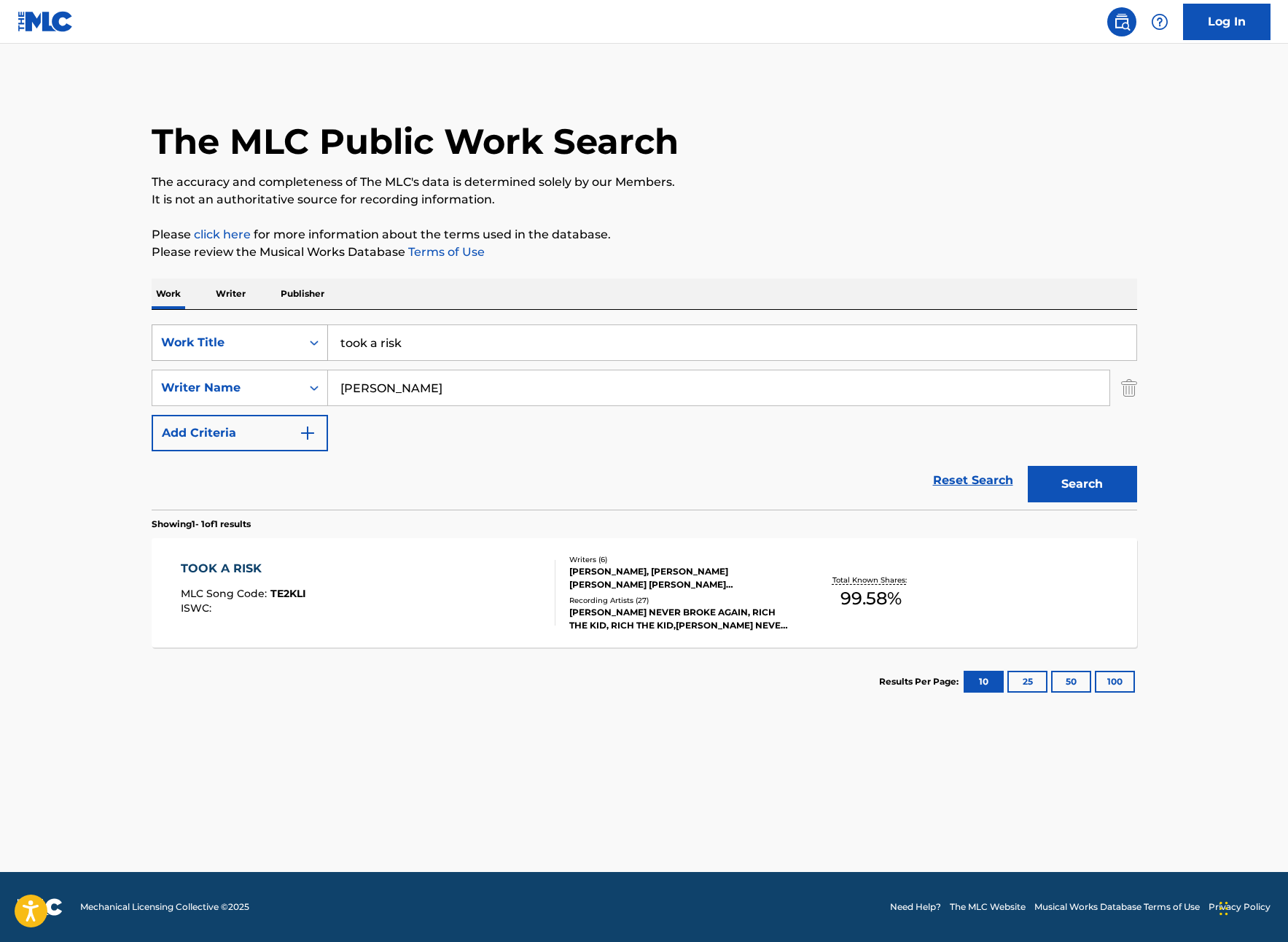
drag, startPoint x: 425, startPoint y: 349, endPoint x: 285, endPoint y: 333, distance: 140.9
click at [285, 333] on div "SearchWithCriteriad3413755-582f-4ba0-8838-8ba107a337db Work Title took a risk" at bounding box center [644, 343] width 986 height 36
type input "[PERSON_NAME]"
click at [982, 387] on input "[PERSON_NAME]" at bounding box center [718, 388] width 781 height 35
click at [1137, 483] on div "The MLC Public Work Search The accuracy and completeness of The MLC's data is d…" at bounding box center [644, 397] width 1020 height 635
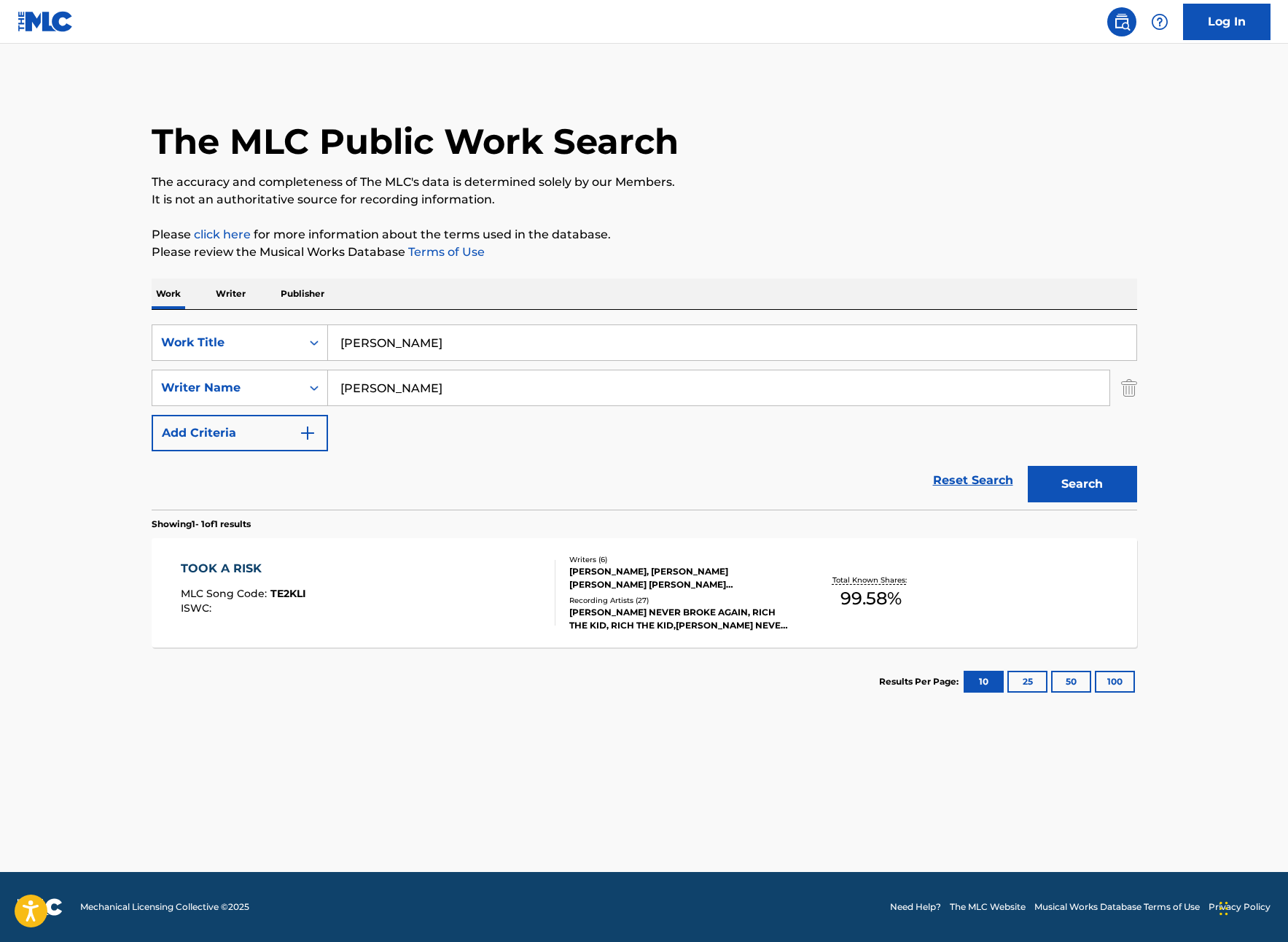
click at [1110, 487] on button "Search" at bounding box center [1082, 484] width 110 height 36
click at [262, 560] on div "[PERSON_NAME]" at bounding box center [249, 569] width 135 height 17
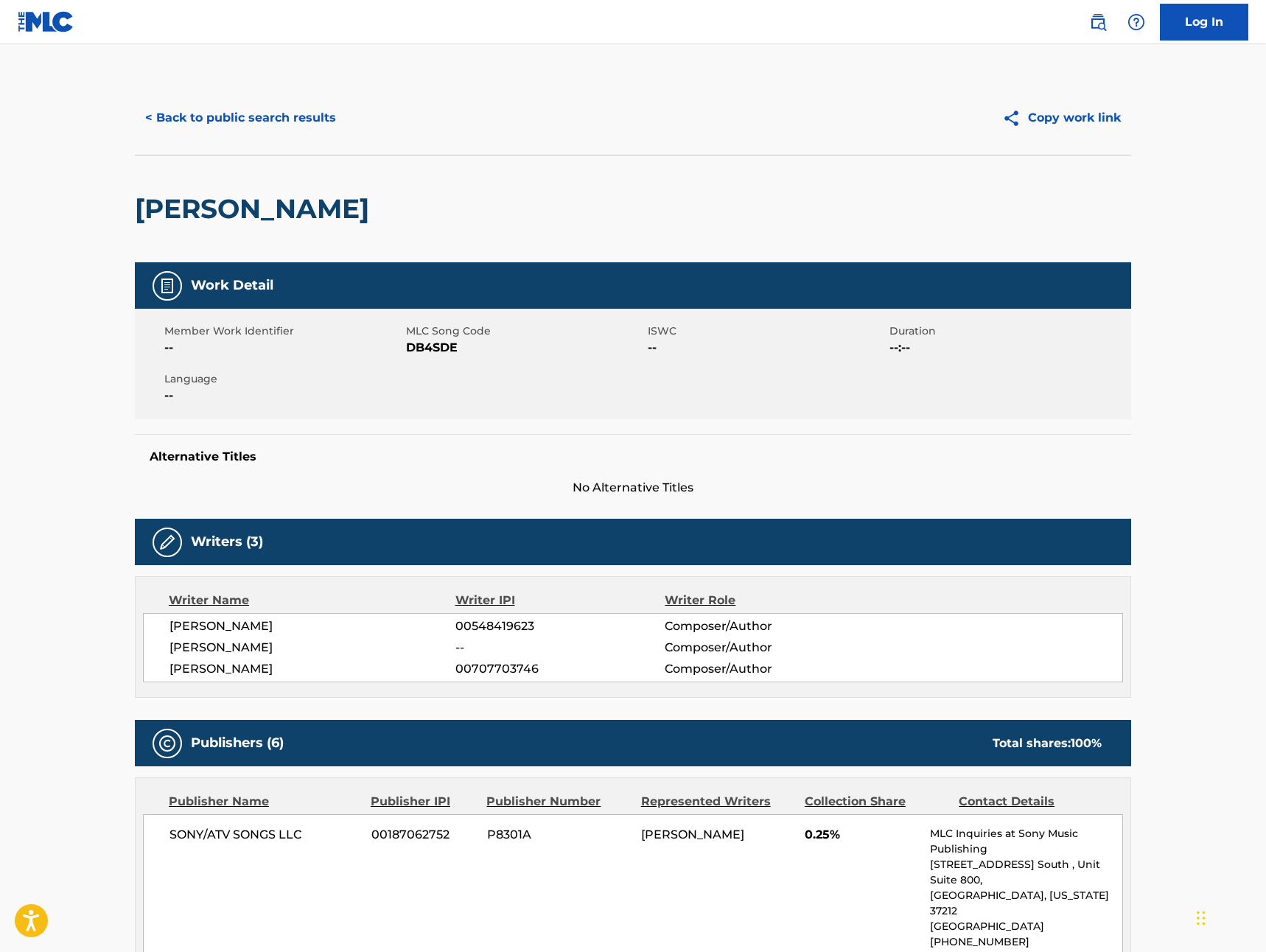
click at [180, 120] on button "< Back to public search results" at bounding box center [241, 117] width 212 height 37
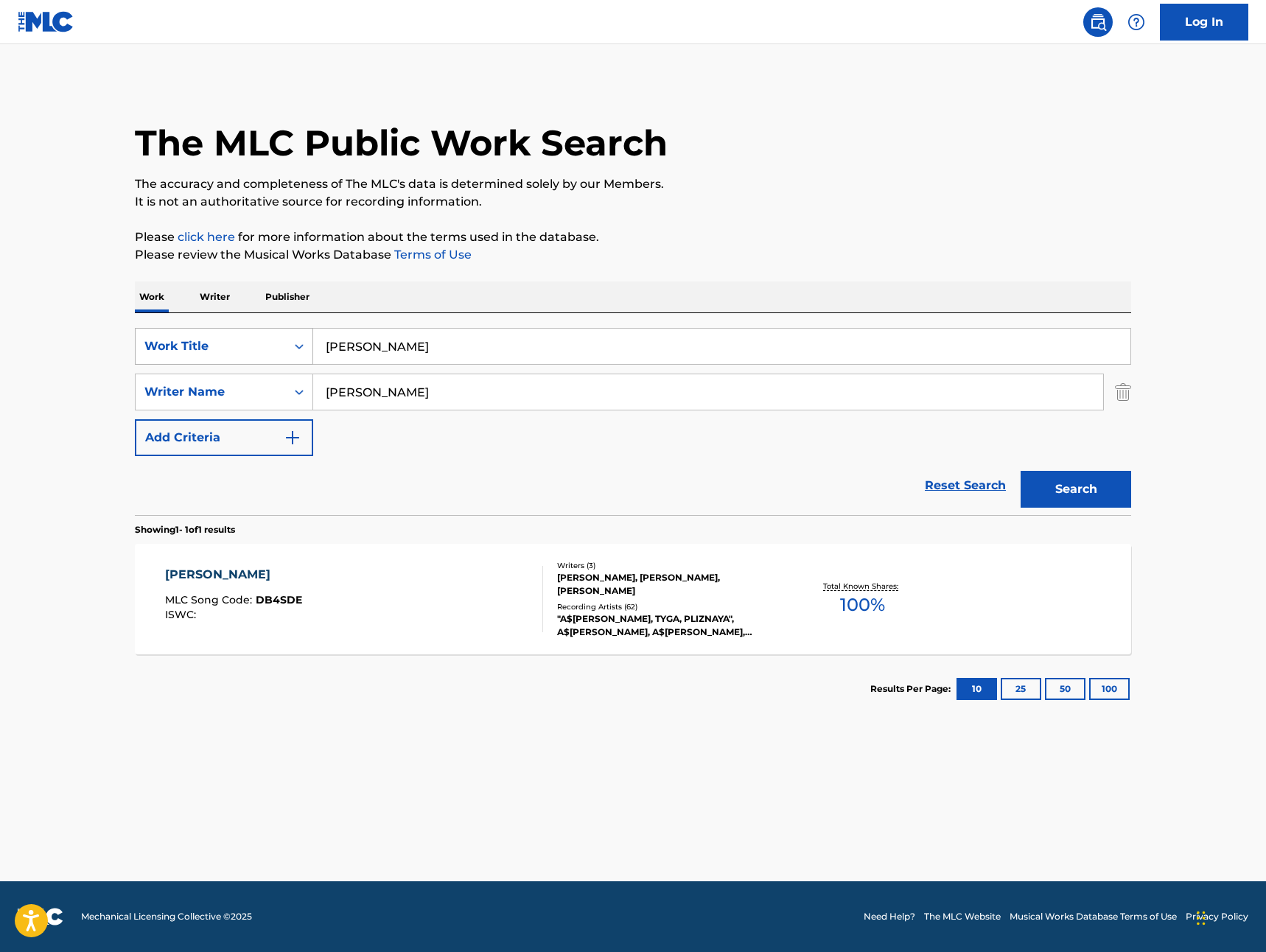
drag, startPoint x: 471, startPoint y: 352, endPoint x: 221, endPoint y: 327, distance: 251.2
click at [223, 328] on div "SearchWithCriteriad3413755-582f-4ba0-8838-8ba107a337db Work Title [PERSON_NAME]" at bounding box center [633, 347] width 996 height 37
type input "yung and bhad"
click at [1090, 498] on button "Search" at bounding box center [1075, 489] width 111 height 37
click at [252, 572] on div "YUNG AND BHAD" at bounding box center [231, 575] width 134 height 17
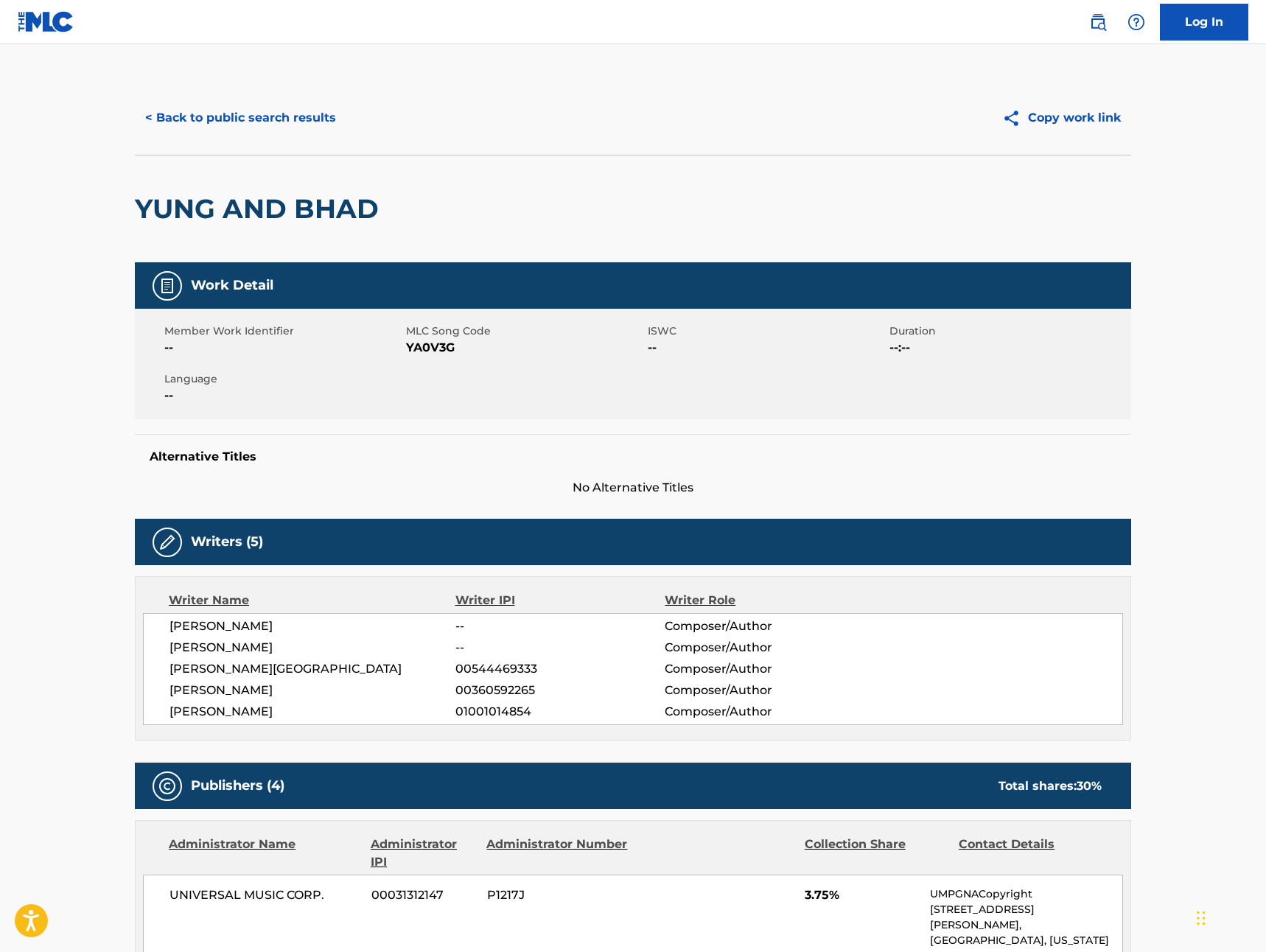
click at [269, 117] on button "< Back to public search results" at bounding box center [241, 117] width 212 height 37
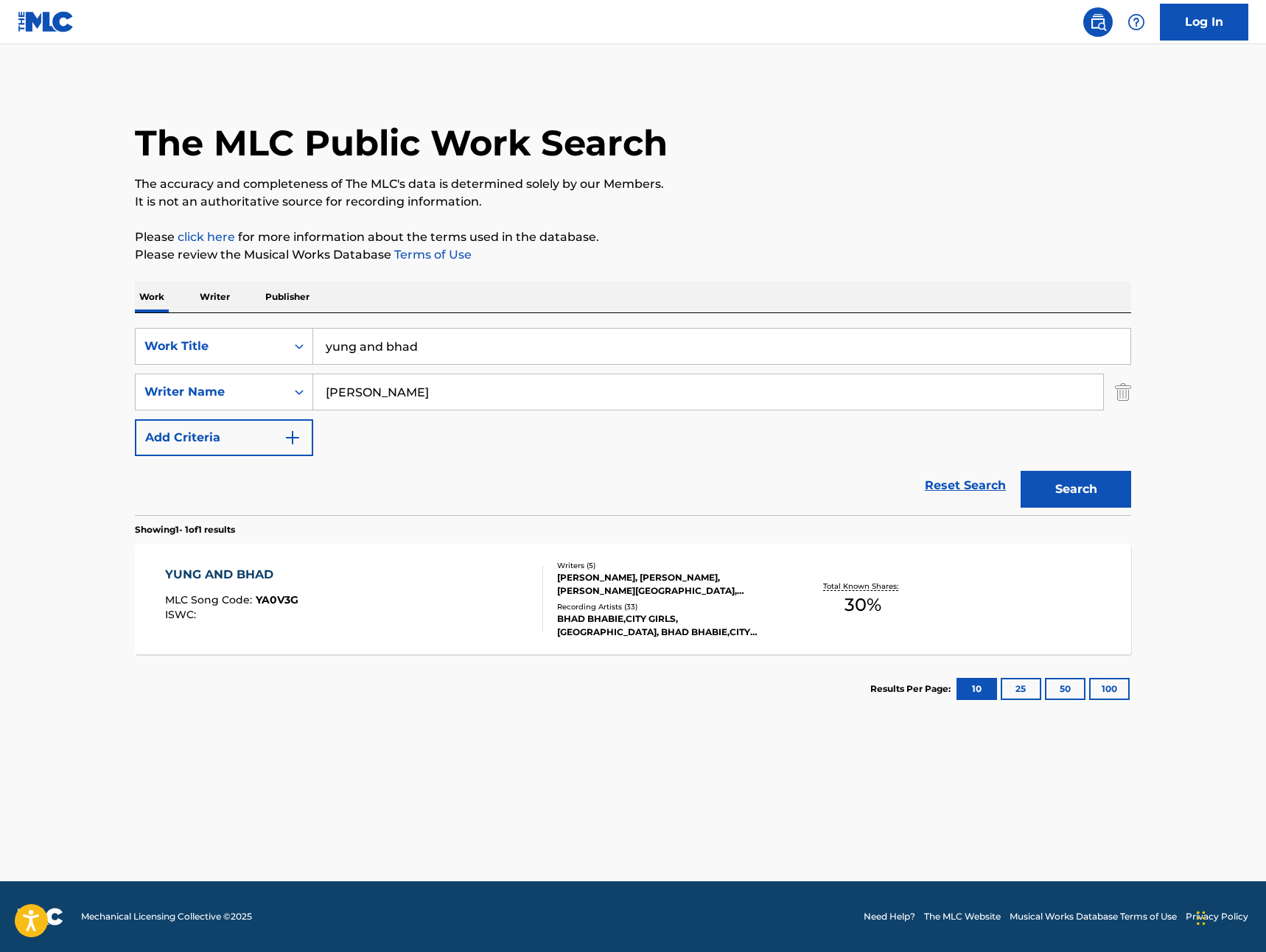
drag, startPoint x: 382, startPoint y: 344, endPoint x: 324, endPoint y: 341, distance: 58.1
click at [324, 341] on input "yung and bhad" at bounding box center [721, 346] width 817 height 36
type input "big picture"
click at [1065, 489] on button "Search" at bounding box center [1075, 489] width 111 height 37
click at [671, 589] on div "[PERSON_NAME], [PERSON_NAME], ABORIOMOH [PERSON_NAME], [PERSON_NAME], [PERSON_N…" at bounding box center [667, 584] width 222 height 27
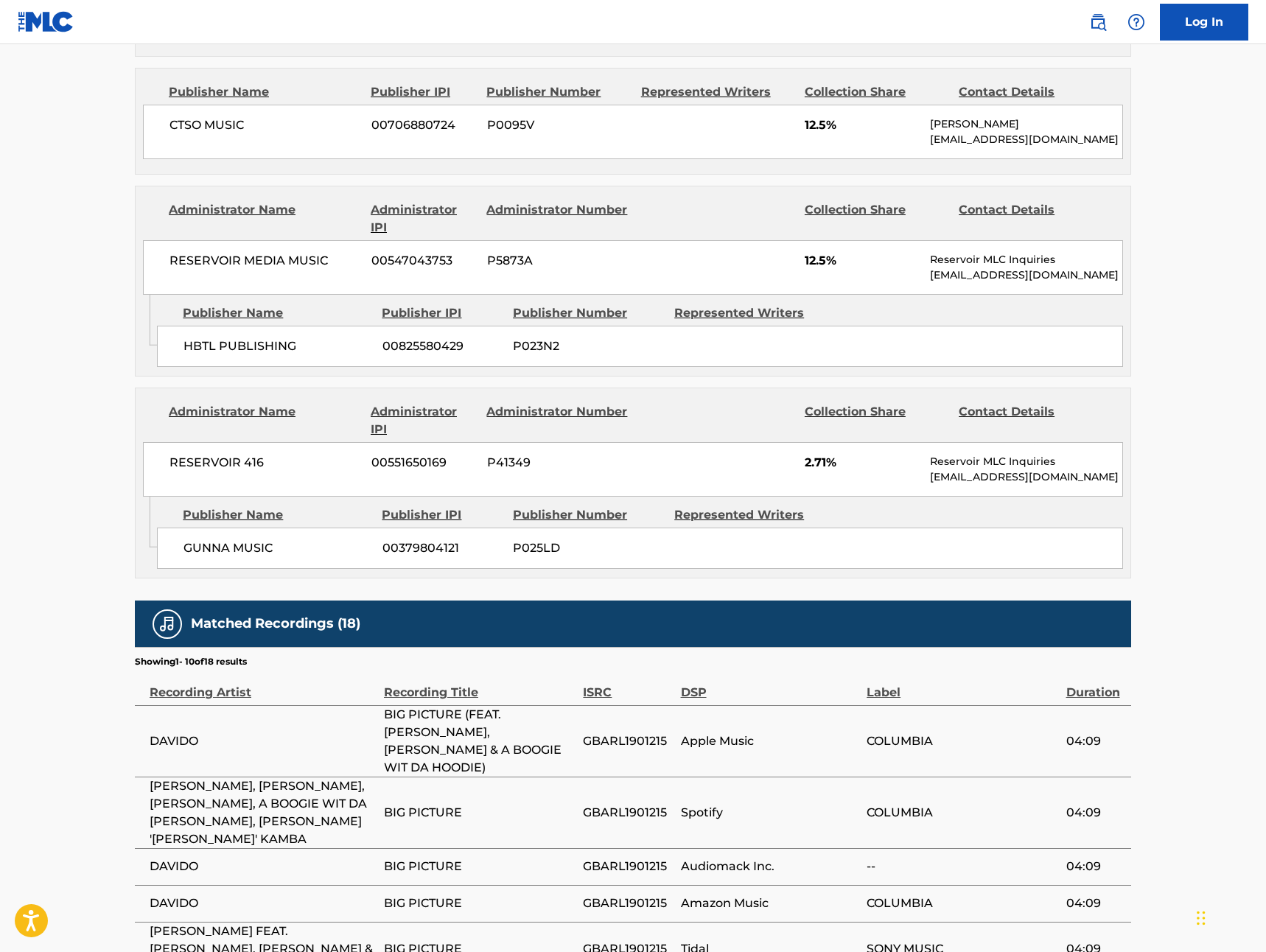
scroll to position [2554, 0]
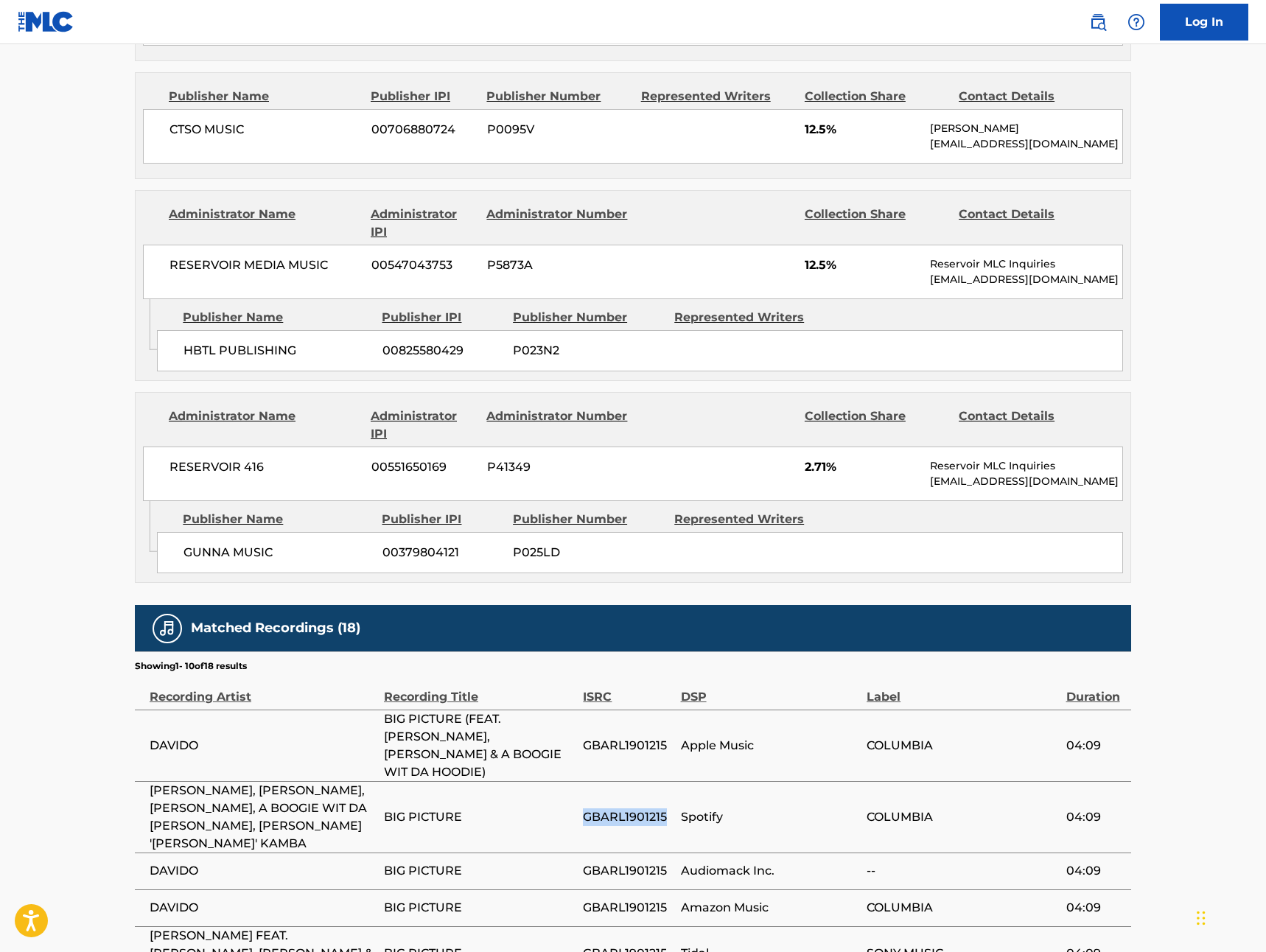
drag, startPoint x: 663, startPoint y: 676, endPoint x: 583, endPoint y: 671, distance: 80.2
click at [583, 808] on span "GBARL1901215" at bounding box center [627, 816] width 90 height 17
copy span "GBARL1901215"
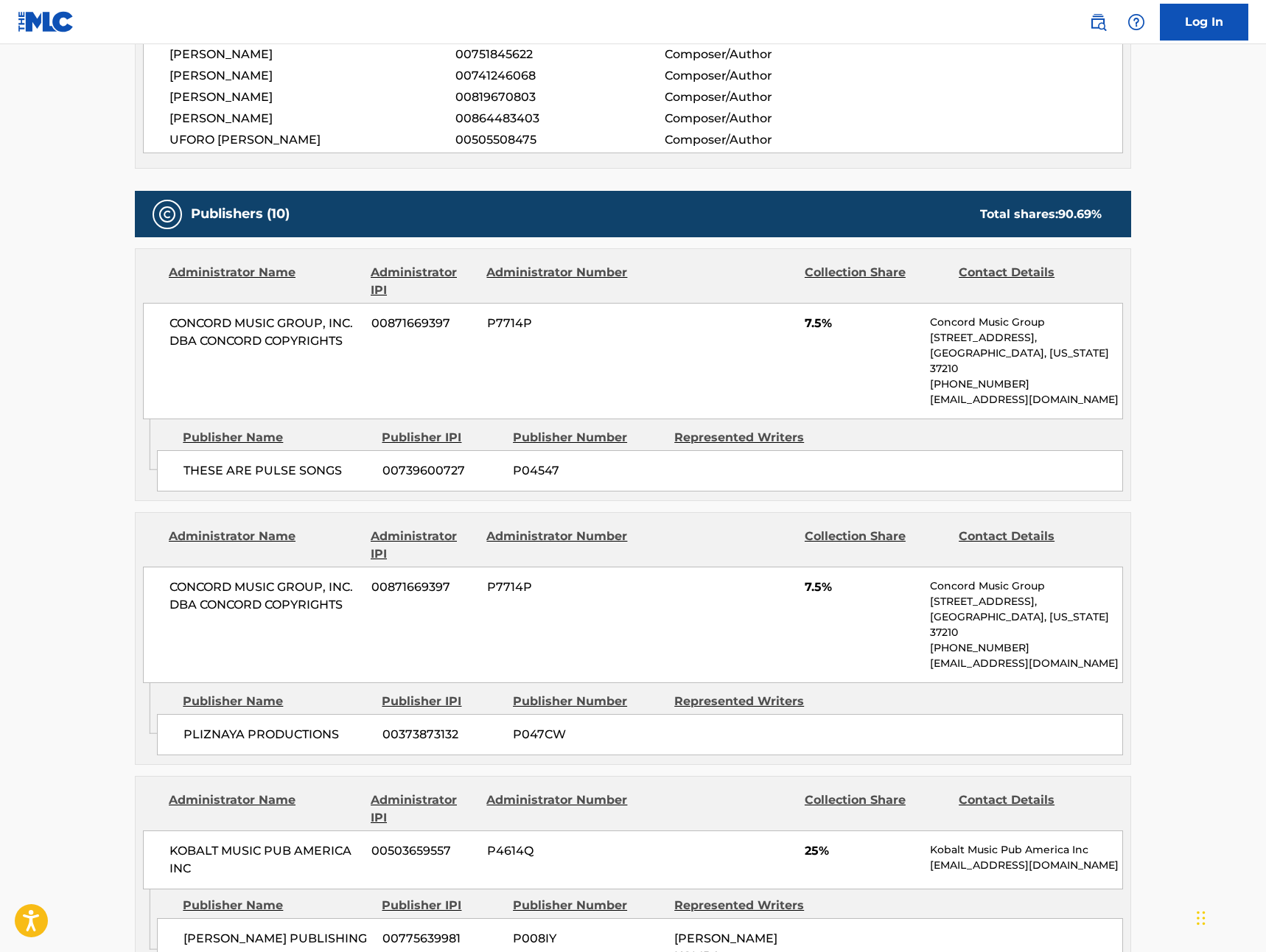
scroll to position [0, 0]
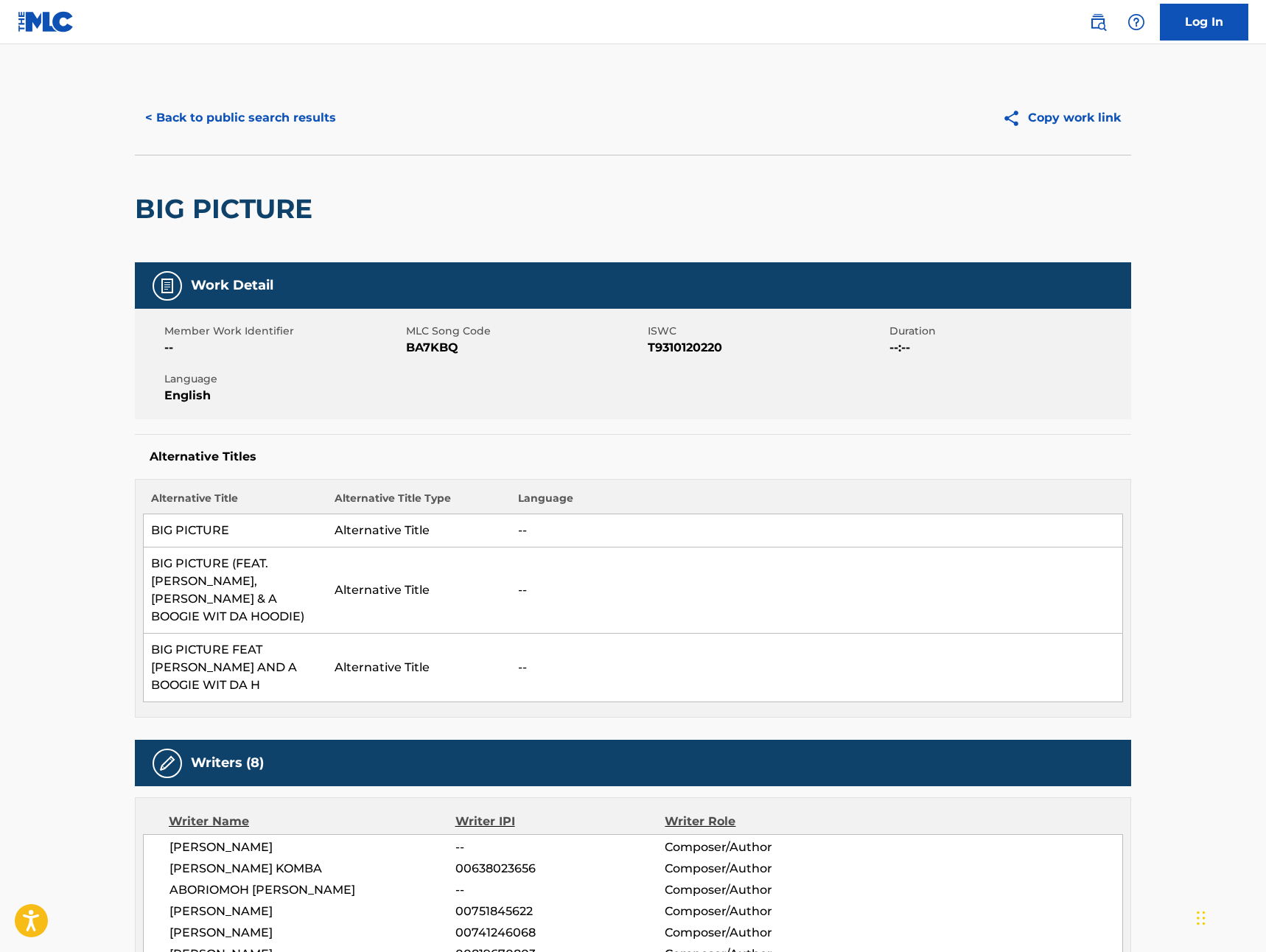
click at [240, 108] on button "< Back to public search results" at bounding box center [241, 117] width 212 height 37
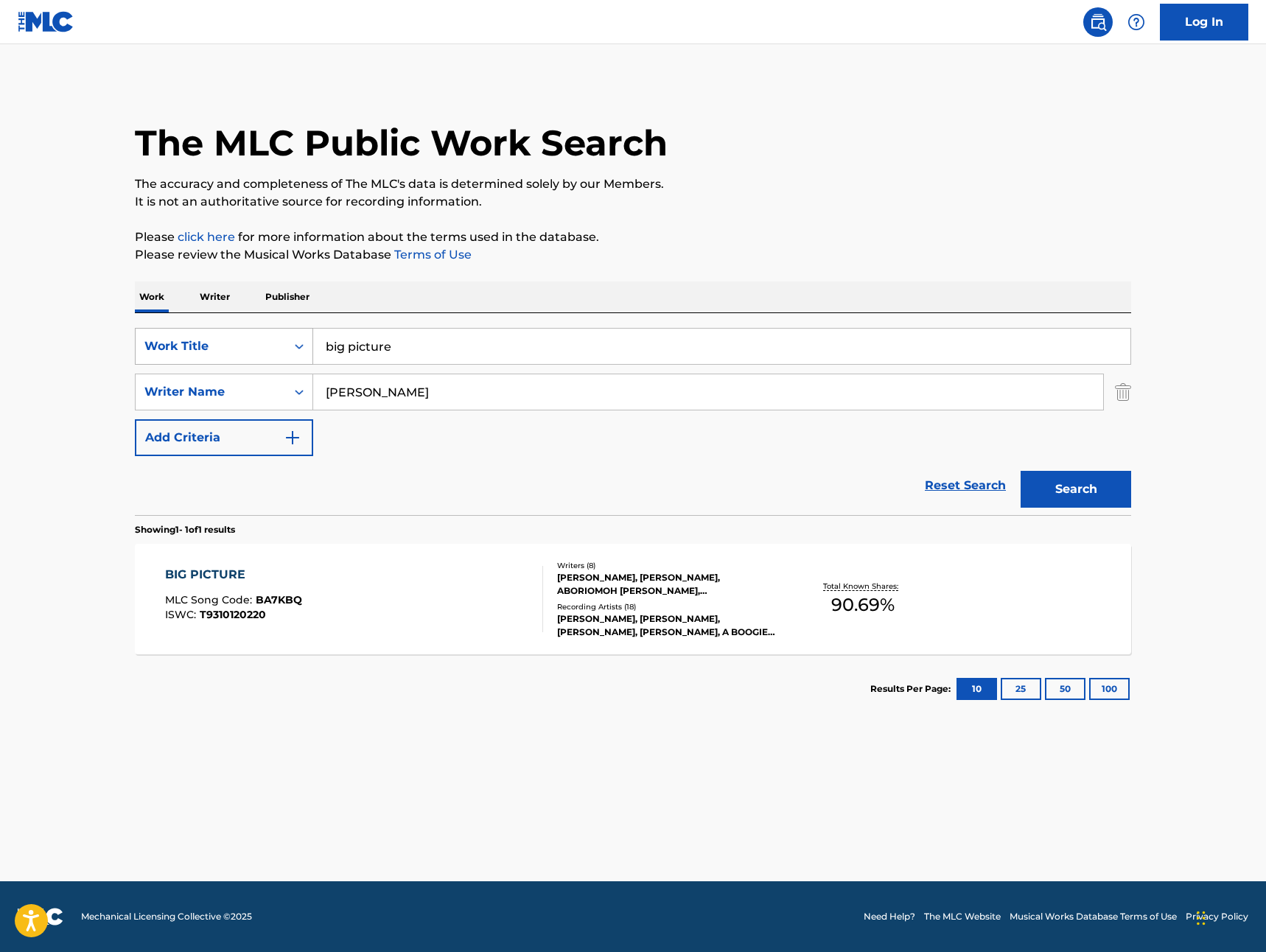
drag, startPoint x: 434, startPoint y: 347, endPoint x: 226, endPoint y: 331, distance: 208.6
click at [226, 331] on div "SearchWithCriteriad3413755-582f-4ba0-8838-8ba107a337db Work Title big picture" at bounding box center [633, 347] width 996 height 37
click at [1021, 471] on button "Search" at bounding box center [1075, 489] width 111 height 37
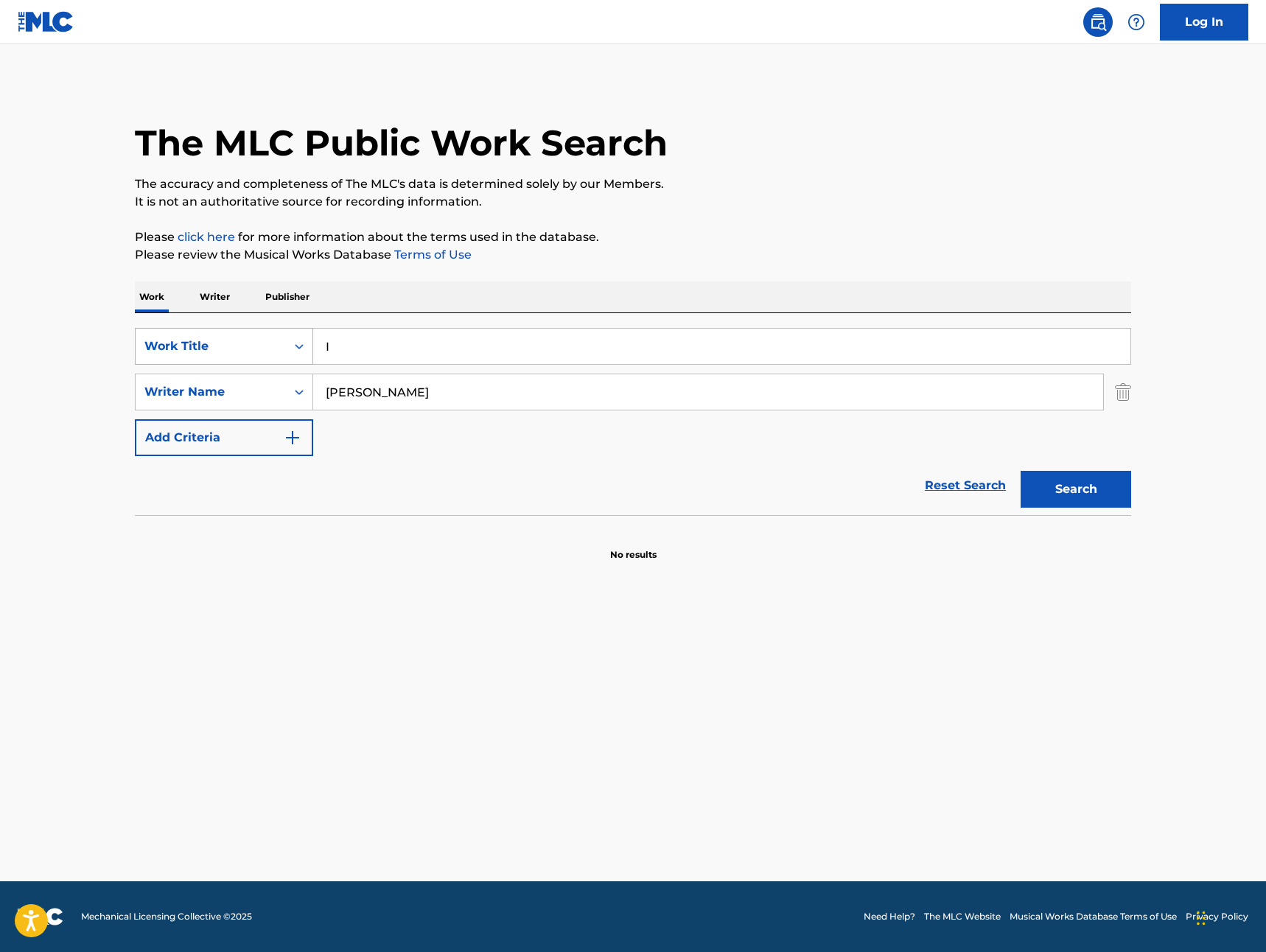
drag, startPoint x: 371, startPoint y: 344, endPoint x: 299, endPoint y: 347, distance: 72.1
click at [299, 347] on div "SearchWithCriteriad3413755-582f-4ba0-8838-8ba107a337db Work Title I" at bounding box center [633, 347] width 996 height 37
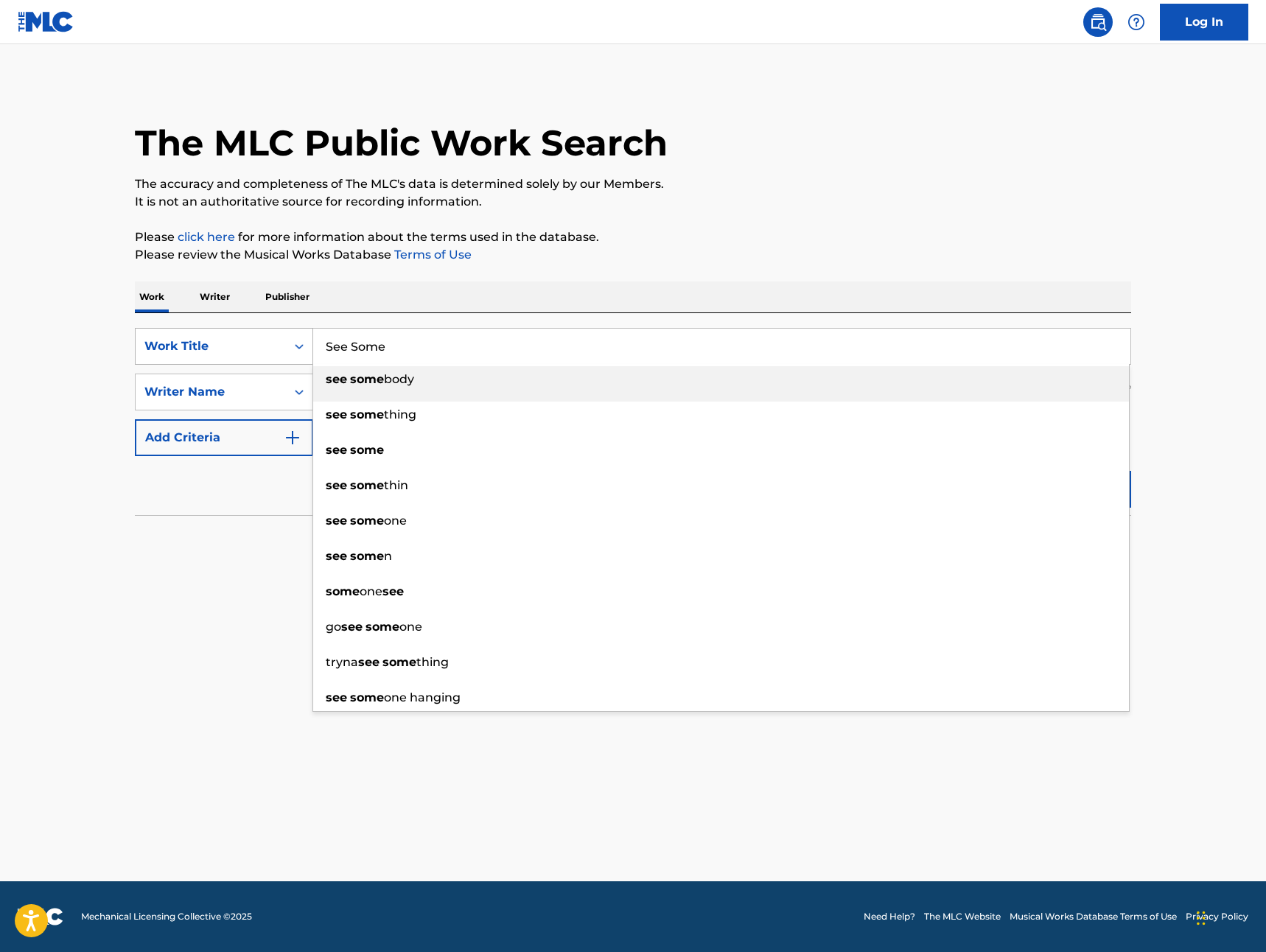
type input "See Some"
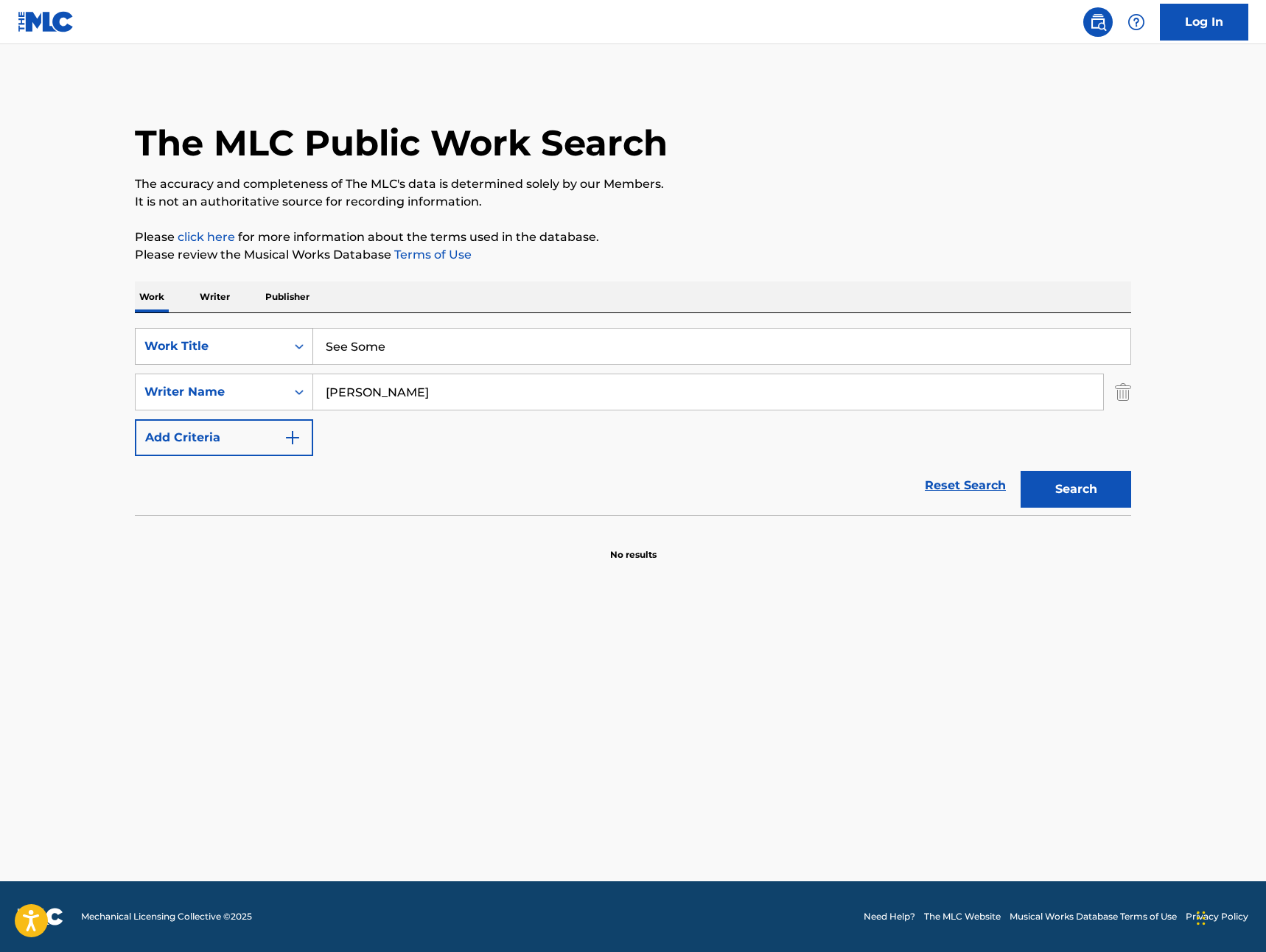
click at [1021, 471] on button "Search" at bounding box center [1075, 489] width 111 height 37
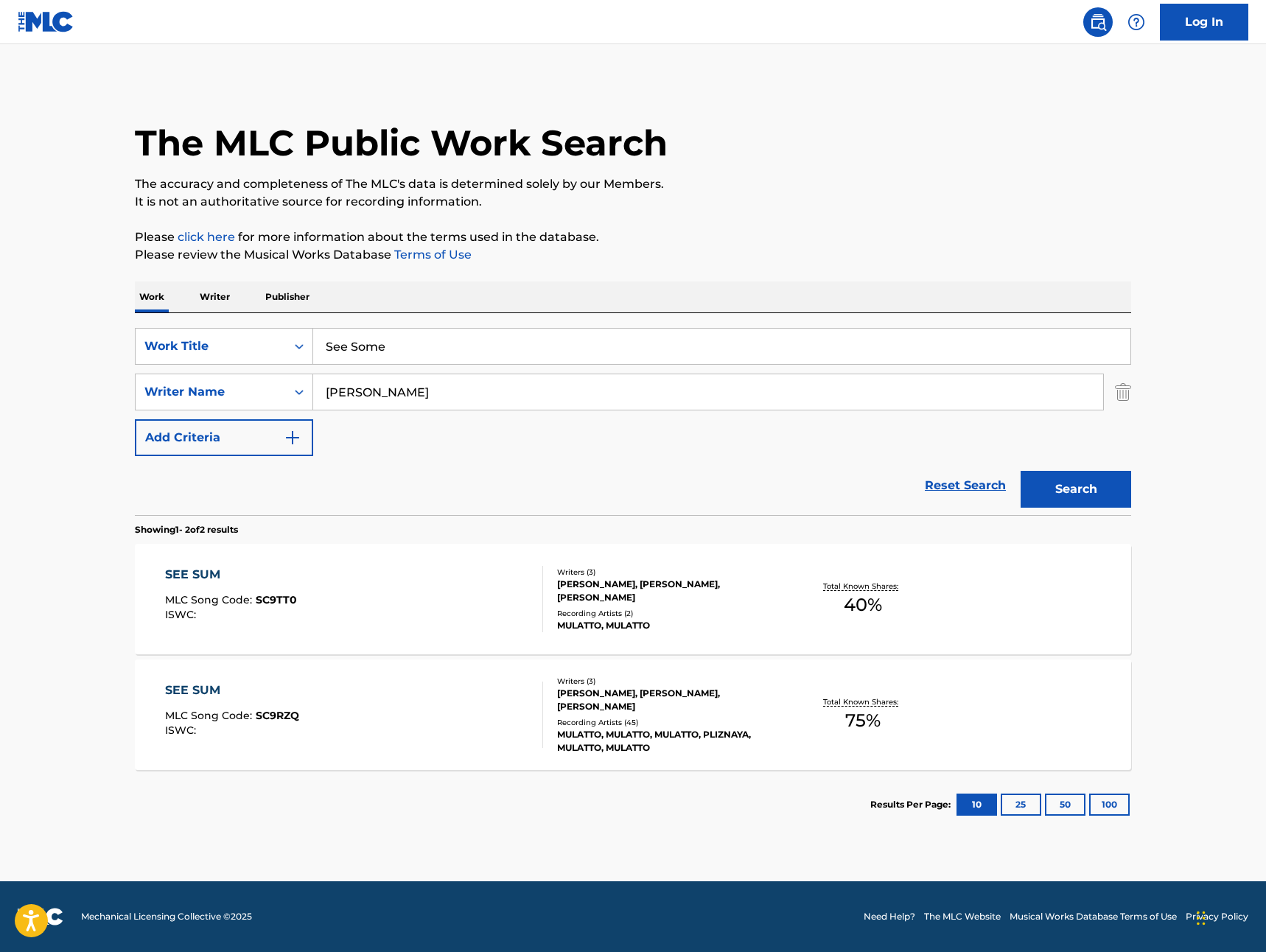
click at [591, 703] on div "[PERSON_NAME], [PERSON_NAME], [PERSON_NAME]" at bounding box center [667, 700] width 222 height 27
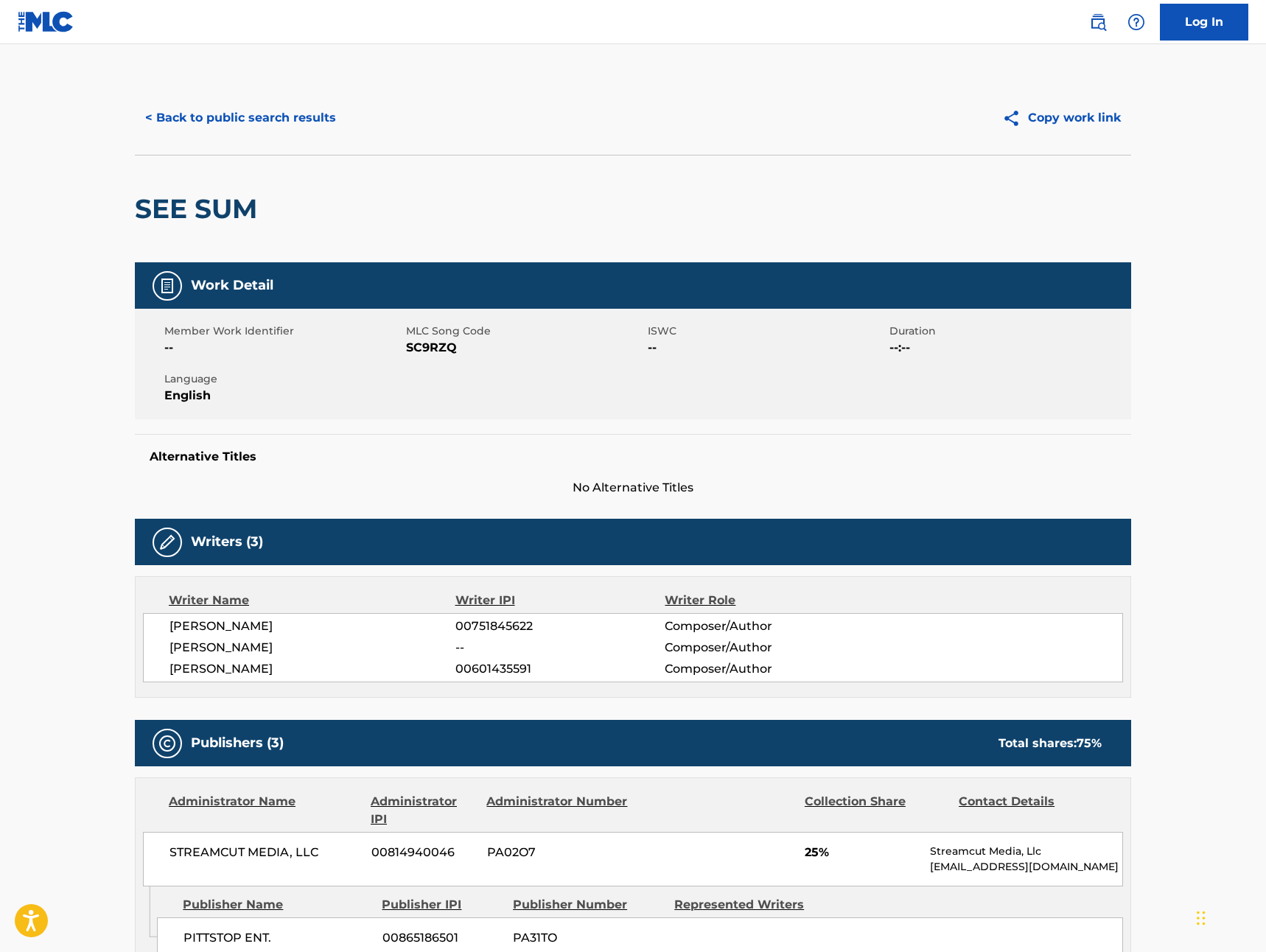
click at [215, 105] on button "< Back to public search results" at bounding box center [241, 117] width 212 height 37
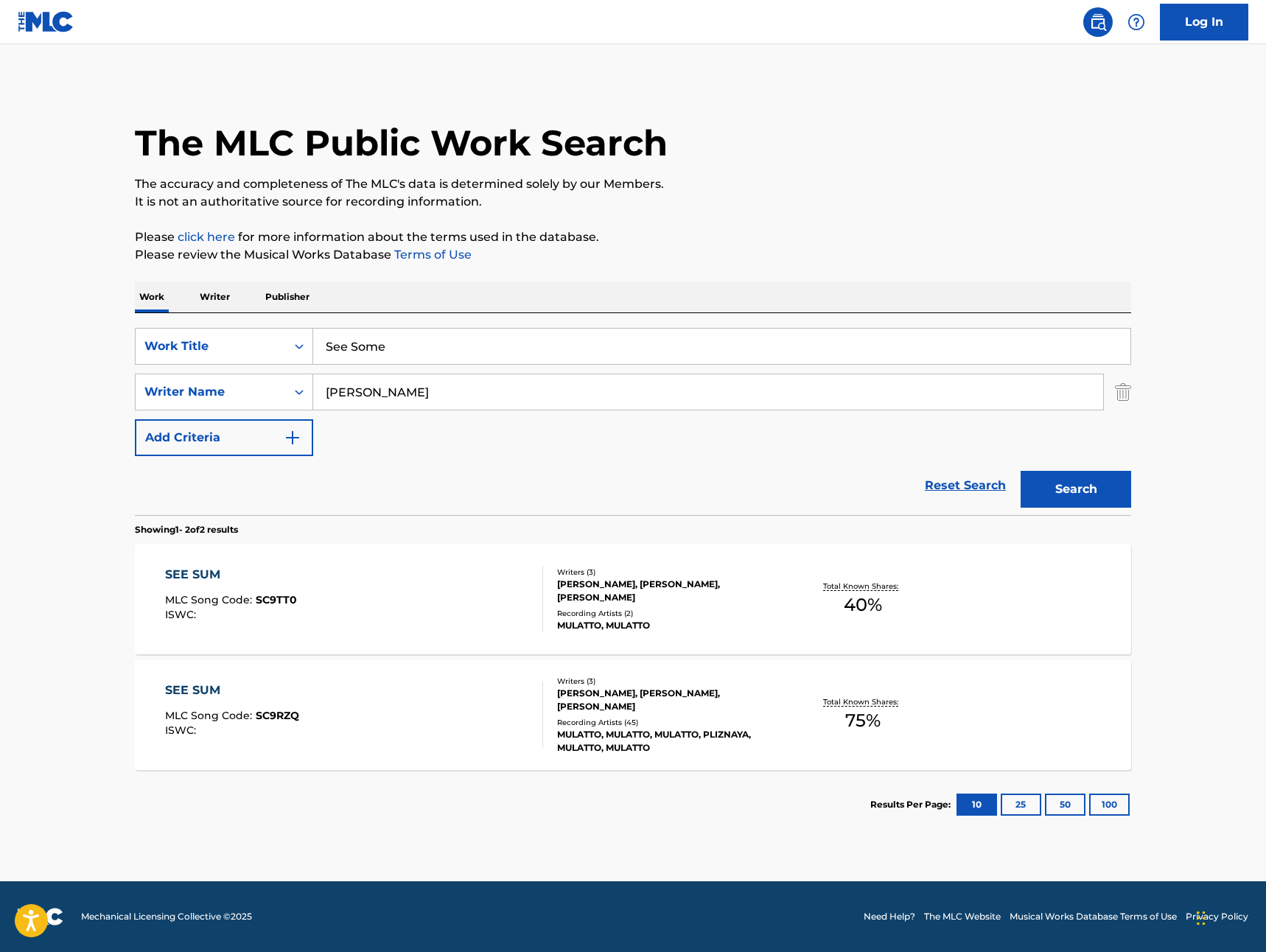
click at [582, 597] on div "[PERSON_NAME], [PERSON_NAME], [PERSON_NAME]" at bounding box center [667, 591] width 222 height 27
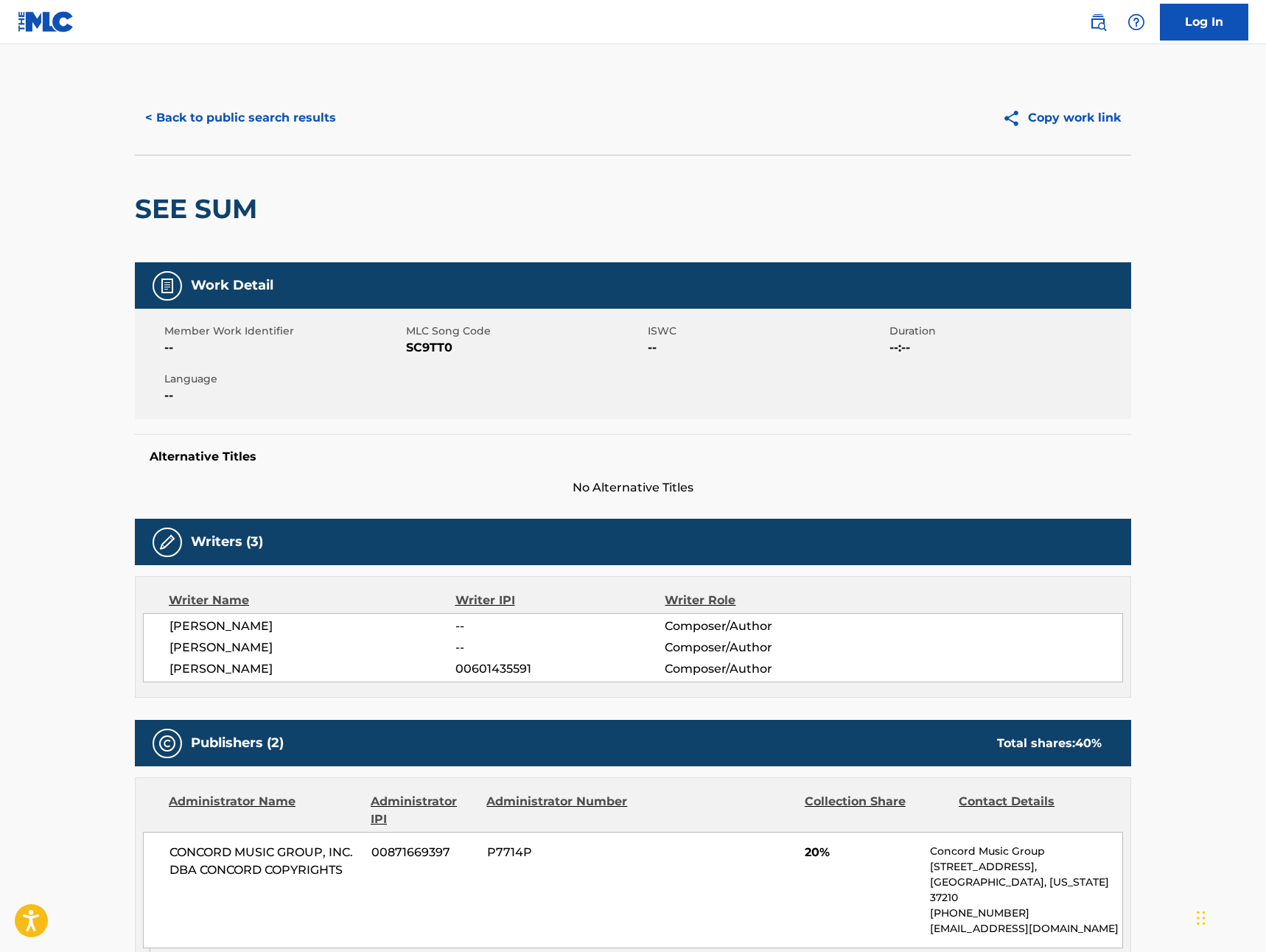
click at [207, 119] on button "< Back to public search results" at bounding box center [241, 117] width 212 height 37
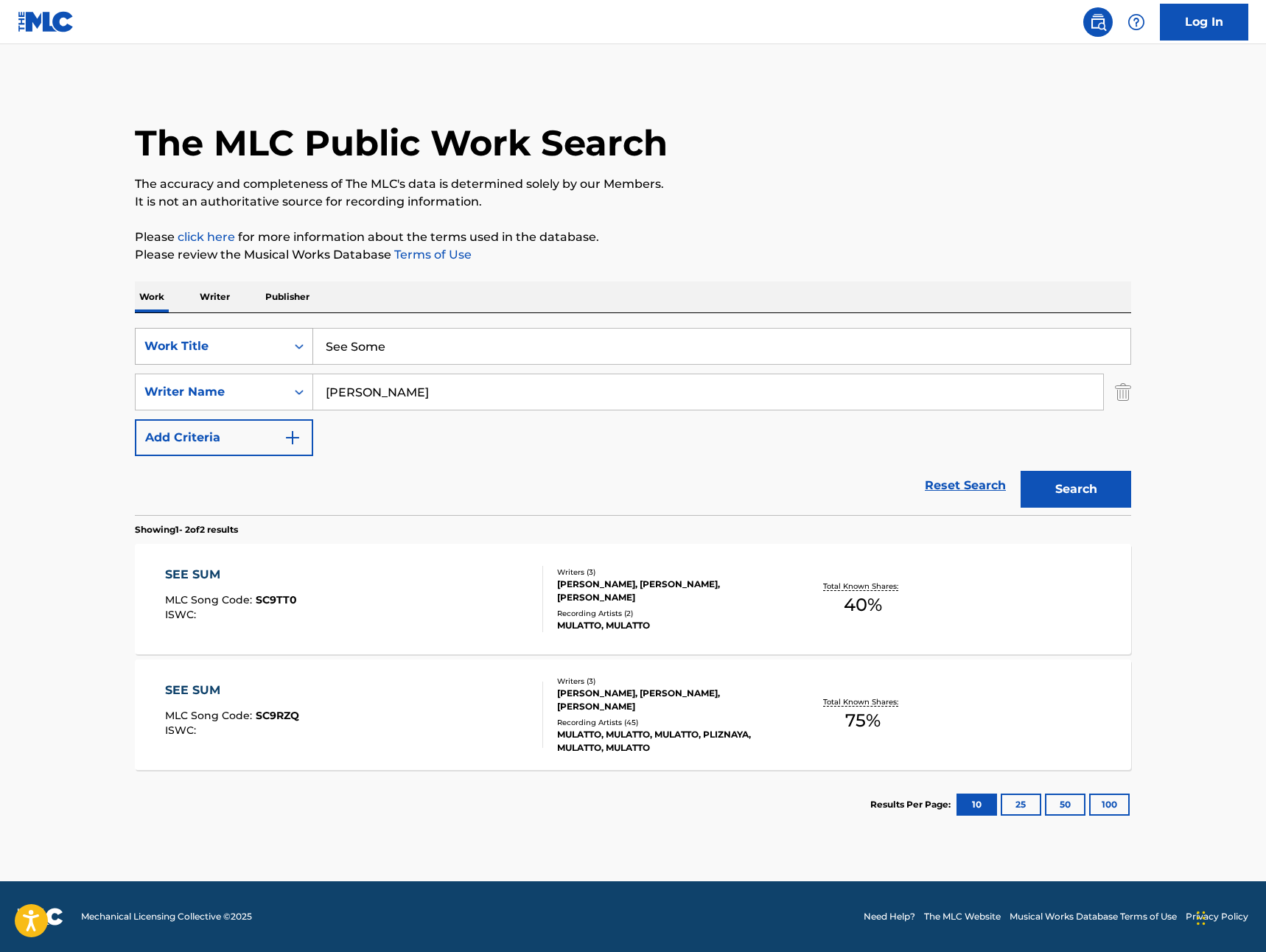
drag, startPoint x: 411, startPoint y: 342, endPoint x: 274, endPoint y: 340, distance: 137.0
click at [274, 340] on div "SearchWithCriteriad3413755-582f-4ba0-8838-8ba107a337db Work Title See Some" at bounding box center [633, 347] width 996 height 37
type input "Mobb wife"
click at [1021, 471] on button "Search" at bounding box center [1075, 489] width 111 height 37
